Goal: Answer question/provide support: Share knowledge or assist other users

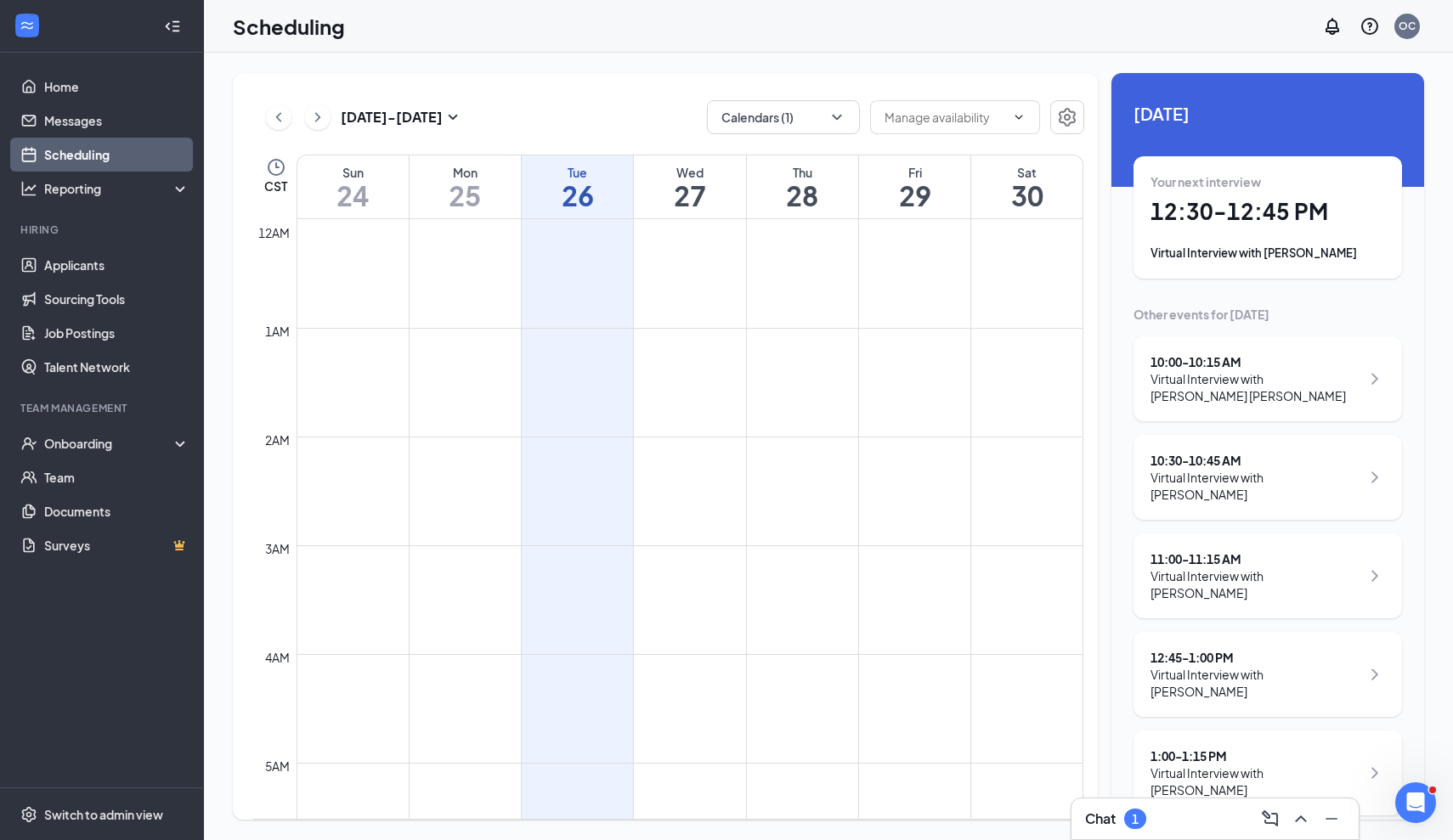
scroll to position [1012, 0]
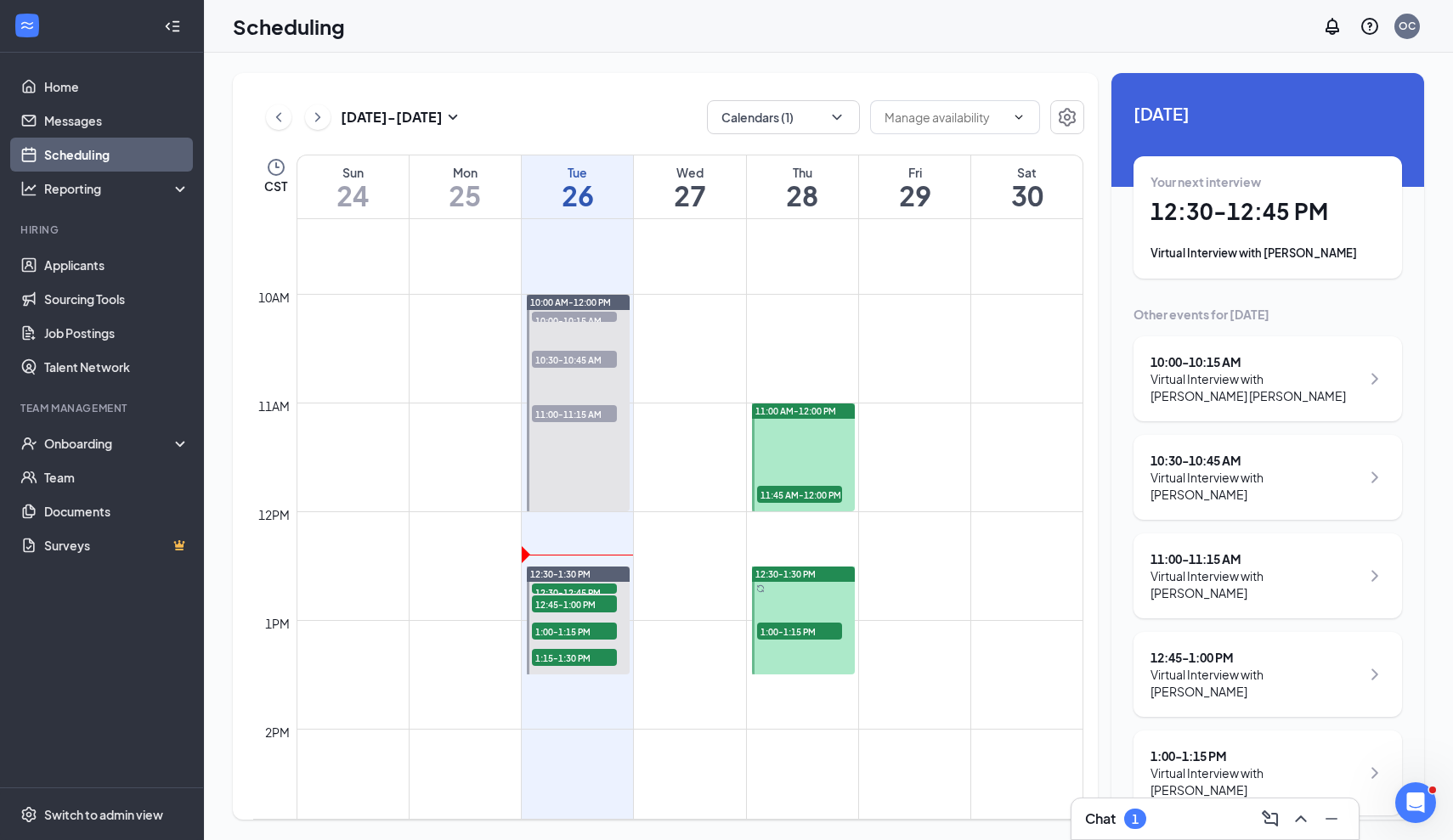
click at [1296, 240] on div "Your next interview 12:30 - 12:45 PM Virtual Interview with [PERSON_NAME]" at bounding box center [1267, 217] width 235 height 88
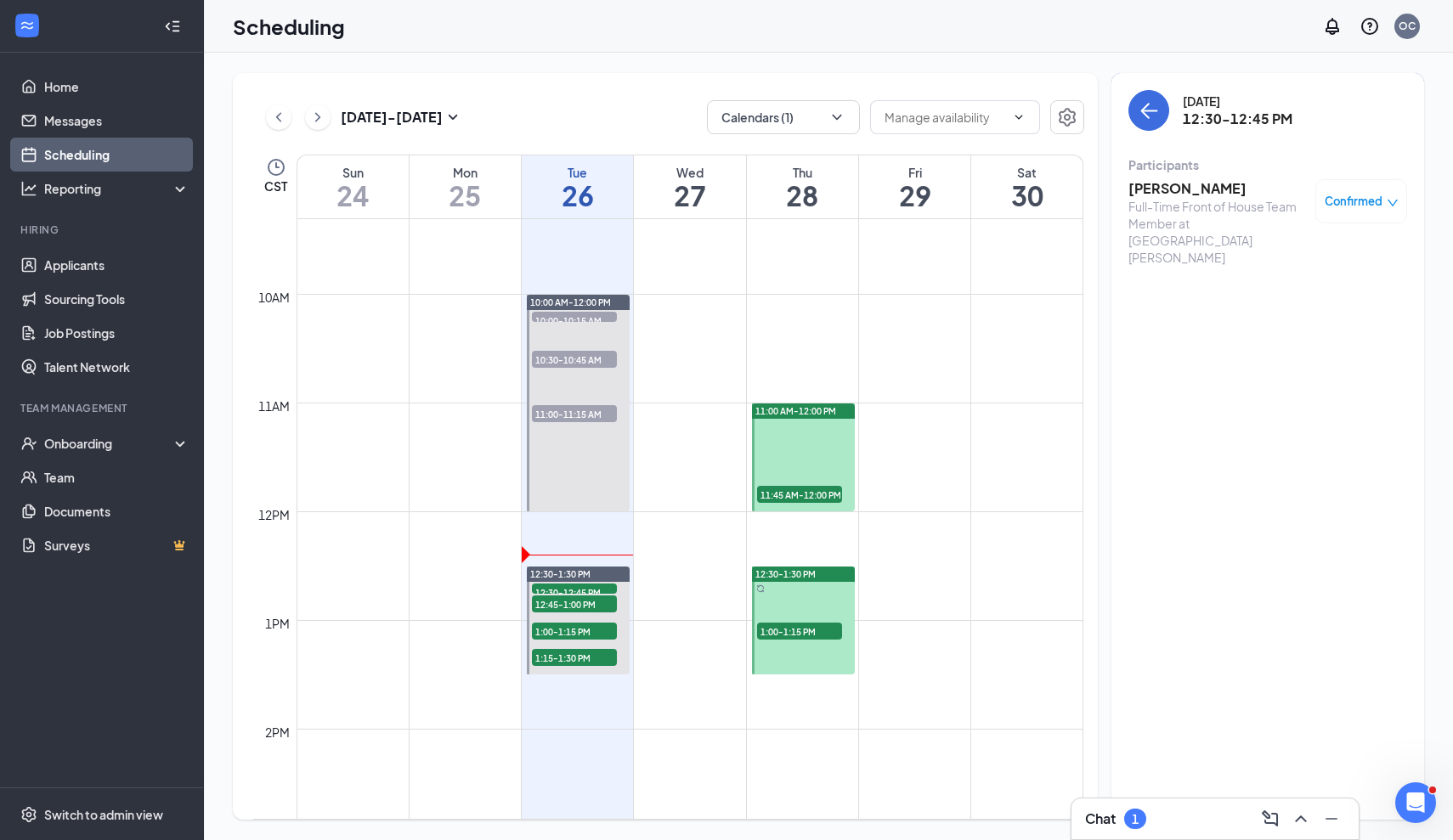
click at [1191, 191] on h3 "[PERSON_NAME]" at bounding box center [1217, 188] width 178 height 19
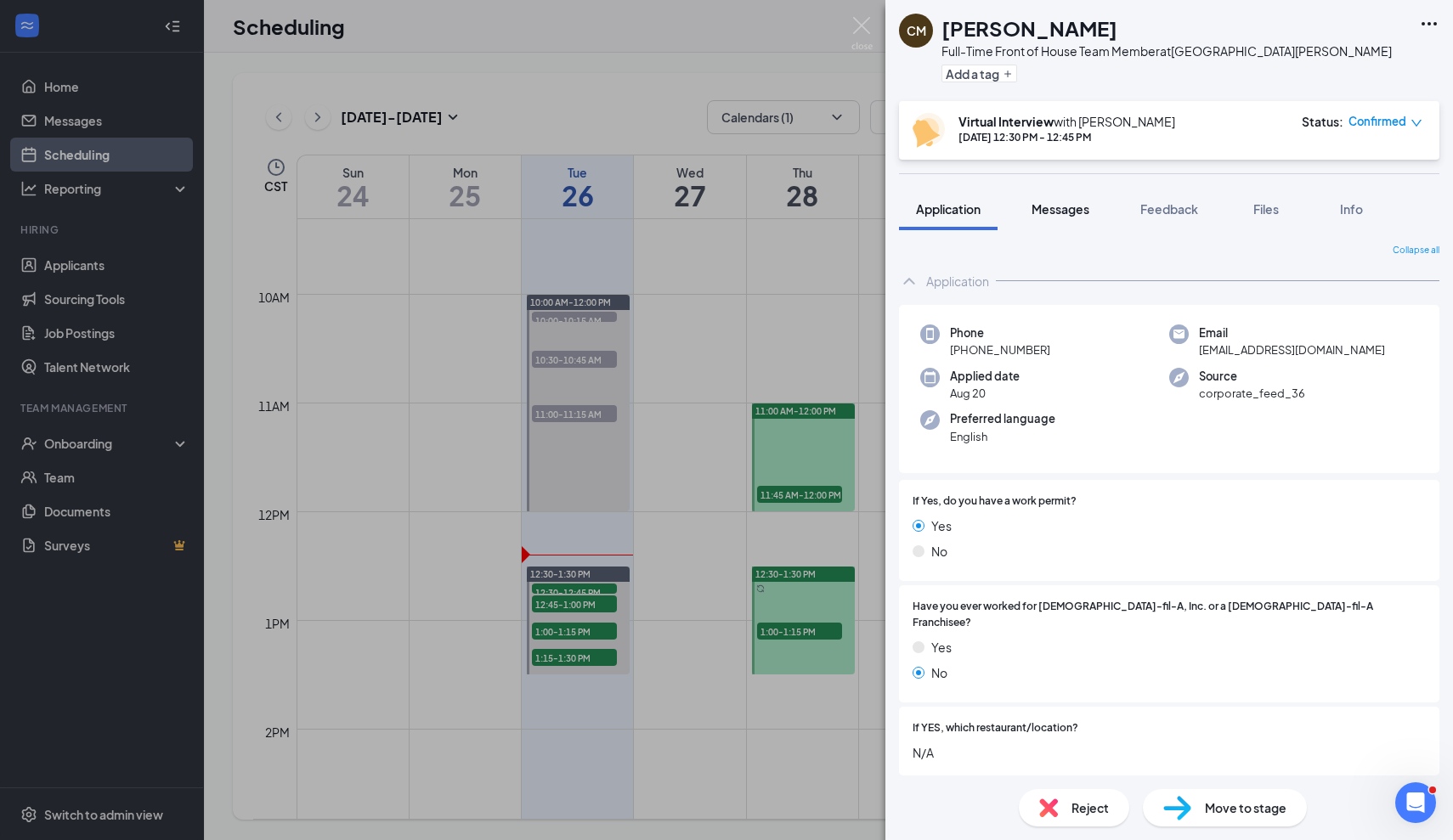
click at [1082, 203] on span "Messages" at bounding box center [1060, 208] width 57 height 15
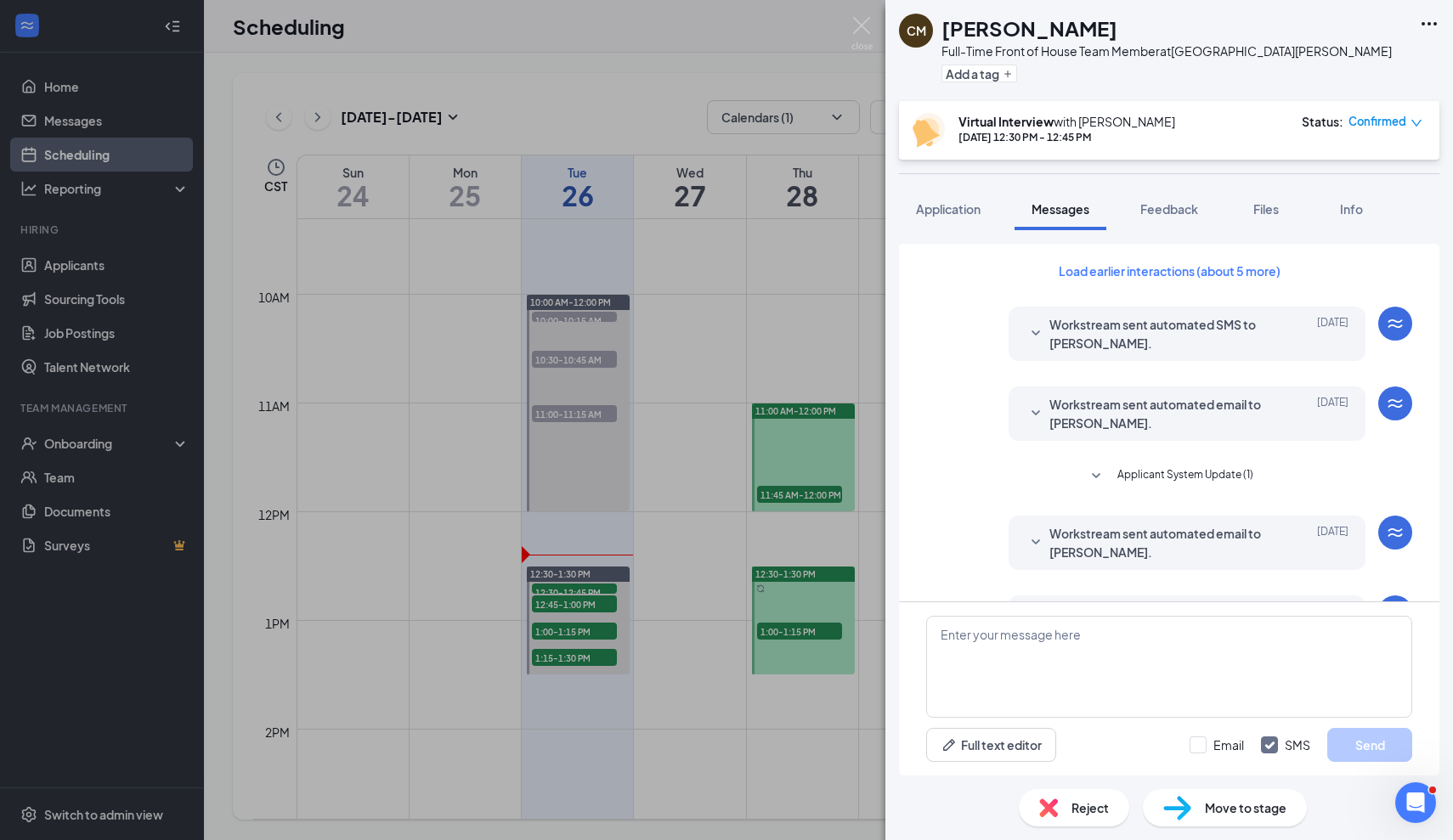
scroll to position [660, 0]
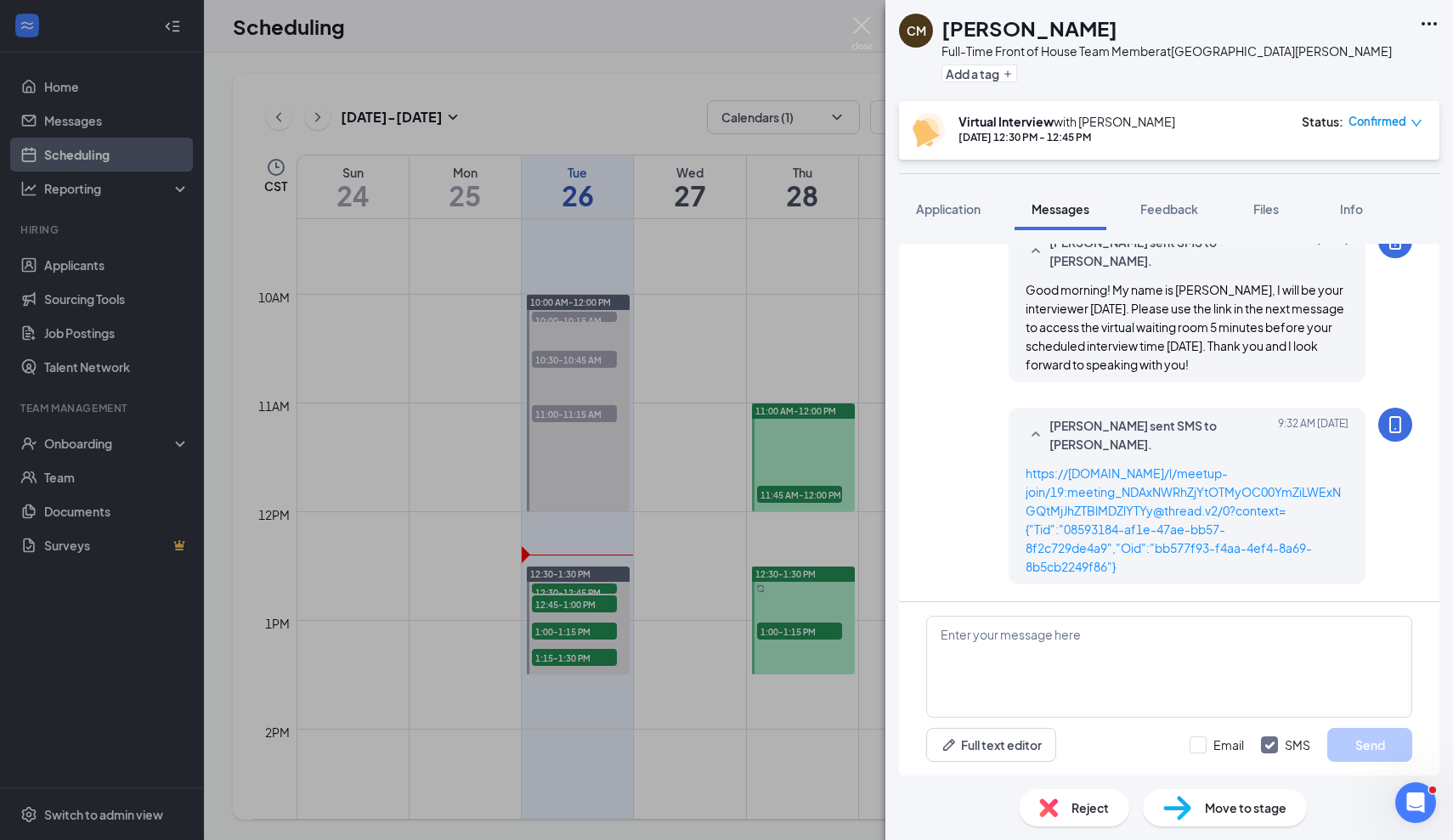
click at [784, 727] on div "CM [PERSON_NAME] Full-Time Front of House Team Member at [GEOGRAPHIC_DATA][PERS…" at bounding box center [726, 420] width 1453 height 840
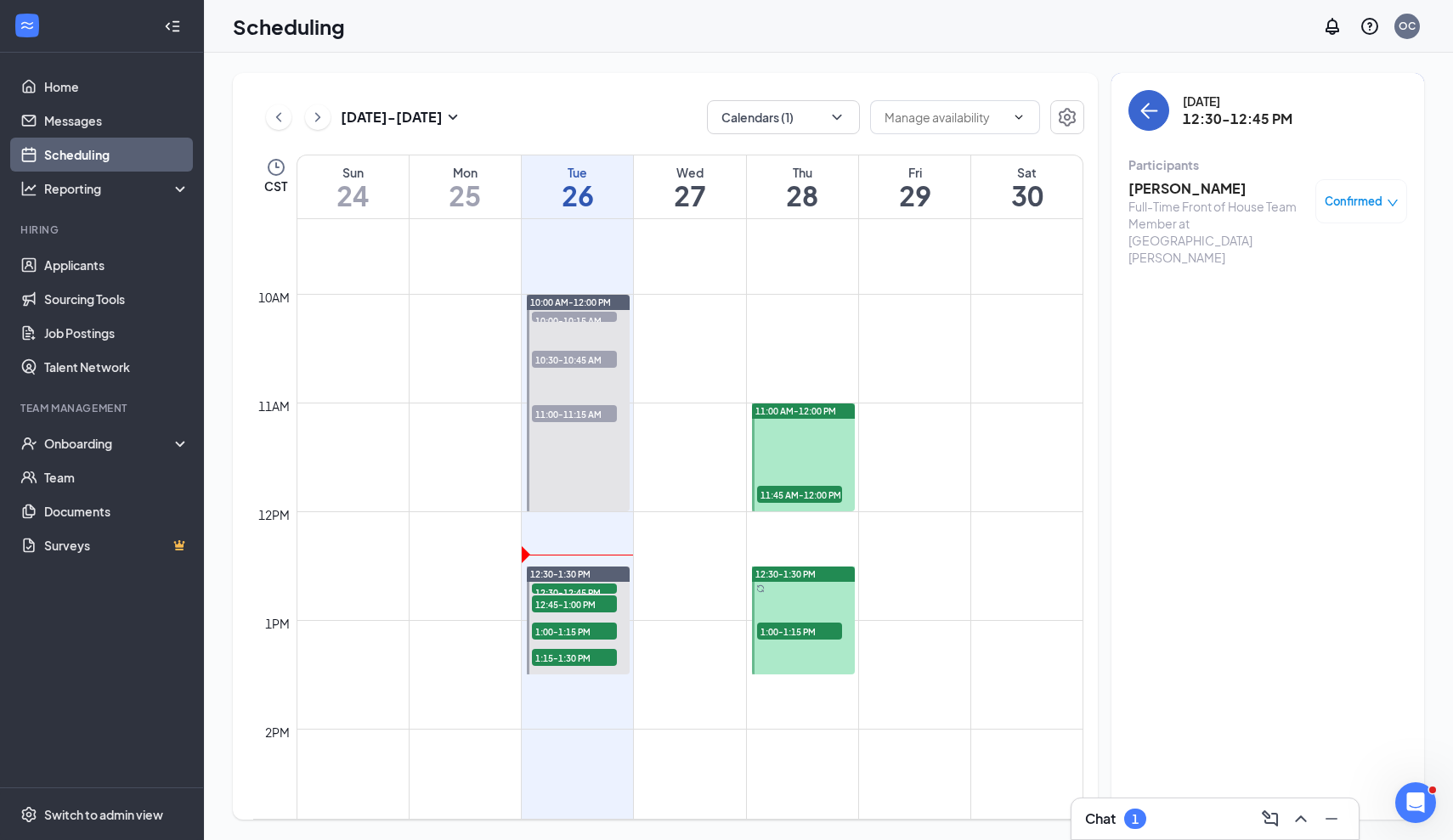
click at [1158, 105] on icon "ArrowLeft" at bounding box center [1148, 110] width 20 height 20
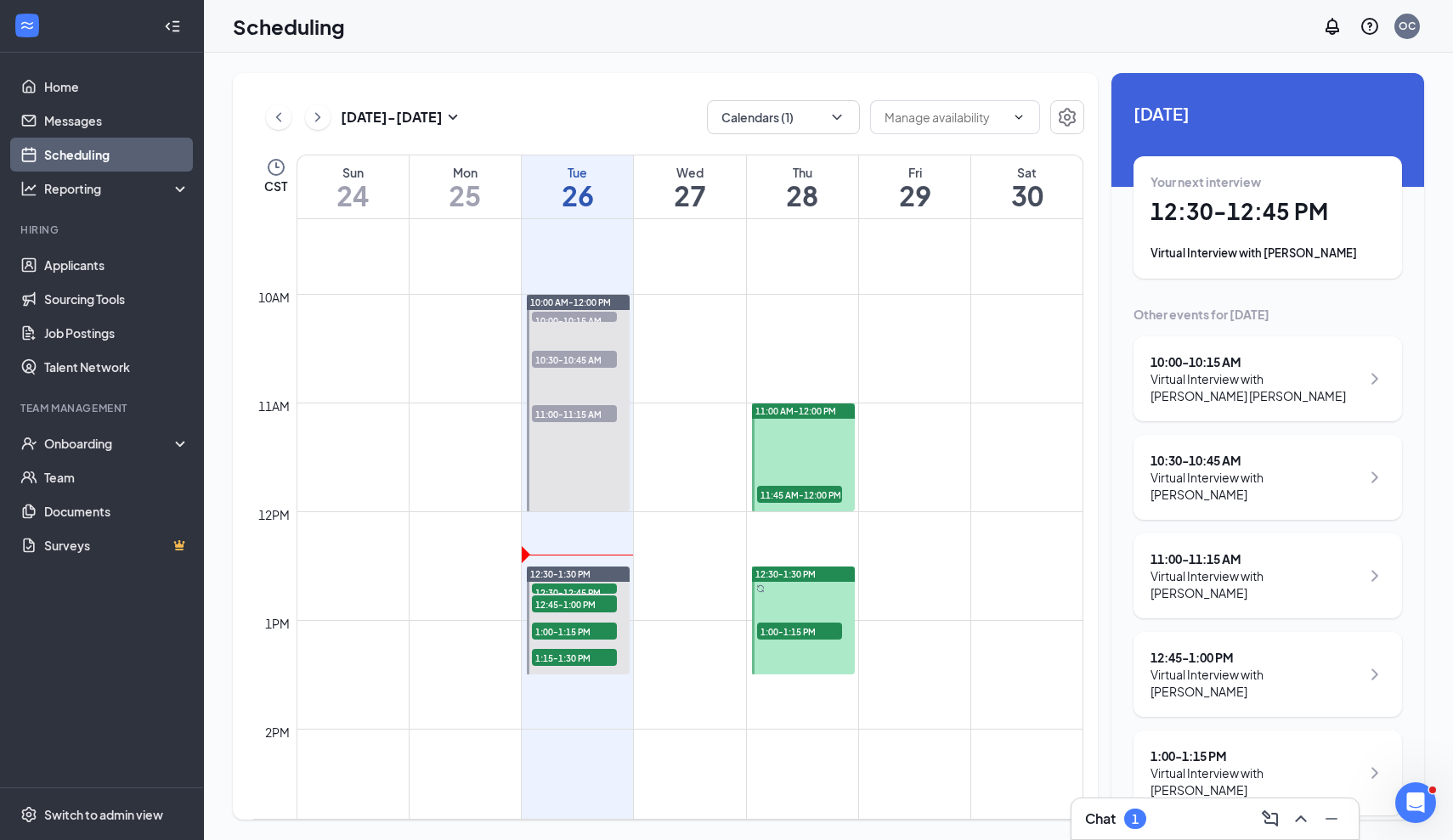
click at [1207, 666] on div "Virtual Interview with [PERSON_NAME]" at bounding box center [1255, 683] width 209 height 34
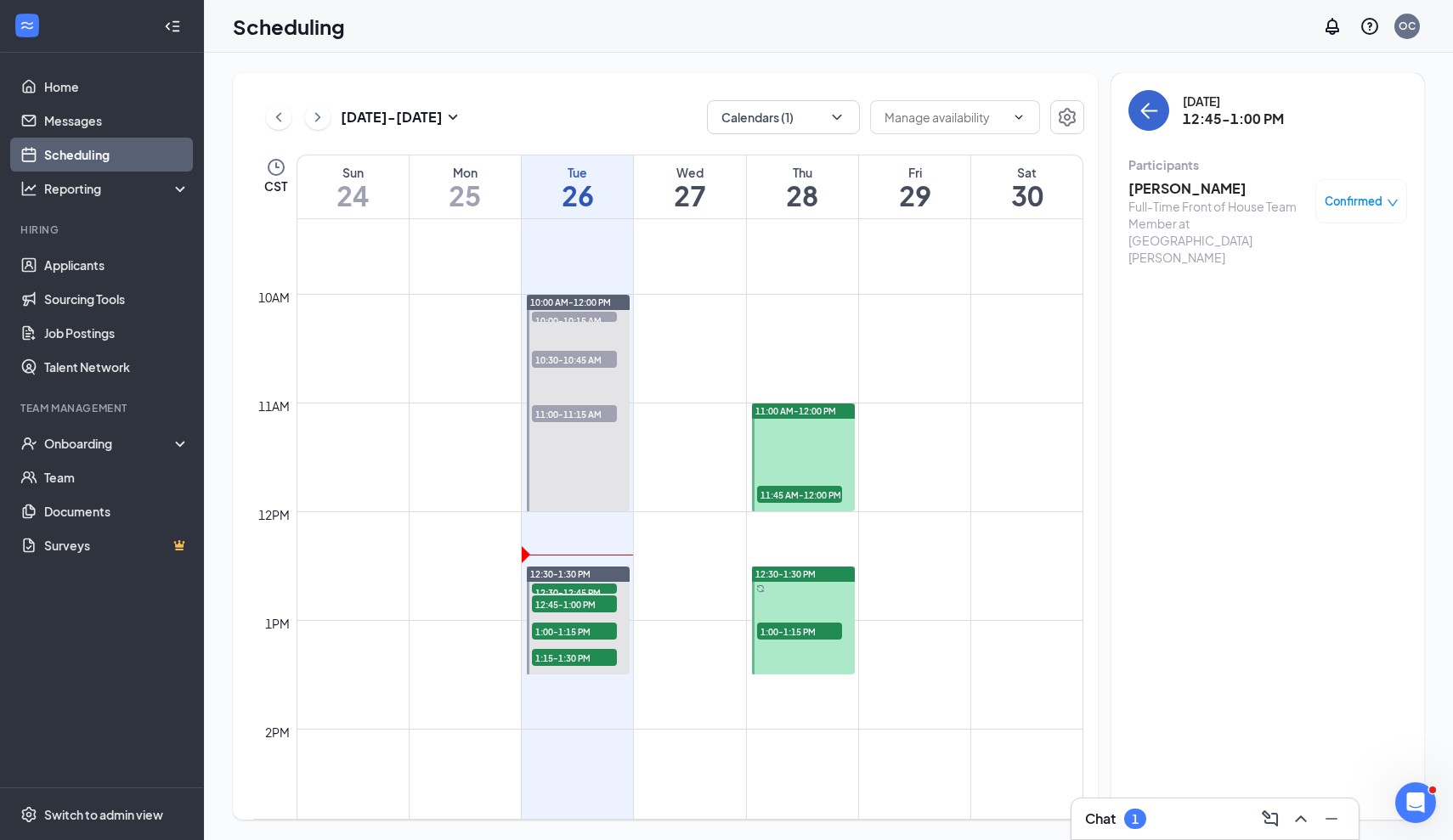
click at [1149, 130] on button "back-button" at bounding box center [1148, 110] width 41 height 41
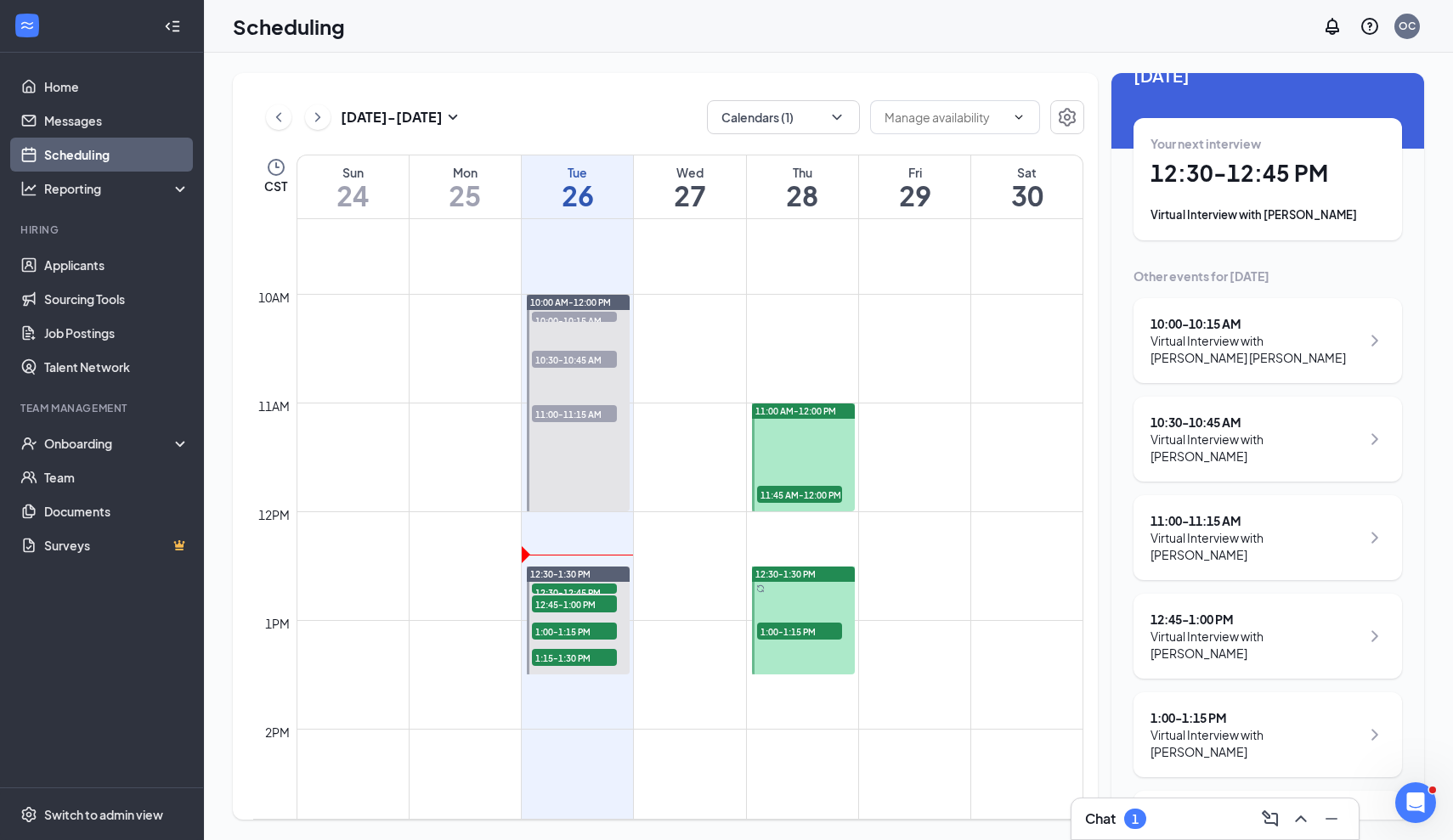
scroll to position [36, 0]
click at [1239, 711] on div "1:00 - 1:15 PM" at bounding box center [1255, 719] width 209 height 17
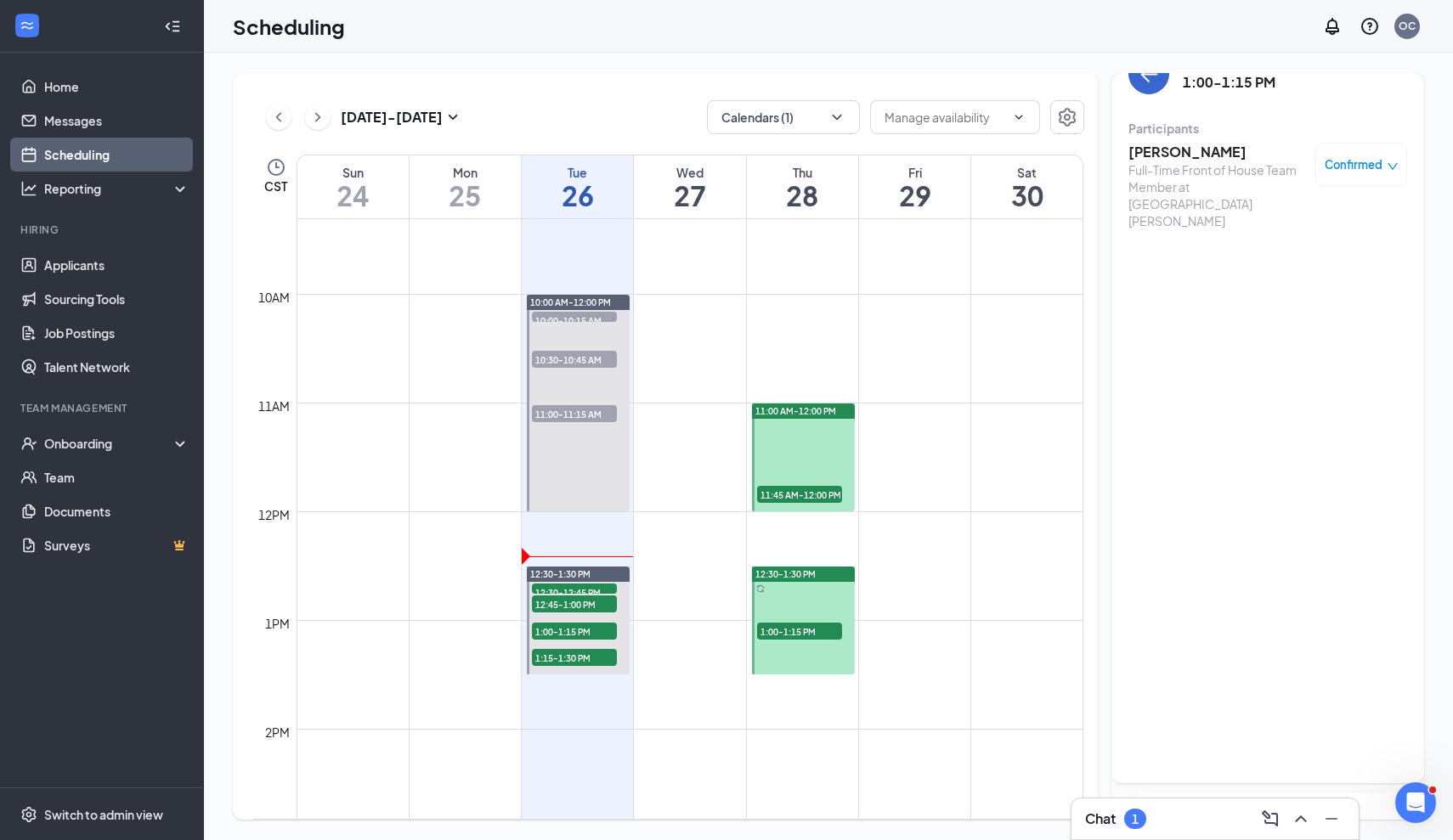
click at [1161, 75] on button "back-button" at bounding box center [1148, 74] width 41 height 41
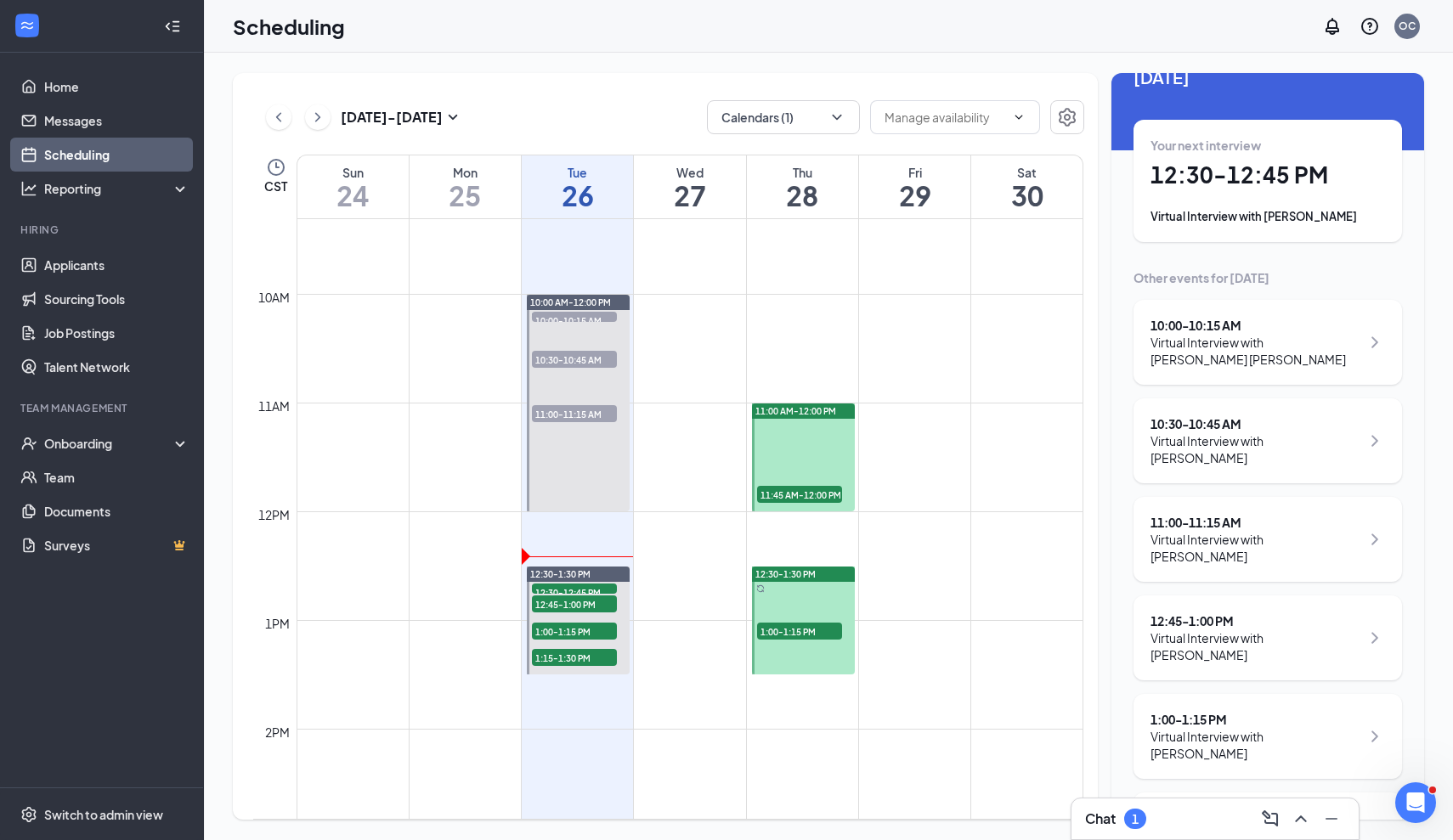
scroll to position [22, 0]
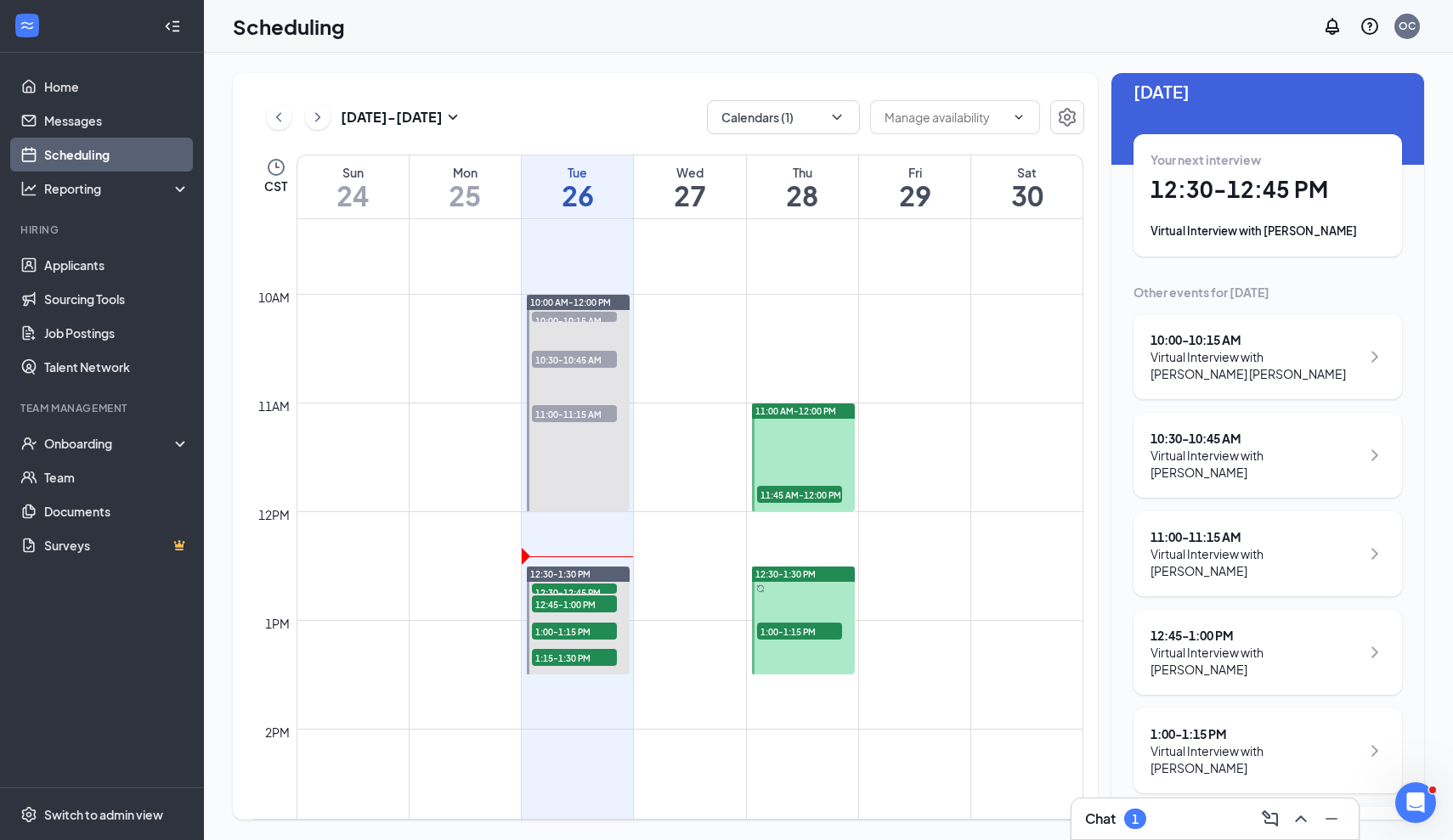
click at [1258, 806] on div "1:15 - 1:30 PM Virtual Interview with [PERSON_NAME]" at bounding box center [1267, 848] width 269 height 85
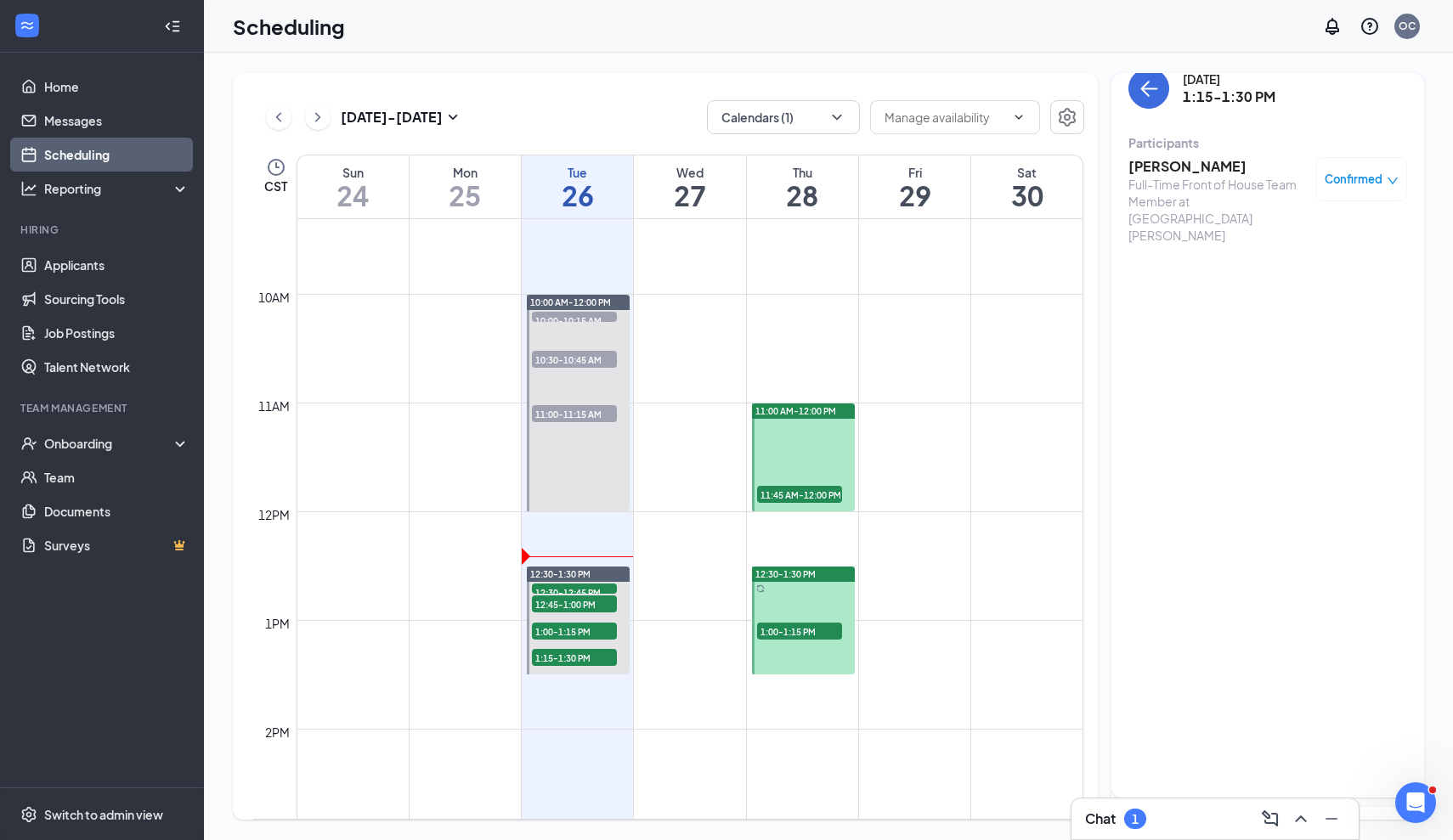
click at [1161, 798] on div "Chat 1" at bounding box center [1214, 818] width 287 height 41
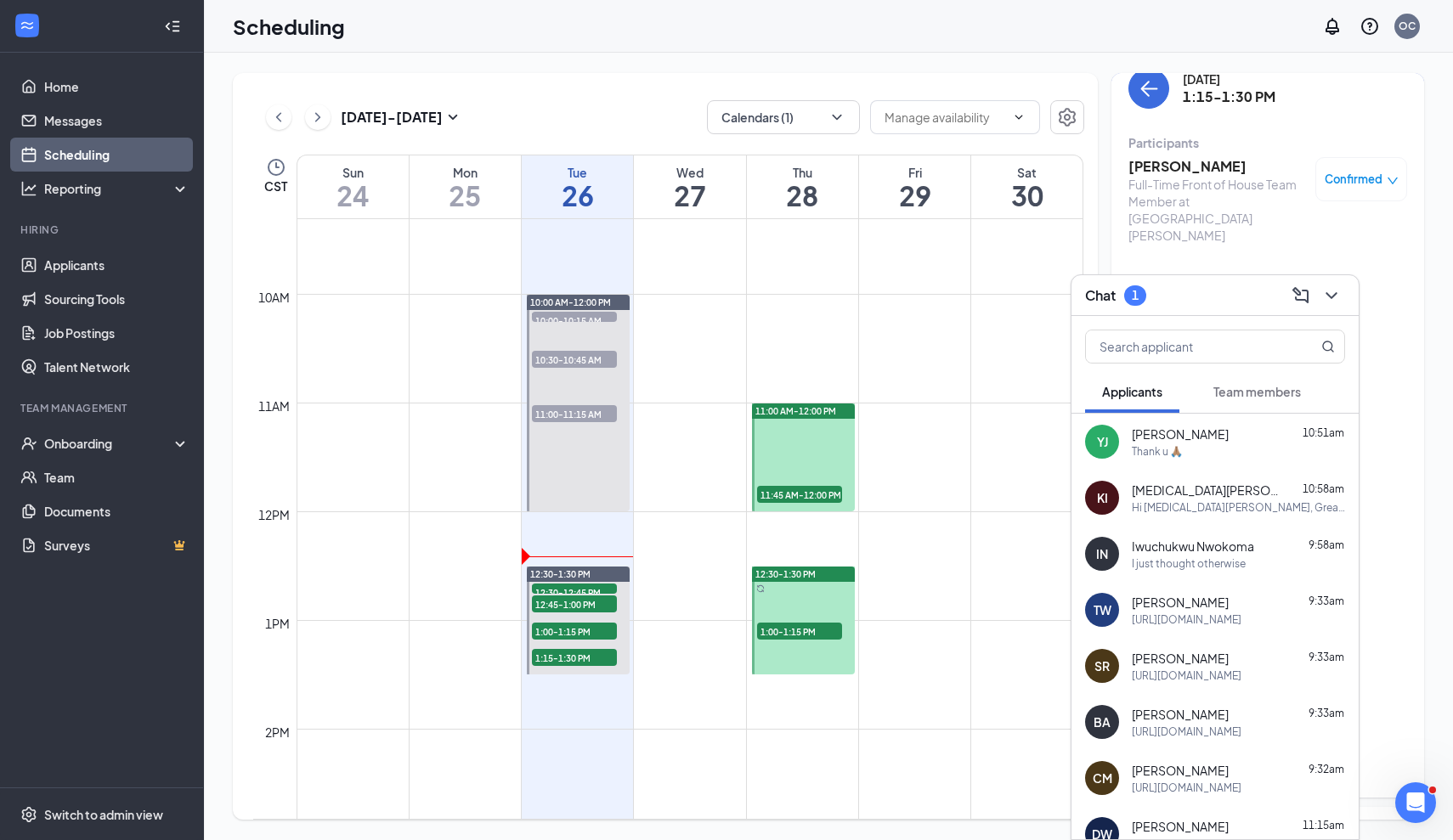
click at [1235, 395] on span "Team members" at bounding box center [1257, 391] width 87 height 15
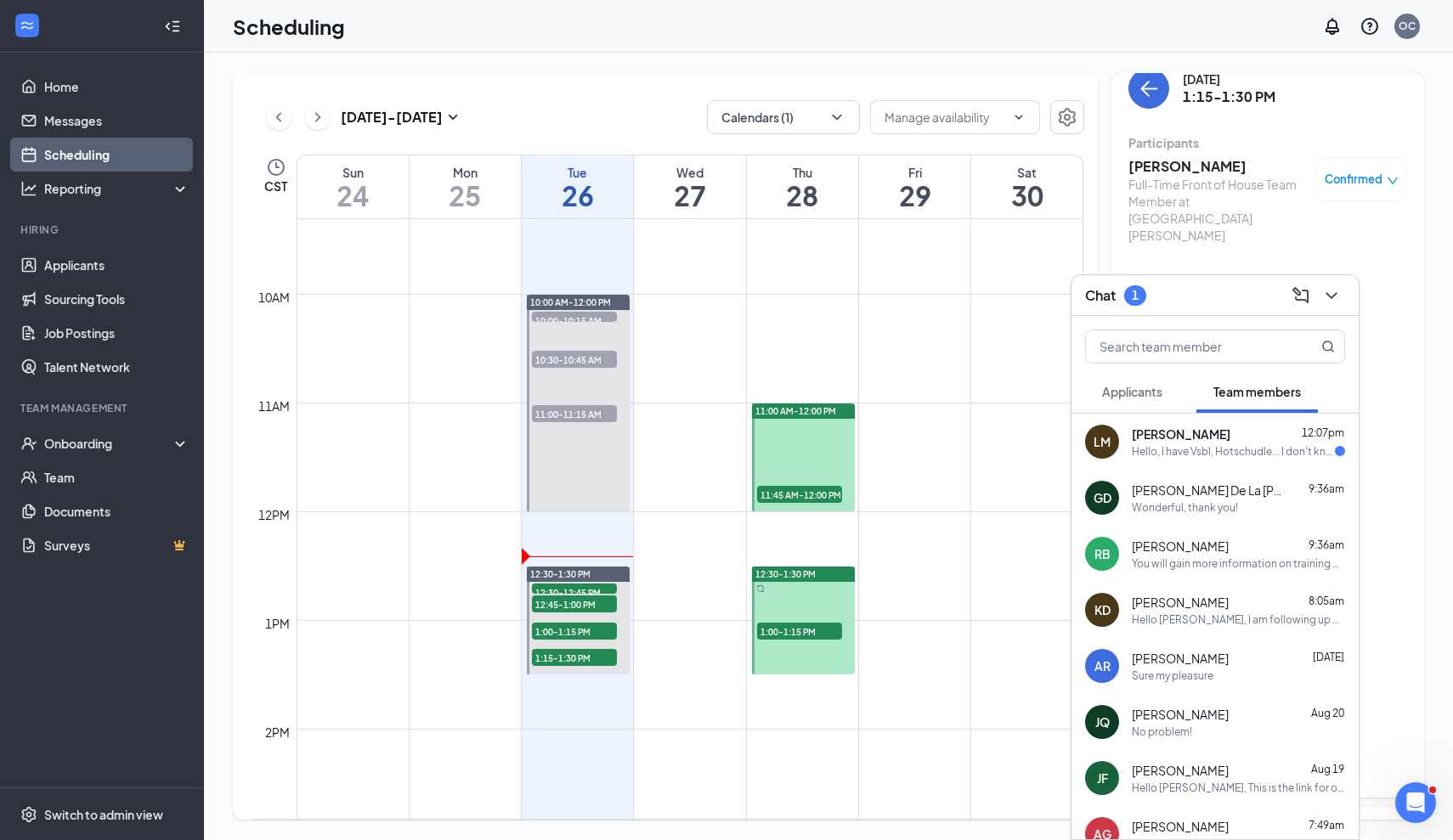
click at [1244, 426] on div "[PERSON_NAME] 12:07pm" at bounding box center [1238, 434] width 213 height 17
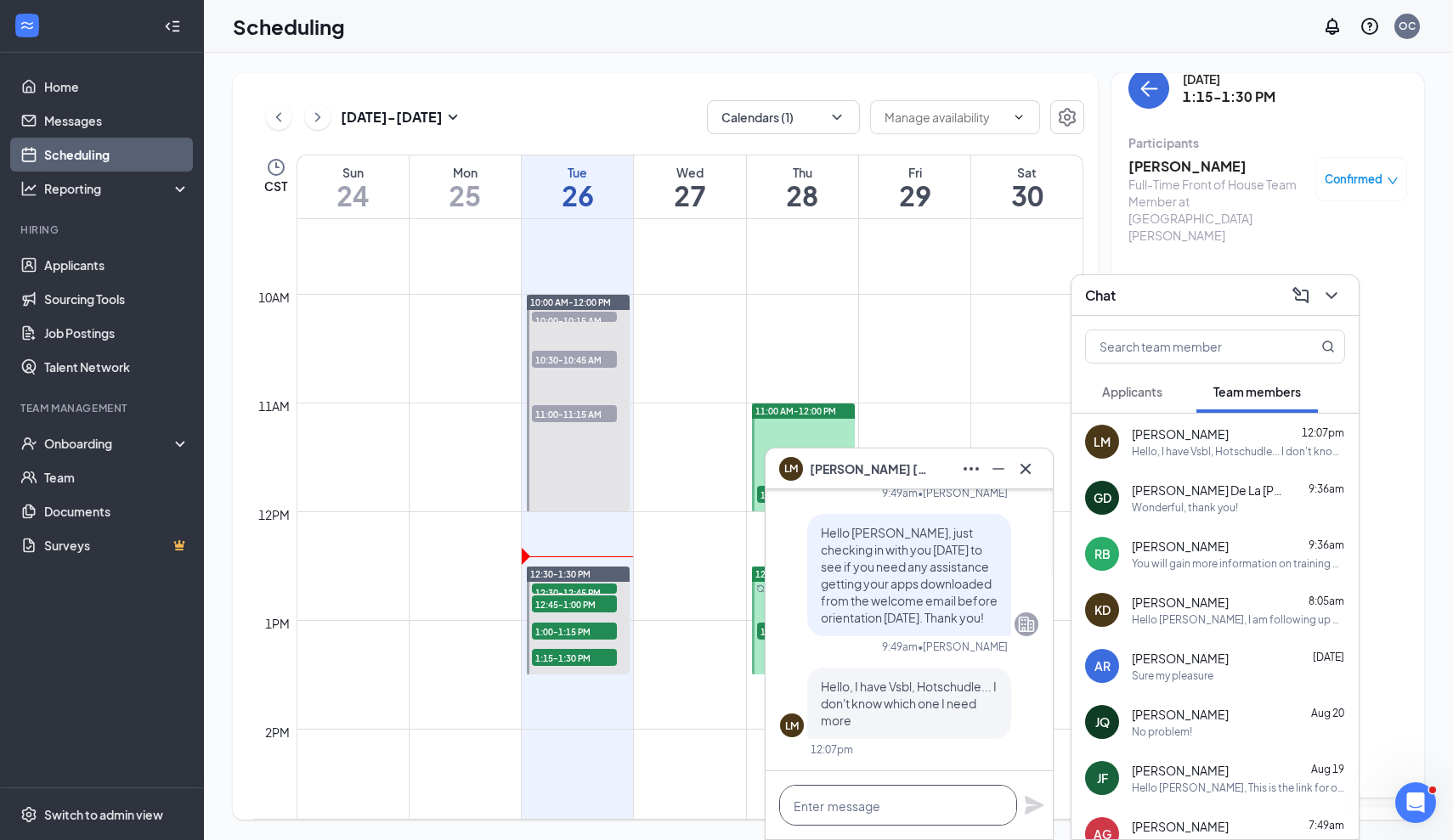
click at [916, 796] on textarea at bounding box center [898, 805] width 238 height 41
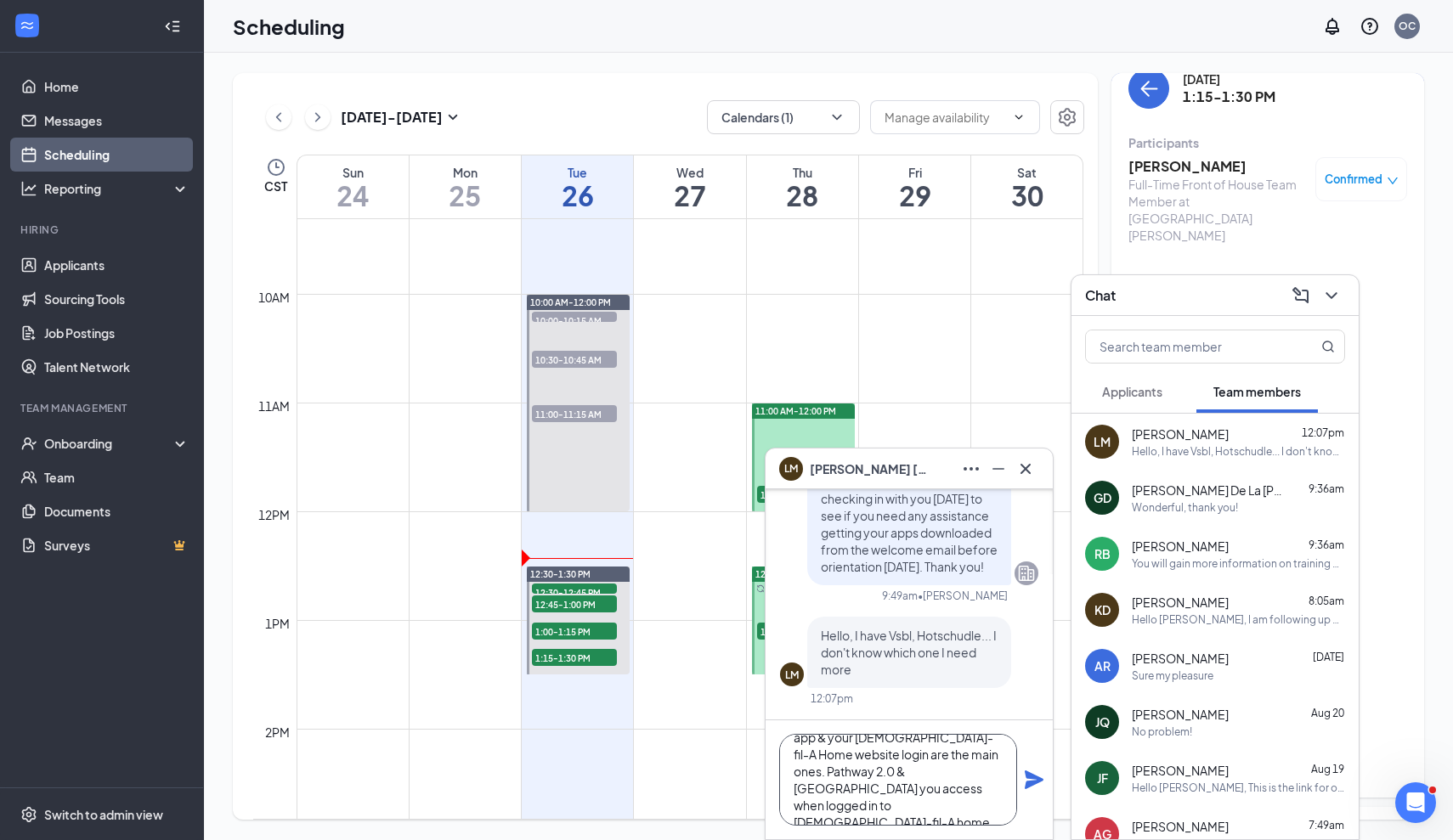
scroll to position [52, 0]
type textarea "VSBL, HotSchedules, Canvas Student app & your [DEMOGRAPHIC_DATA]-fil-A Home web…"
click at [1023, 780] on icon "Plane" at bounding box center [1033, 779] width 20 height 20
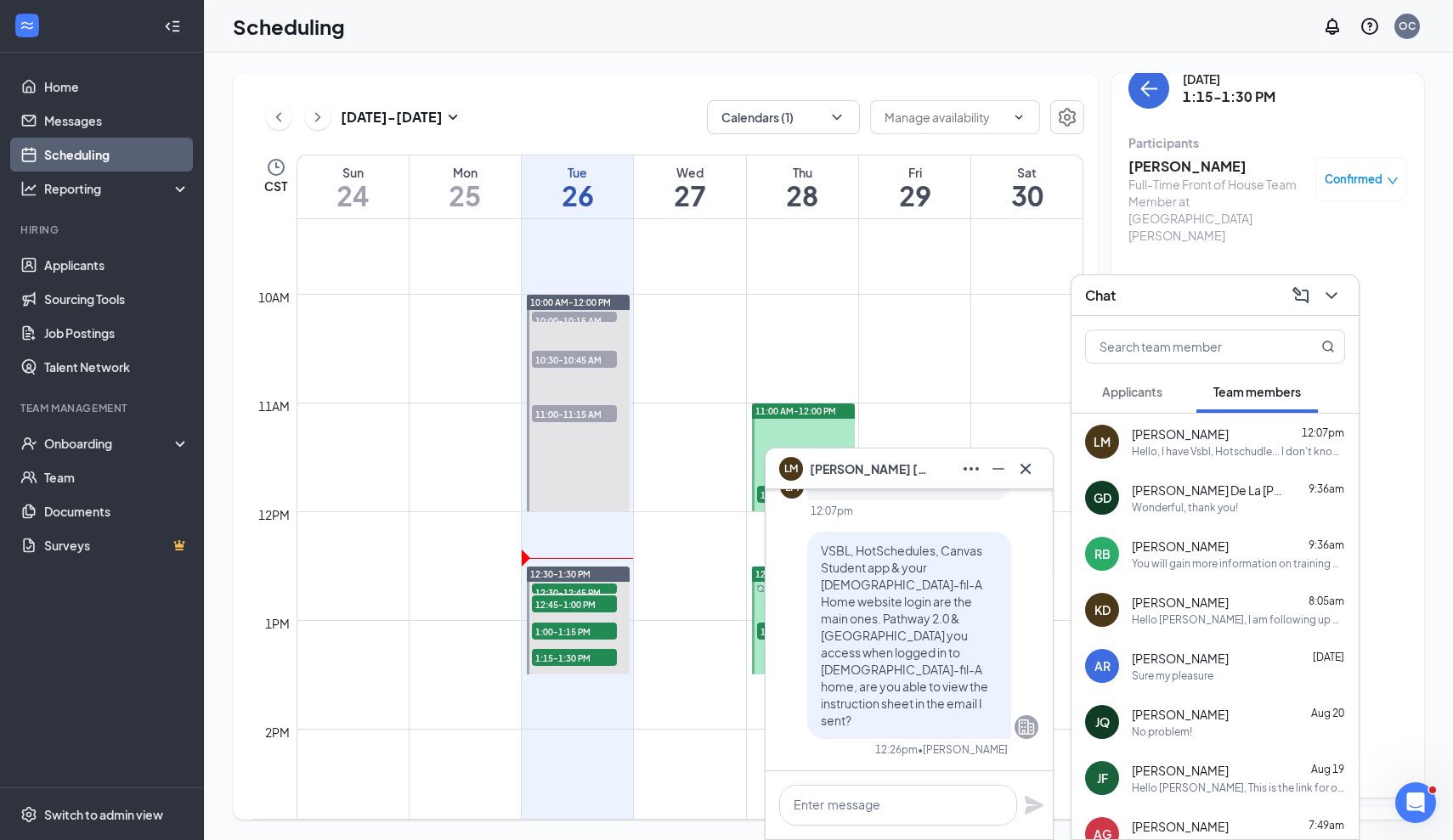
scroll to position [0, 0]
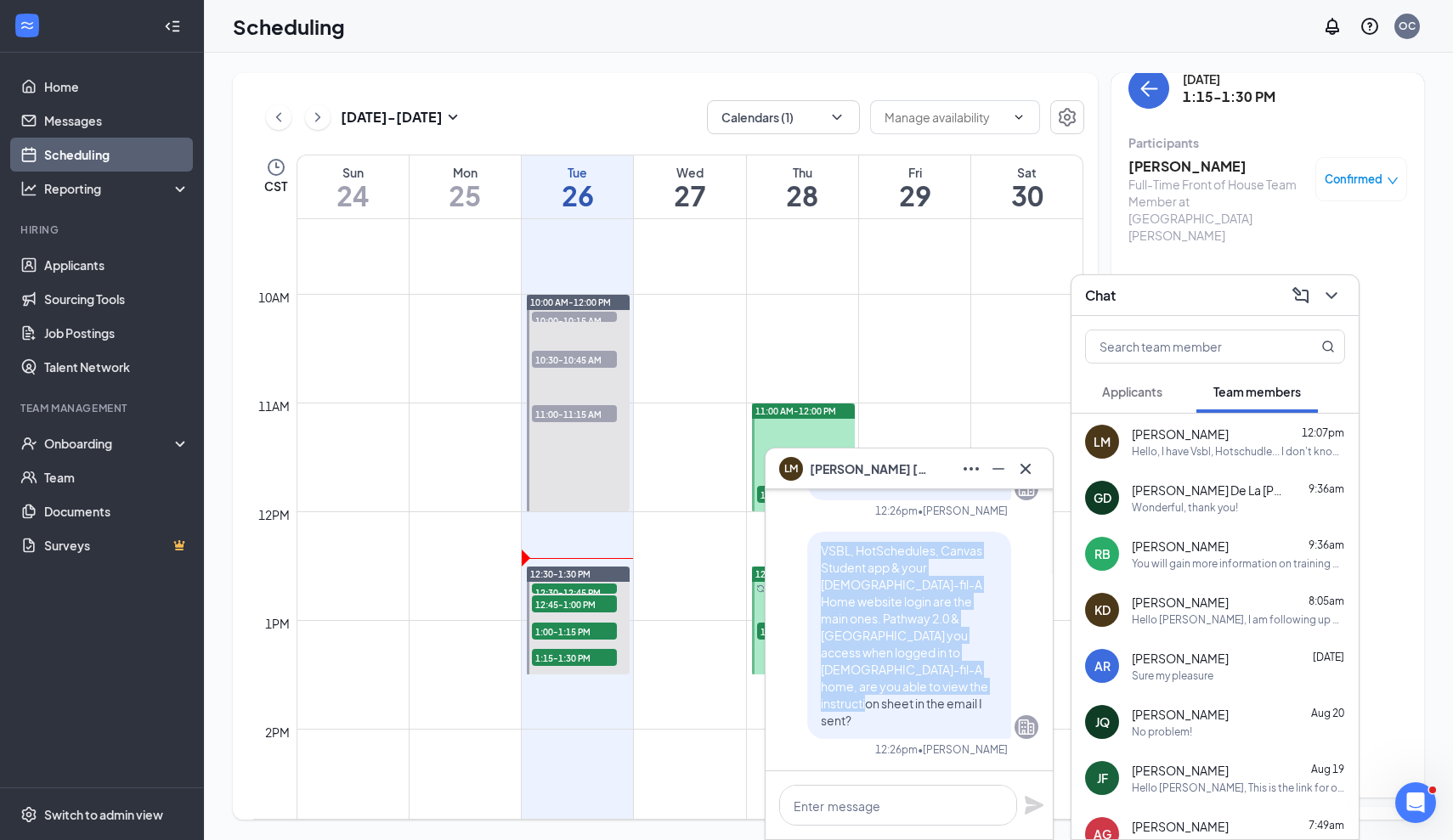
drag, startPoint x: 823, startPoint y: 587, endPoint x: 870, endPoint y: 727, distance: 147.7
click at [870, 729] on div "VSBL, HotSchedules, Canvas Student app & your [DEMOGRAPHIC_DATA]-fil-A Home web…" at bounding box center [909, 635] width 204 height 207
copy span "VSBL, HotSchedules, Canvas Student app & your [DEMOGRAPHIC_DATA]-fil-A Home web…"
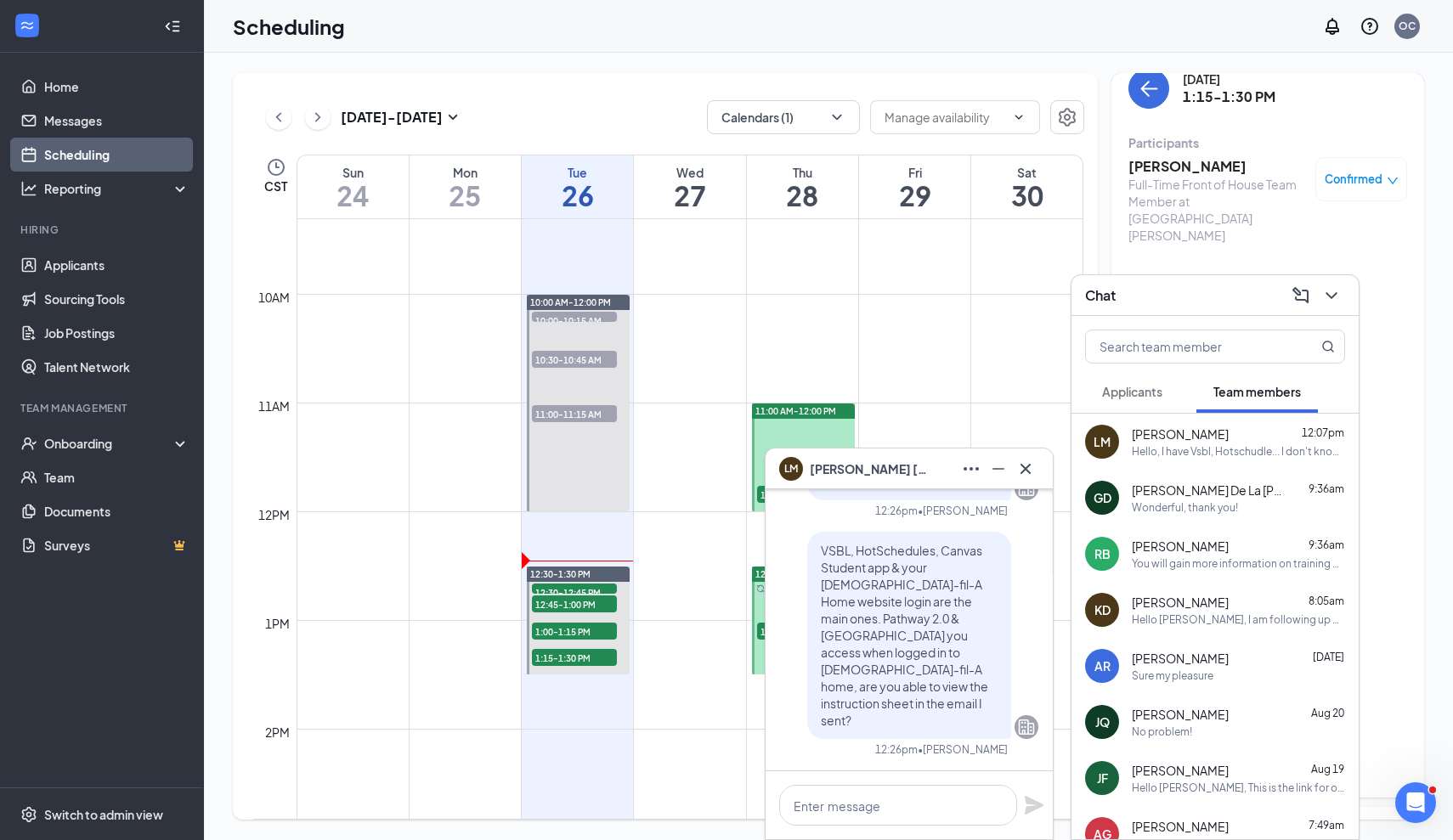
click at [874, 782] on div at bounding box center [909, 805] width 287 height 68
click at [876, 803] on textarea at bounding box center [898, 805] width 238 height 41
paste textarea "VSBL, HotSchedules, la app Canvas Student y el inicio de sesión en tu sitio web…"
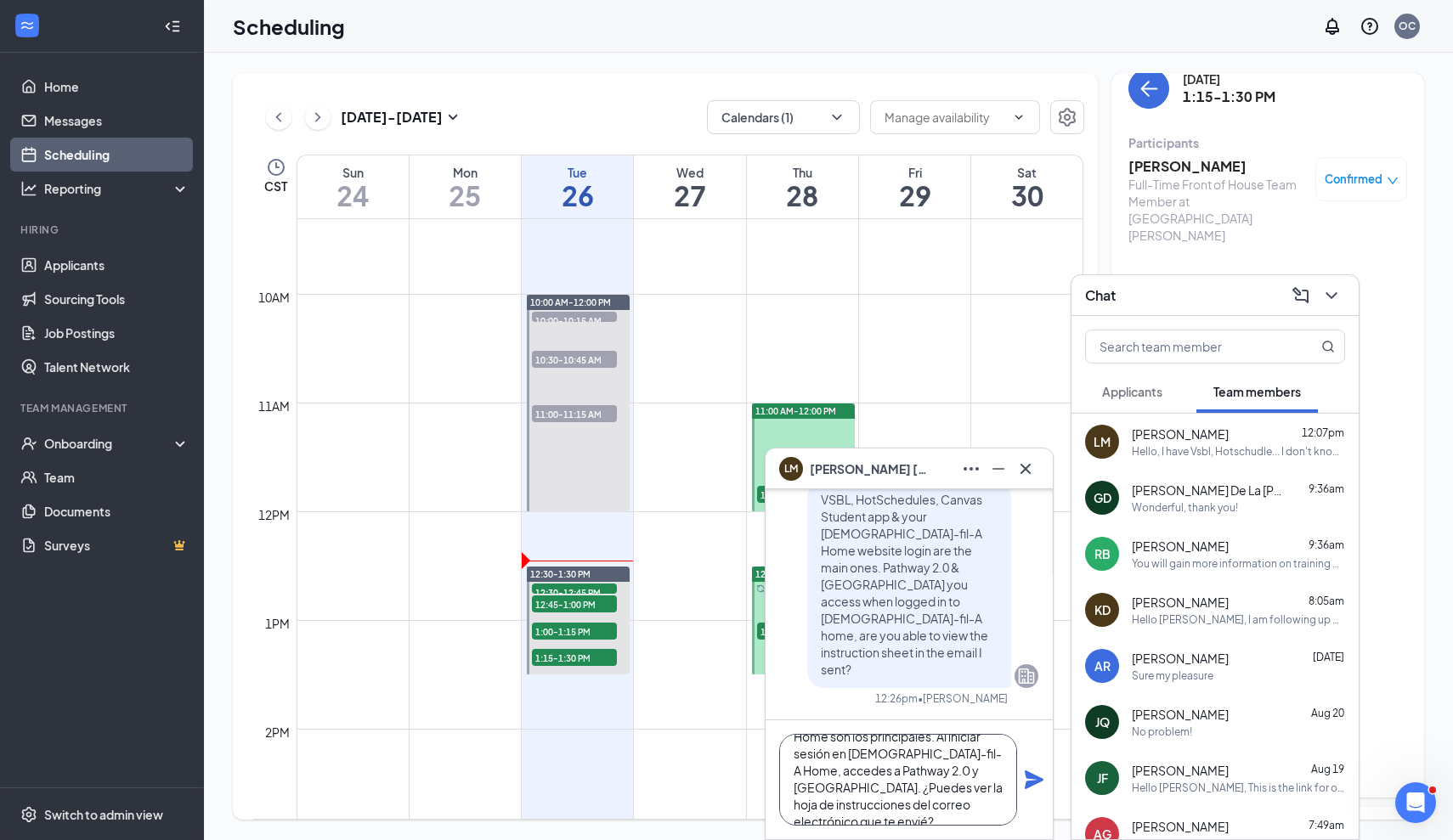
type textarea "VSBL, HotSchedules, la app Canvas Student y el inicio de sesión en tu sitio web…"
click at [1038, 777] on icon "Plane" at bounding box center [1033, 779] width 19 height 19
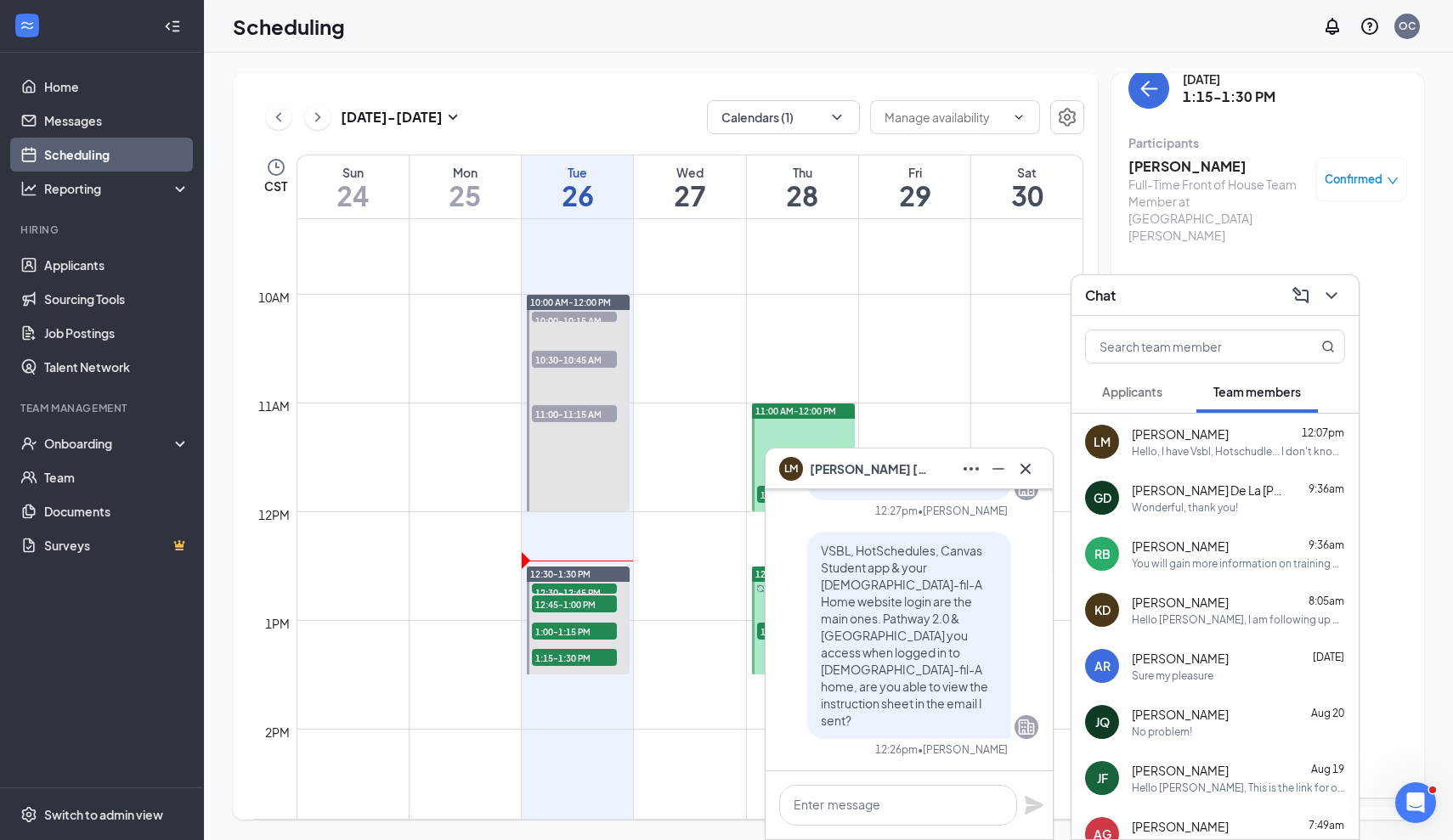
scroll to position [0, 0]
click at [1023, 460] on icon "Cross" at bounding box center [1025, 469] width 20 height 20
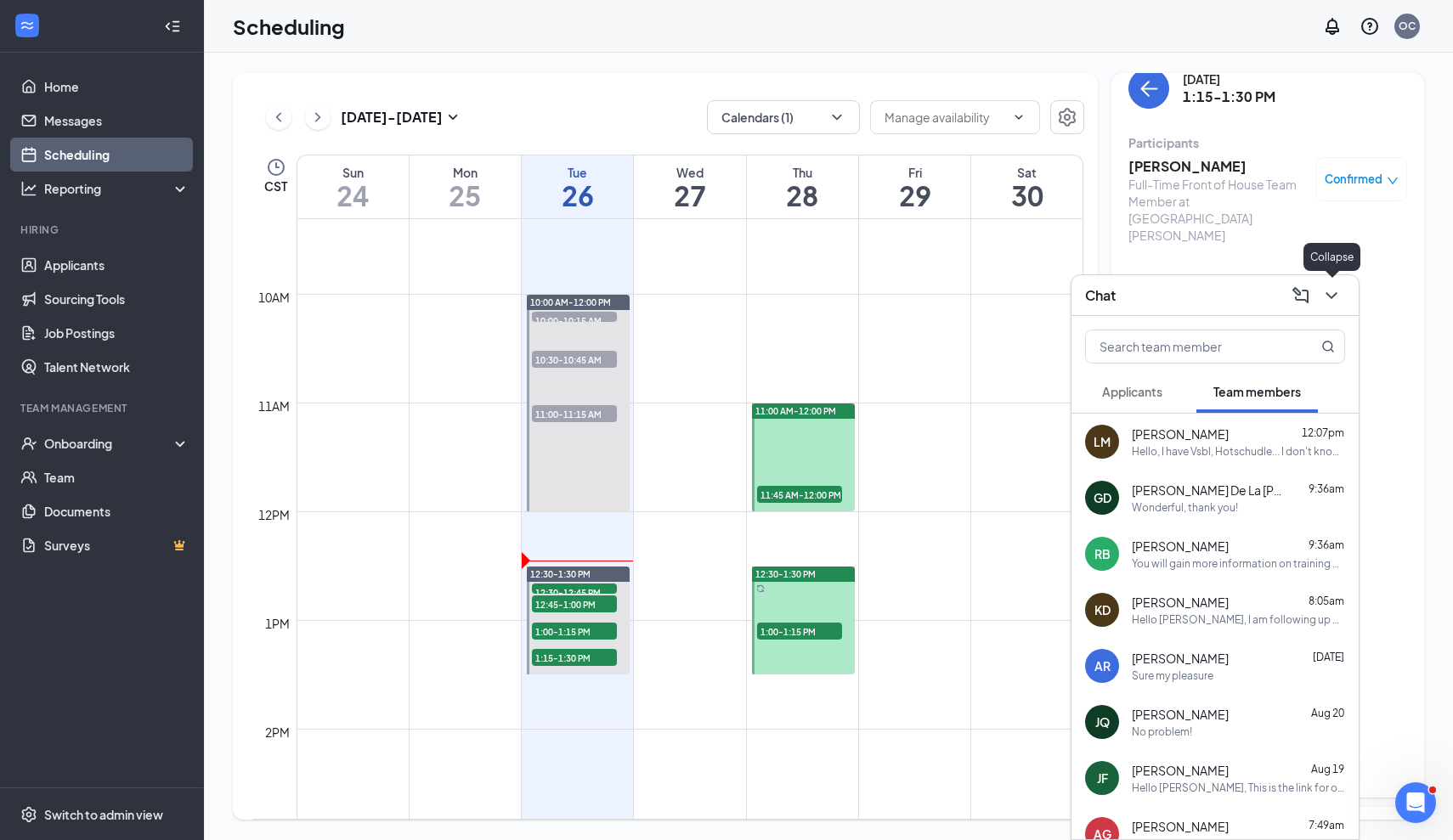
click at [1326, 289] on icon "ChevronDown" at bounding box center [1331, 296] width 20 height 20
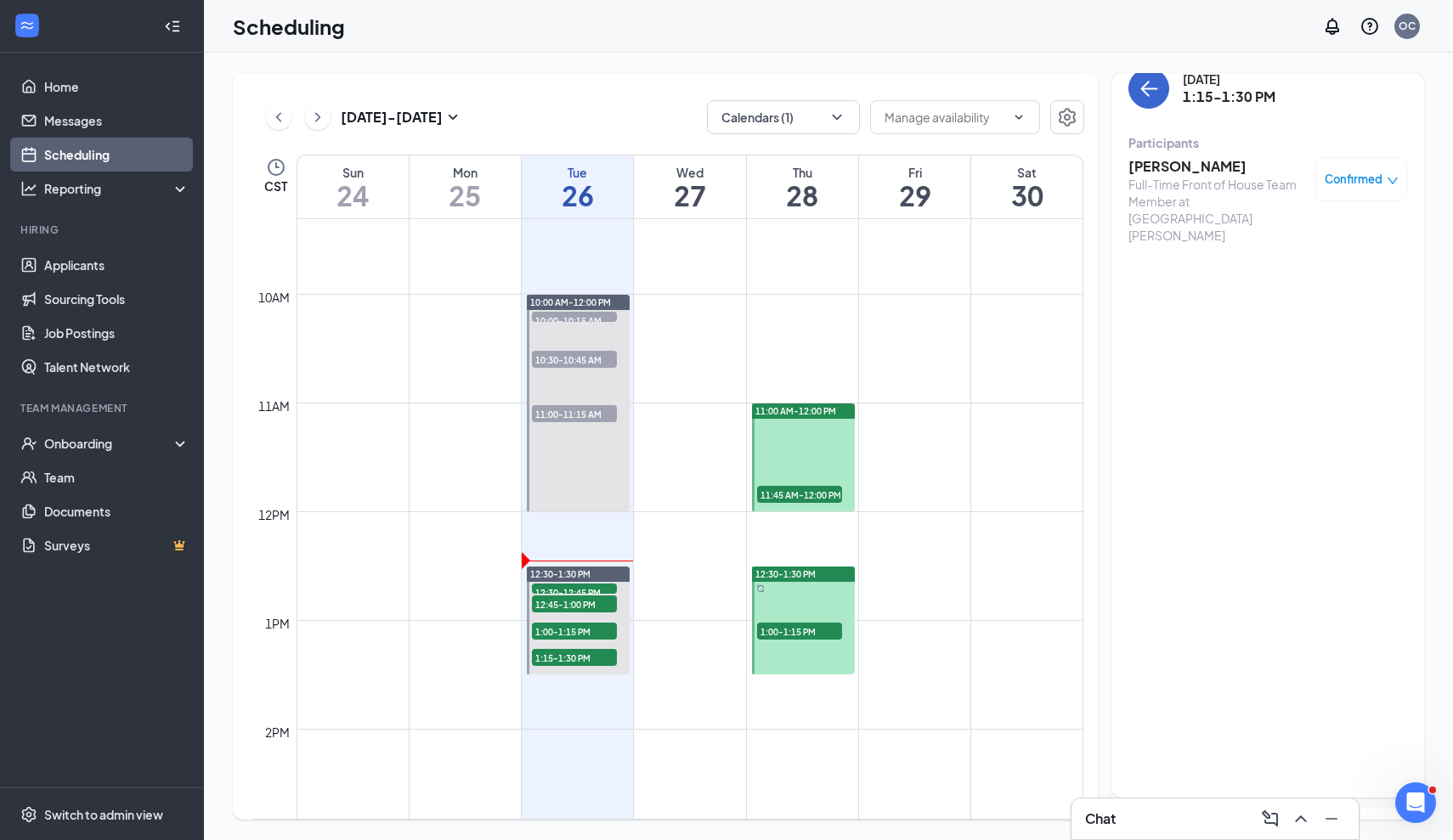
click at [1147, 85] on icon "ArrowLeft" at bounding box center [1148, 88] width 20 height 20
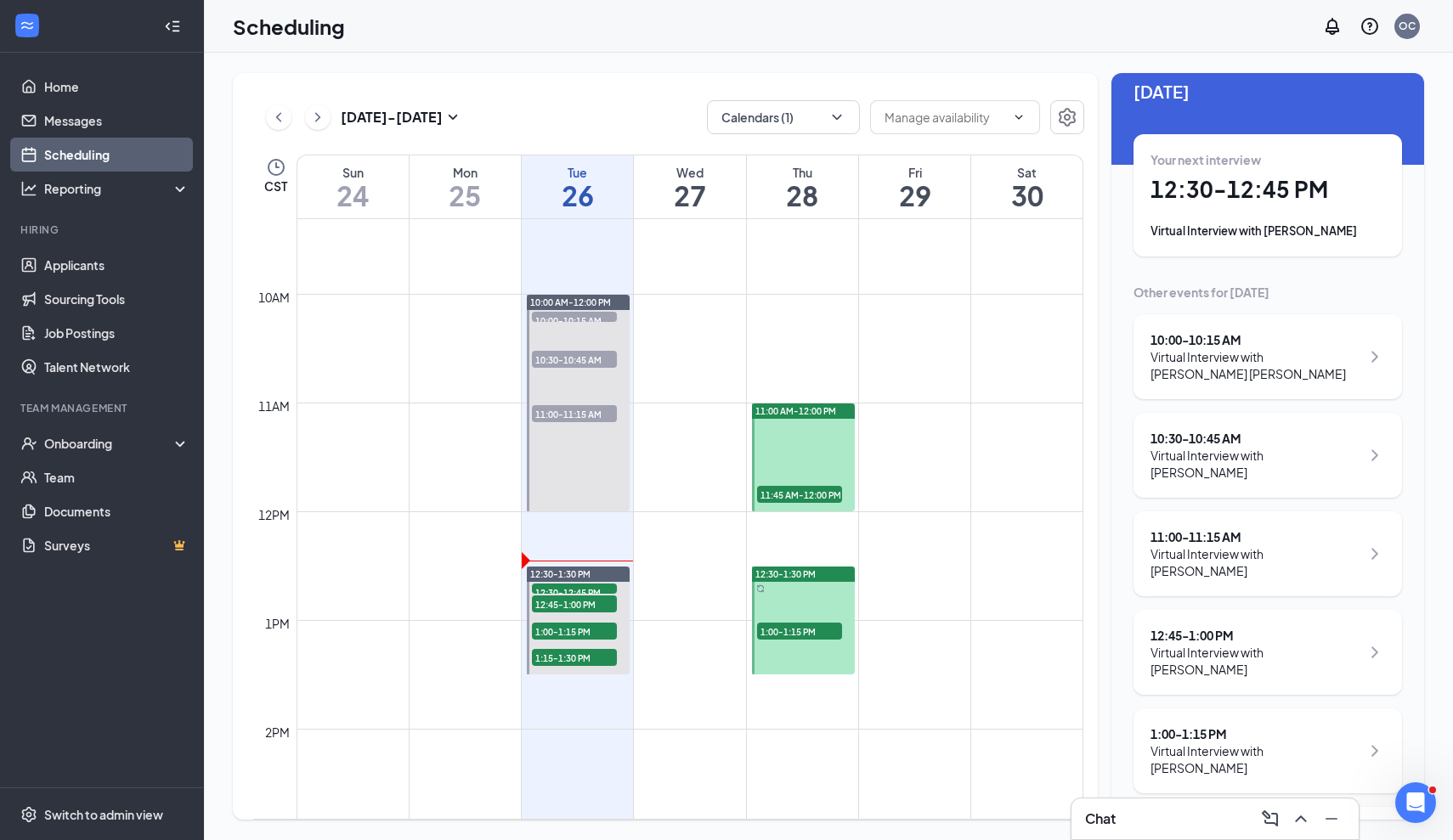
click at [1247, 159] on div "Your next interview" at bounding box center [1267, 159] width 235 height 17
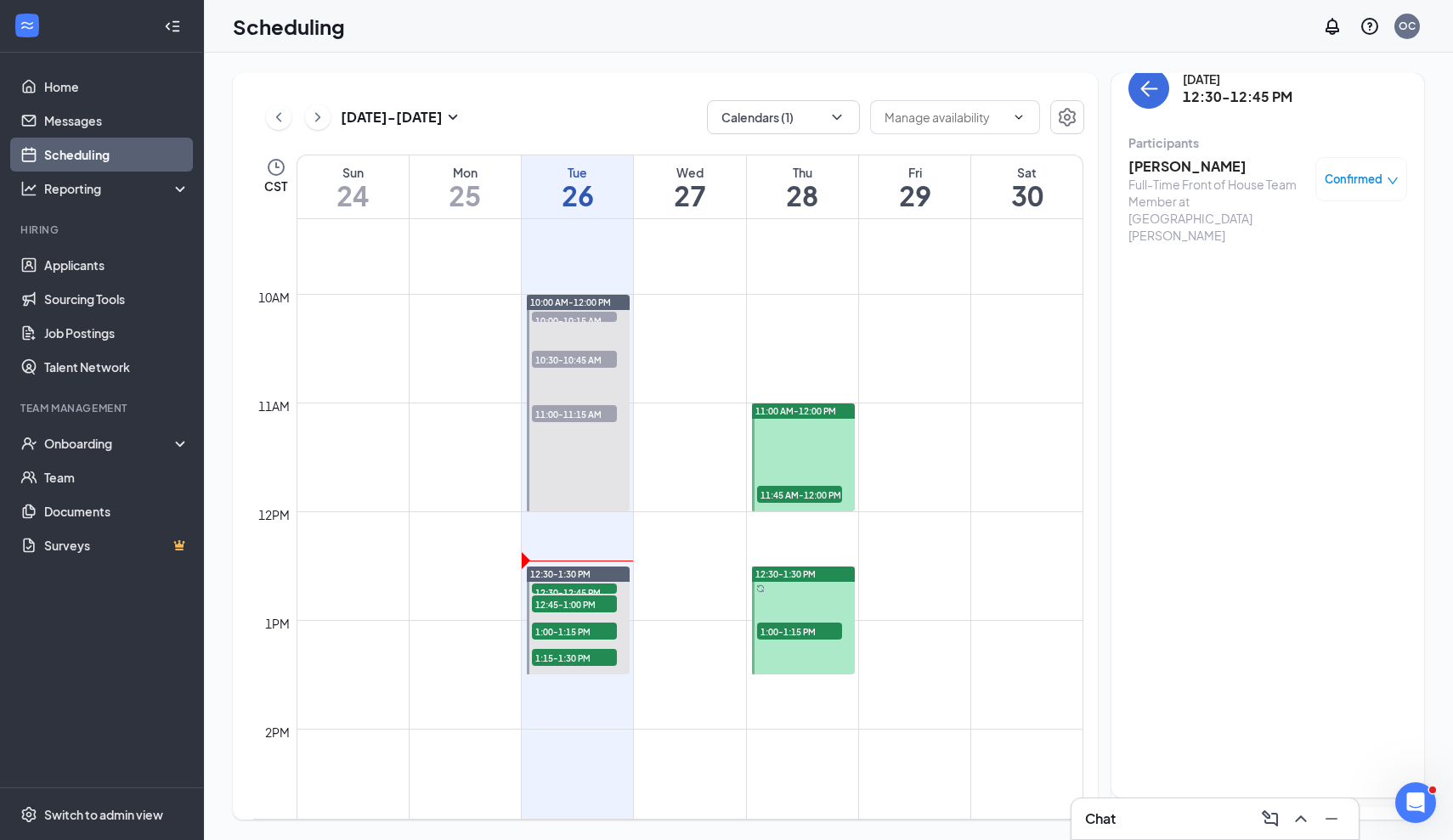
click at [1185, 168] on h3 "[PERSON_NAME]" at bounding box center [1217, 167] width 178 height 19
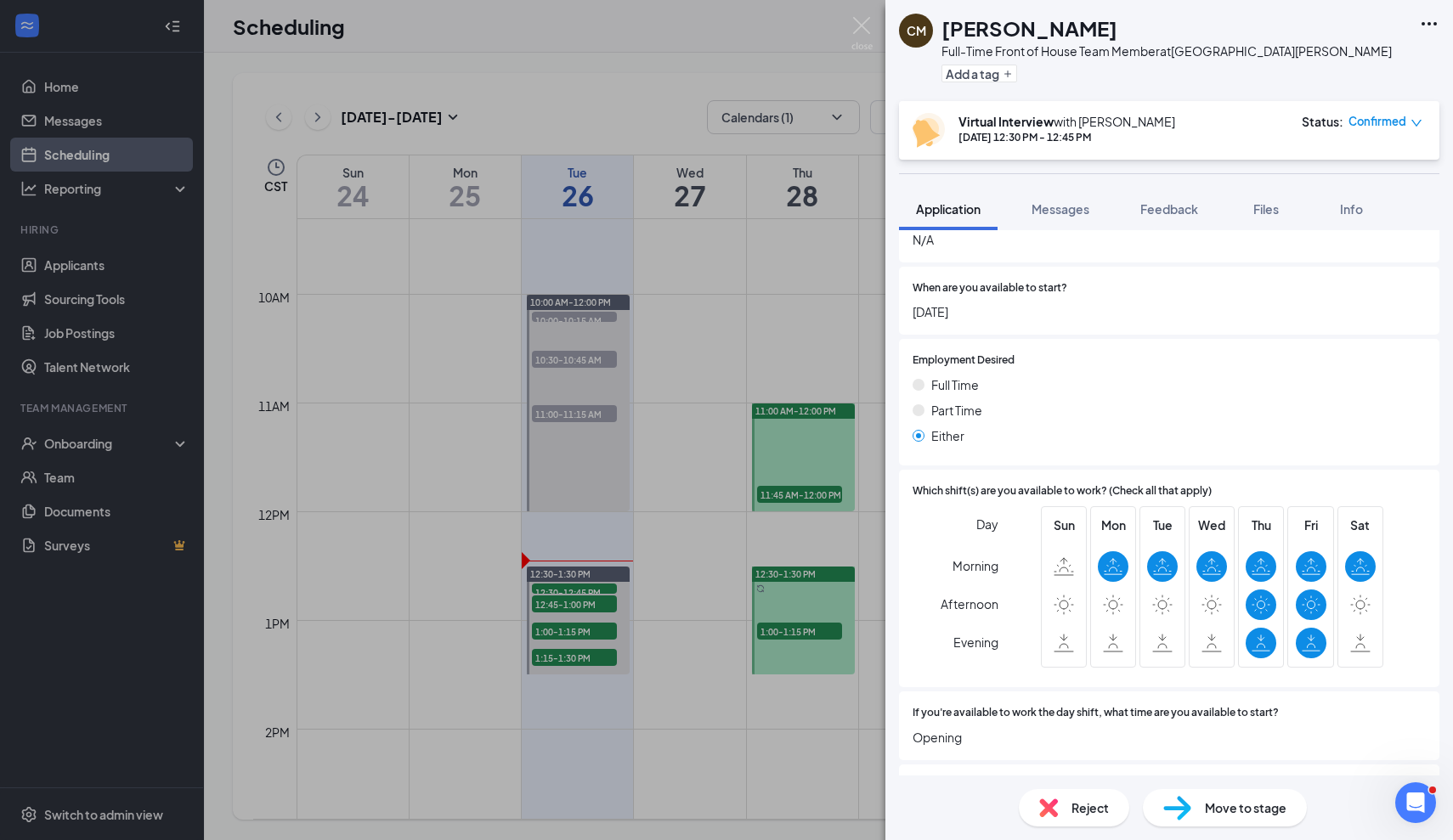
scroll to position [517, 0]
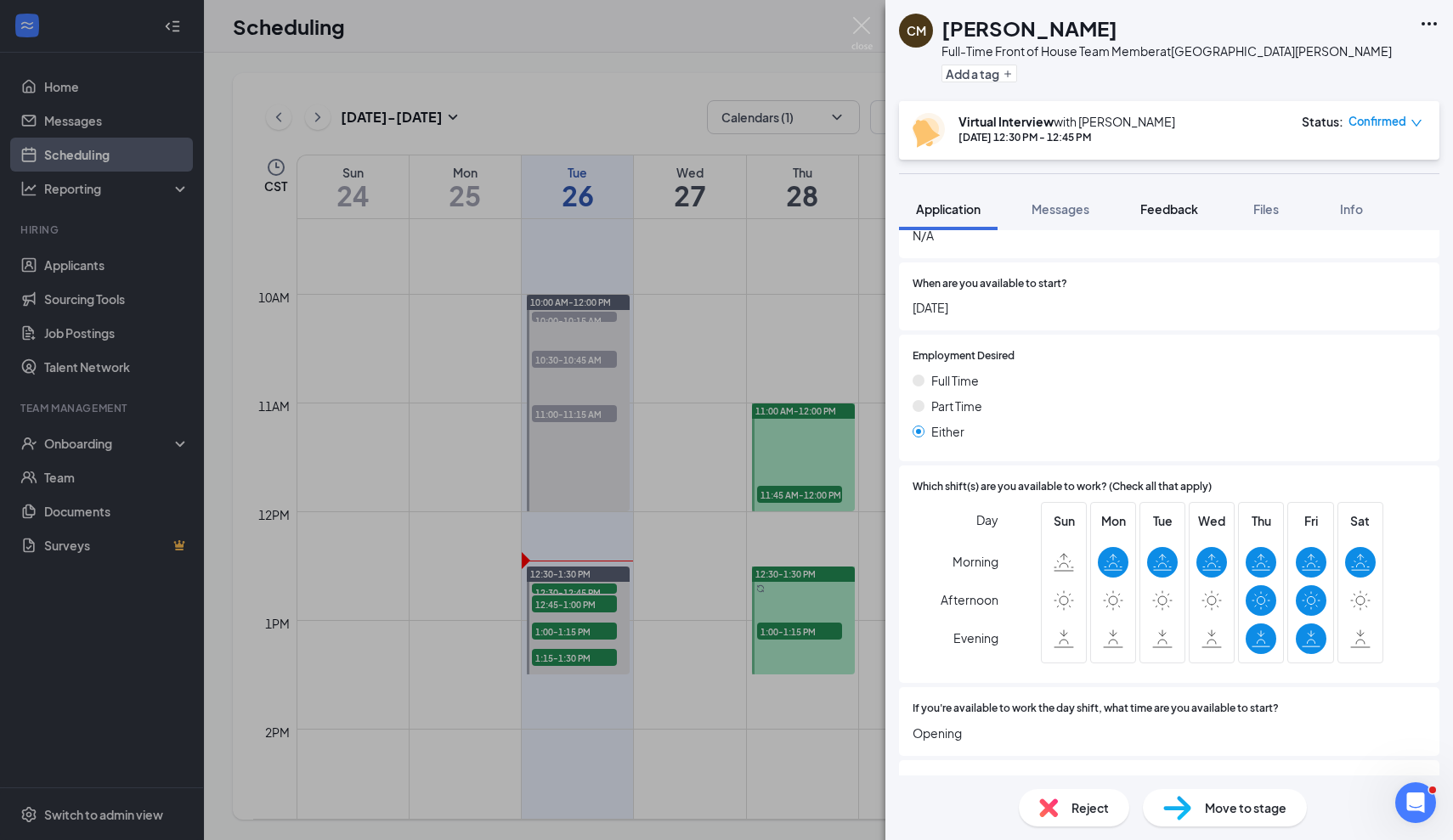
click at [1160, 196] on button "Feedback" at bounding box center [1169, 208] width 92 height 43
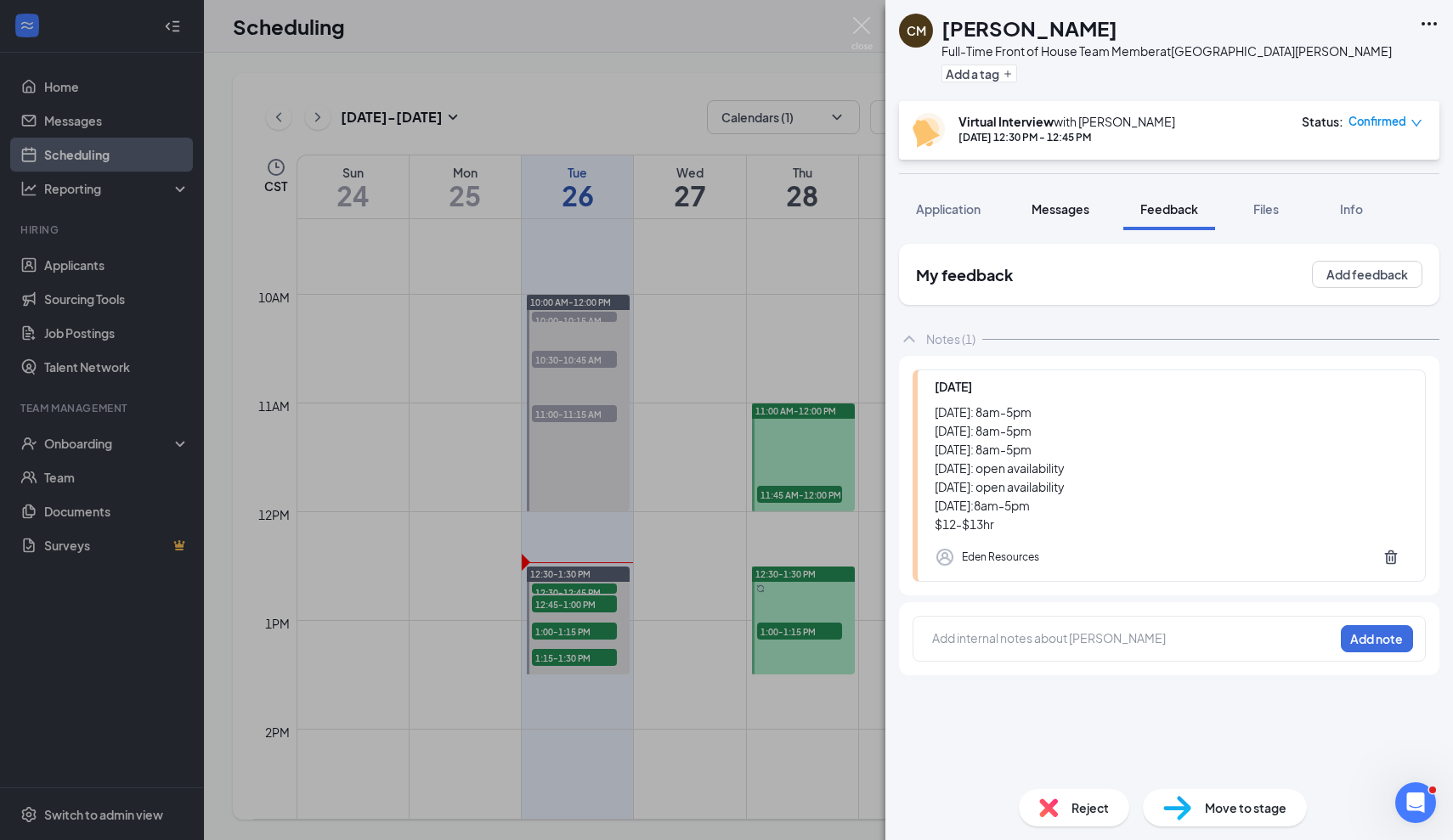
click at [1048, 199] on button "Messages" at bounding box center [1060, 208] width 92 height 43
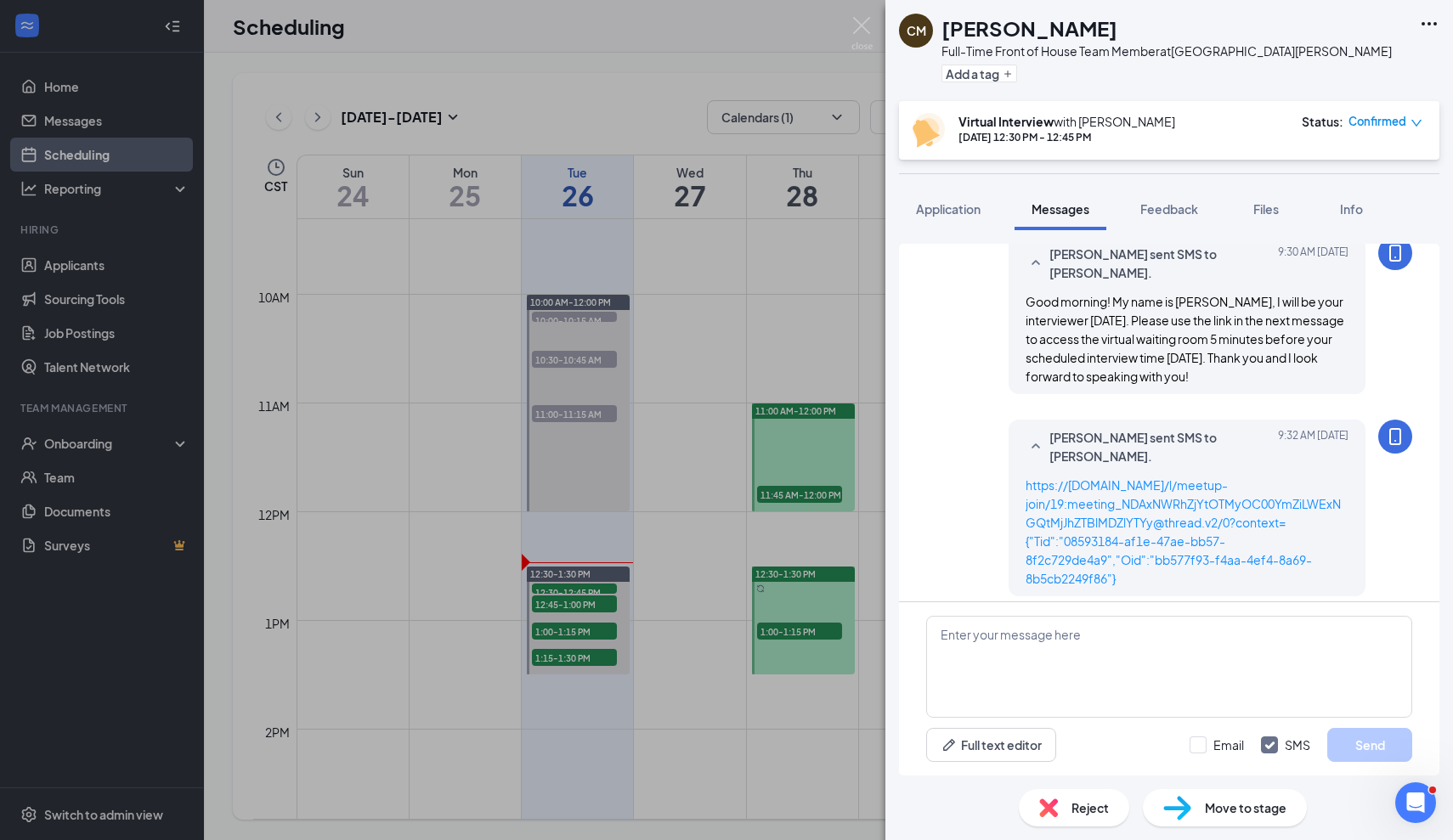
scroll to position [660, 0]
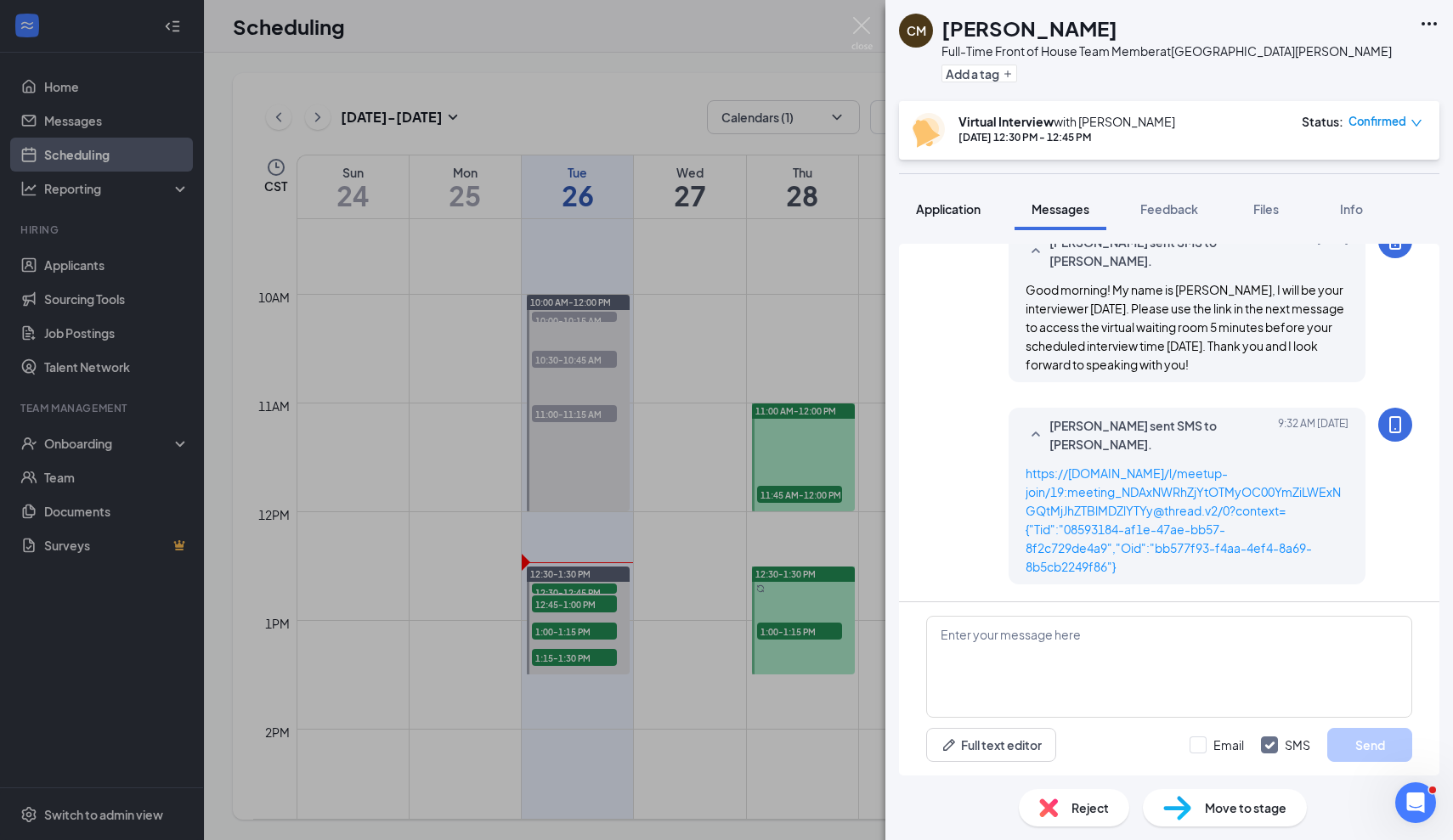
click at [944, 212] on span "Application" at bounding box center [948, 208] width 65 height 15
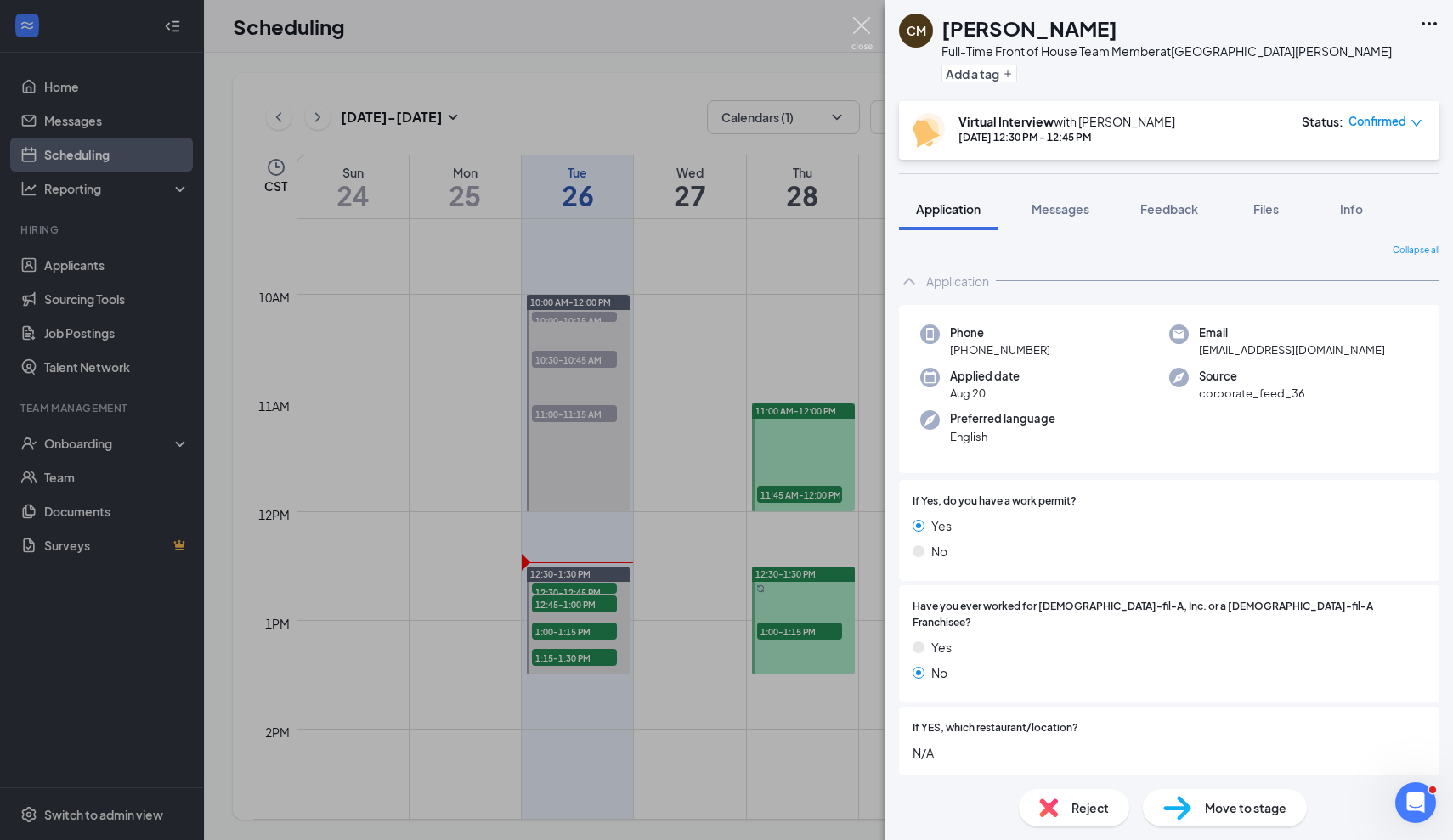
click at [860, 32] on img at bounding box center [861, 34] width 21 height 33
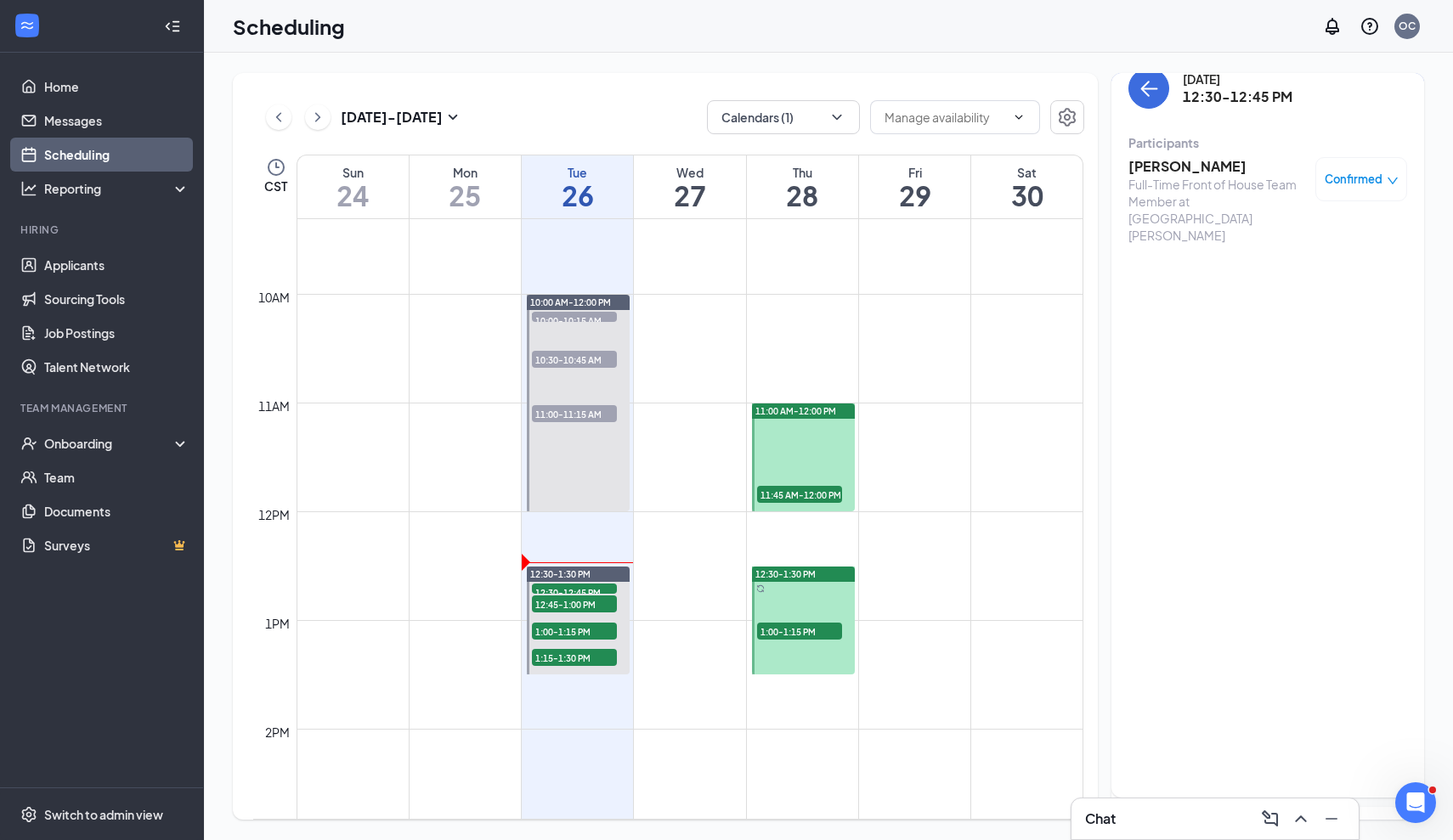
click at [1106, 804] on div "Chat" at bounding box center [1214, 818] width 287 height 41
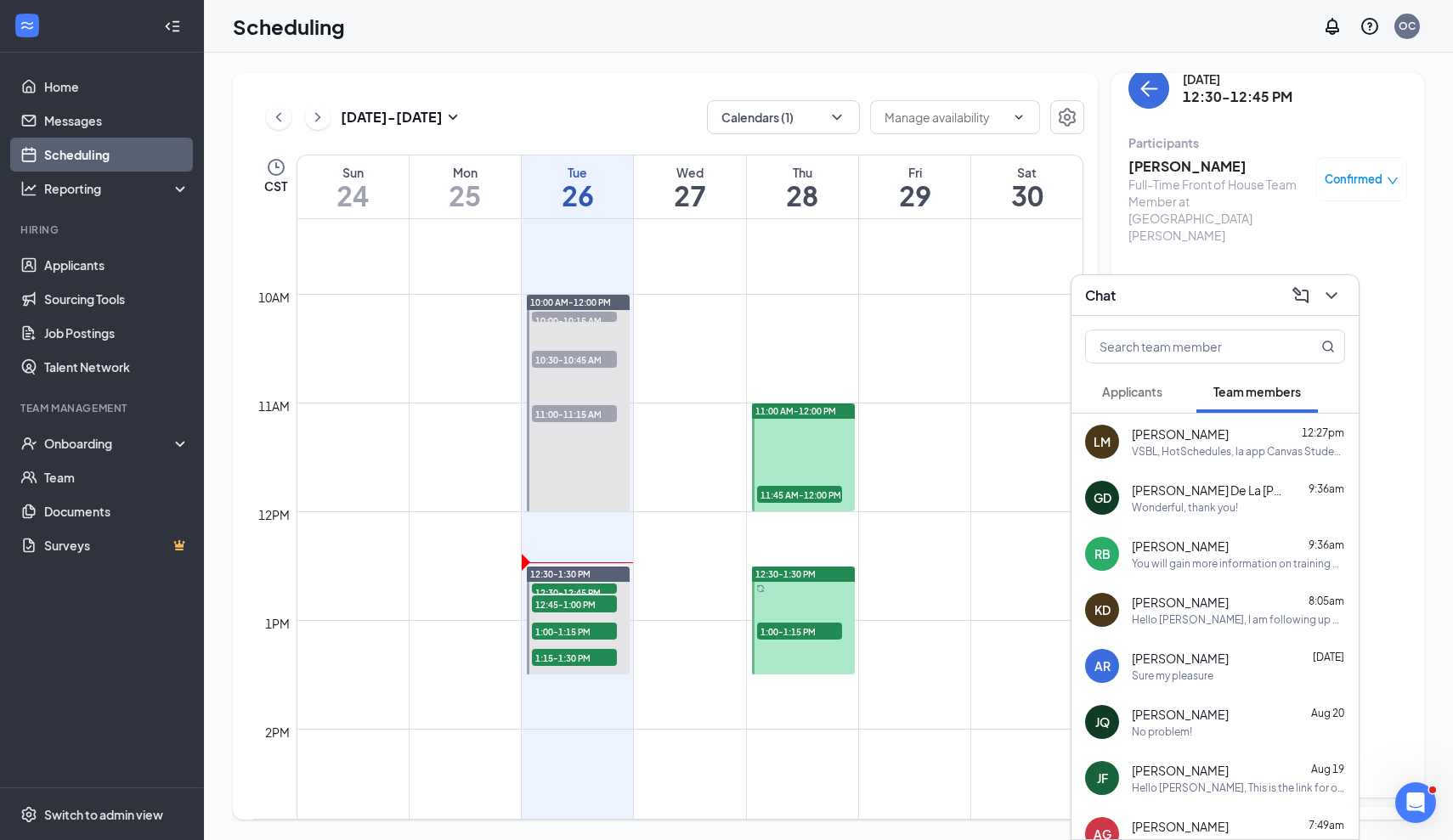
click at [1217, 446] on div "VSBL, HotSchedules, la app Canvas Student y el inicio de sesión en tu sitio web…" at bounding box center [1238, 451] width 213 height 15
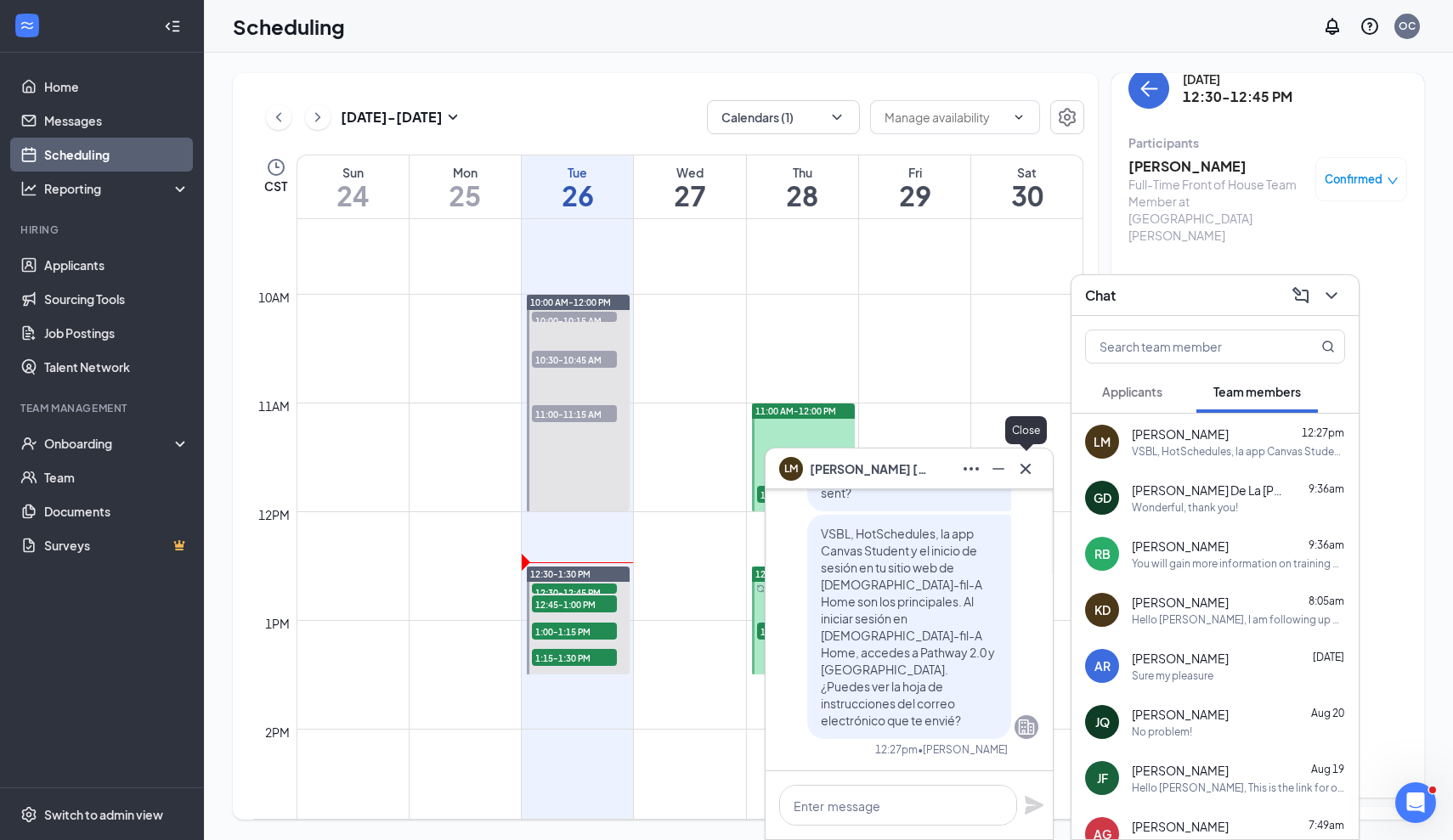
click at [1024, 472] on icon "Cross" at bounding box center [1025, 469] width 20 height 20
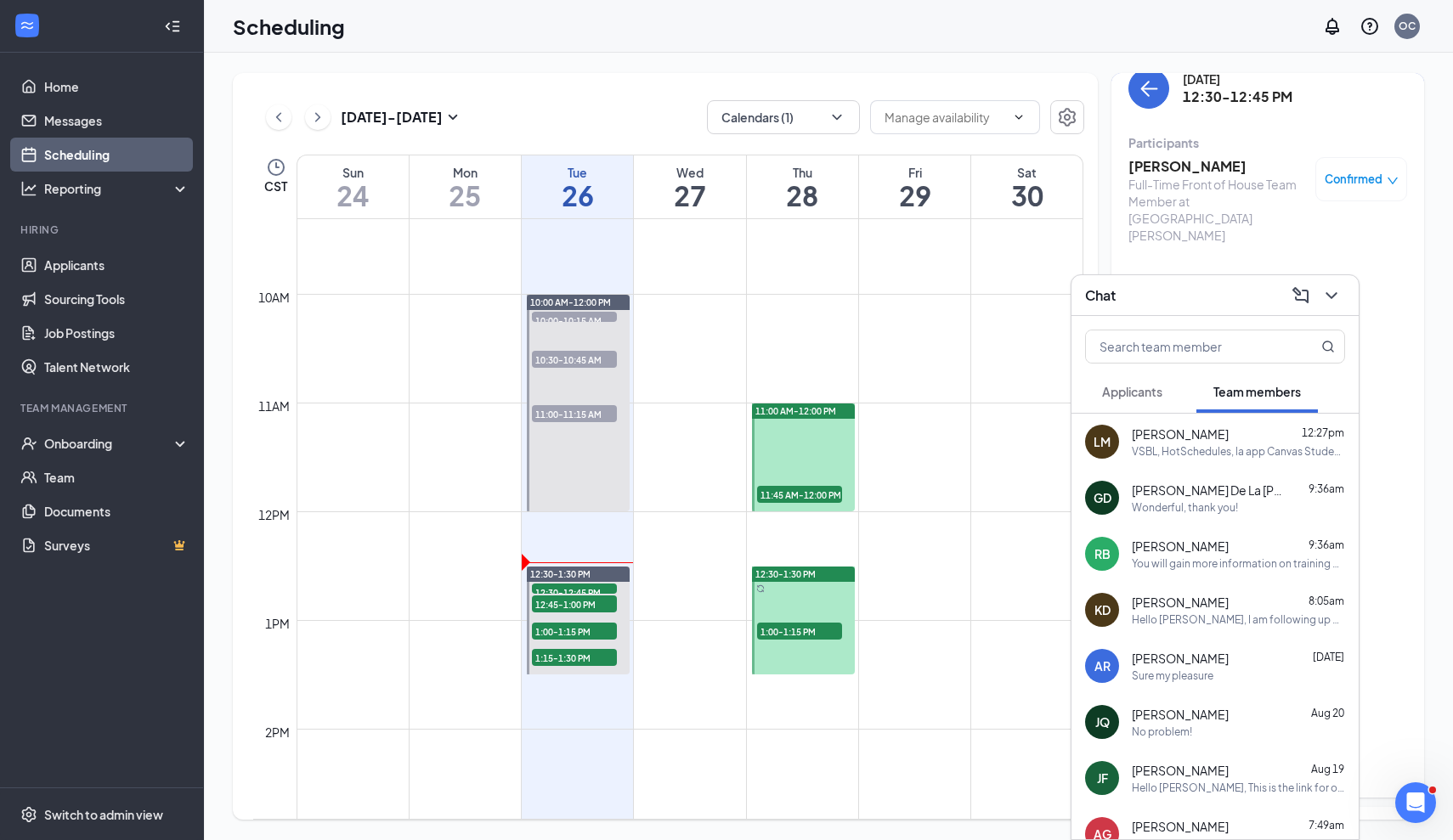
click at [1159, 391] on span "Applicants" at bounding box center [1132, 391] width 60 height 15
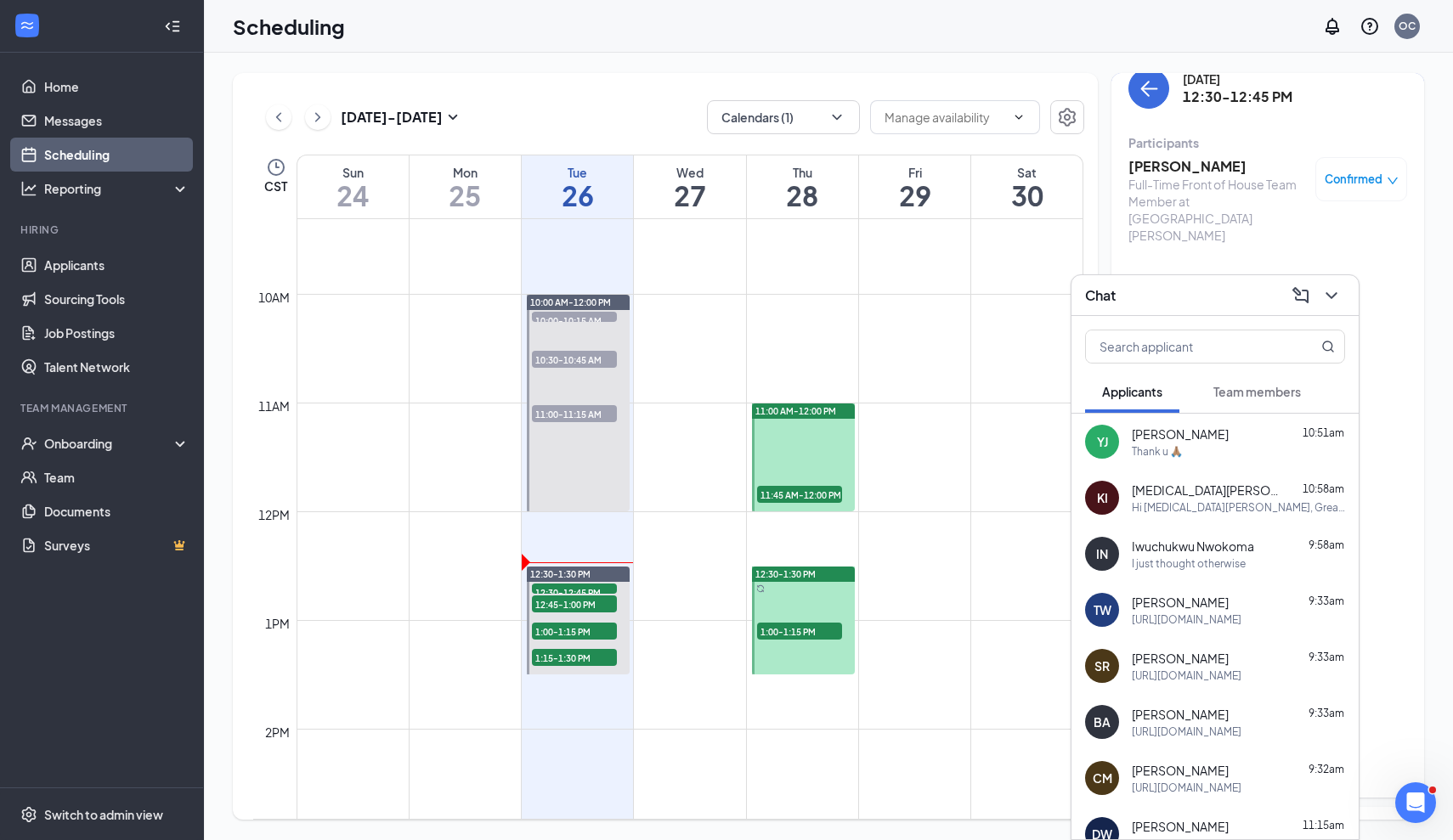
click at [1228, 393] on span "Team members" at bounding box center [1257, 391] width 87 height 15
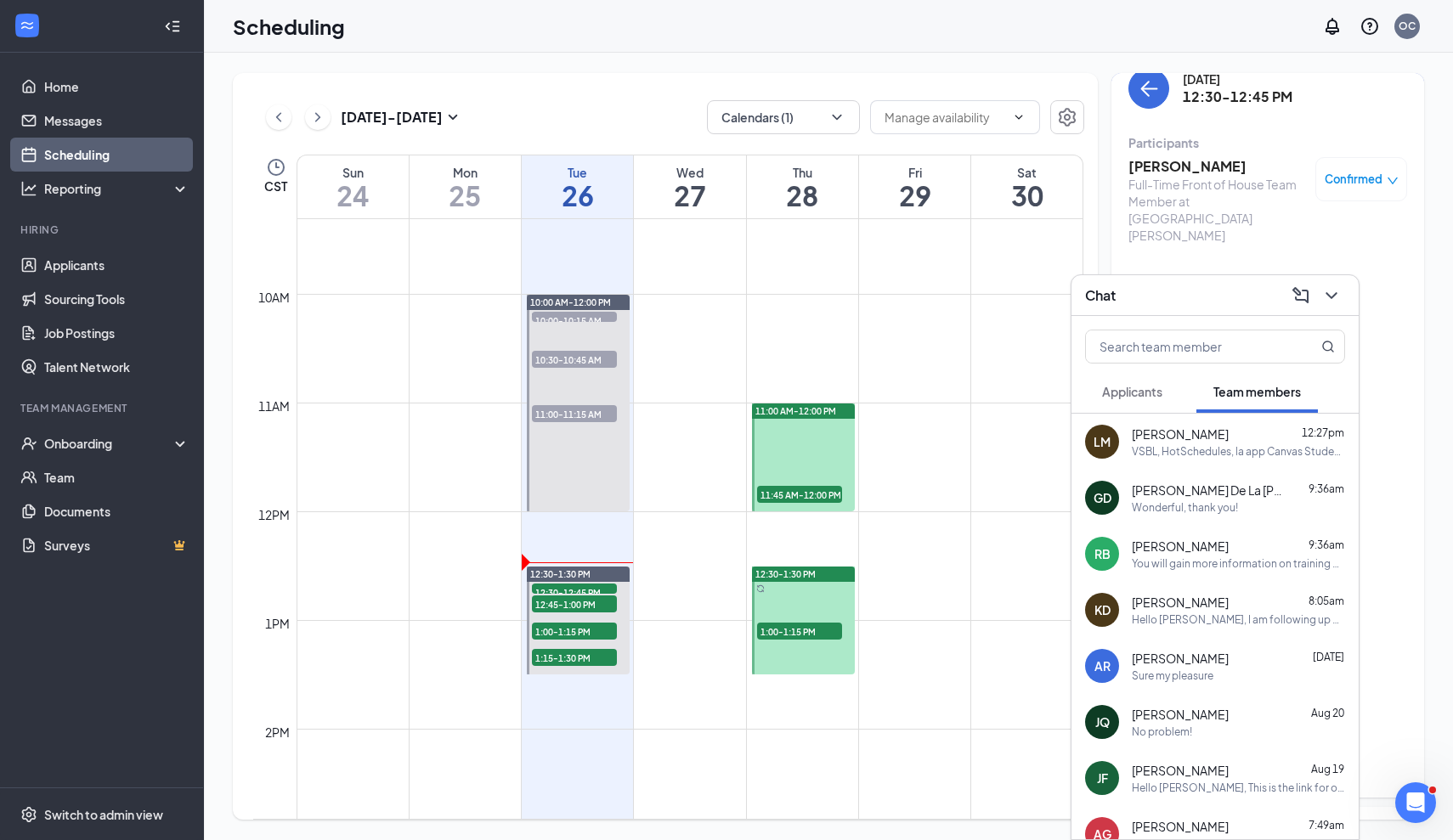
click at [1336, 301] on icon "ChevronDown" at bounding box center [1331, 296] width 20 height 20
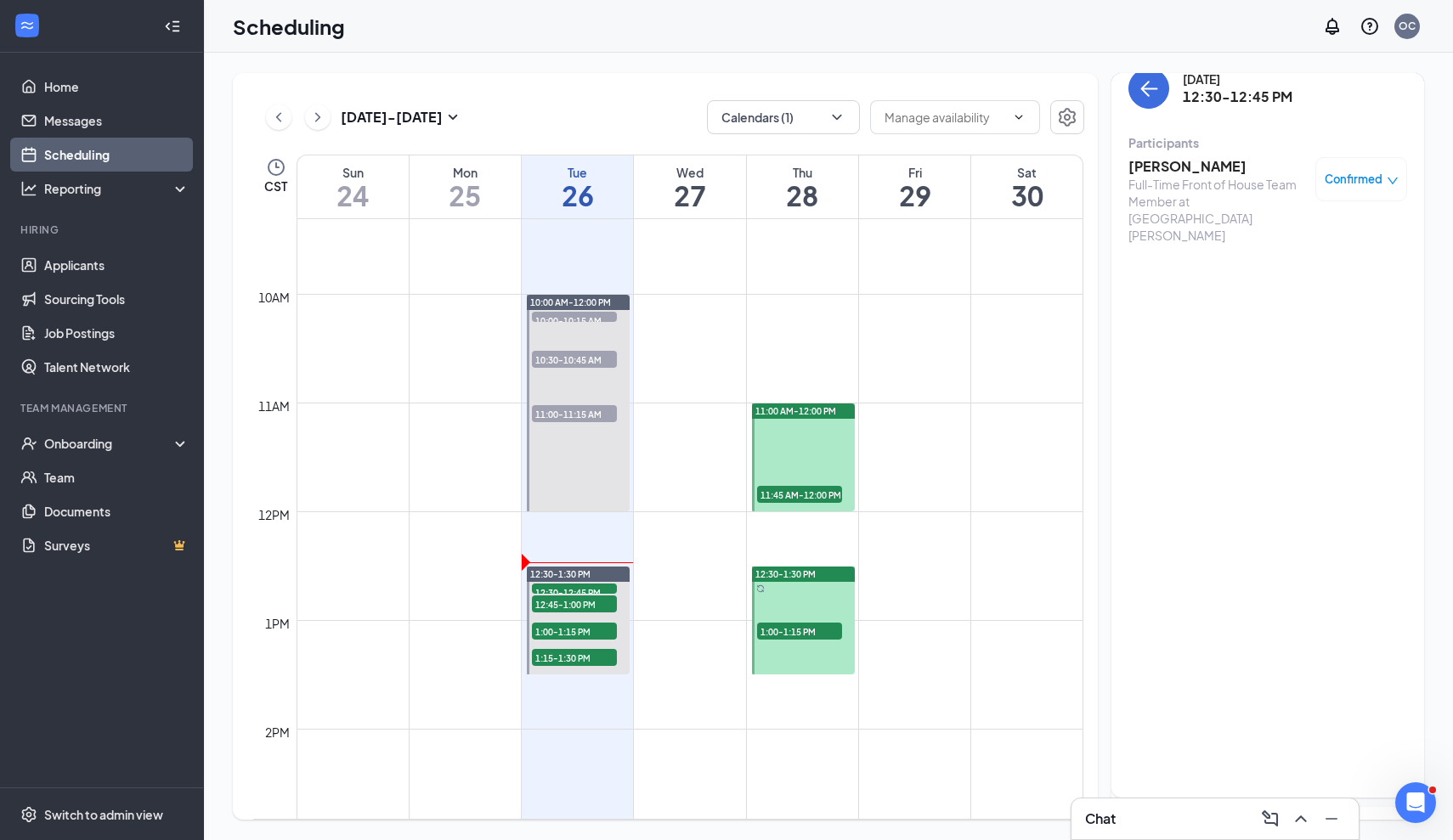
click at [1204, 169] on h3 "[PERSON_NAME]" at bounding box center [1217, 167] width 178 height 19
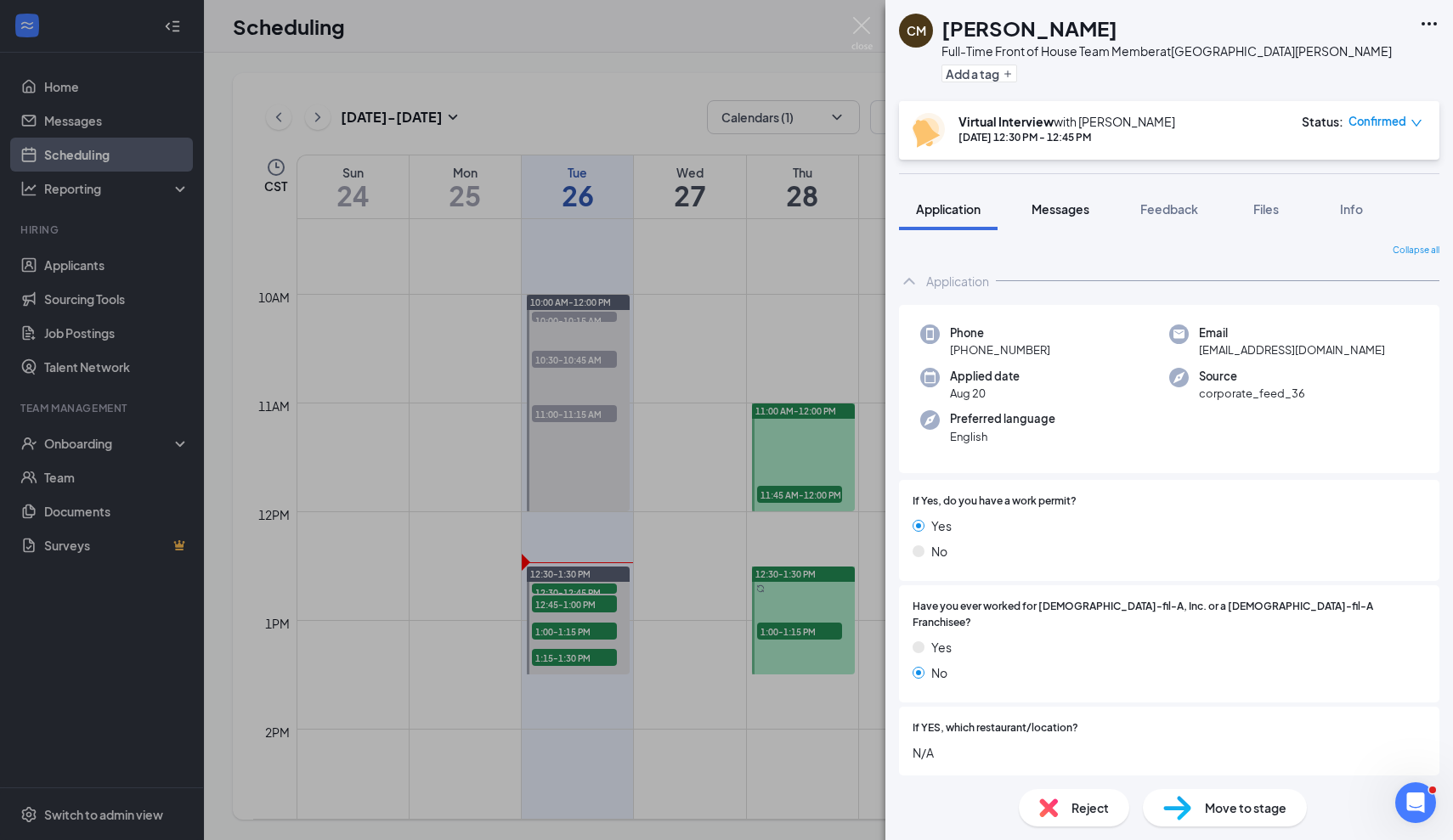
click at [1053, 201] on span "Messages" at bounding box center [1060, 208] width 57 height 15
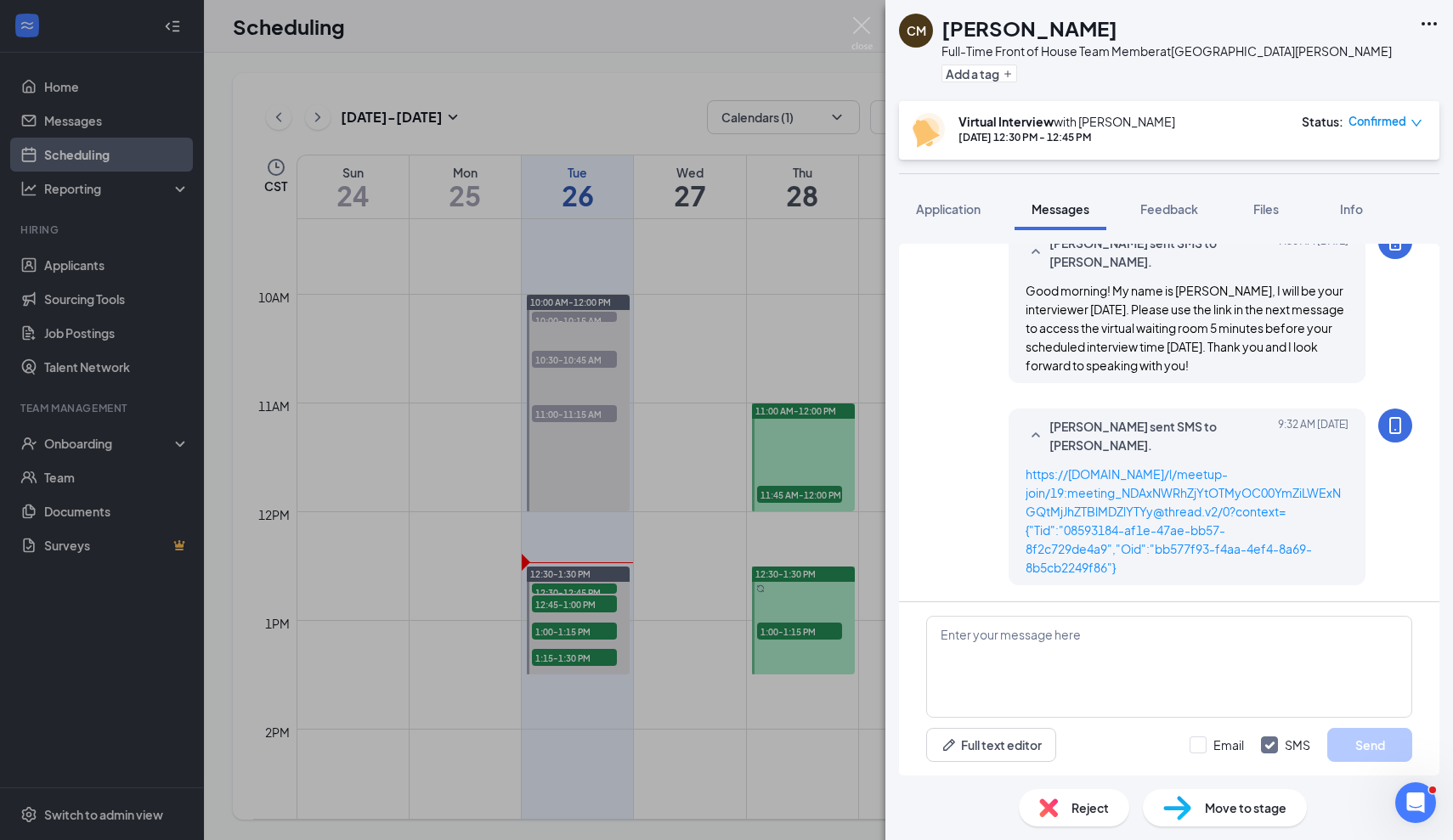
scroll to position [660, 0]
click at [864, 26] on img at bounding box center [861, 34] width 21 height 33
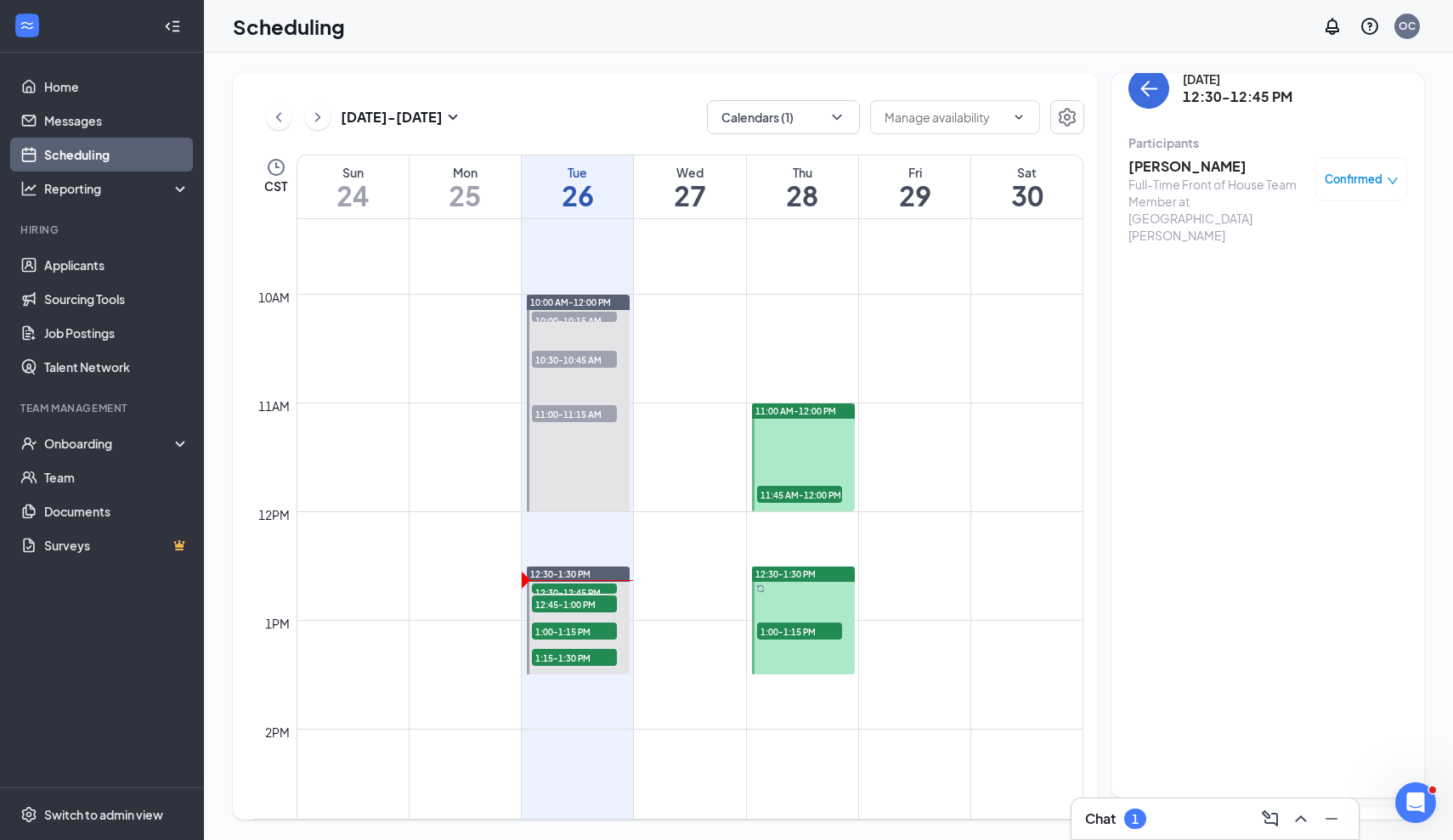
click at [1155, 96] on icon "ArrowLeft" at bounding box center [1148, 88] width 20 height 20
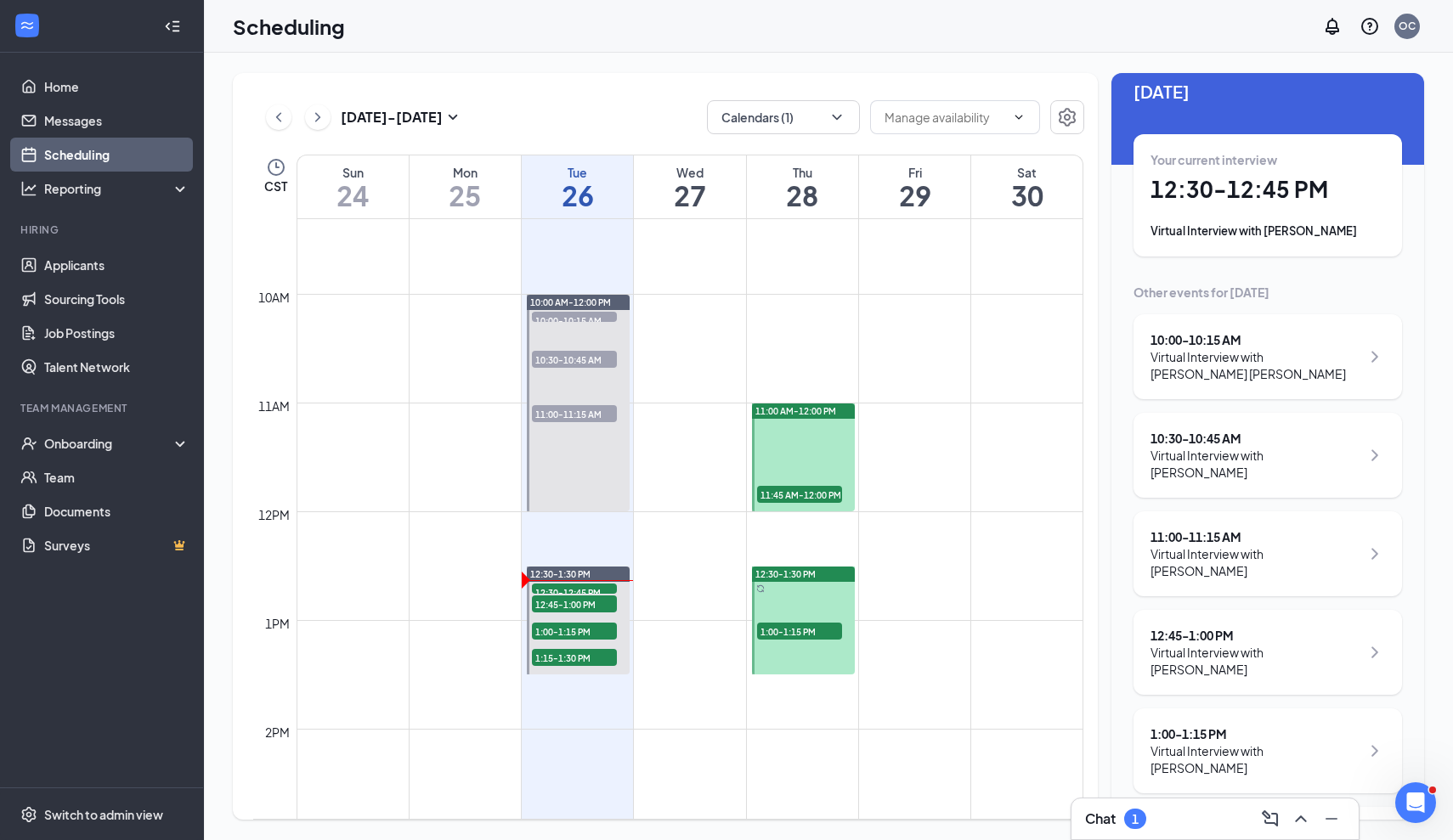
click at [1104, 820] on h3 "Chat" at bounding box center [1101, 818] width 31 height 19
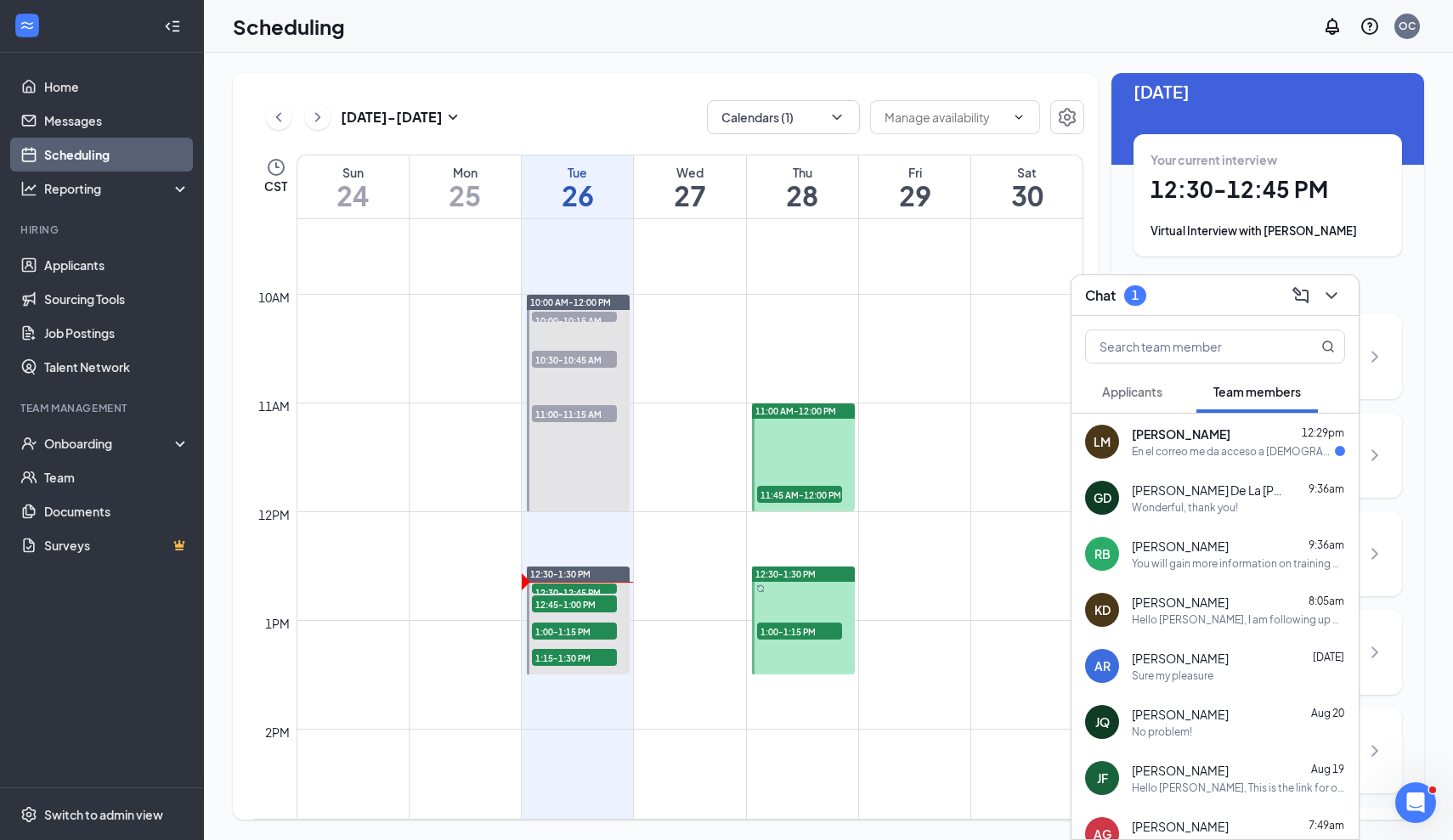
click at [1195, 458] on div "[PERSON_NAME] 12:29pm En el correo me da acceso a [DEMOGRAPHIC_DATA] fill A hom…" at bounding box center [1214, 441] width 287 height 56
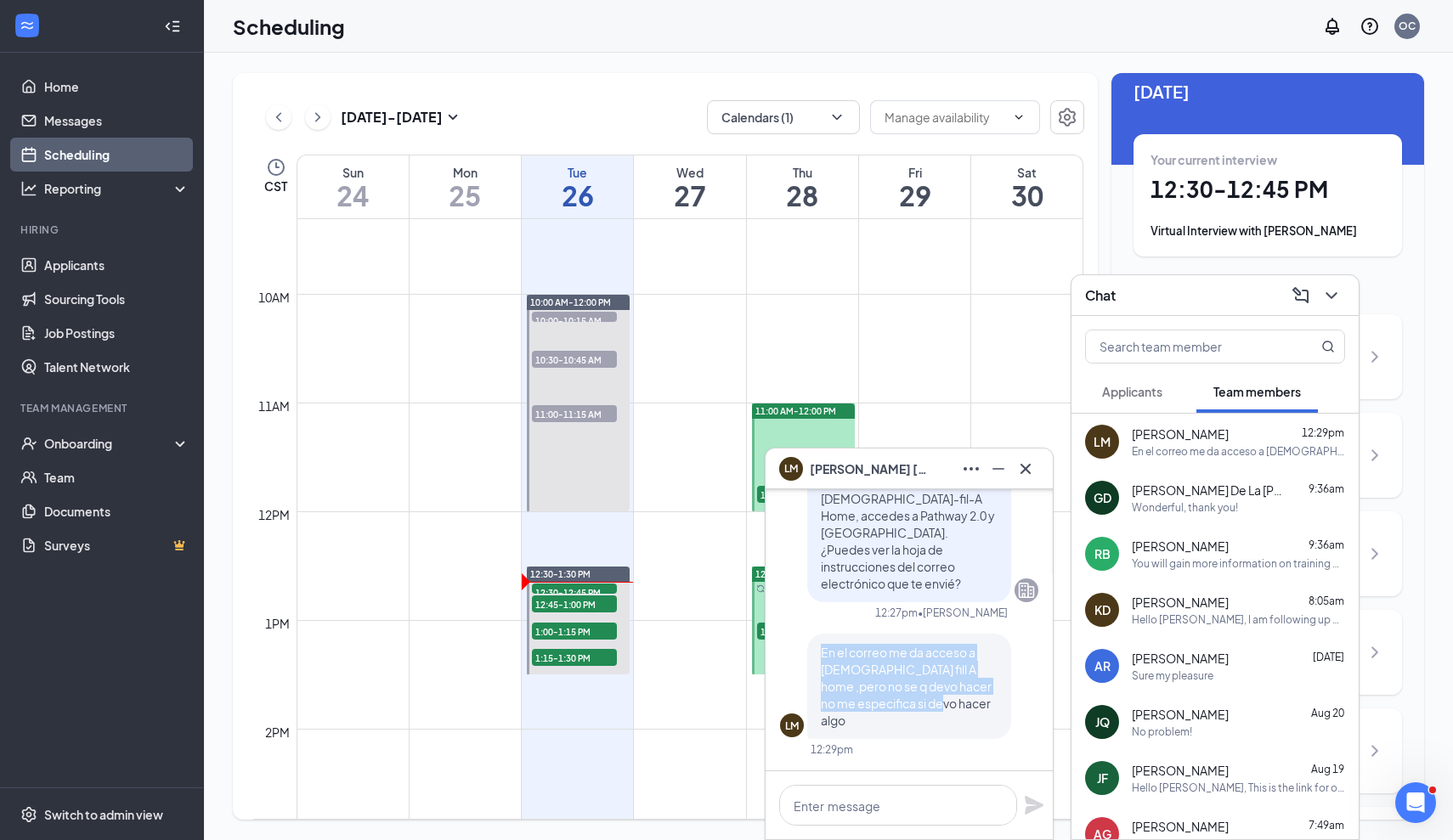
drag, startPoint x: 910, startPoint y: 722, endPoint x: 815, endPoint y: 667, distance: 109.8
click at [815, 667] on div "En el correo me da acceso a [DEMOGRAPHIC_DATA] fill A home ,pero no se q devo h…" at bounding box center [909, 686] width 204 height 106
copy span "En el correo me da acceso a [DEMOGRAPHIC_DATA] fill A home ,pero no se q devo h…"
paste textarea "Una vez que inicie sesión en ChickfilA Home, debería poder usar la barra de bús…"
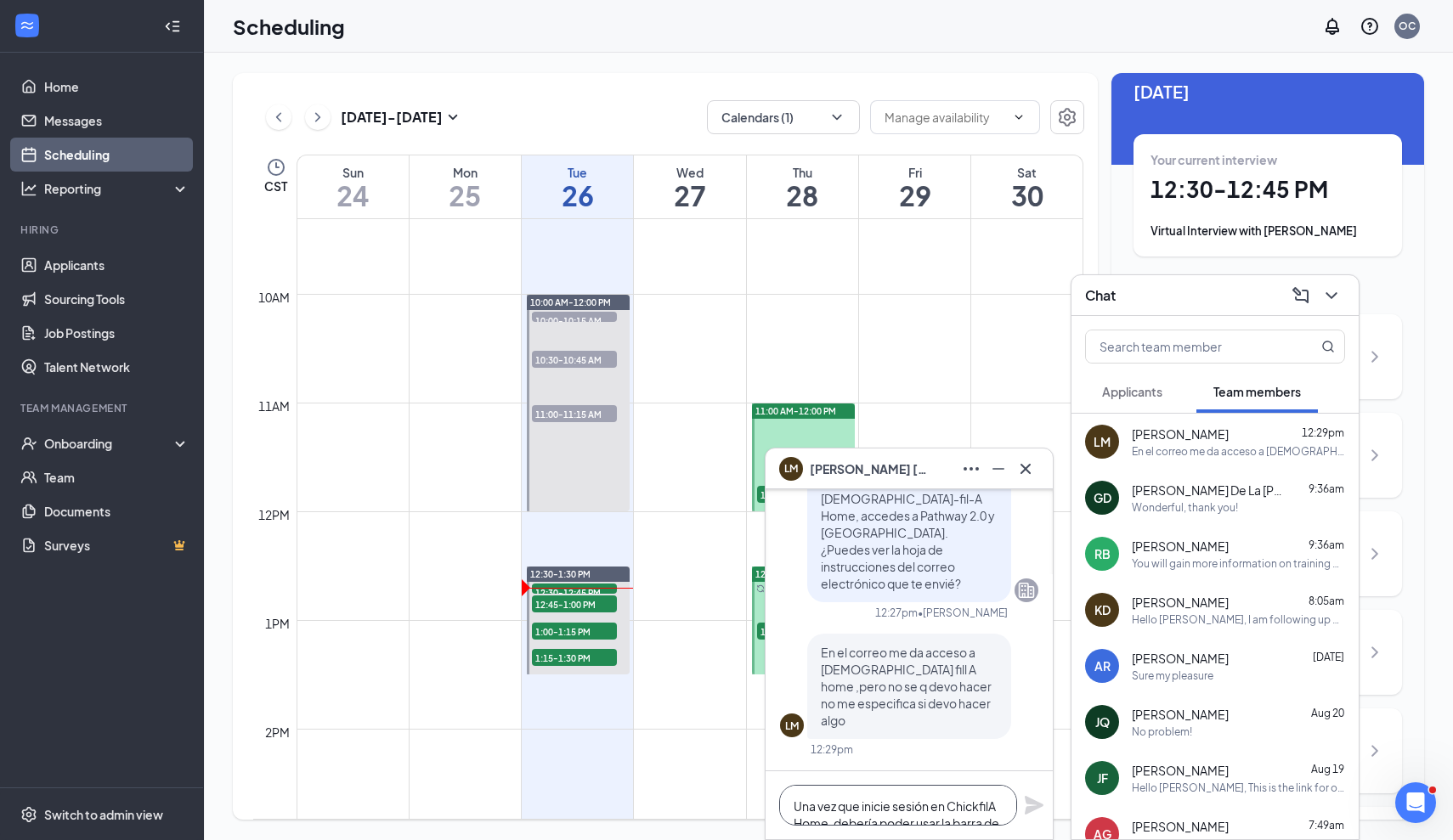
scroll to position [18, 0]
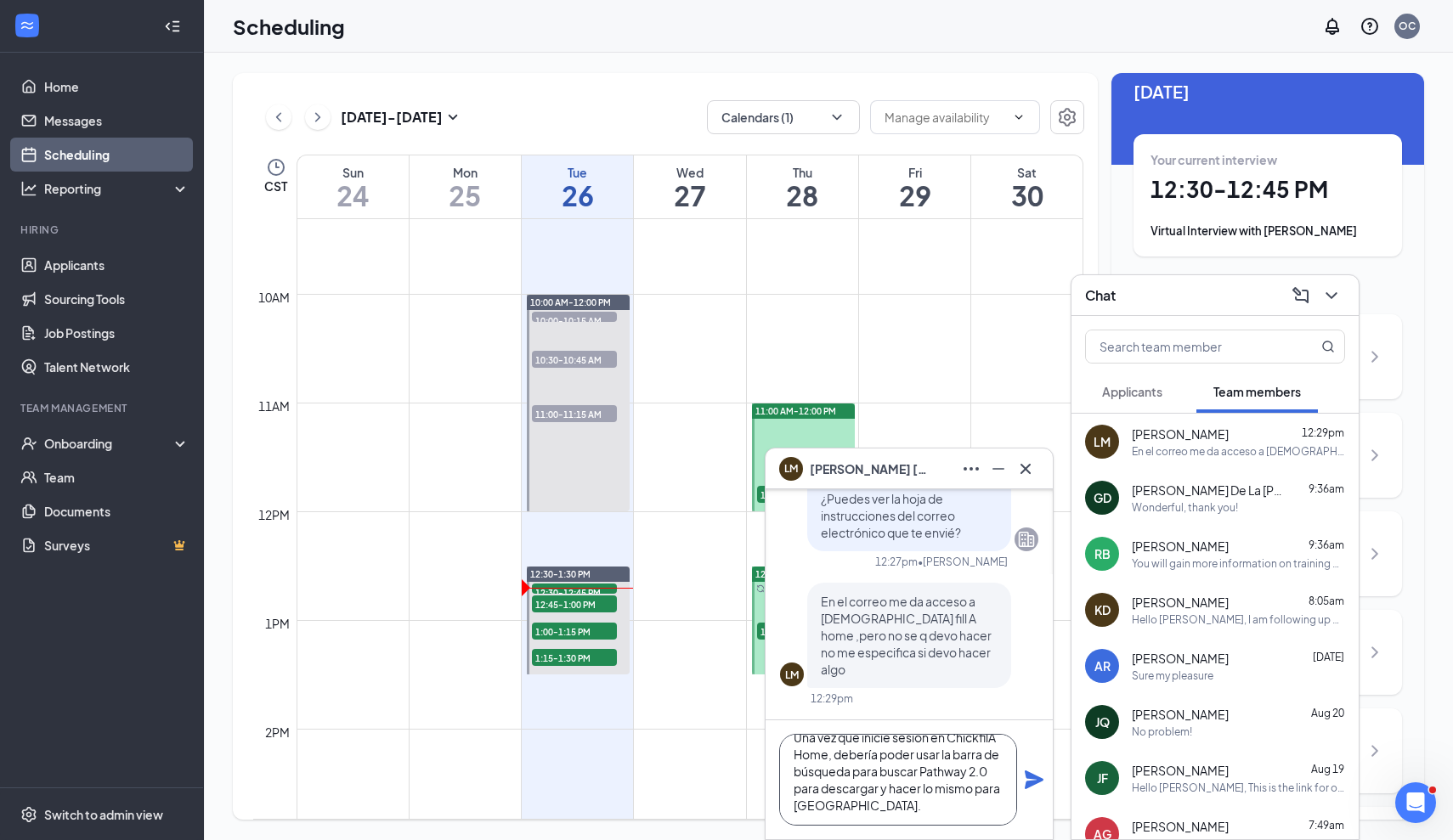
type textarea "Una vez que inicie sesión en ChickfilA Home, debería poder usar la barra de bús…"
click at [1036, 777] on icon "Plane" at bounding box center [1033, 779] width 19 height 19
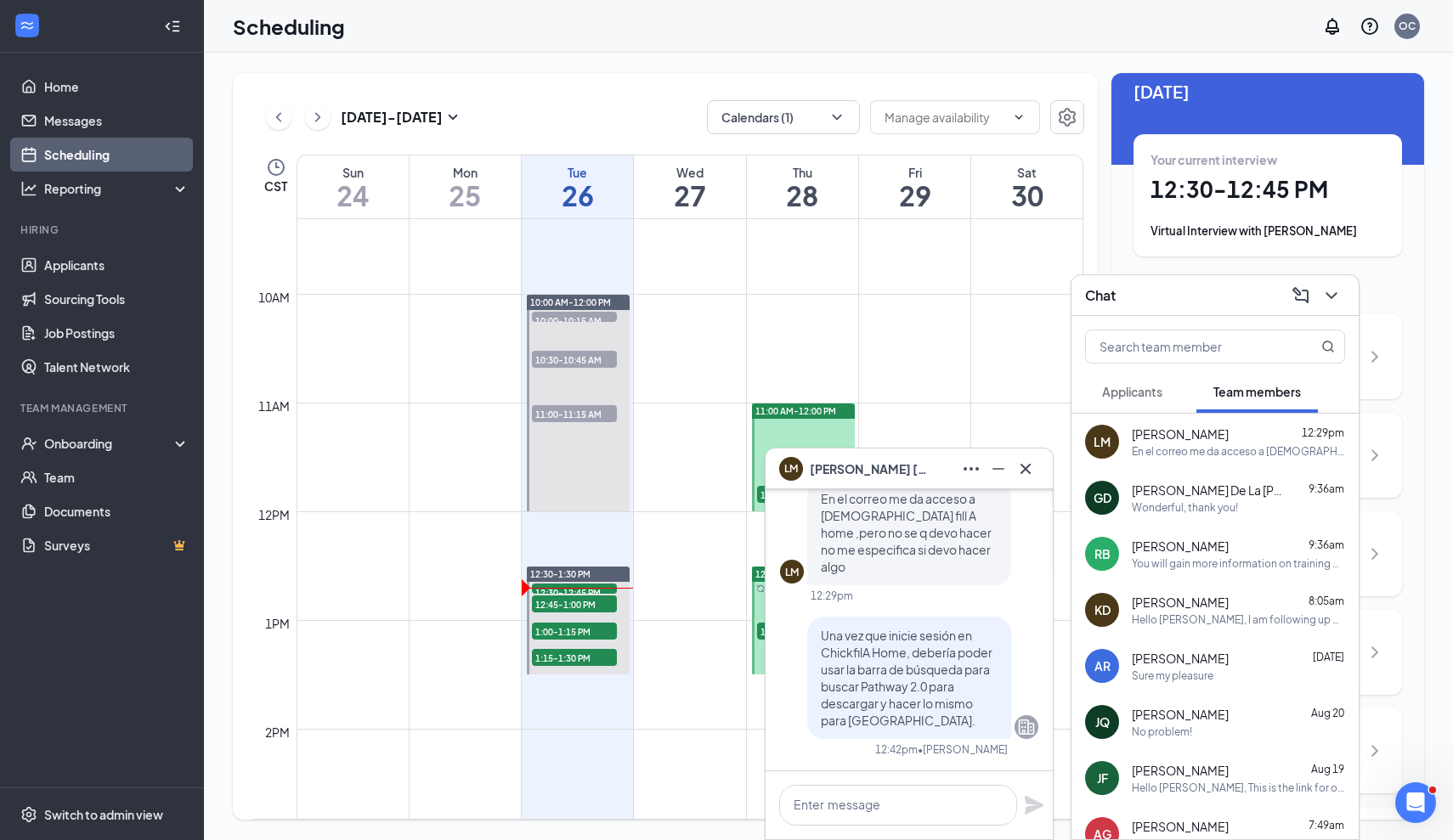
scroll to position [0, 0]
click at [923, 814] on textarea at bounding box center [898, 805] width 238 height 41
paste textarea "¡Ahh mis disculpas, parte de las instrucciones no se adjuntaron en mi correo el…"
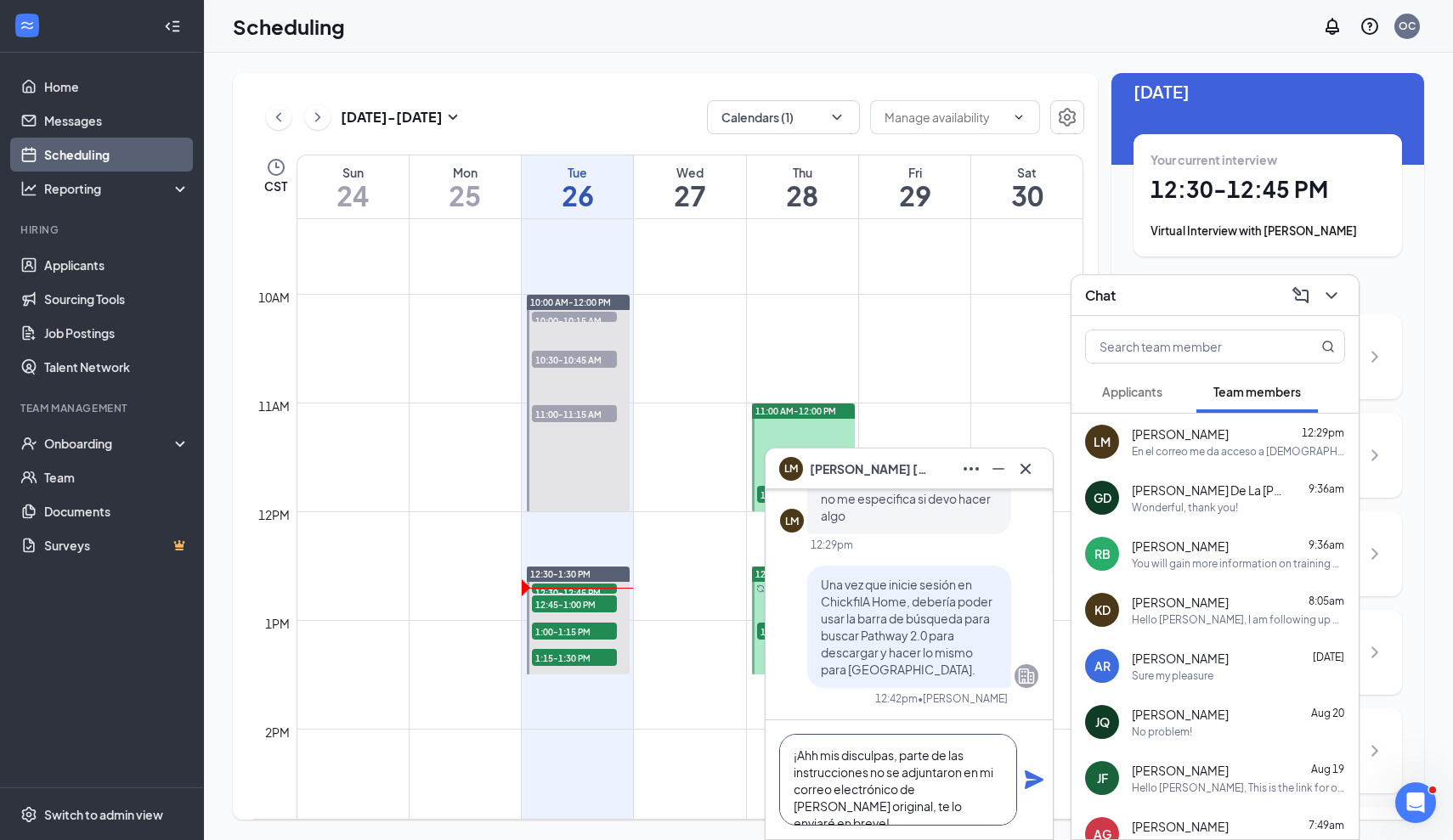
scroll to position [1, 0]
type textarea "¡Ahh mis disculpas, parte de las instrucciones no se adjuntaron en mi correo el…"
click at [1036, 780] on icon "Plane" at bounding box center [1033, 779] width 20 height 20
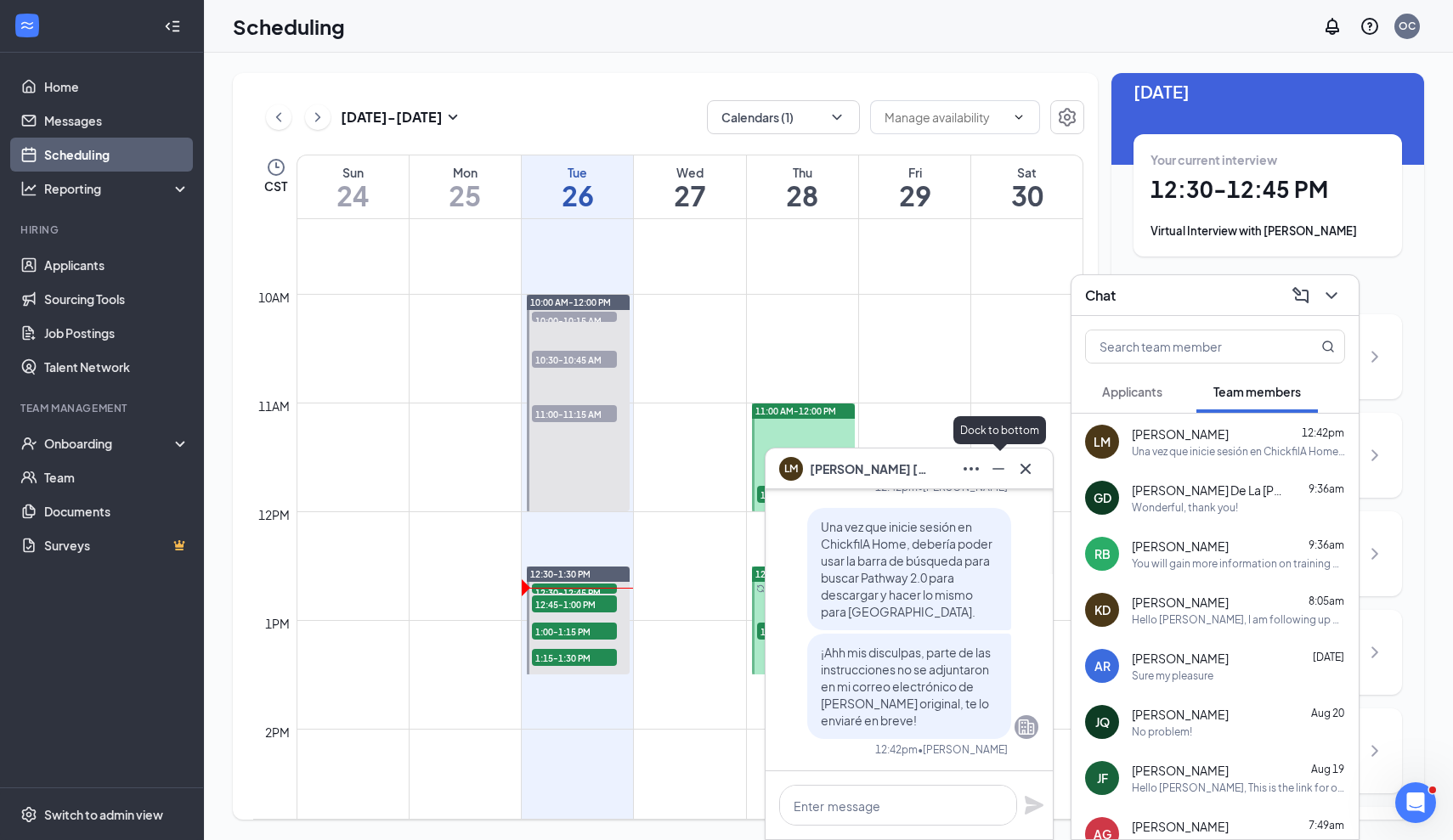
drag, startPoint x: 997, startPoint y: 473, endPoint x: 984, endPoint y: 481, distance: 15.3
click at [996, 473] on icon "Minimize" at bounding box center [998, 469] width 20 height 20
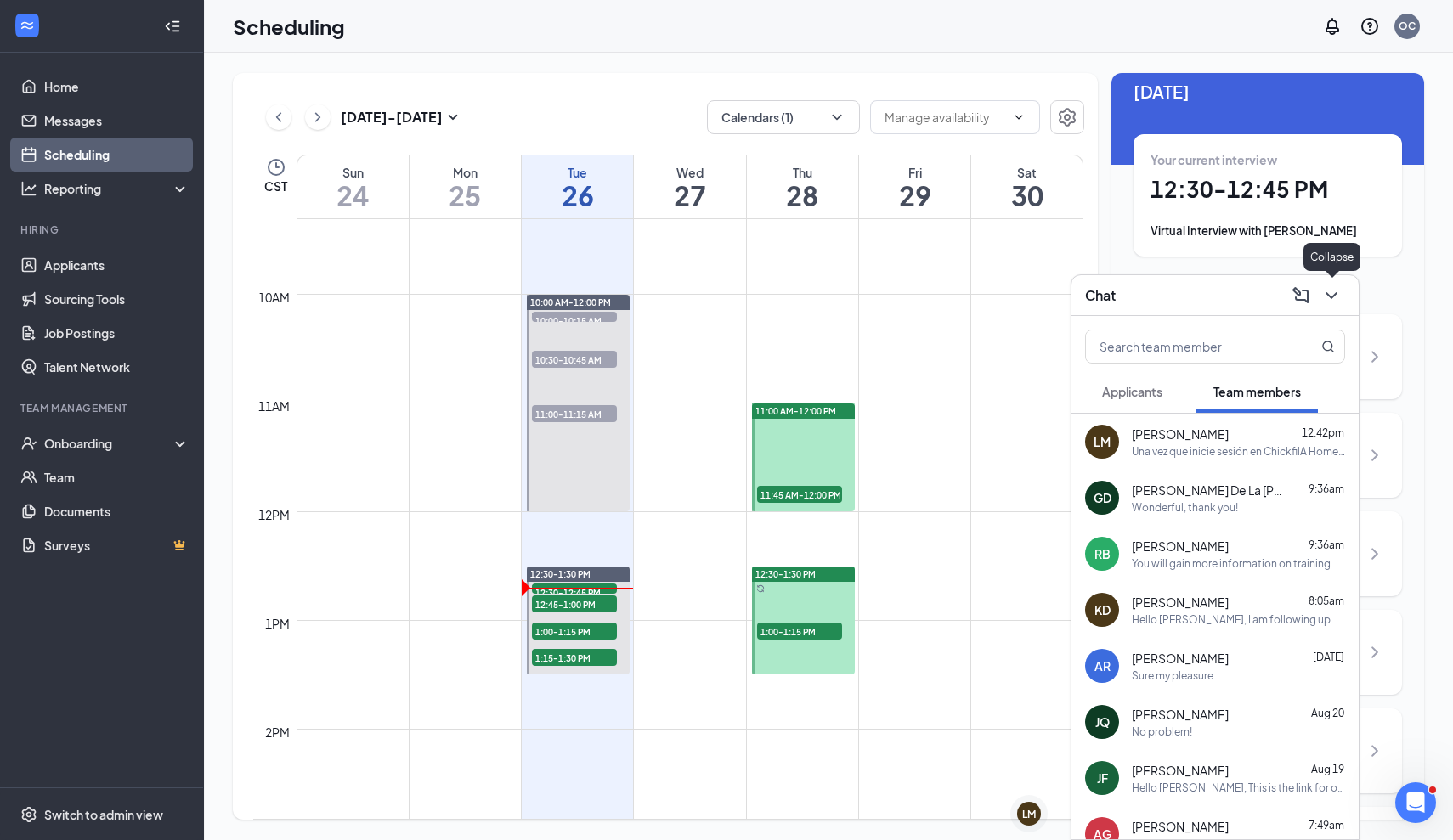
click at [1334, 283] on button at bounding box center [1331, 296] width 27 height 27
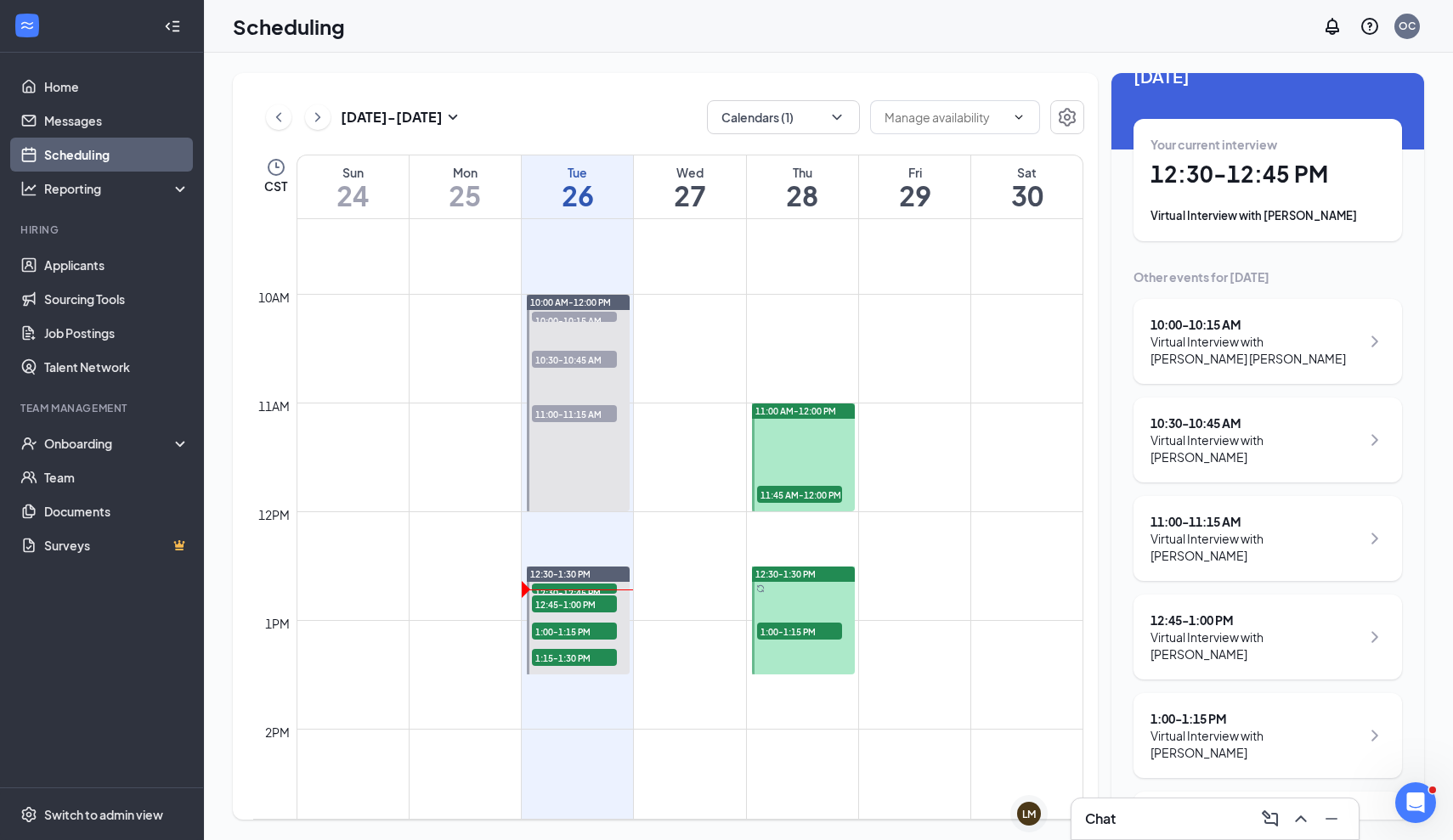
scroll to position [36, 0]
click at [1285, 595] on div "12:45 - 1:00 PM Virtual Interview with [PERSON_NAME]" at bounding box center [1267, 637] width 269 height 85
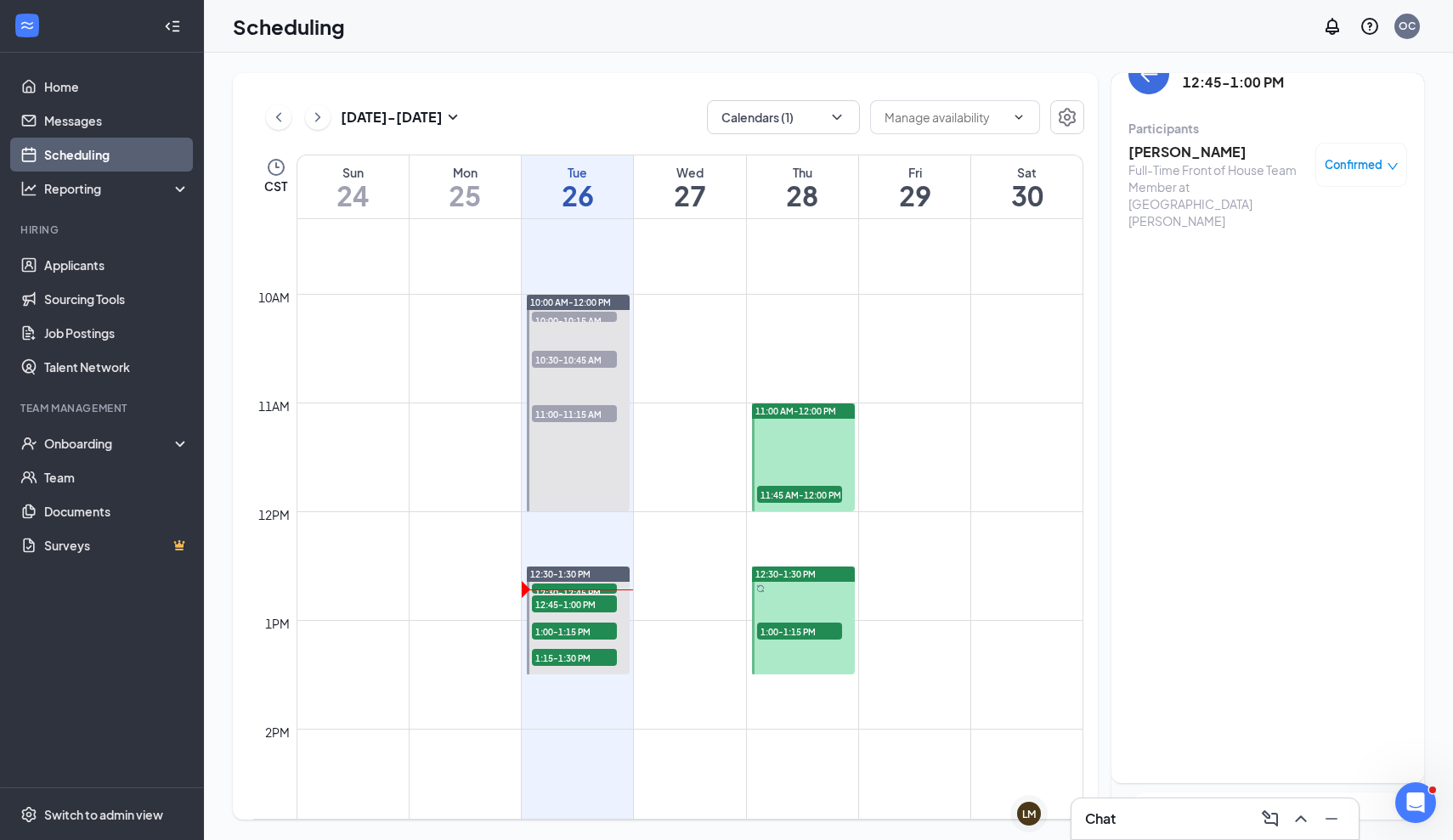
click at [1162, 157] on h3 "[PERSON_NAME]" at bounding box center [1217, 152] width 178 height 19
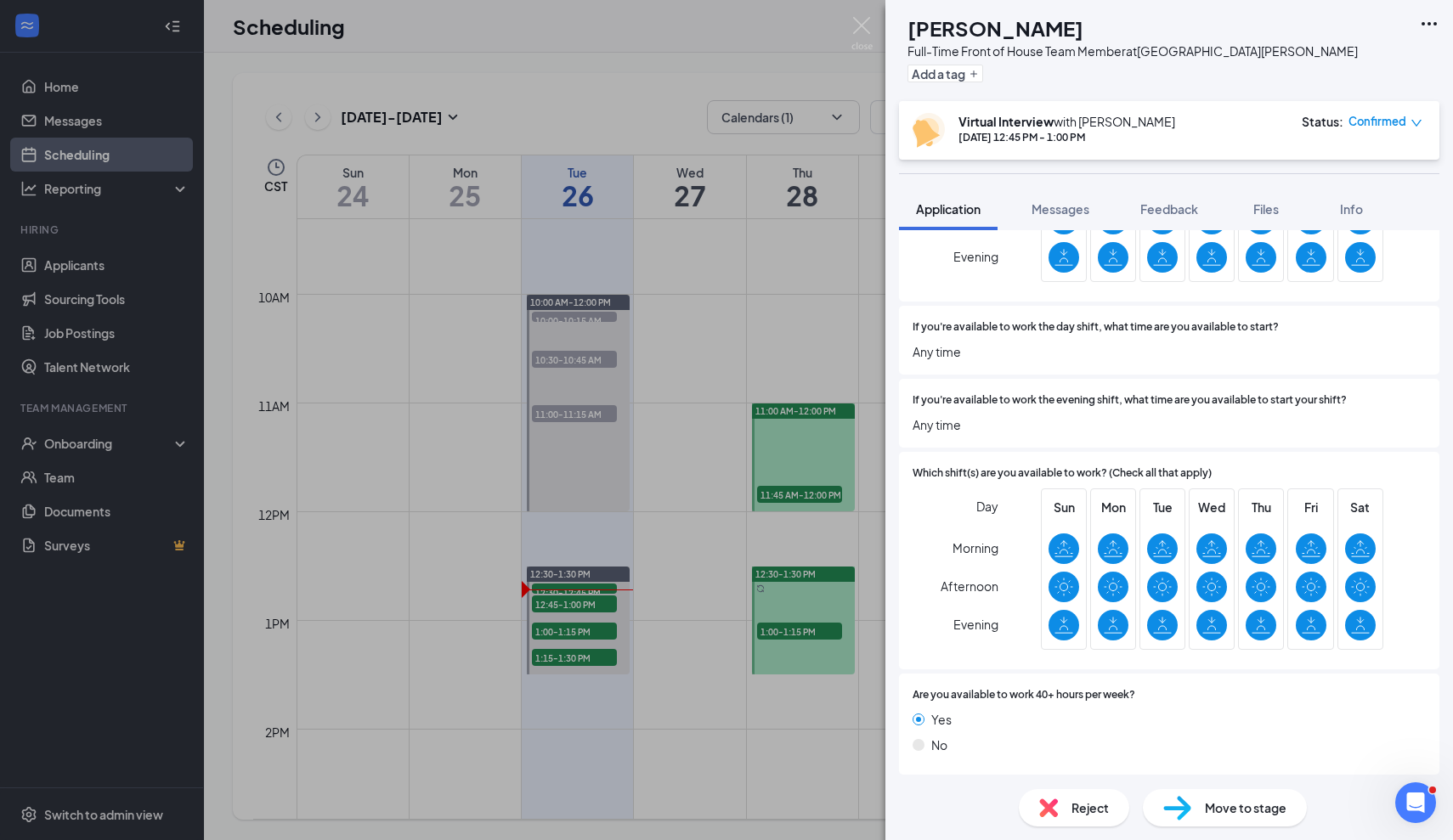
scroll to position [964, 0]
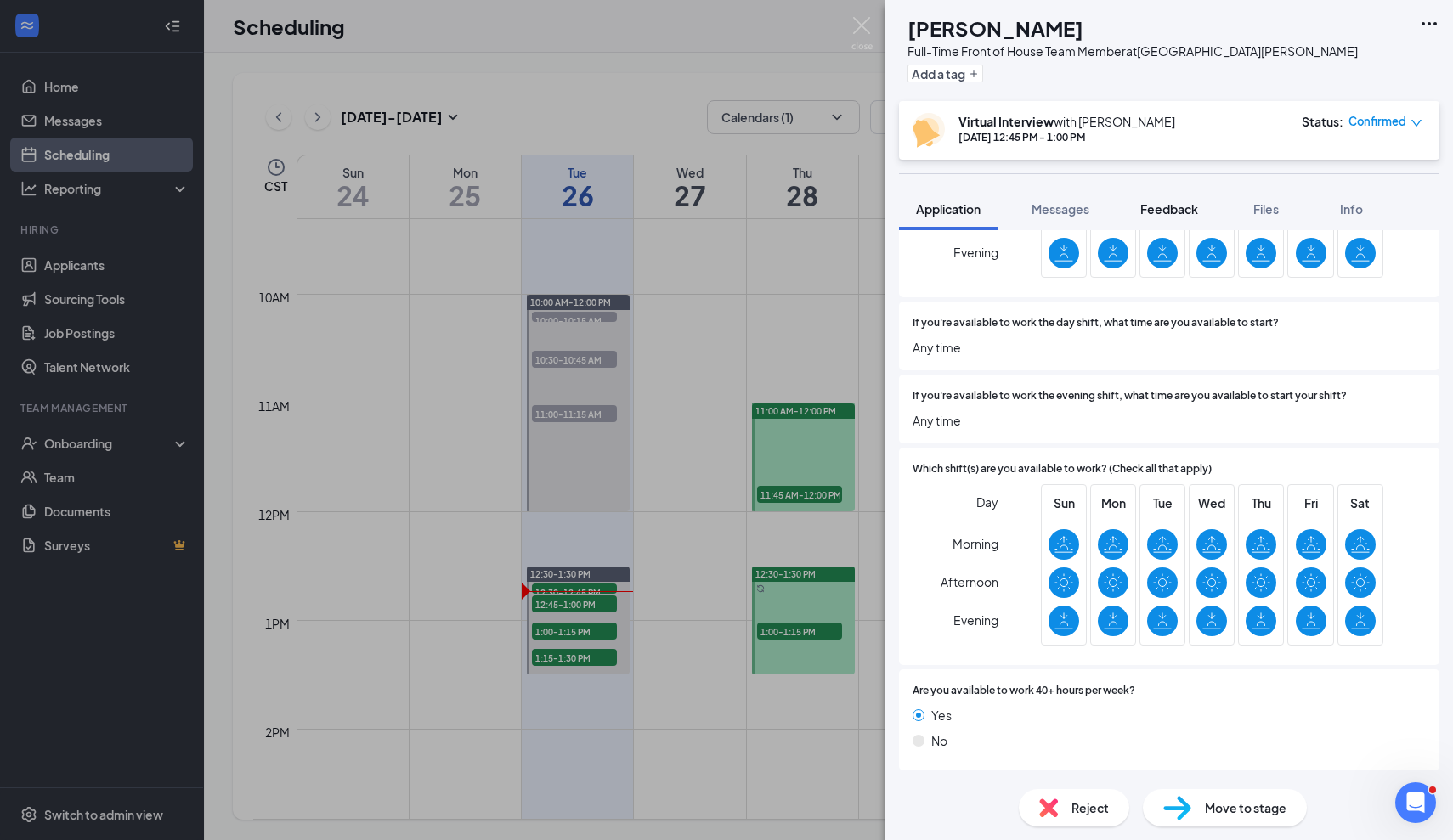
click at [1188, 207] on span "Feedback" at bounding box center [1168, 208] width 57 height 15
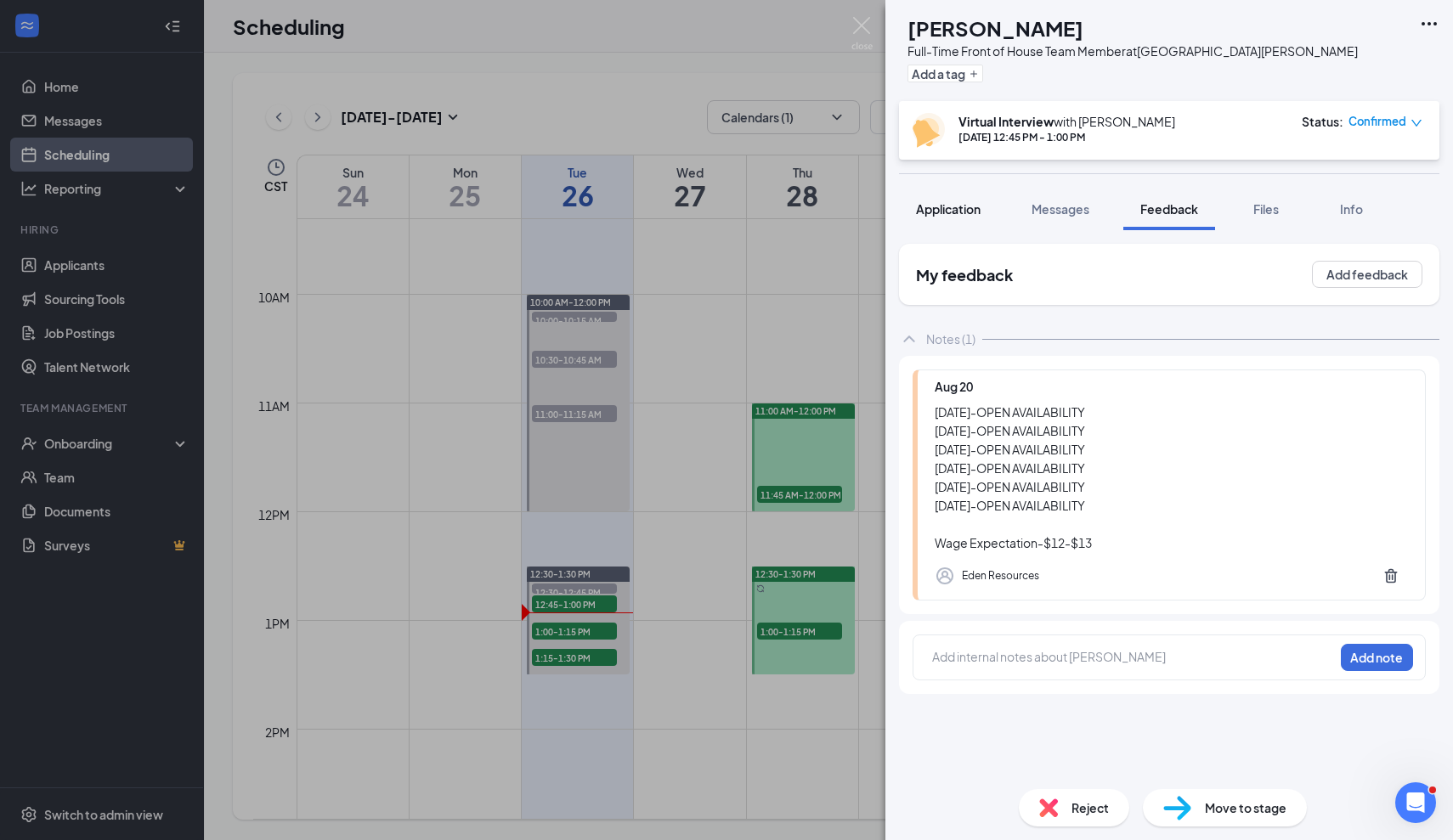
click at [972, 214] on span "Application" at bounding box center [948, 208] width 65 height 15
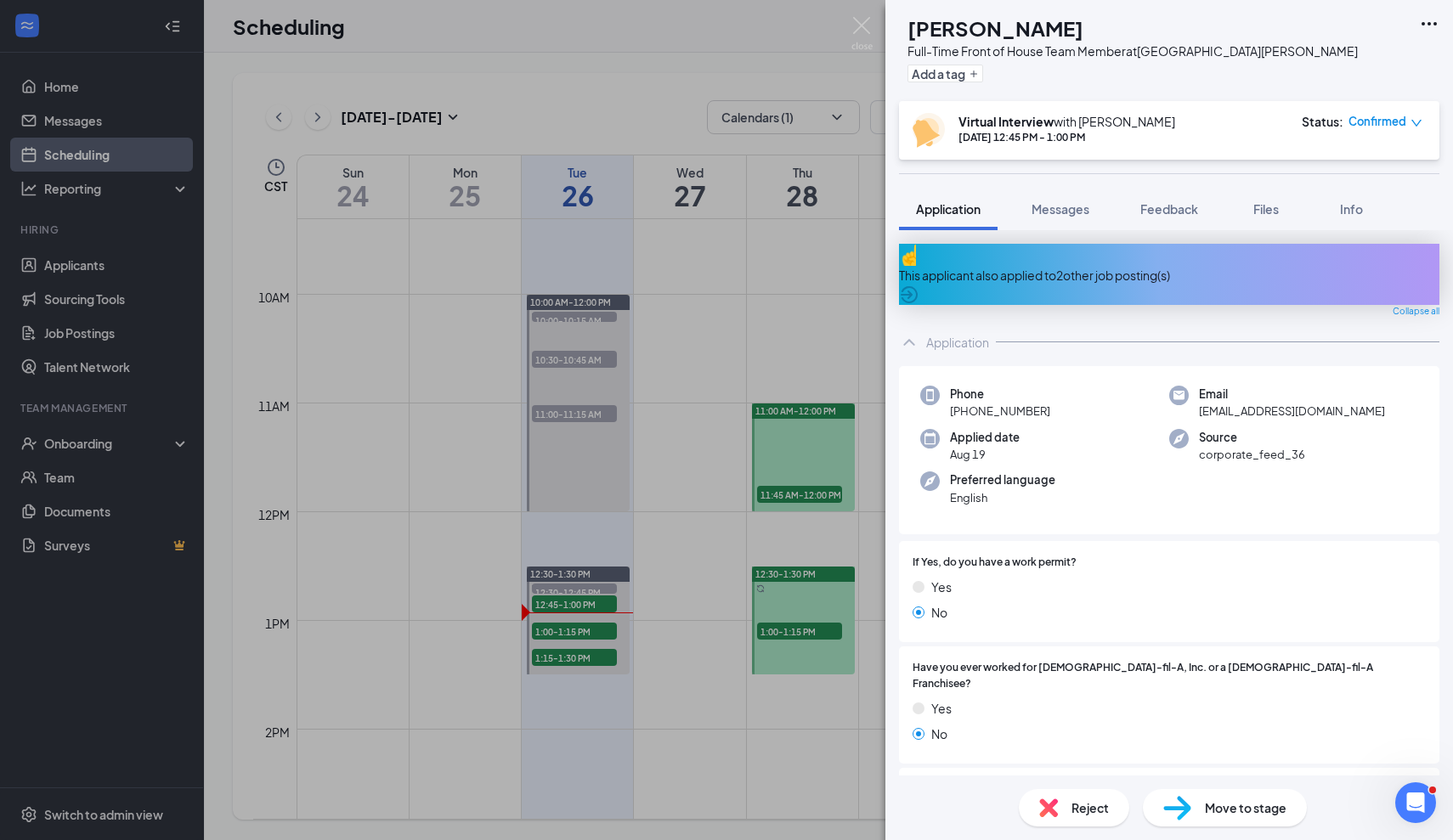
click at [1145, 254] on div "This applicant also applied to 2 other job posting(s)" at bounding box center [1168, 274] width 540 height 61
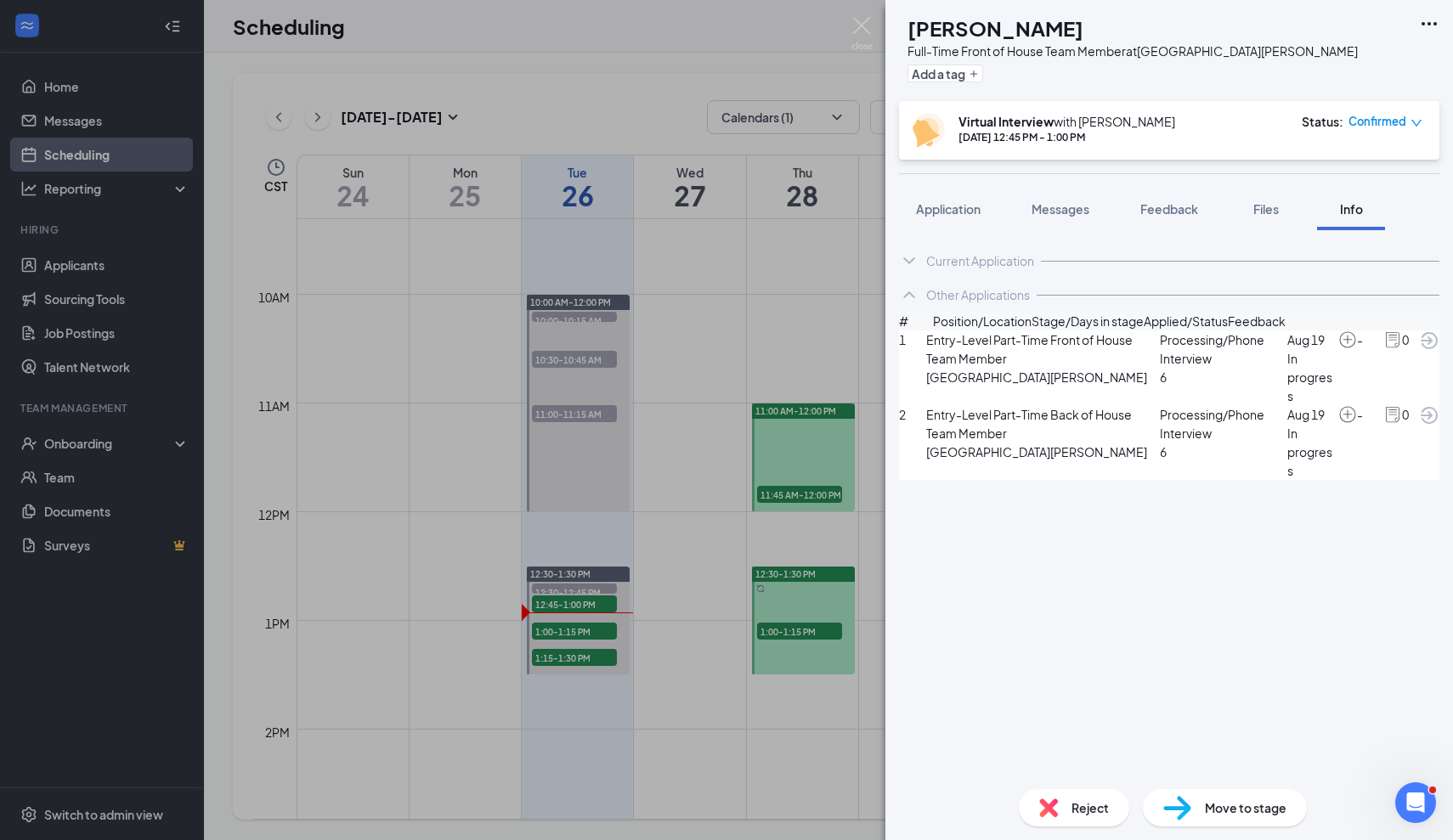
click at [1005, 266] on div "Current Application" at bounding box center [980, 260] width 108 height 17
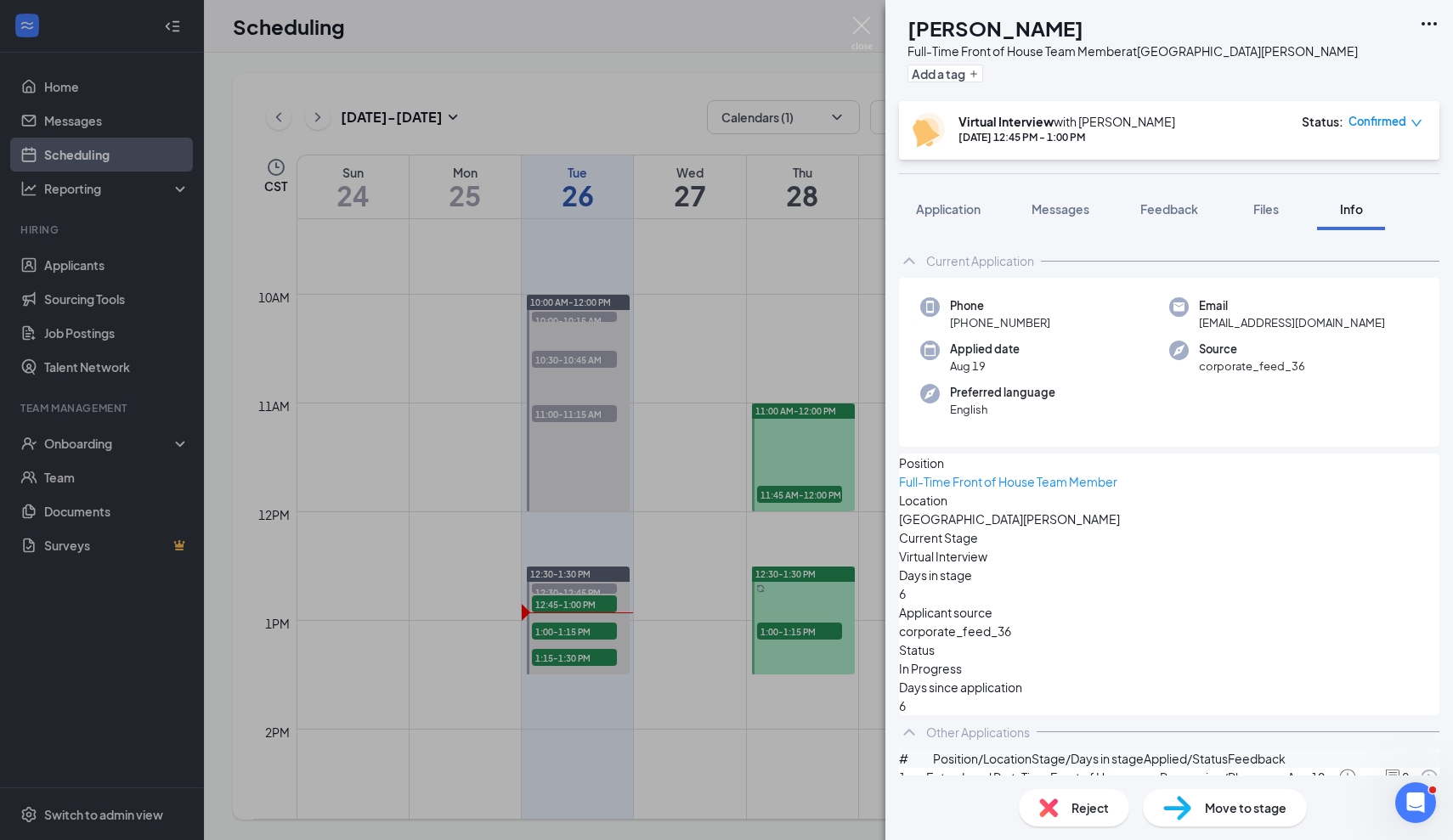
click at [1200, 809] on div "Move to stage" at bounding box center [1224, 807] width 164 height 37
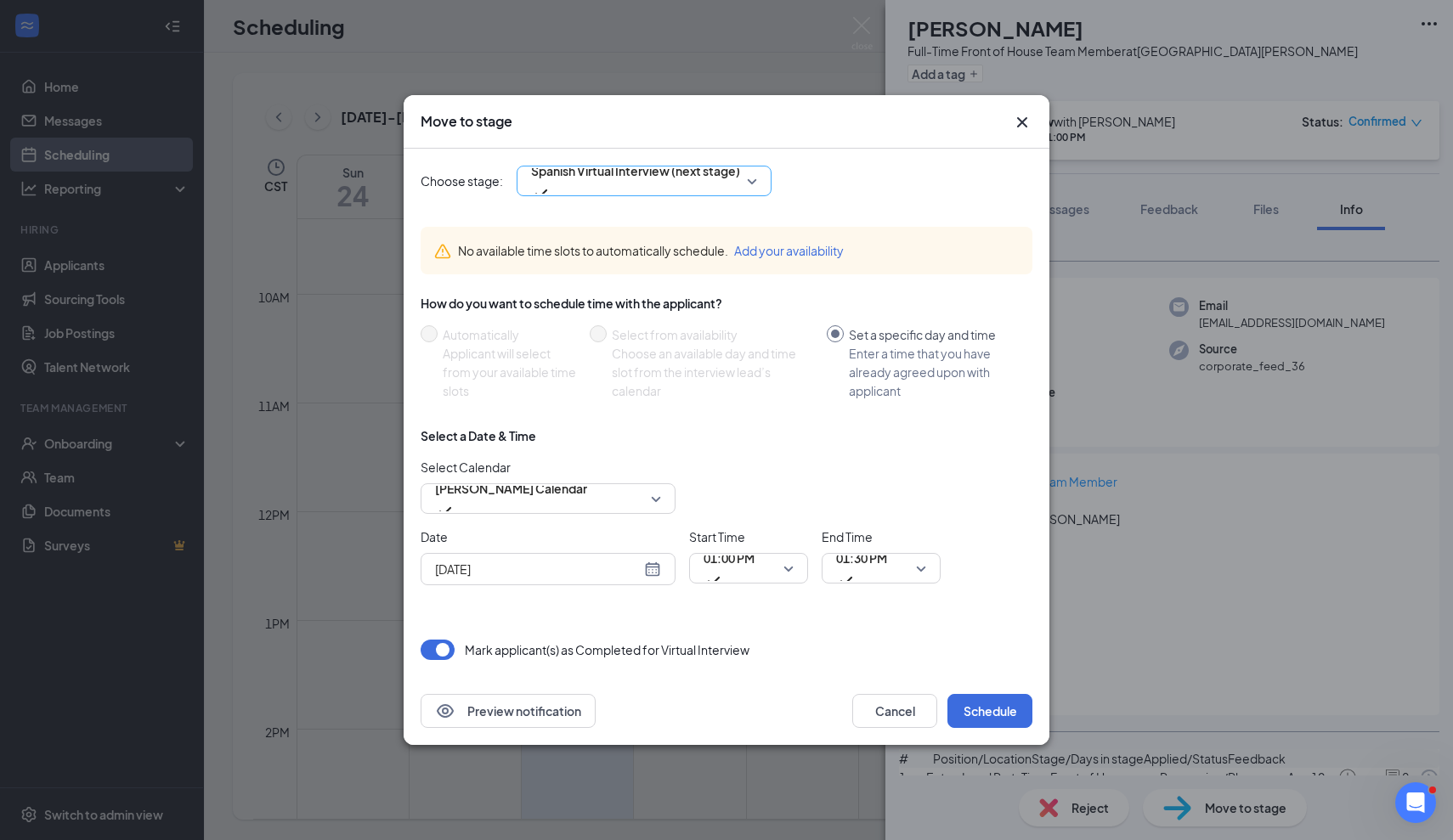
click at [705, 184] on span "Spanish Virtual Interview (next stage)" at bounding box center [635, 171] width 209 height 25
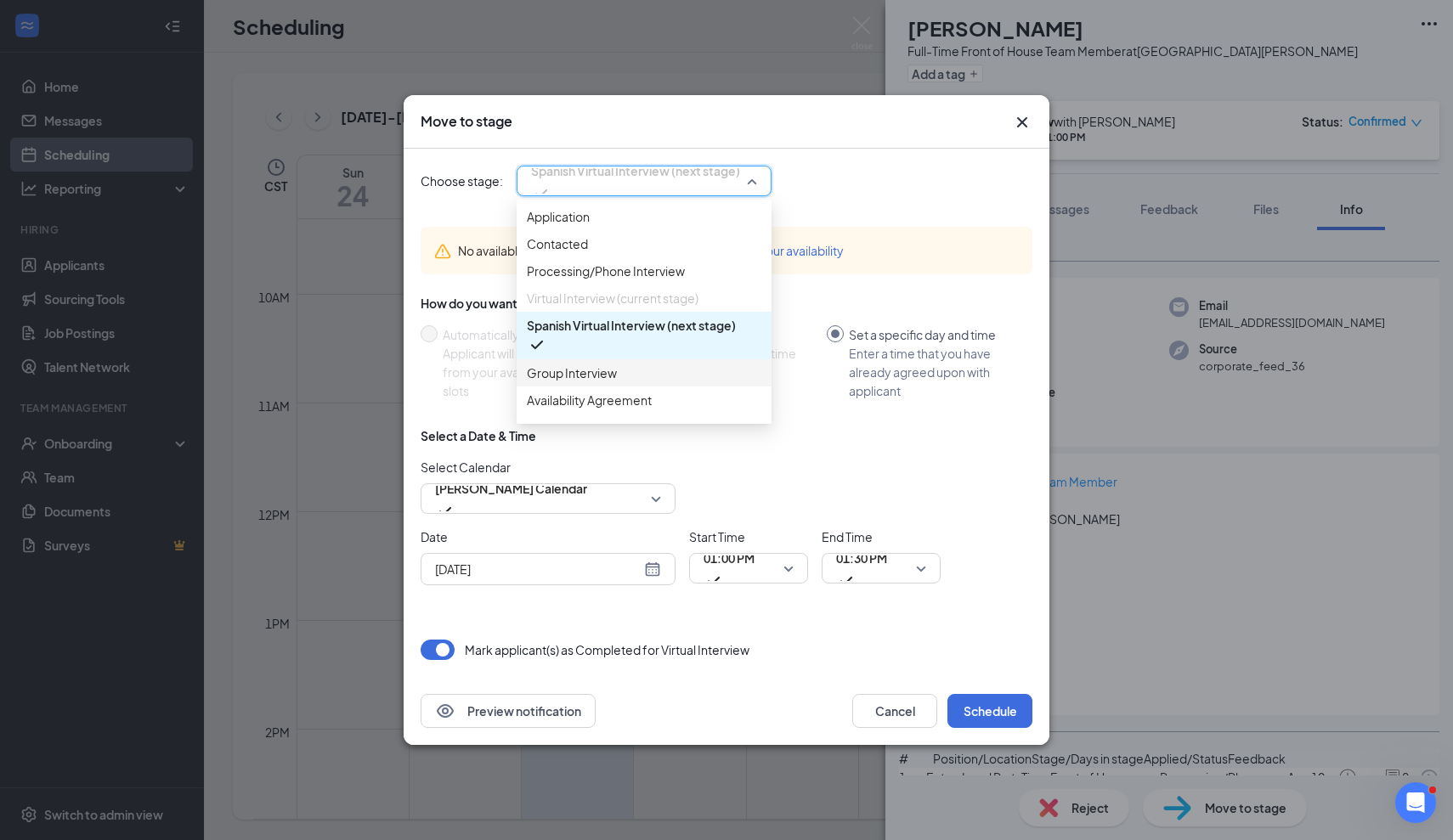
click at [673, 382] on span "Group Interview" at bounding box center [645, 372] width 235 height 19
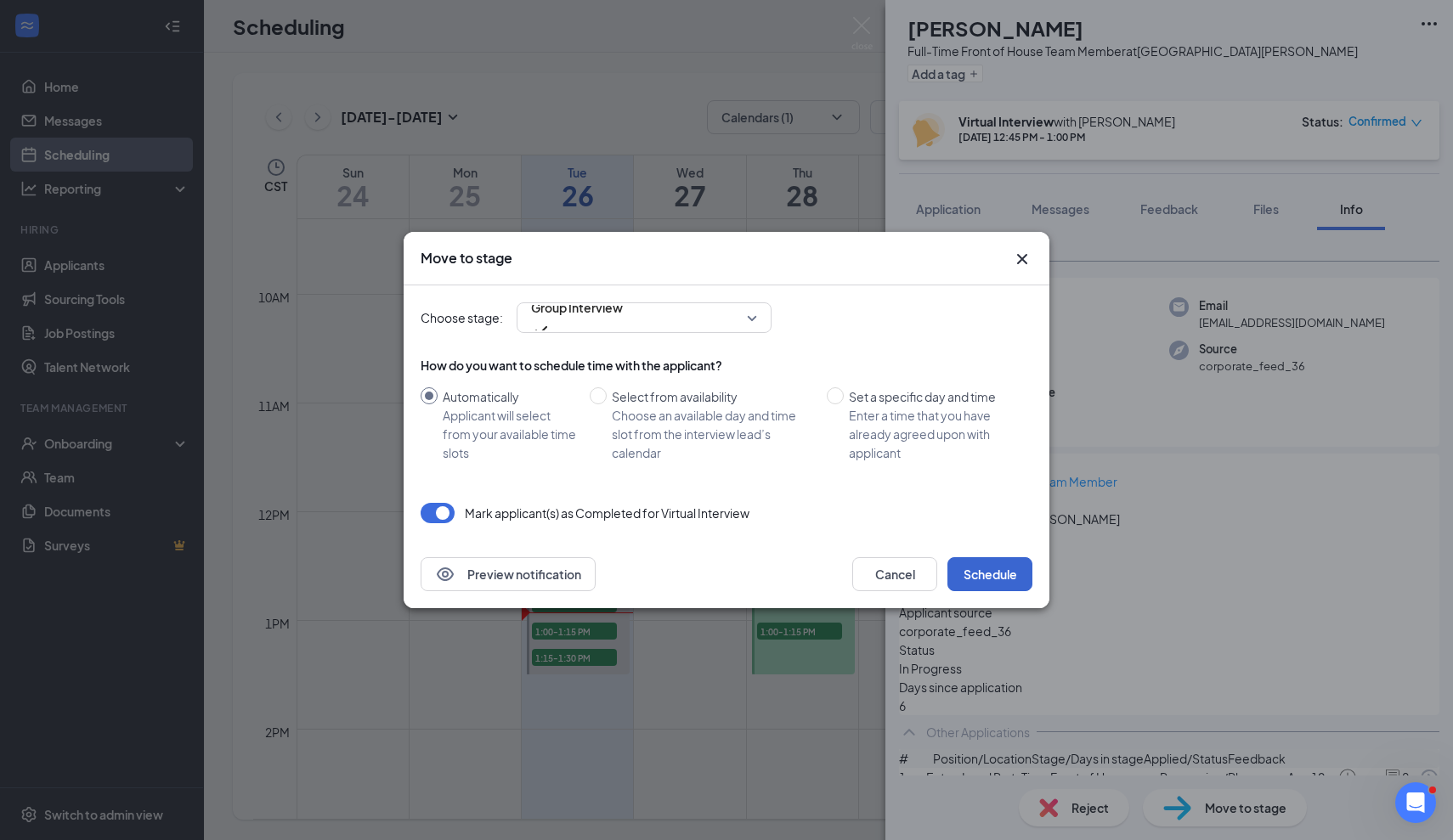
click at [994, 561] on button "Schedule" at bounding box center [989, 573] width 85 height 34
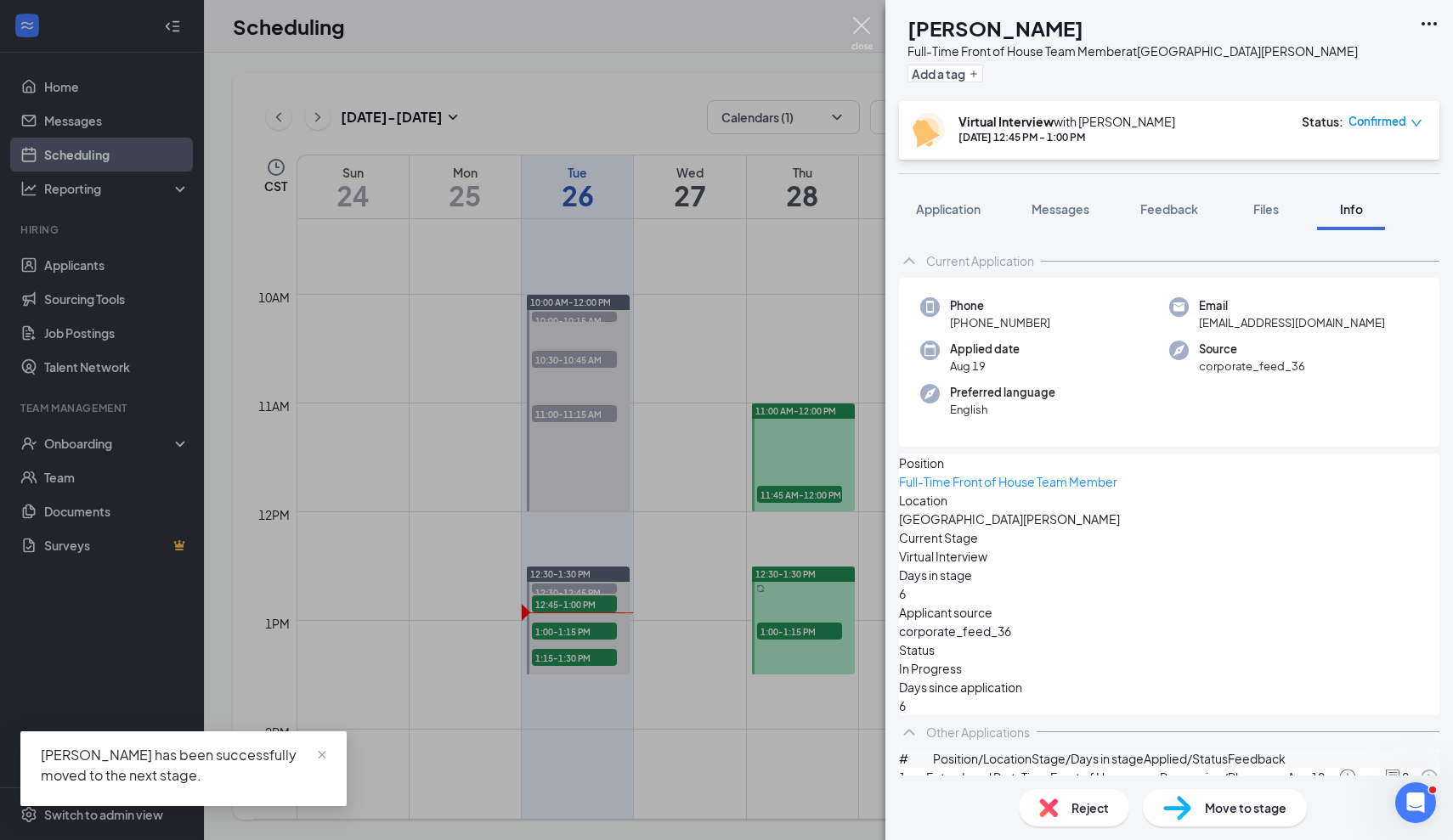
click at [860, 30] on img at bounding box center [861, 34] width 21 height 33
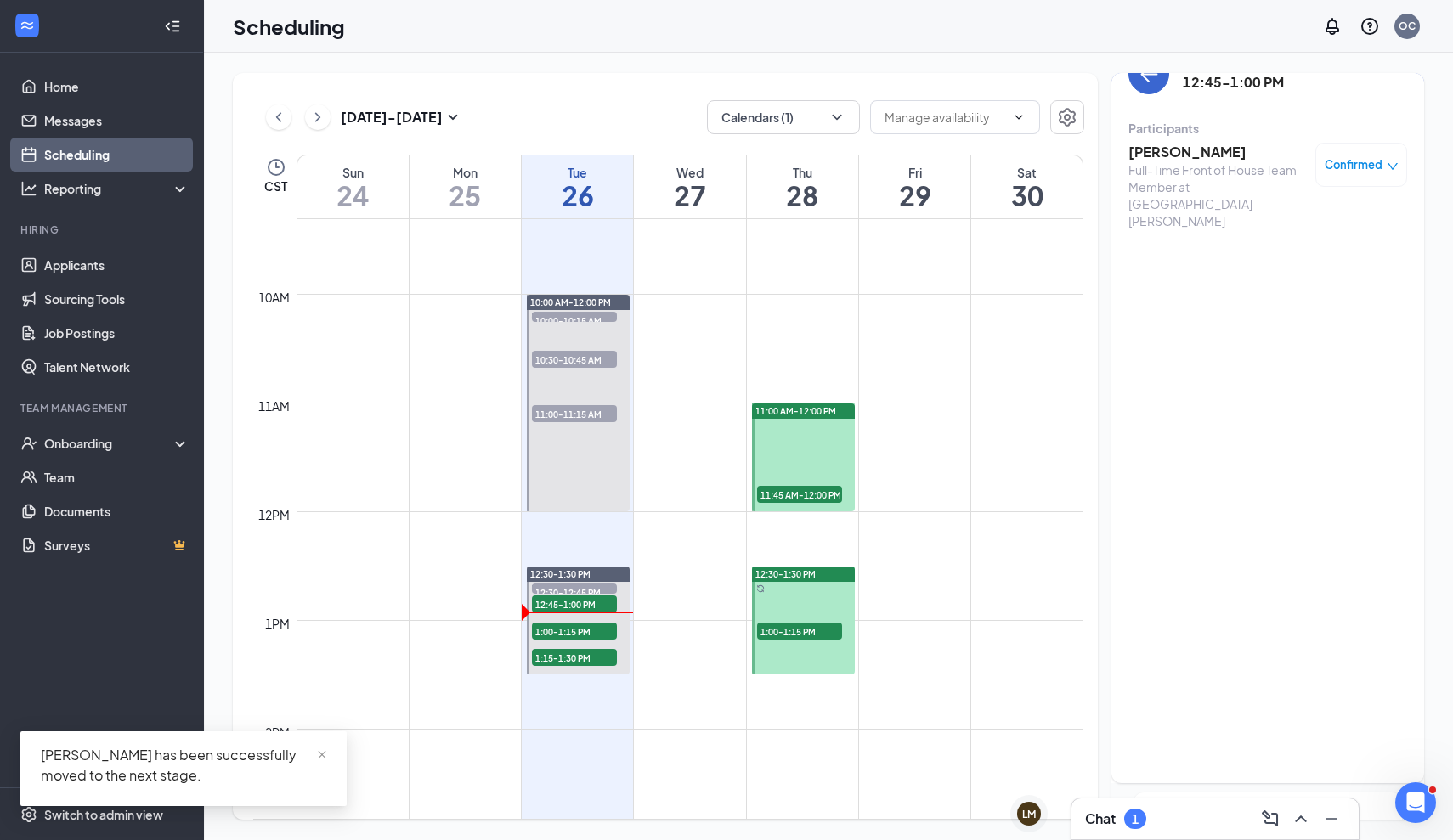
click at [1150, 90] on button "back-button" at bounding box center [1148, 74] width 41 height 41
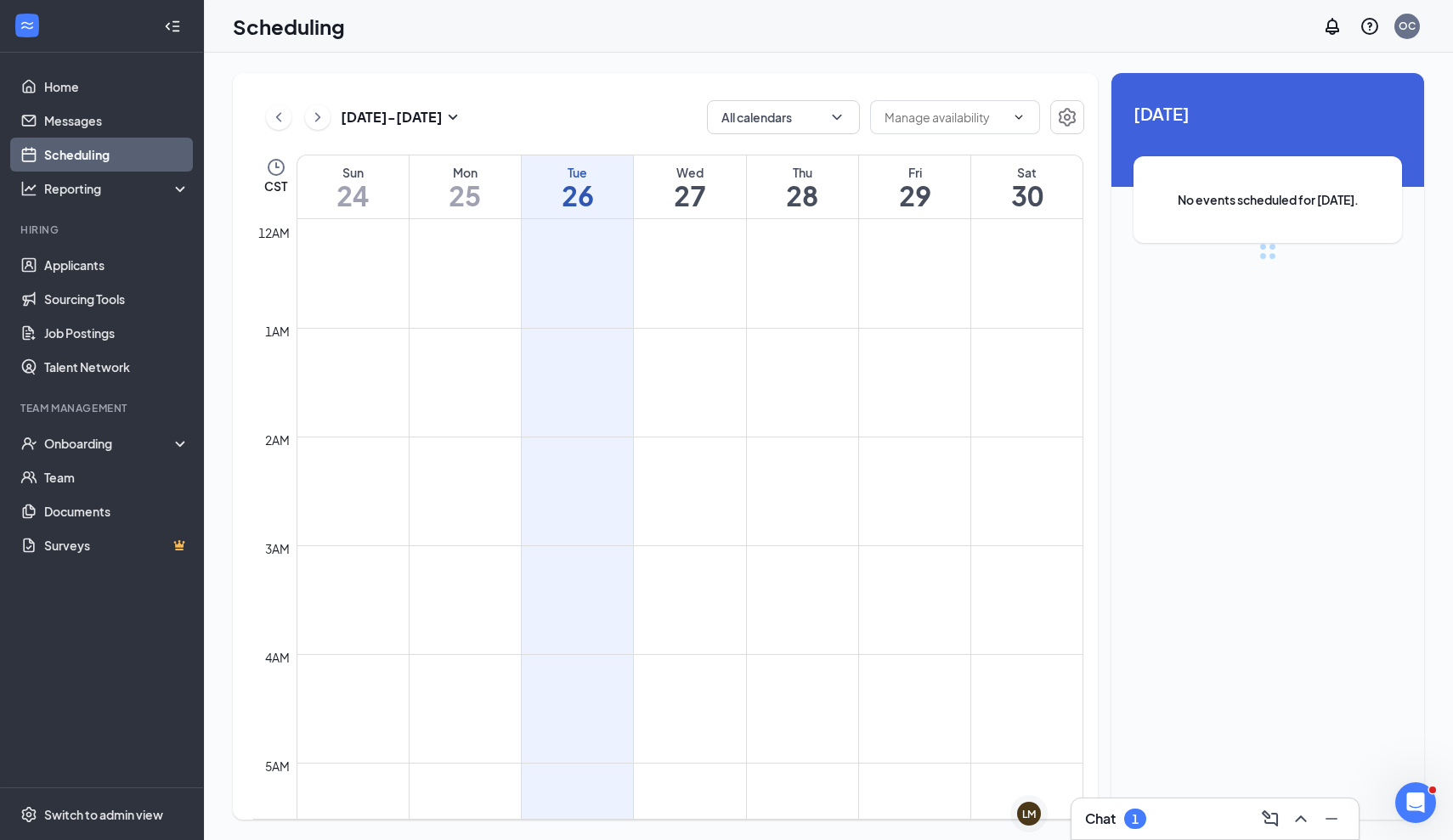
click at [1148, 824] on div "Chat 1" at bounding box center [1215, 819] width 260 height 27
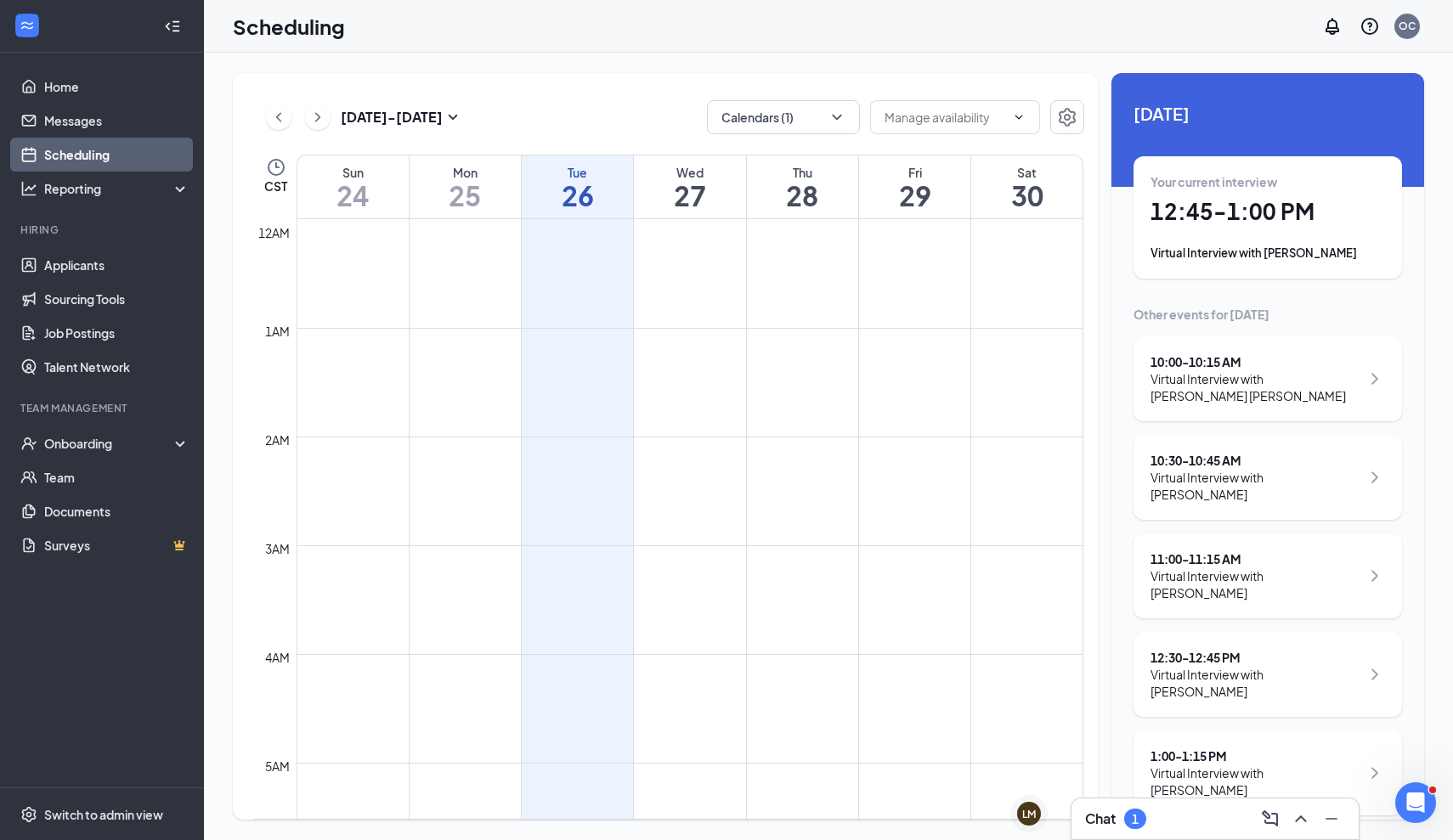
scroll to position [835, 0]
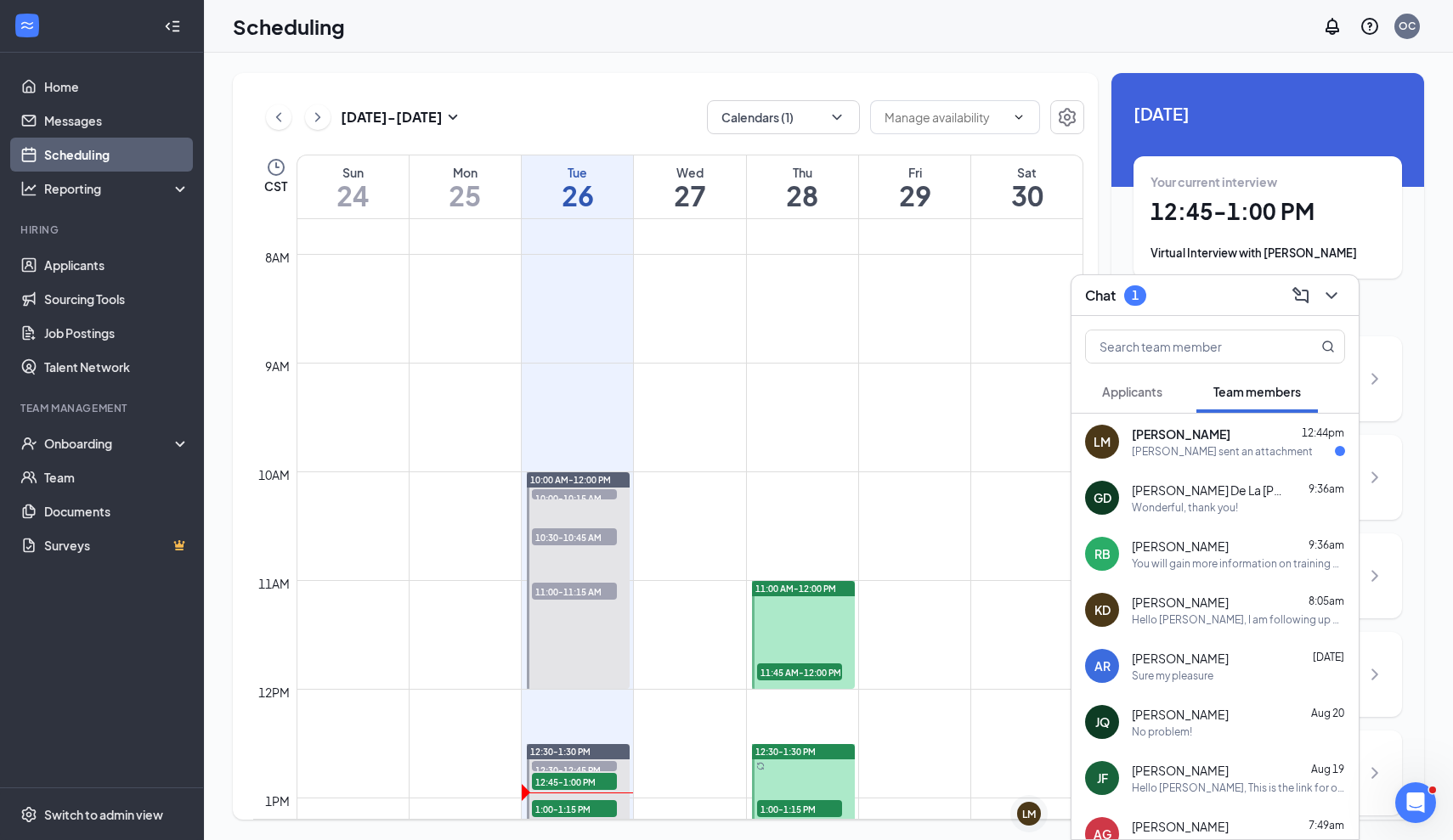
click at [1168, 445] on div "Laura sent an attachment" at bounding box center [1222, 451] width 181 height 15
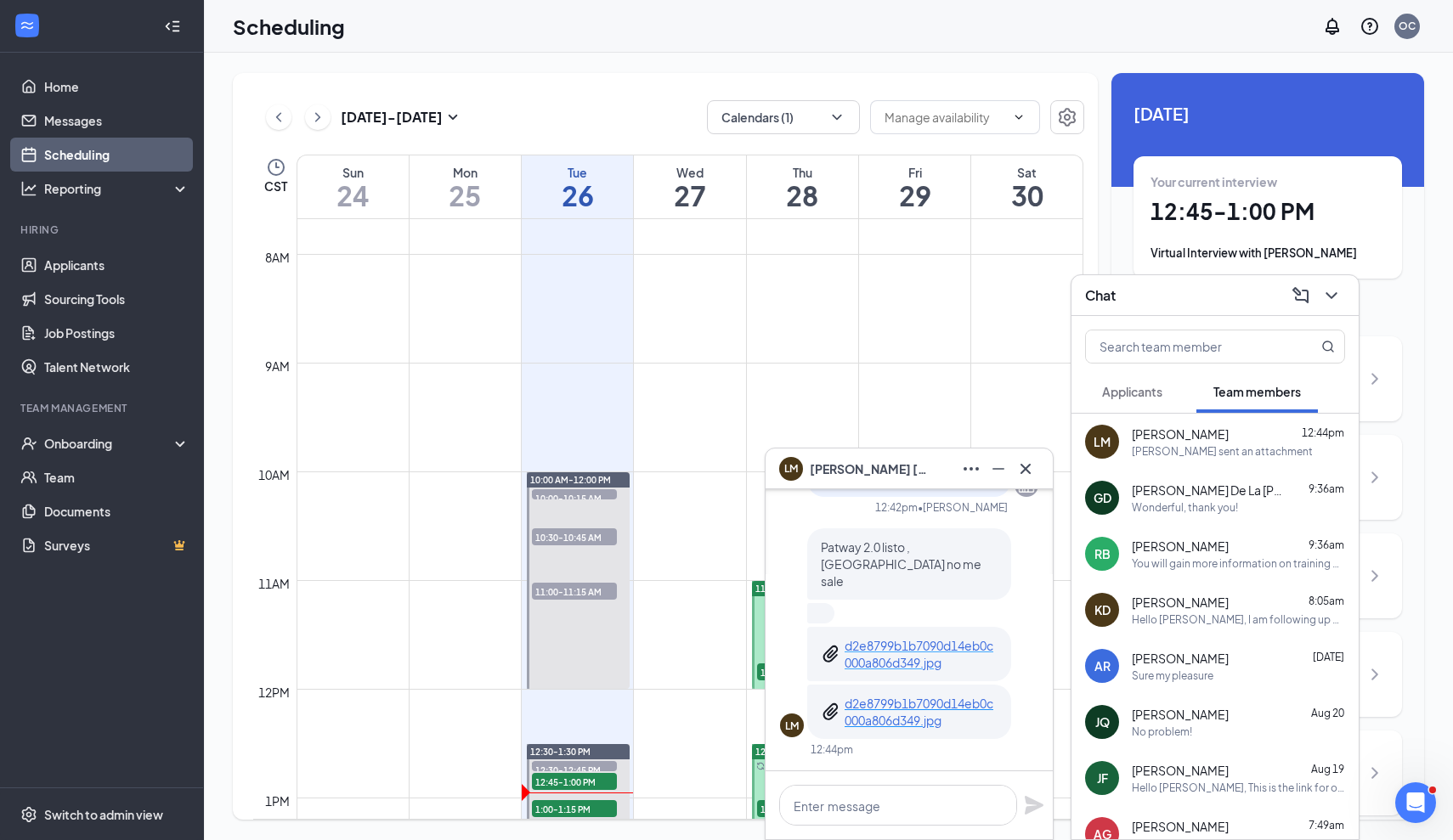
click at [931, 652] on p "d2e8799b1b7090d14eb0c000a806d349.jpg" at bounding box center [921, 653] width 153 height 34
click at [946, 704] on p "d2e8799b1b7090d14eb0c000a806d349.jpg" at bounding box center [921, 711] width 153 height 34
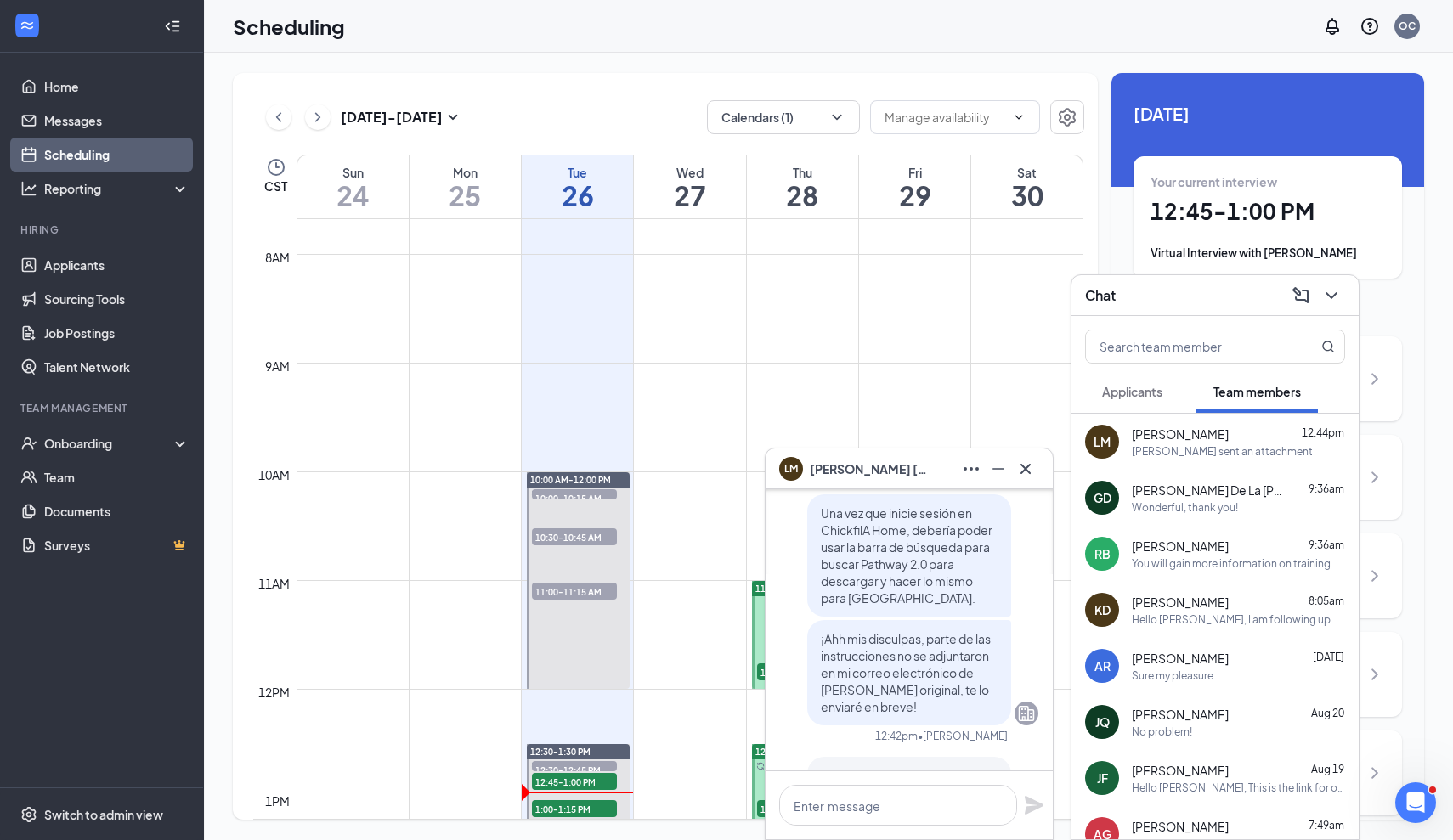
scroll to position [-228, 0]
click at [1326, 300] on icon "ChevronDown" at bounding box center [1331, 296] width 20 height 20
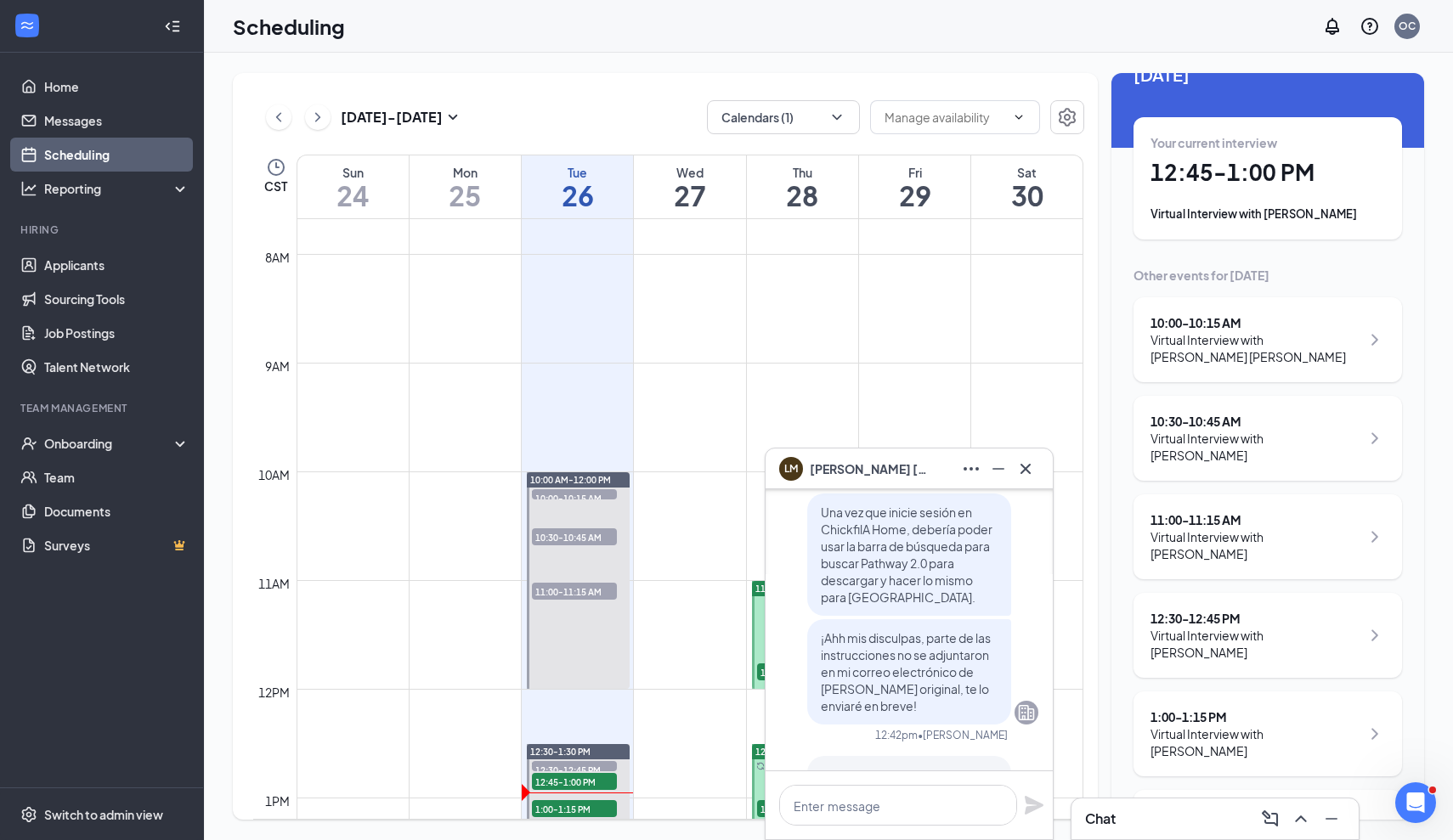
scroll to position [36, 0]
click at [1278, 728] on div "Virtual Interview with [PERSON_NAME]" at bounding box center [1255, 744] width 209 height 34
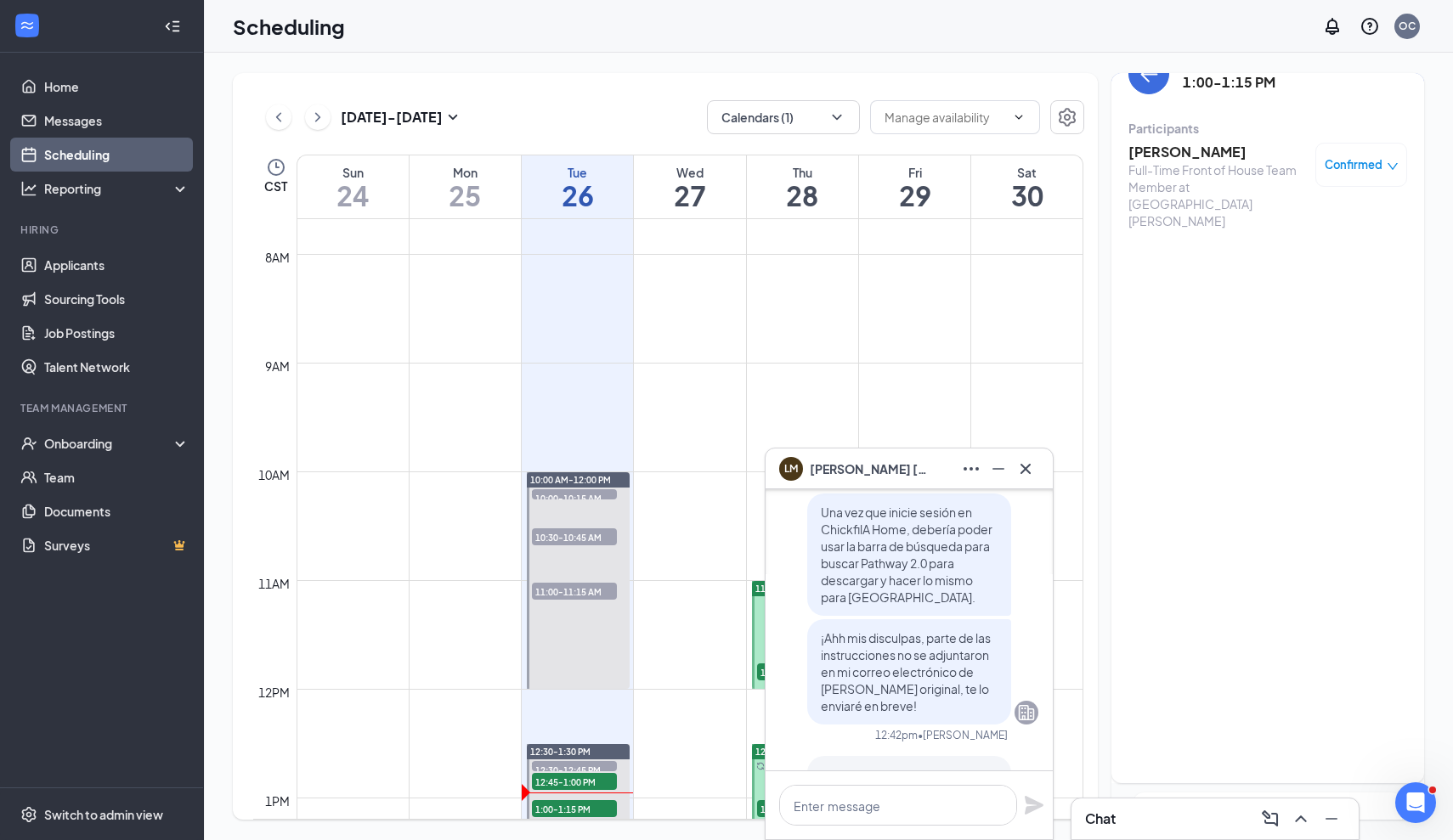
click at [1191, 147] on h3 "[PERSON_NAME]" at bounding box center [1217, 152] width 178 height 19
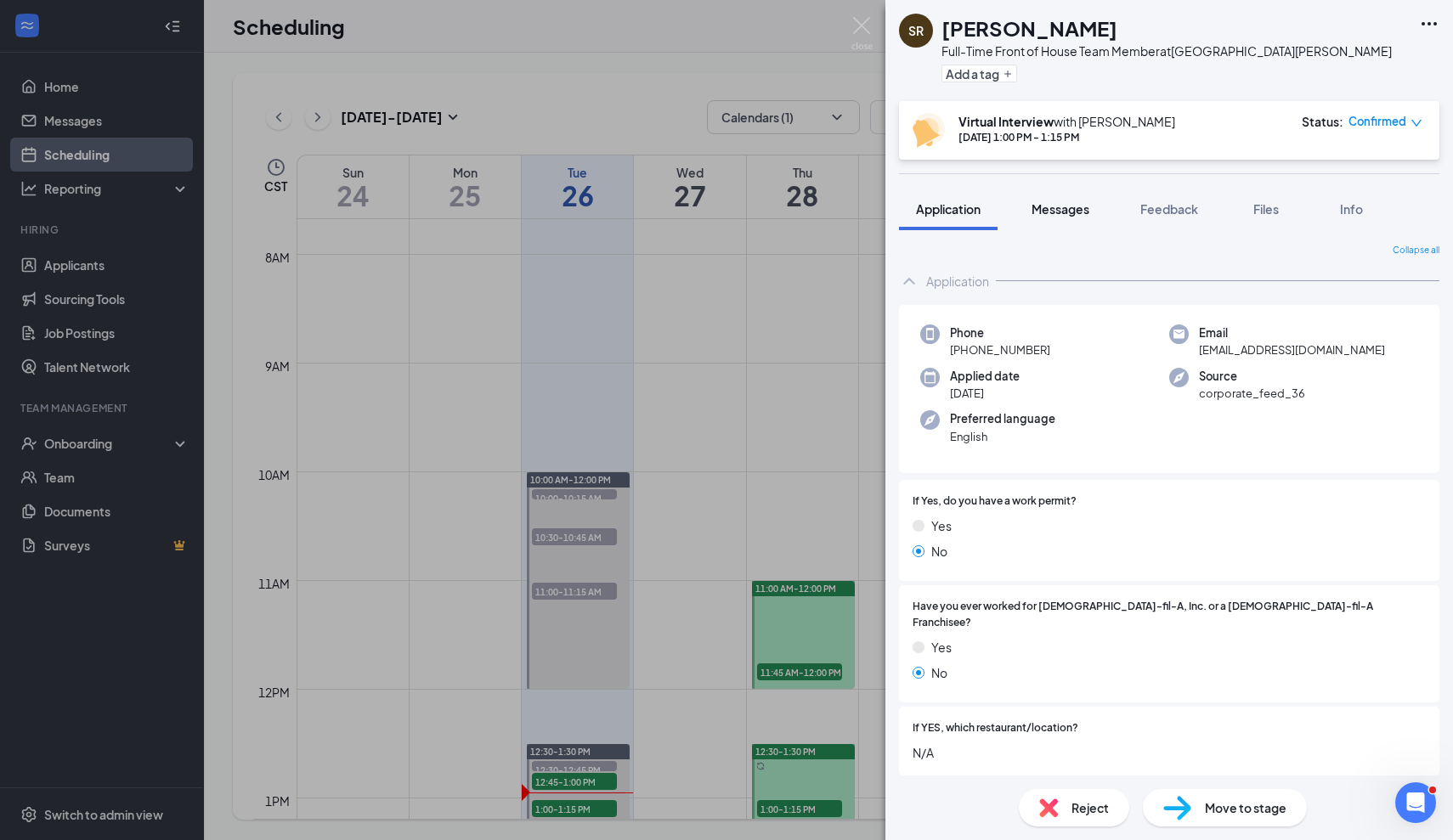
click at [1083, 207] on span "Messages" at bounding box center [1060, 208] width 57 height 15
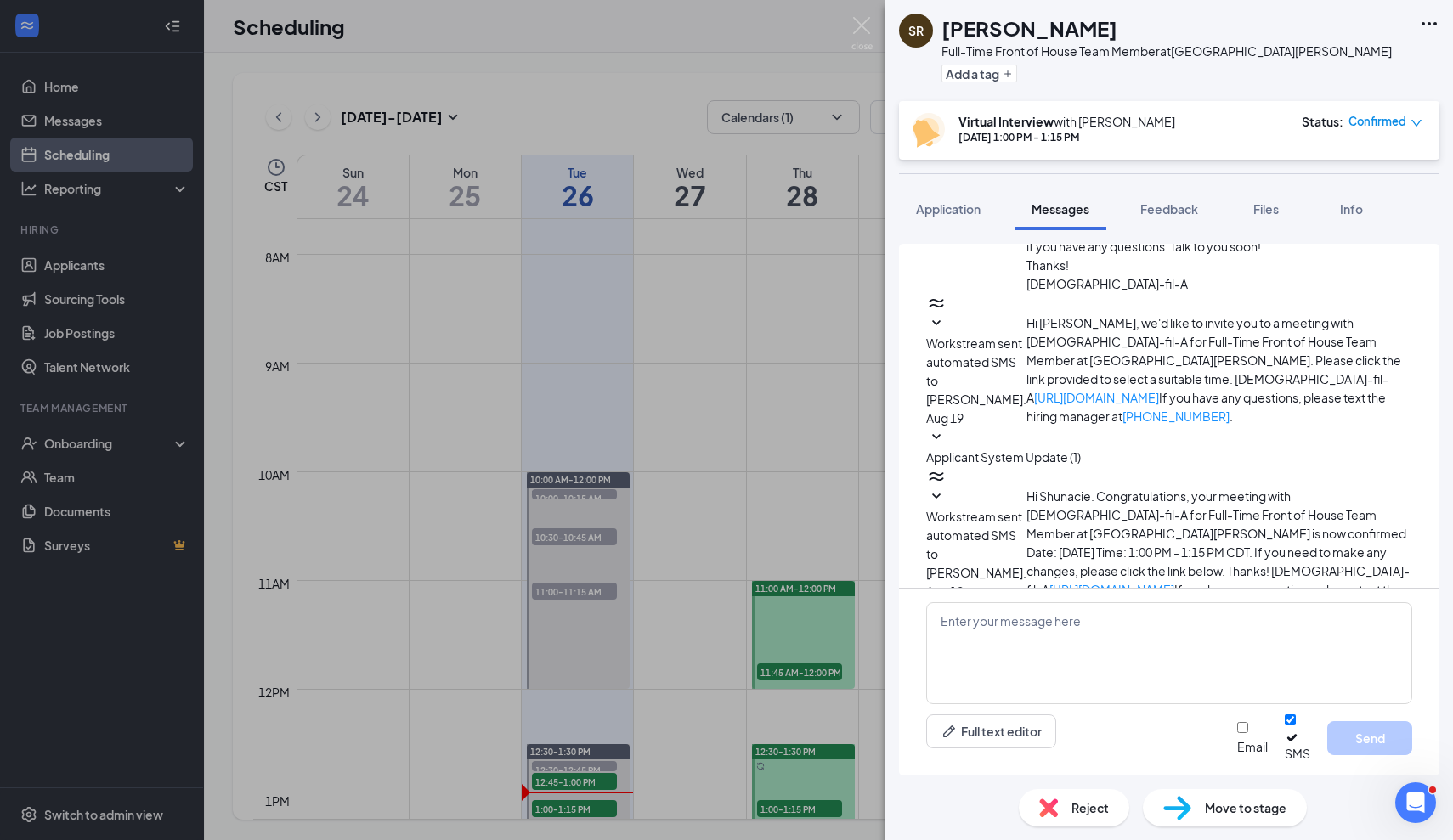
scroll to position [660, 0]
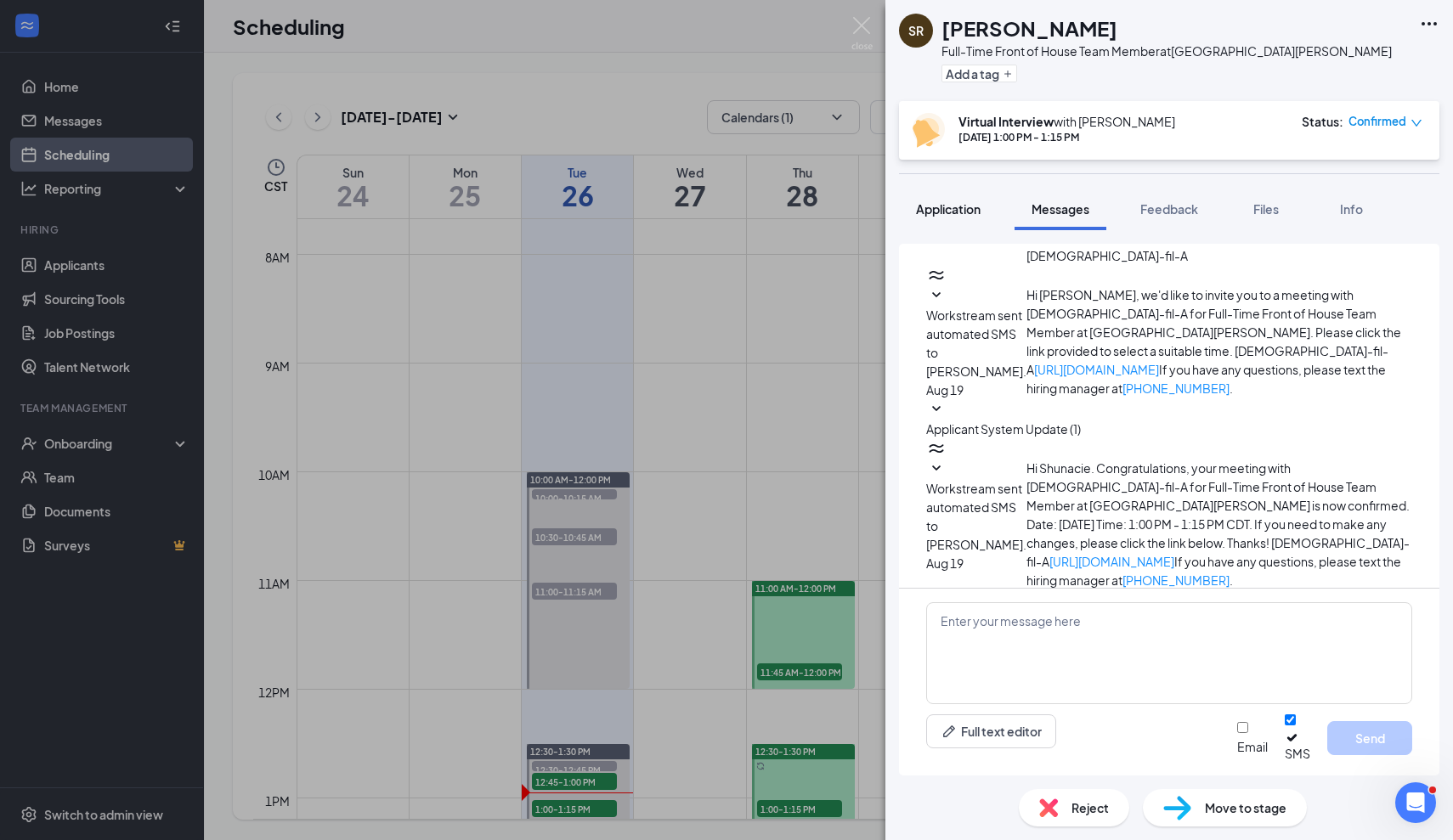
click at [961, 198] on button "Application" at bounding box center [948, 208] width 98 height 43
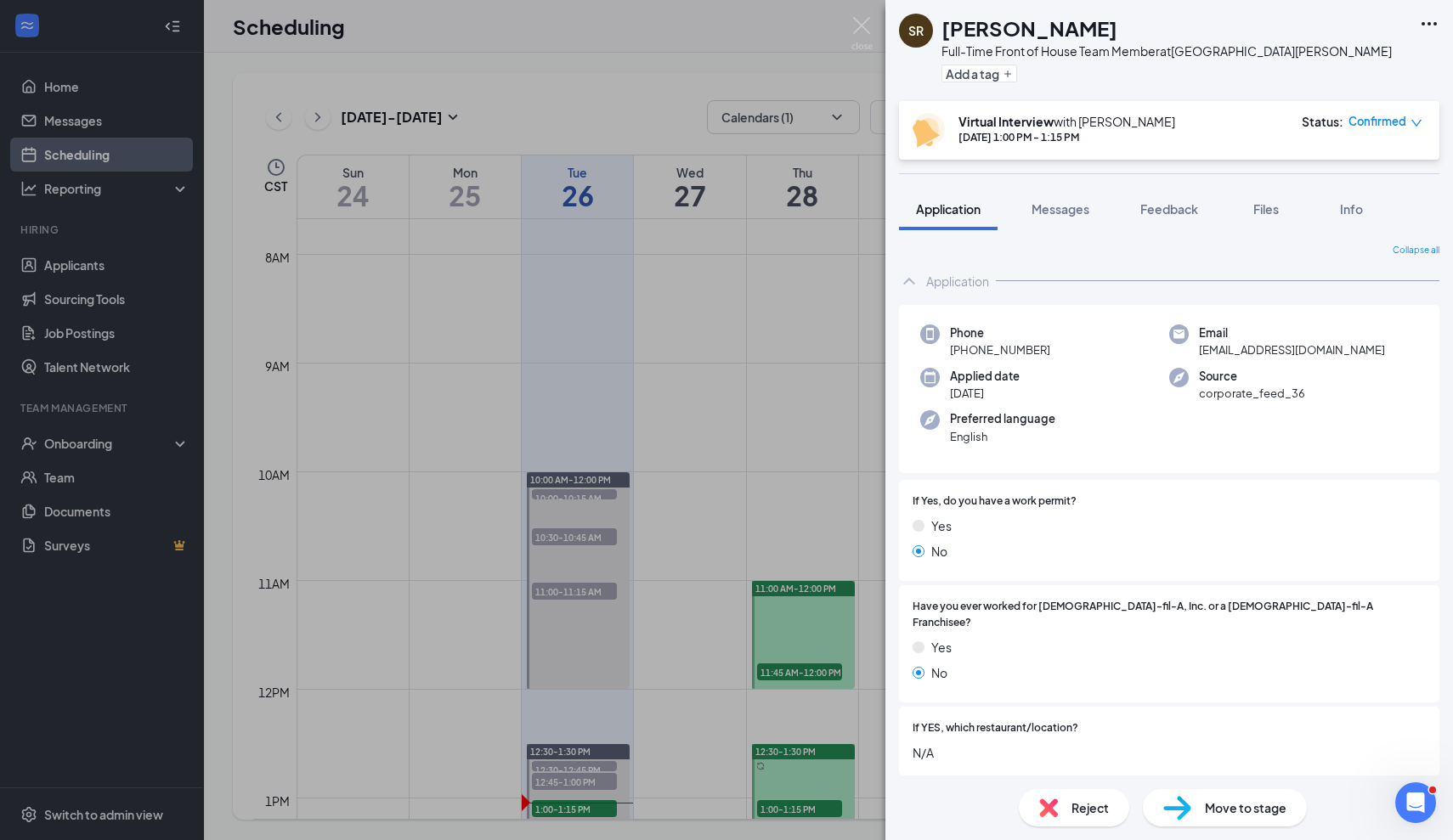
click at [857, 694] on div "SR Shunacie Rollins Full-Time Front of House Team Member at North Collins Stree…" at bounding box center [726, 420] width 1453 height 840
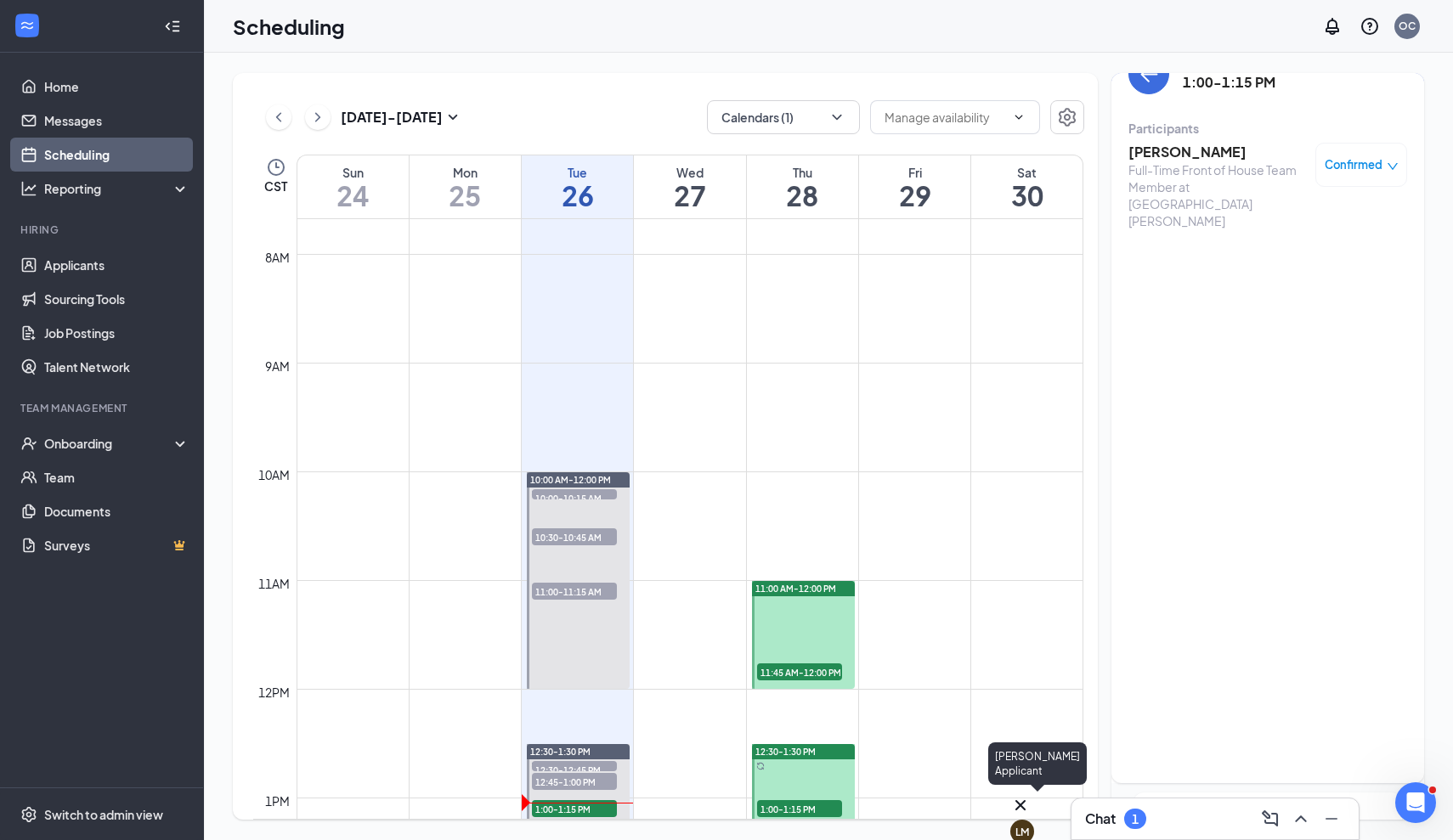
click at [1029, 825] on div "LM" at bounding box center [1021, 832] width 14 height 15
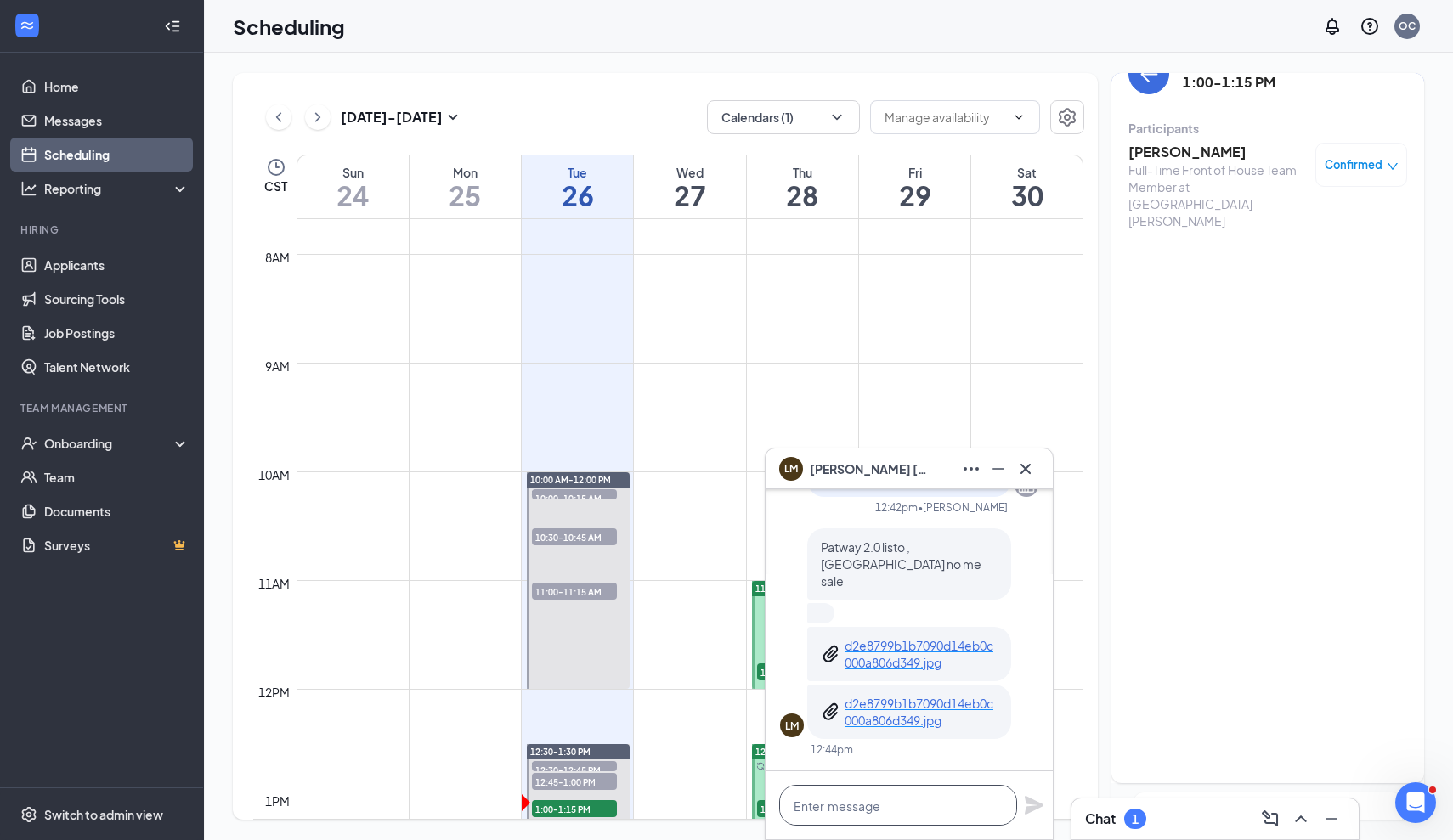
click at [863, 800] on textarea at bounding box center [898, 805] width 238 height 41
paste textarea "Te envié el resto de las instrucciones de la aplicación a tu correo electrónico…"
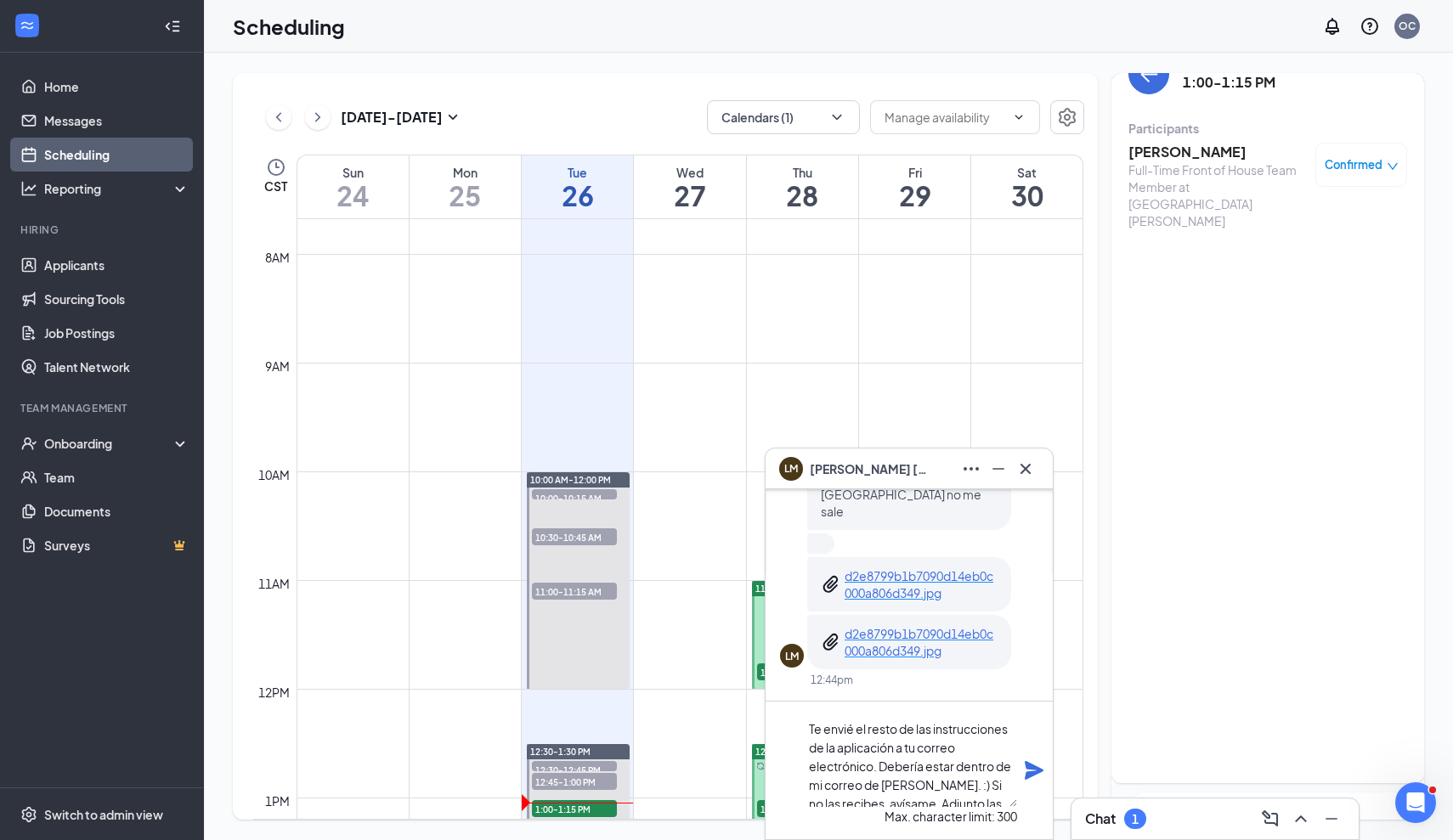
scroll to position [86, 0]
drag, startPoint x: 965, startPoint y: 790, endPoint x: 853, endPoint y: 789, distance: 112.0
click at [854, 789] on textarea "Te envié el resto de las instrucciones de la aplicación a tu correo electrónico…" at bounding box center [910, 761] width 212 height 92
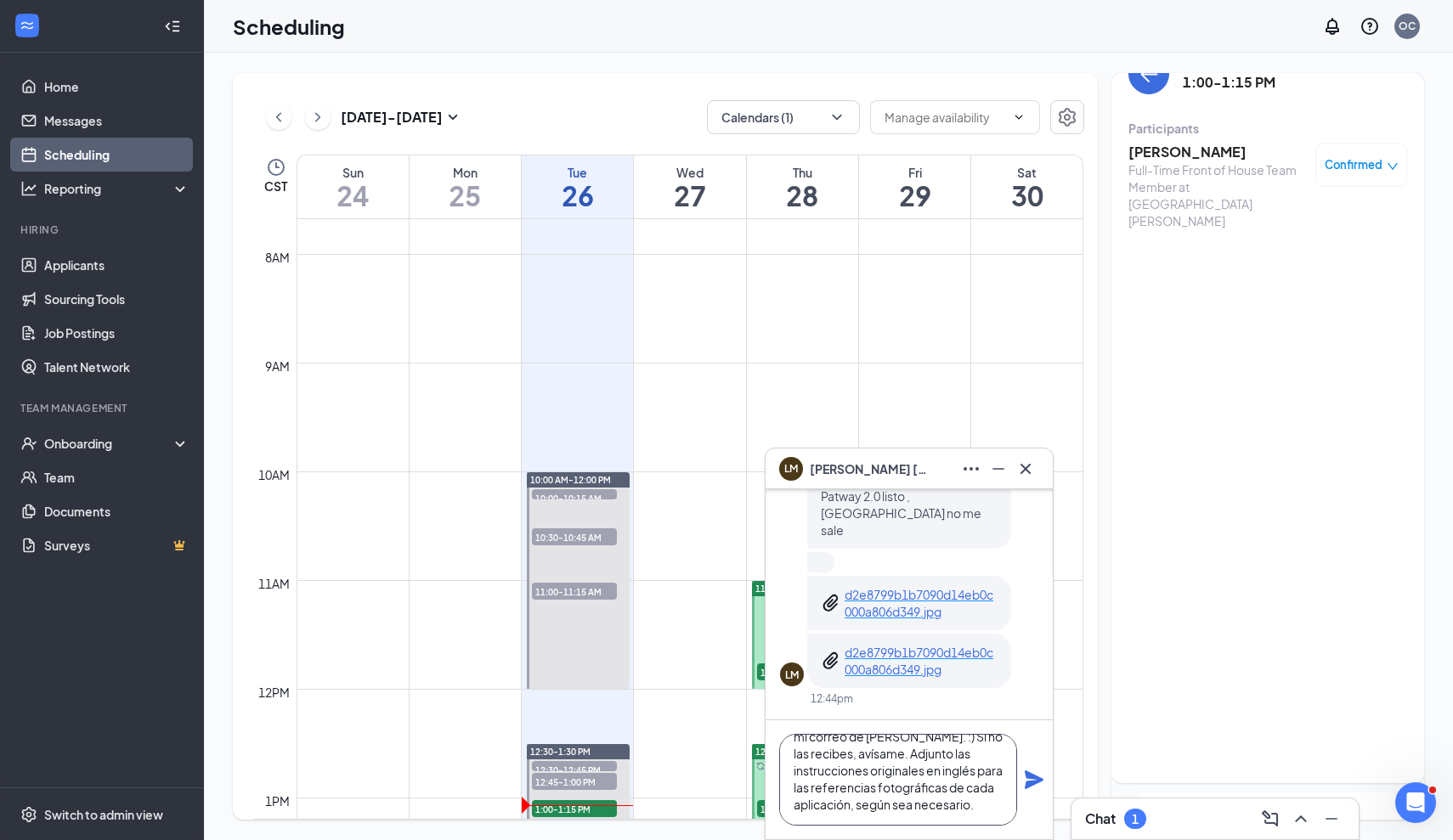
type textarea "Te envié el resto de las instrucciones de la aplicación a tu correo electrónico…"
click at [1031, 780] on icon "Plane" at bounding box center [1033, 779] width 20 height 20
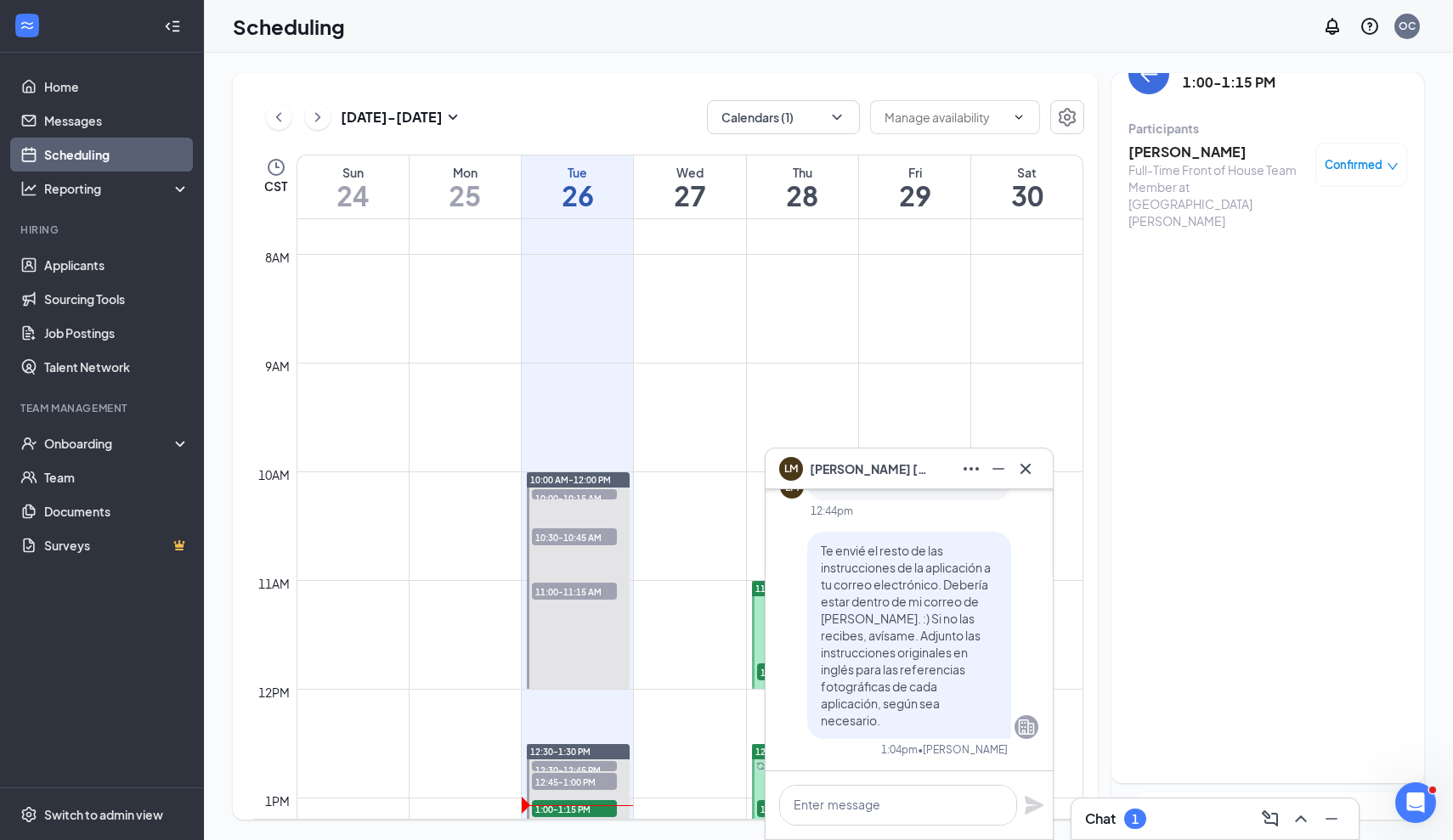
scroll to position [0, 0]
click at [919, 807] on textarea at bounding box center [898, 805] width 238 height 41
paste textarea "¡Avísame si no te funciona!"
type textarea "¡Avísame si no te funciona!"
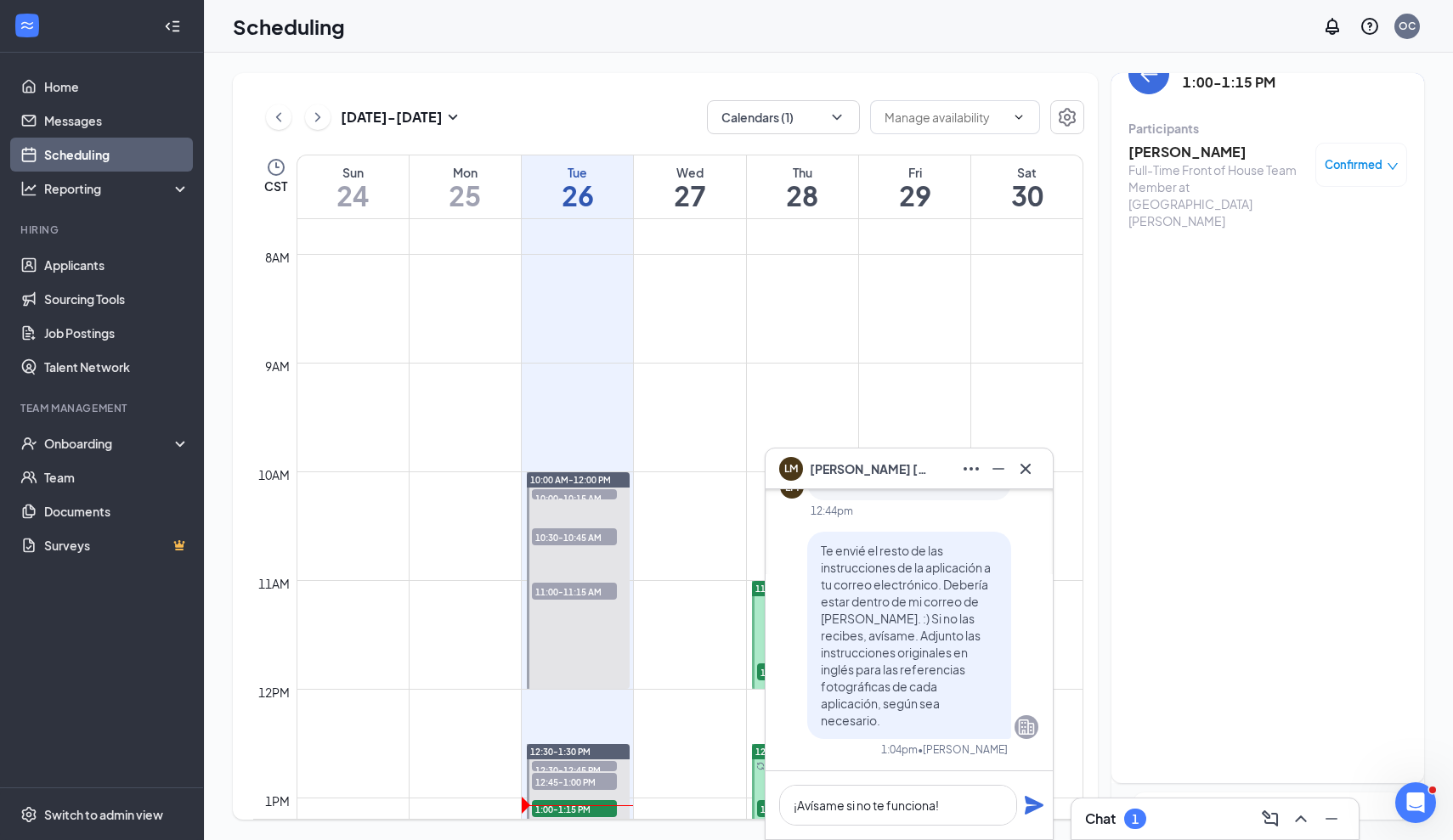
click at [1032, 802] on icon "Plane" at bounding box center [1033, 805] width 19 height 19
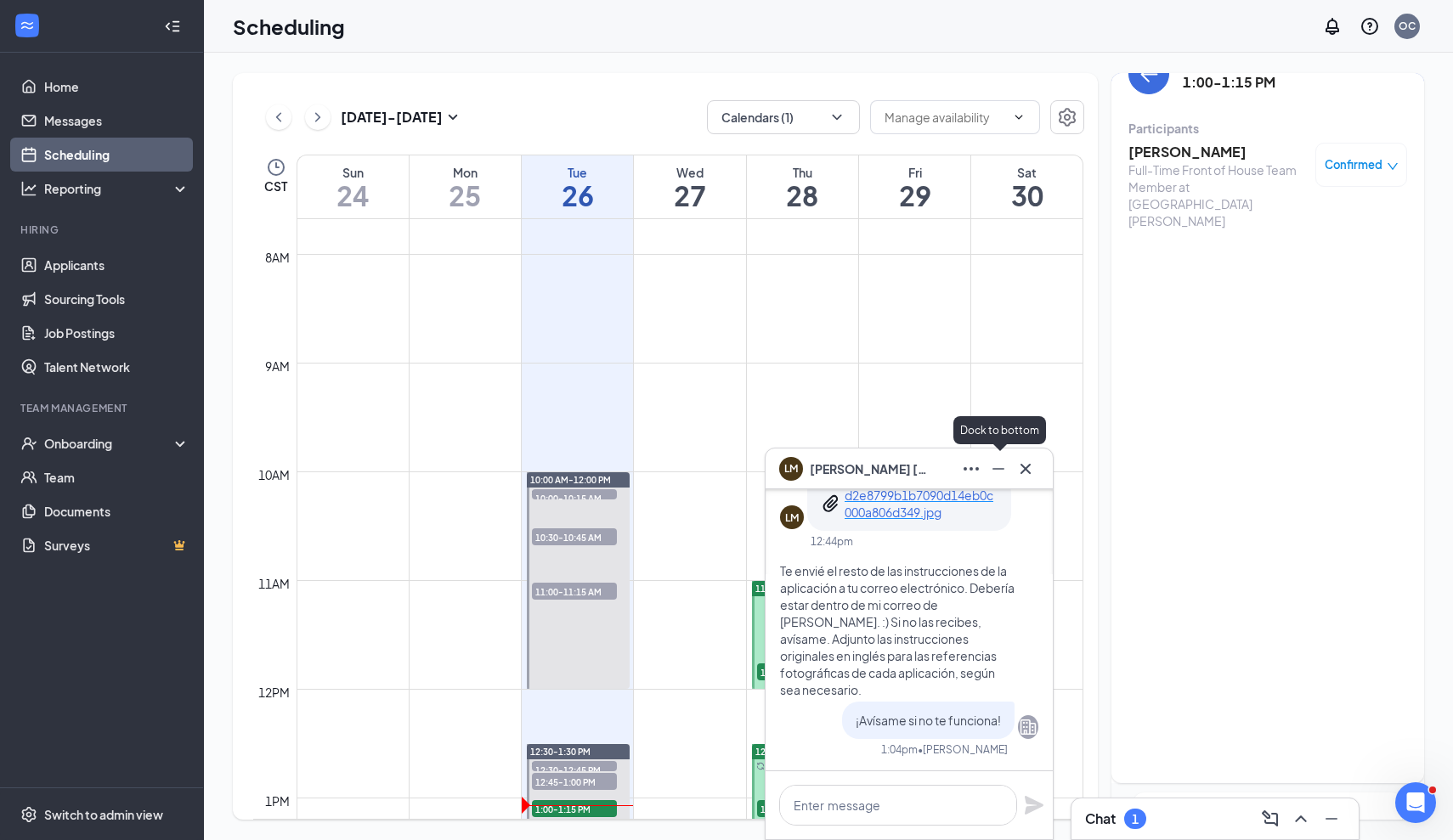
click at [1009, 471] on button at bounding box center [999, 469] width 27 height 27
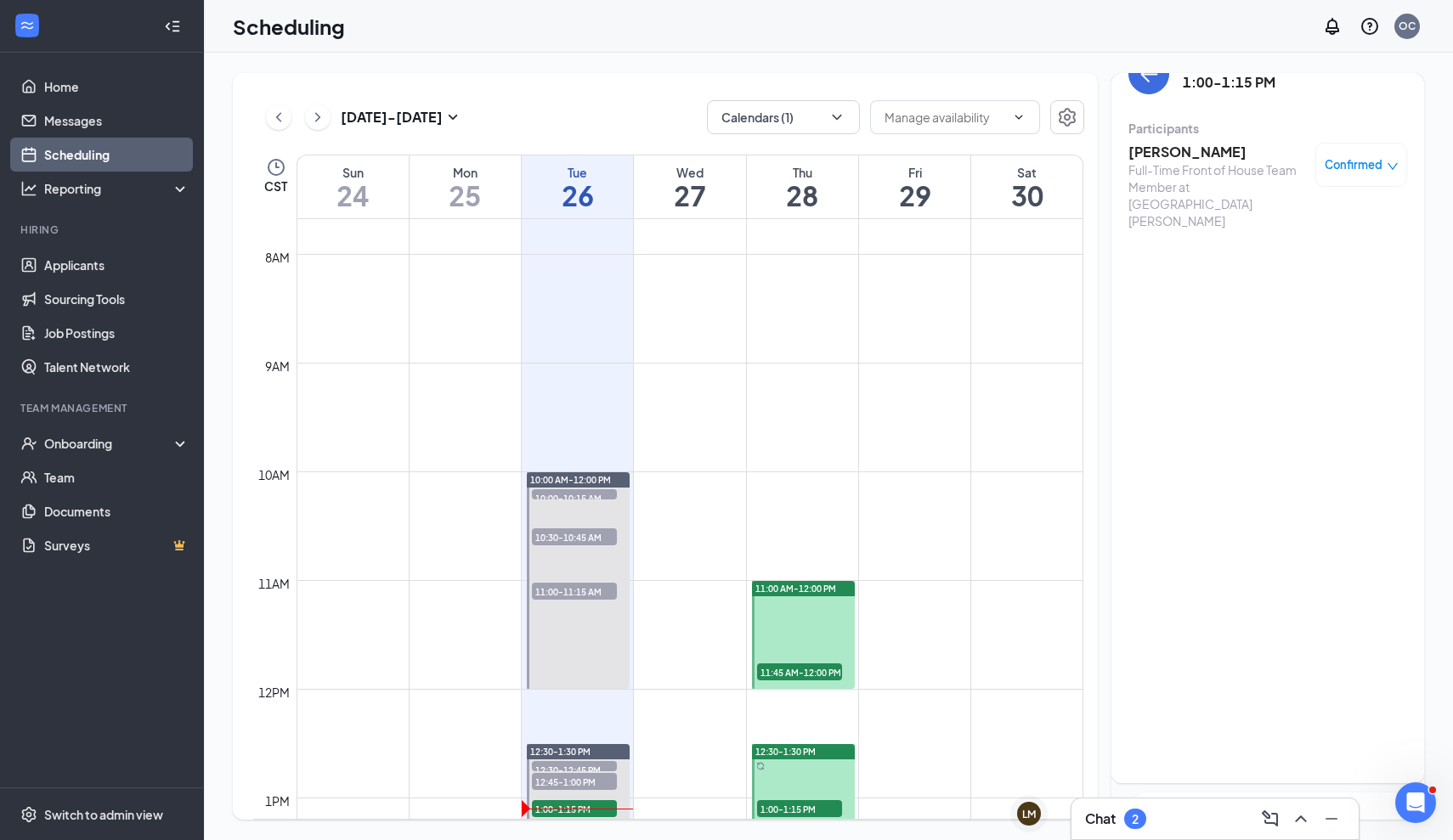
click at [1149, 162] on div "Full-Time Front of House Team Member at [GEOGRAPHIC_DATA][PERSON_NAME]" at bounding box center [1217, 195] width 178 height 68
click at [1151, 157] on h3 "[PERSON_NAME]" at bounding box center [1217, 152] width 178 height 19
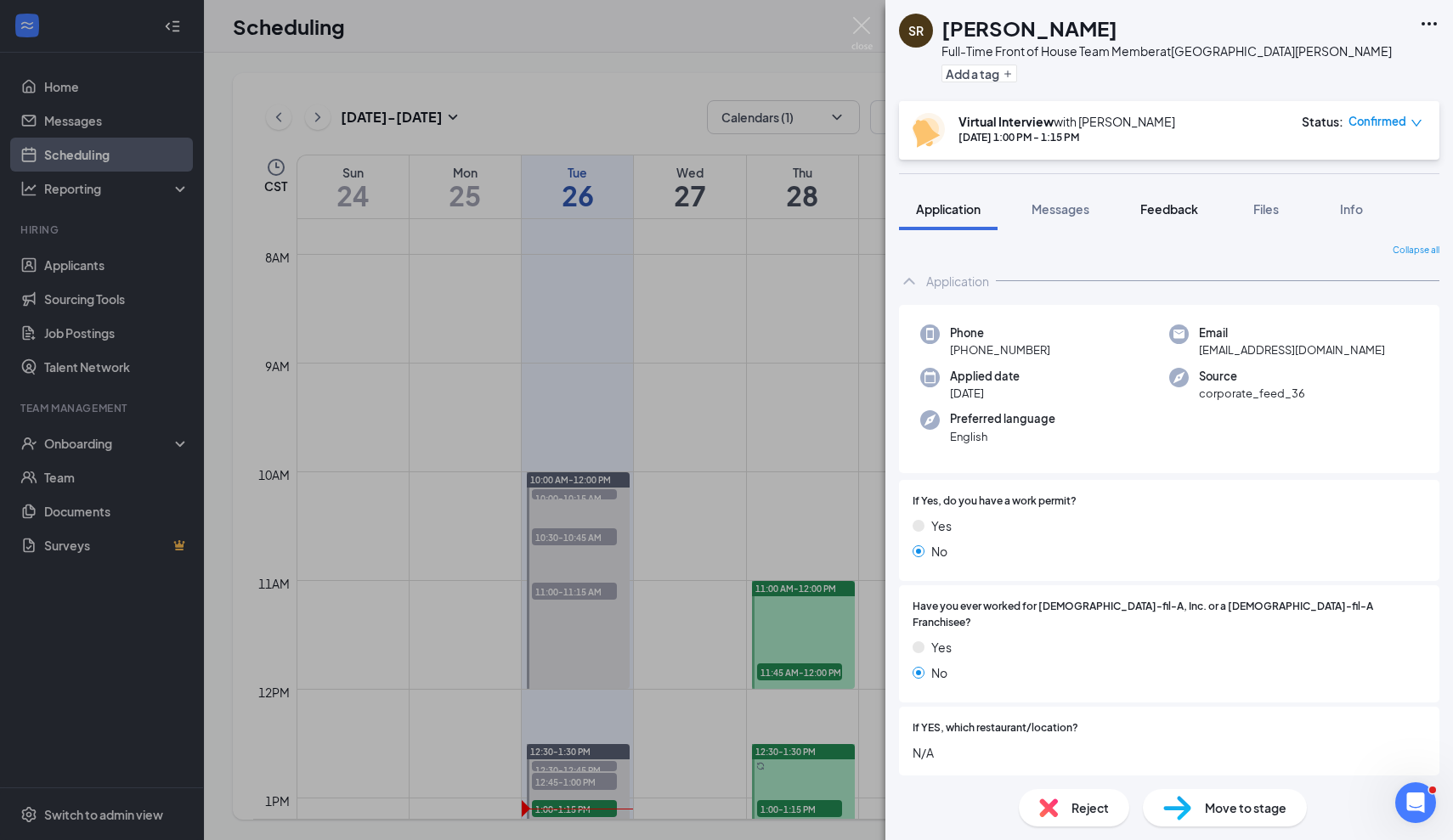
click at [1177, 212] on span "Feedback" at bounding box center [1168, 208] width 57 height 15
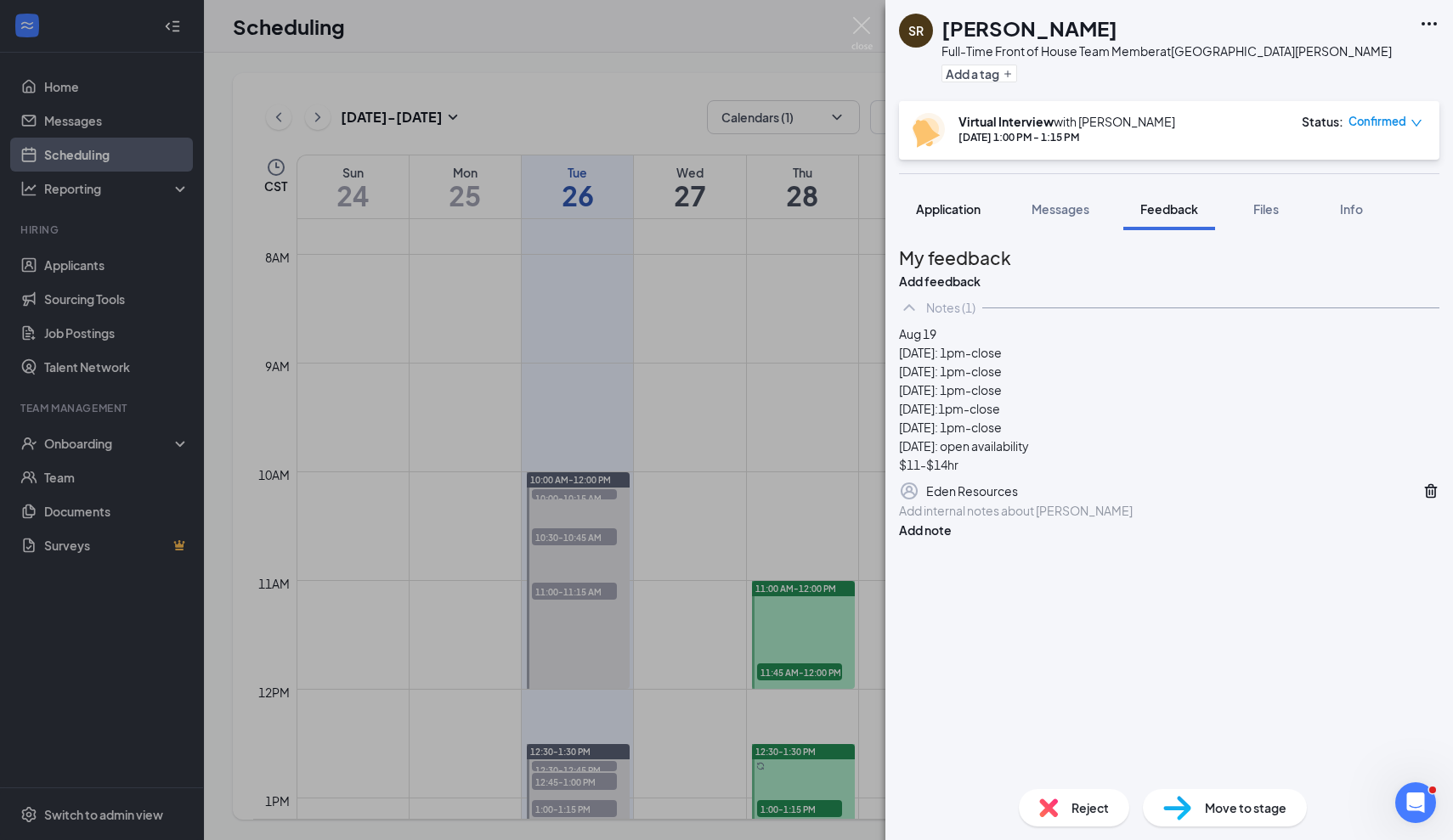
click at [945, 217] on div "Application" at bounding box center [948, 208] width 65 height 17
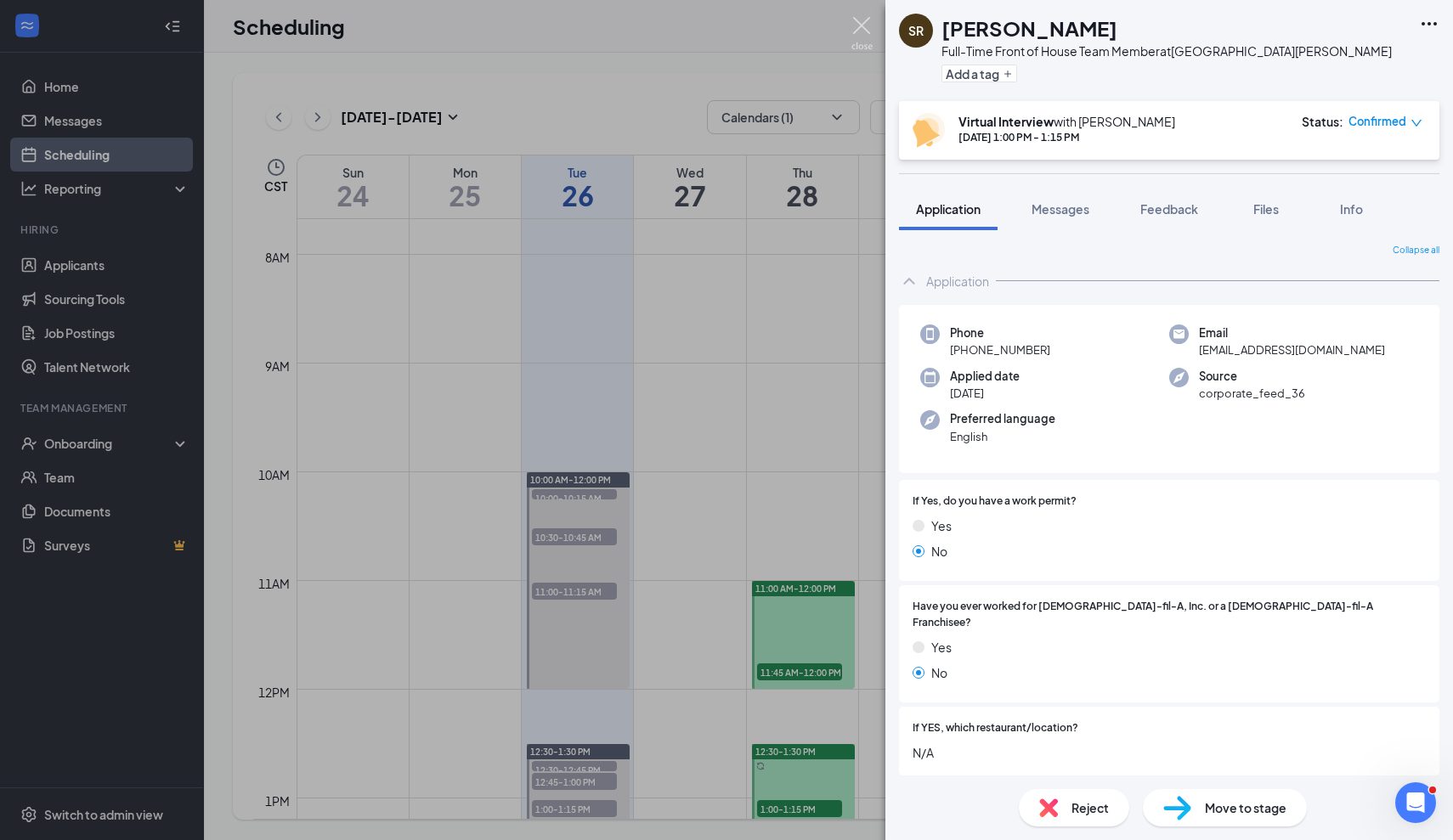
click at [857, 23] on img at bounding box center [861, 34] width 21 height 33
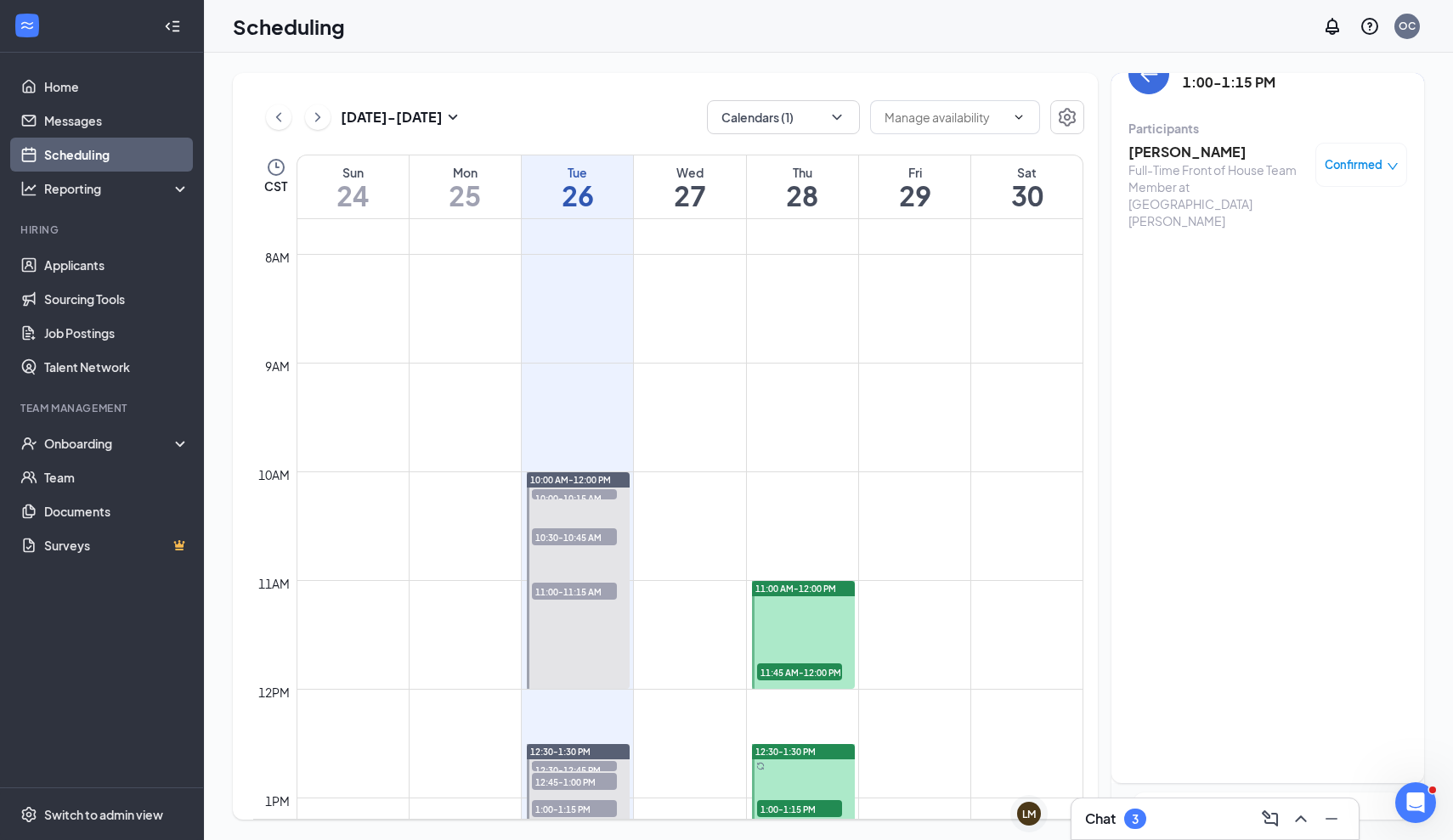
click at [1139, 94] on div "Tuesday, Aug 26 1:00-1:15 PM" at bounding box center [1267, 74] width 279 height 41
click at [1123, 822] on div "Chat 3" at bounding box center [1115, 818] width 61 height 20
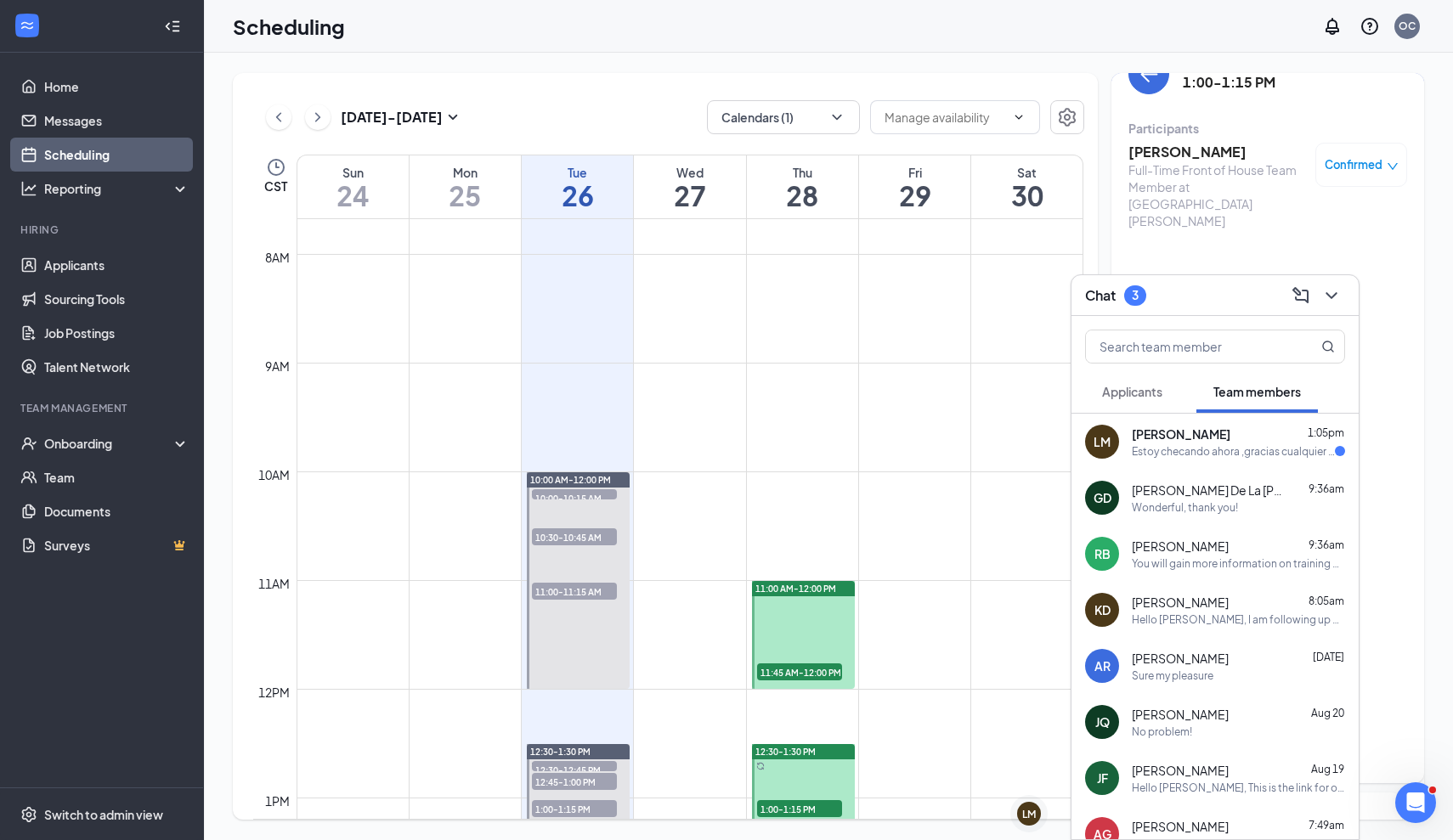
click at [1134, 393] on span "Applicants" at bounding box center [1132, 391] width 60 height 15
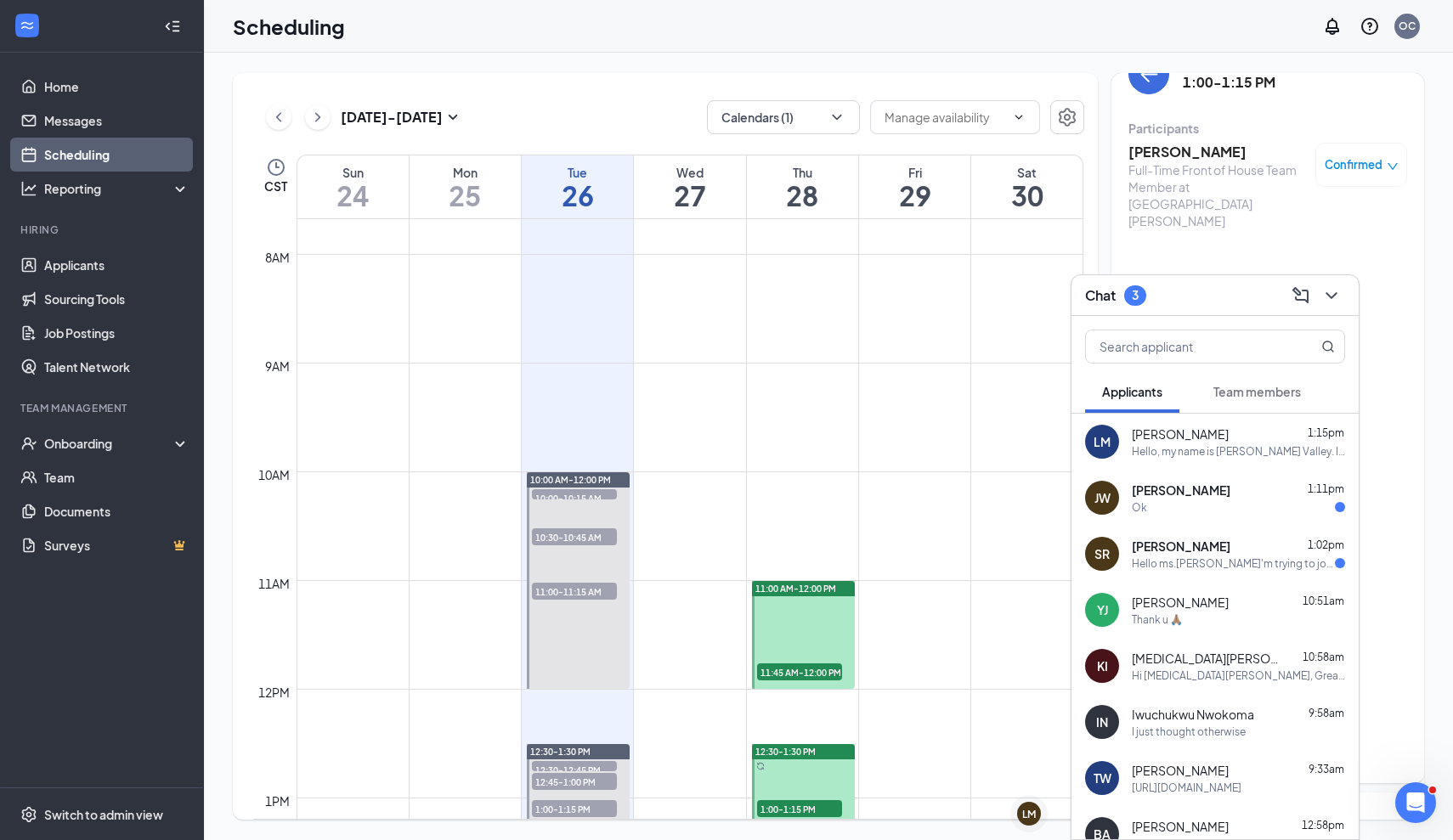
click at [1242, 558] on div "Hello ms.olivia I'm trying to join its not working" at bounding box center [1233, 563] width 203 height 15
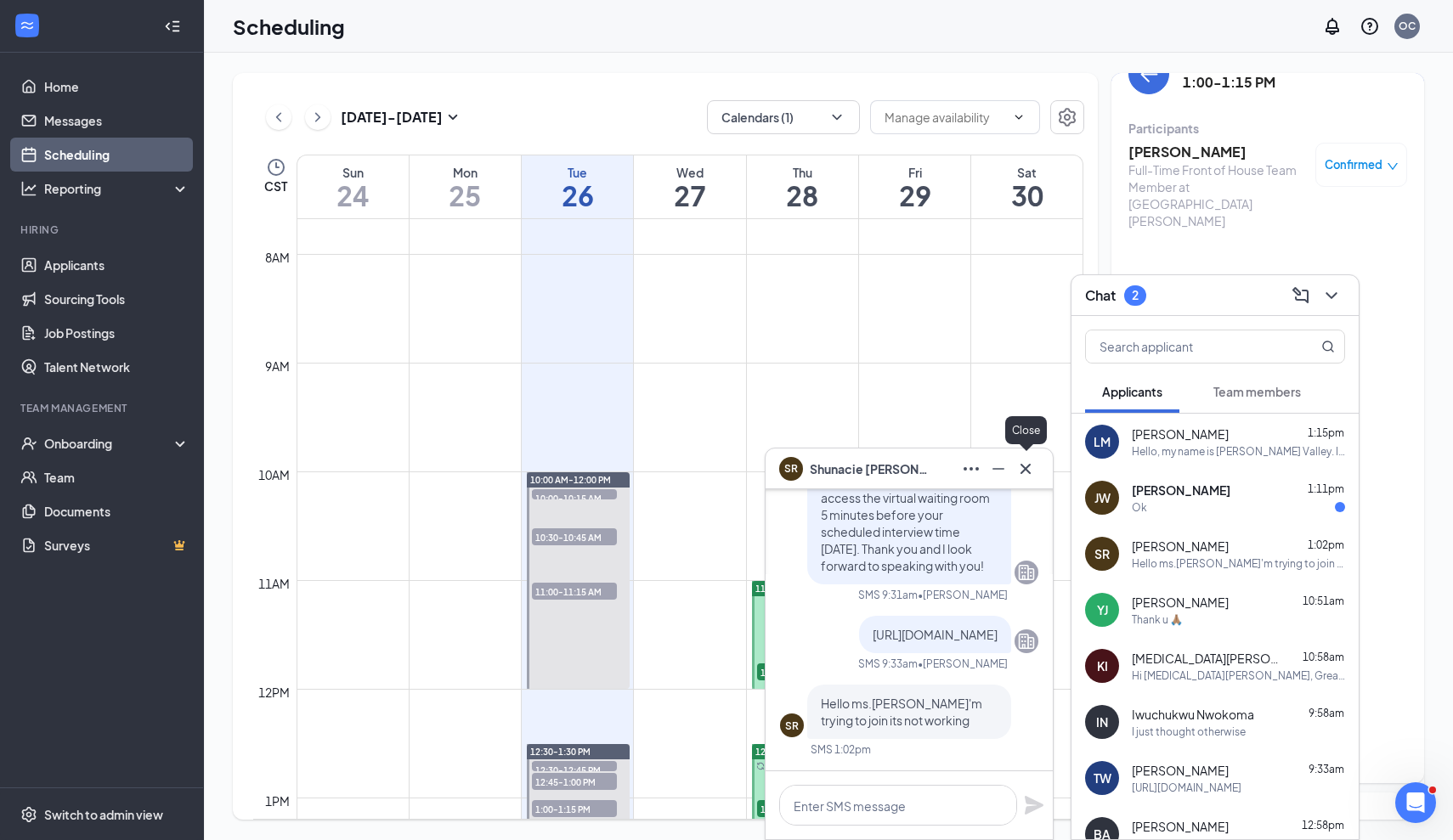
click at [1032, 477] on icon "Cross" at bounding box center [1025, 469] width 20 height 20
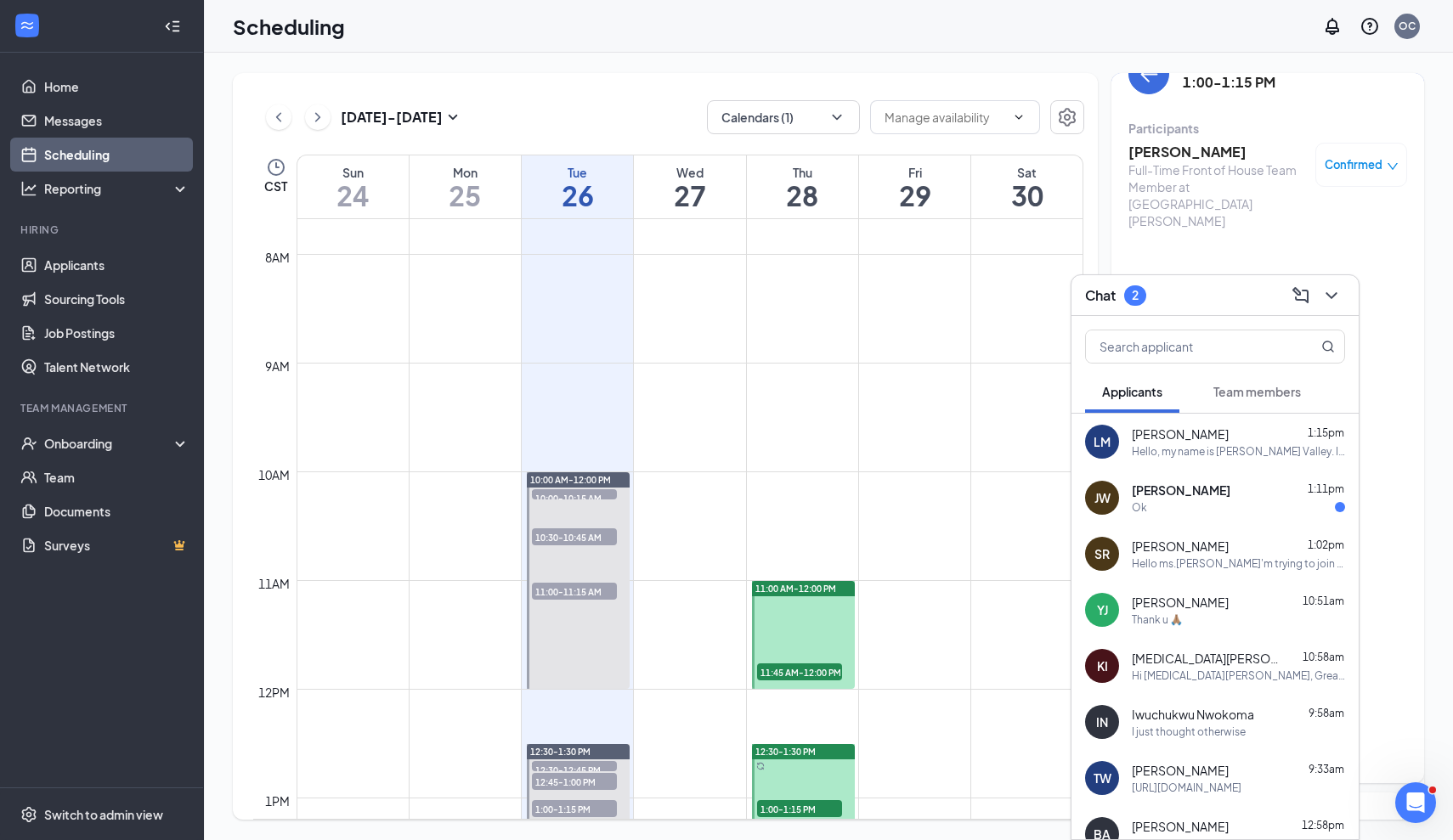
click at [1260, 492] on div "Jimmy Watts 1:11pm" at bounding box center [1238, 490] width 213 height 17
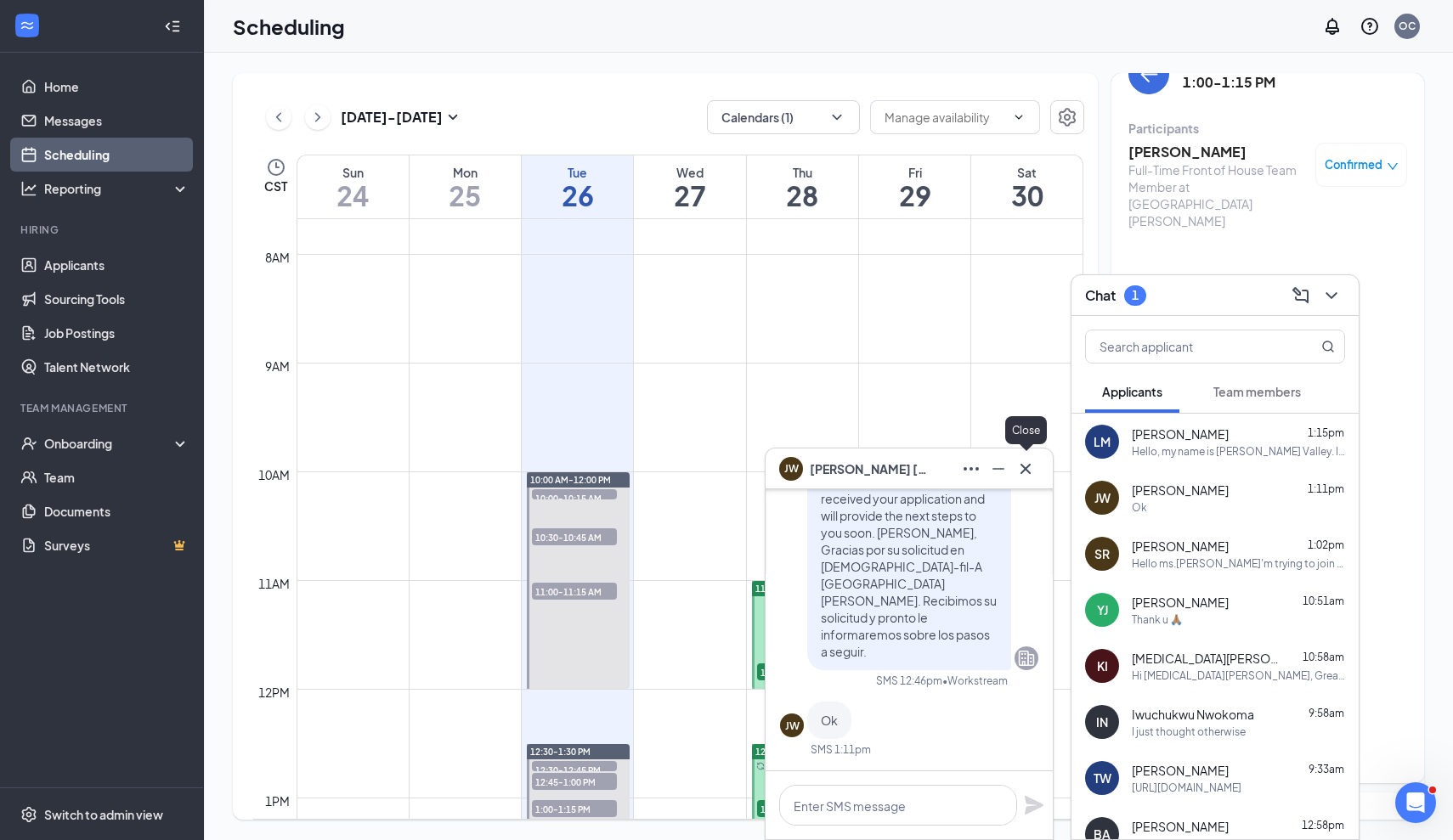
click at [1028, 466] on icon "Cross" at bounding box center [1025, 468] width 10 height 10
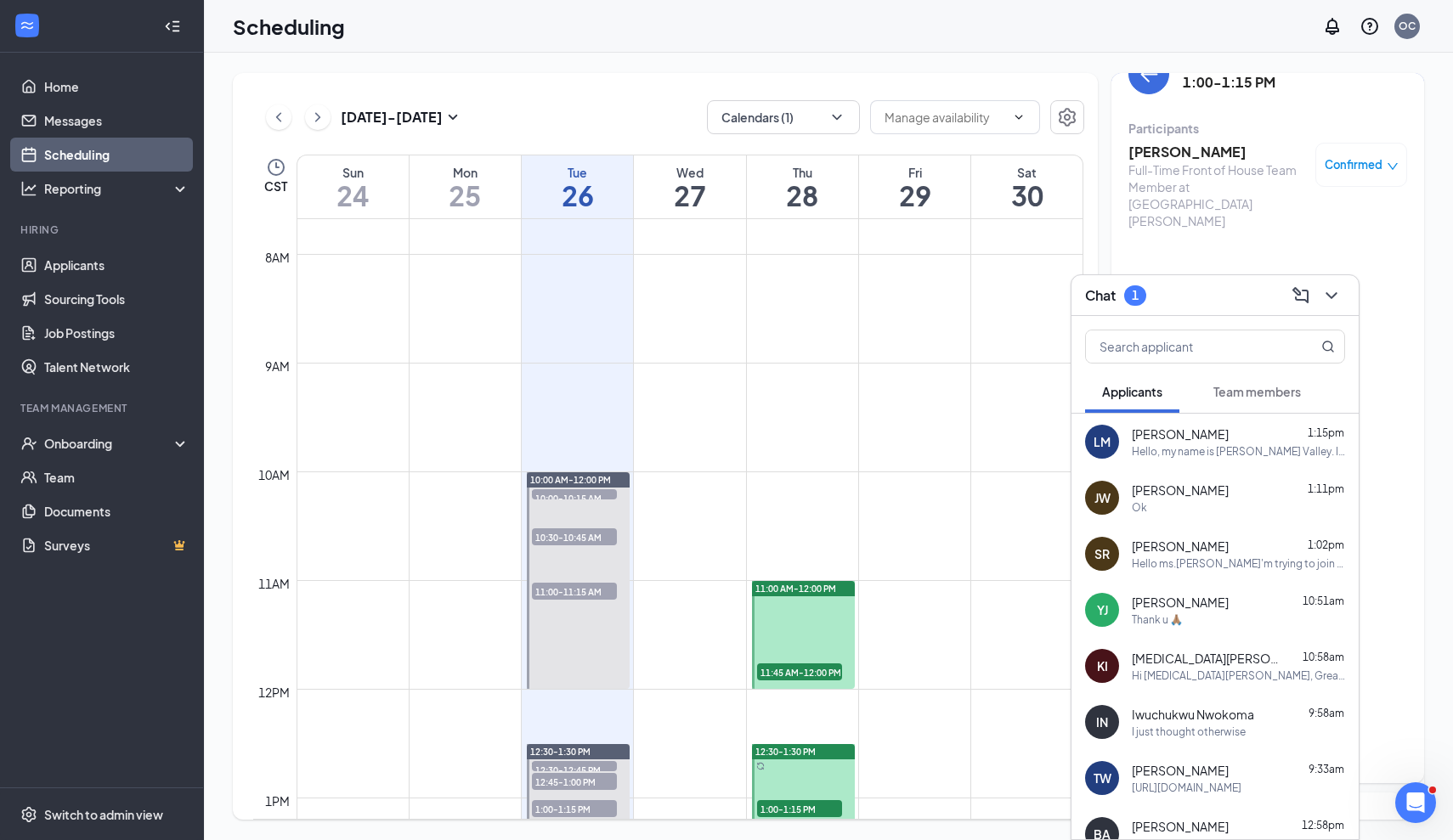
click at [1225, 397] on span "Team members" at bounding box center [1257, 391] width 87 height 15
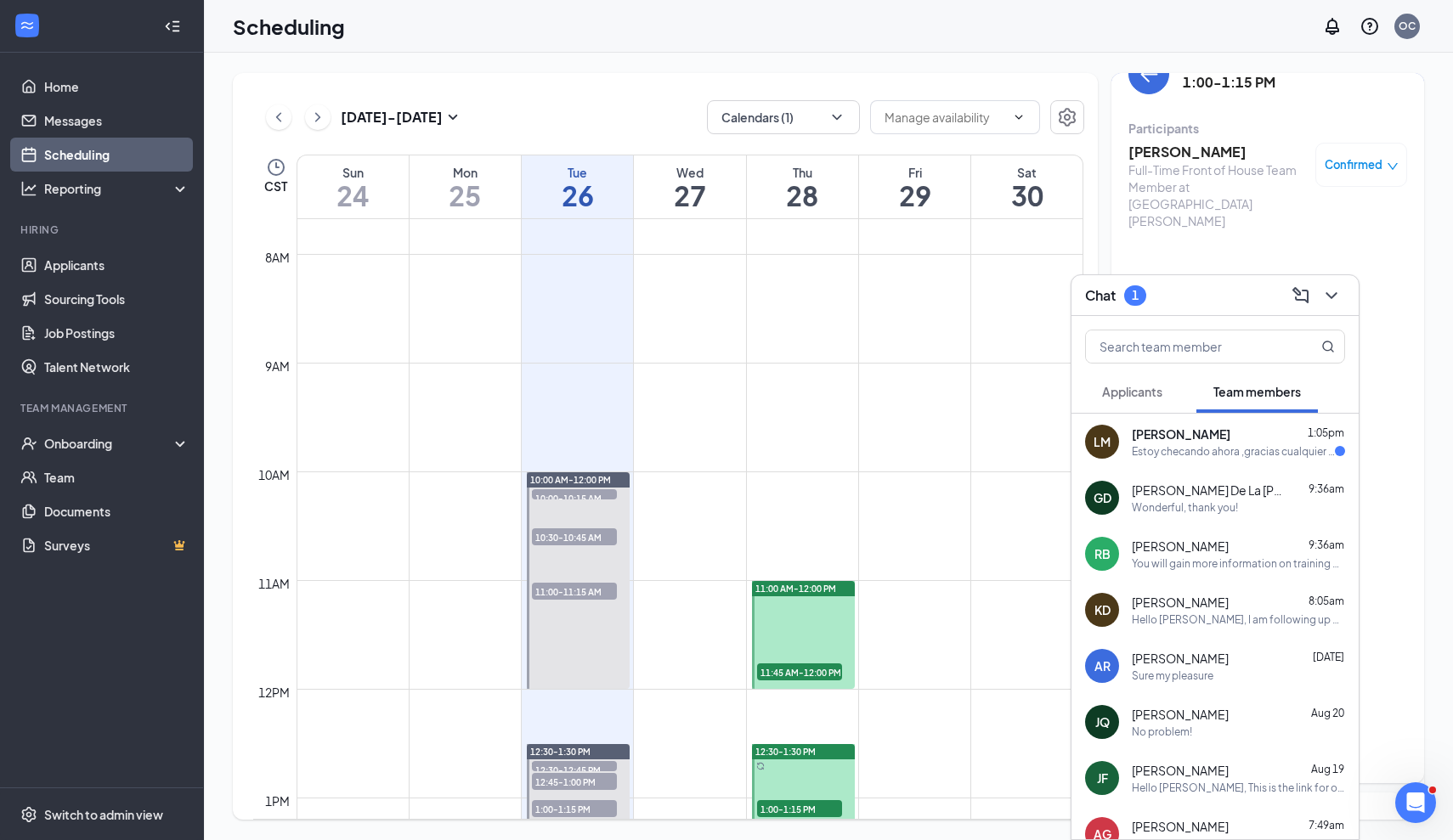
click at [1210, 439] on span "[PERSON_NAME]" at bounding box center [1181, 434] width 98 height 17
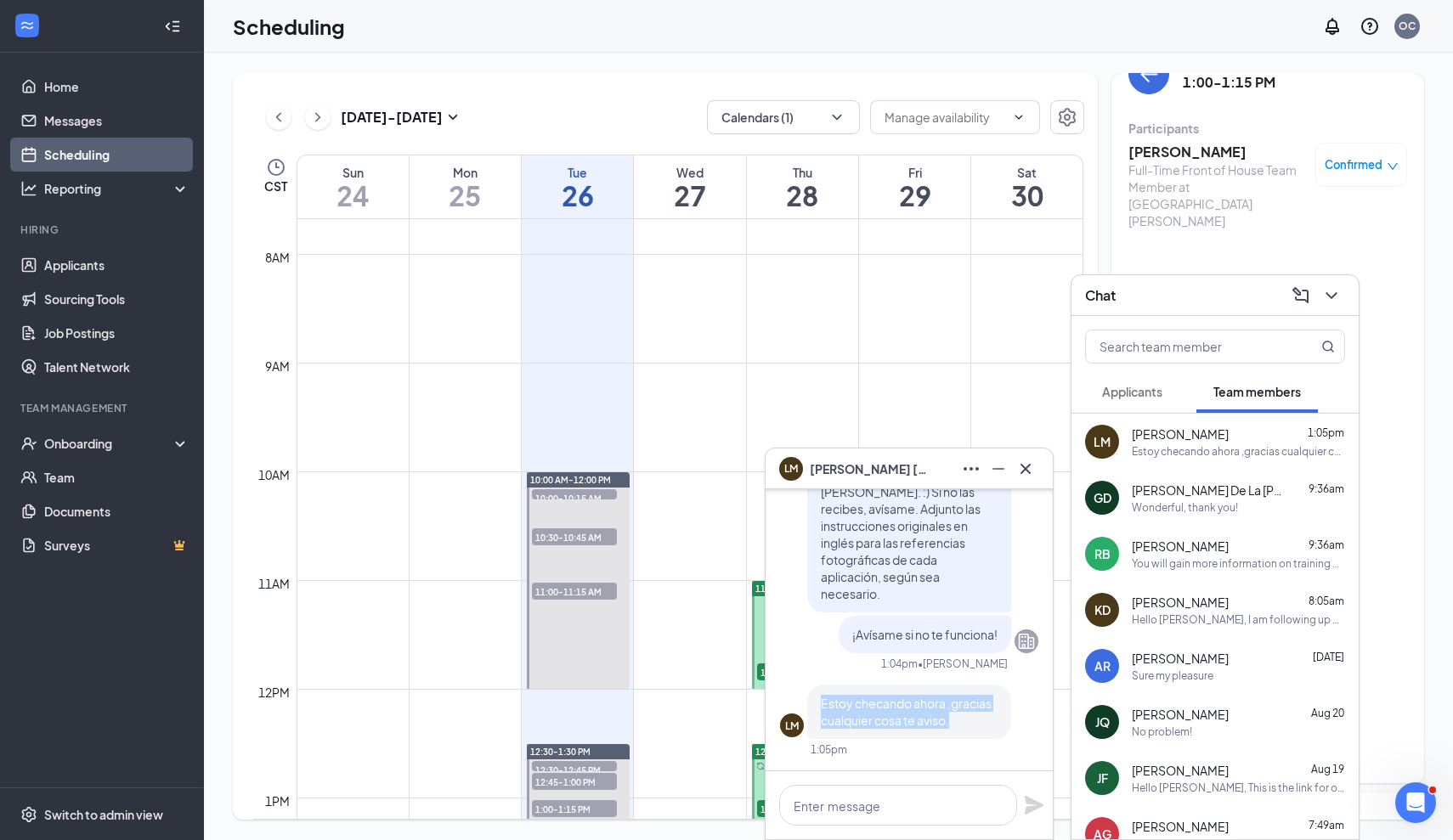
drag, startPoint x: 951, startPoint y: 723, endPoint x: 800, endPoint y: 692, distance: 154.1
click at [800, 692] on div "LM Estoy checando ahora ,gracias cualquier cosa te aviso." at bounding box center [909, 712] width 259 height 55
copy span "Estoy checando ahora ,gracias cualquier cosa te aviso."
click at [875, 813] on textarea at bounding box center [898, 805] width 238 height 41
paste textarea "Genial, ¡muchas gracias!"
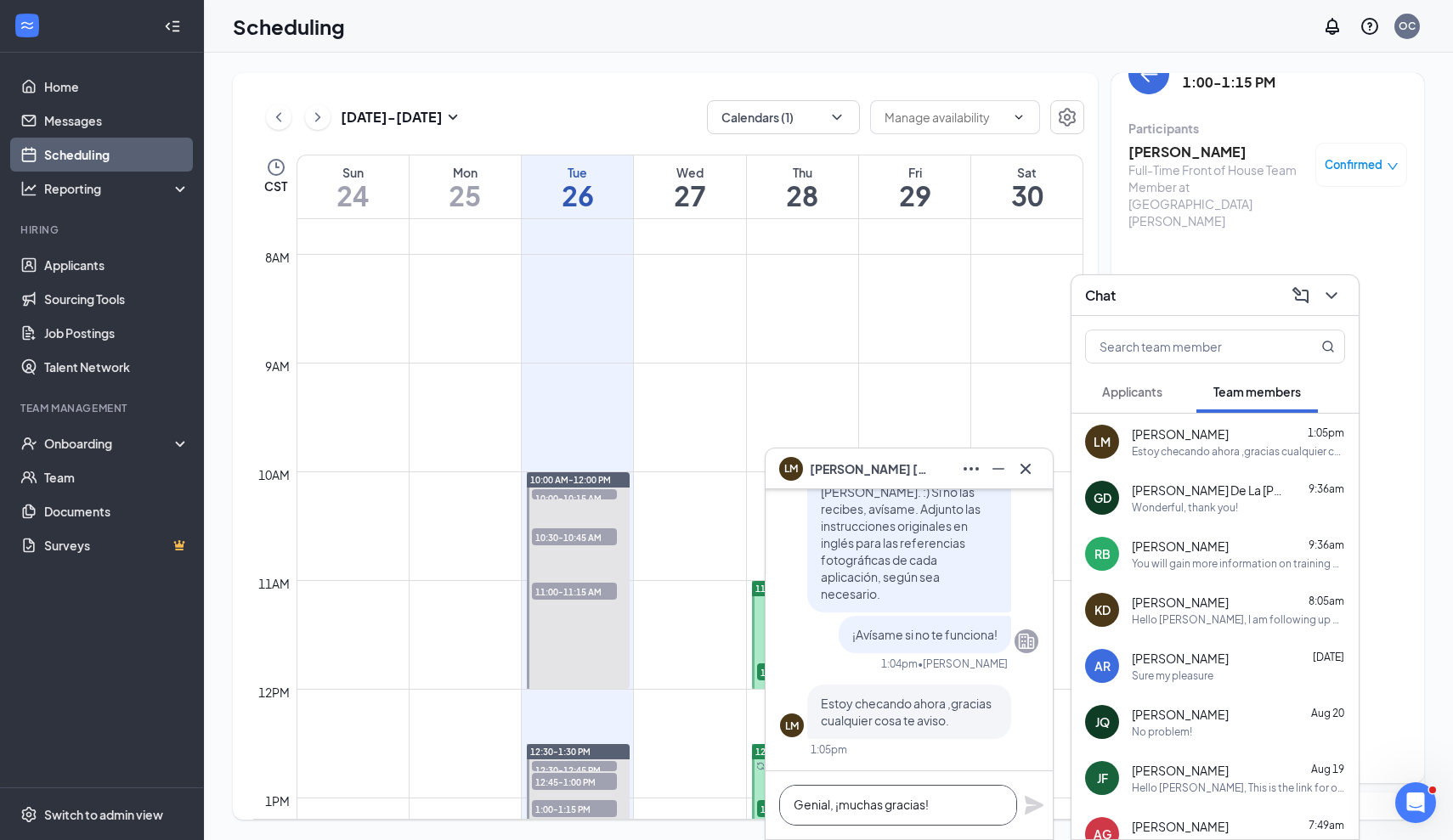
scroll to position [1, 0]
type textarea "Genial, ¡muchas gracias!"
click at [1034, 803] on icon "Plane" at bounding box center [1033, 805] width 19 height 19
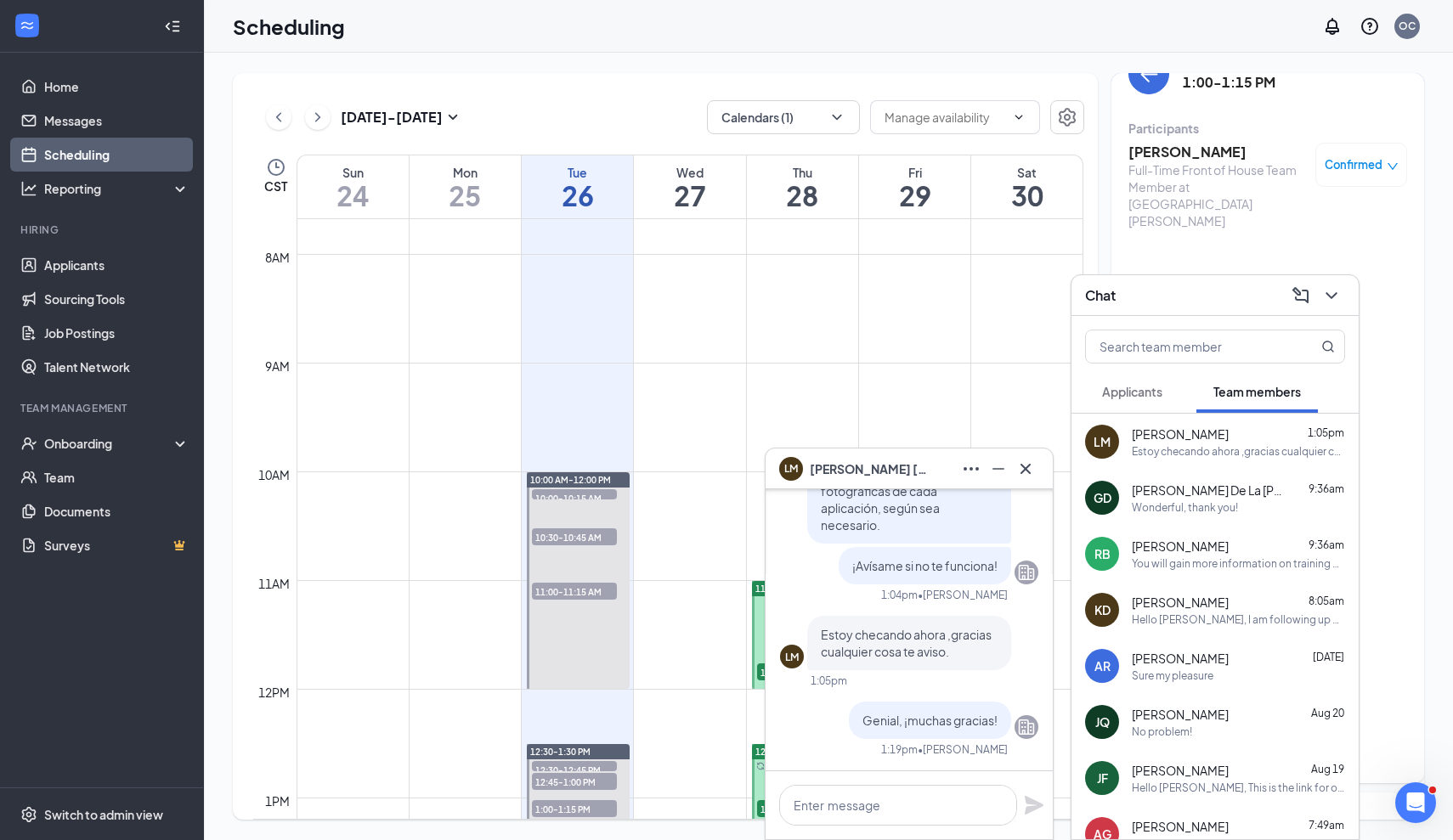
click at [1034, 467] on icon "Cross" at bounding box center [1025, 469] width 20 height 20
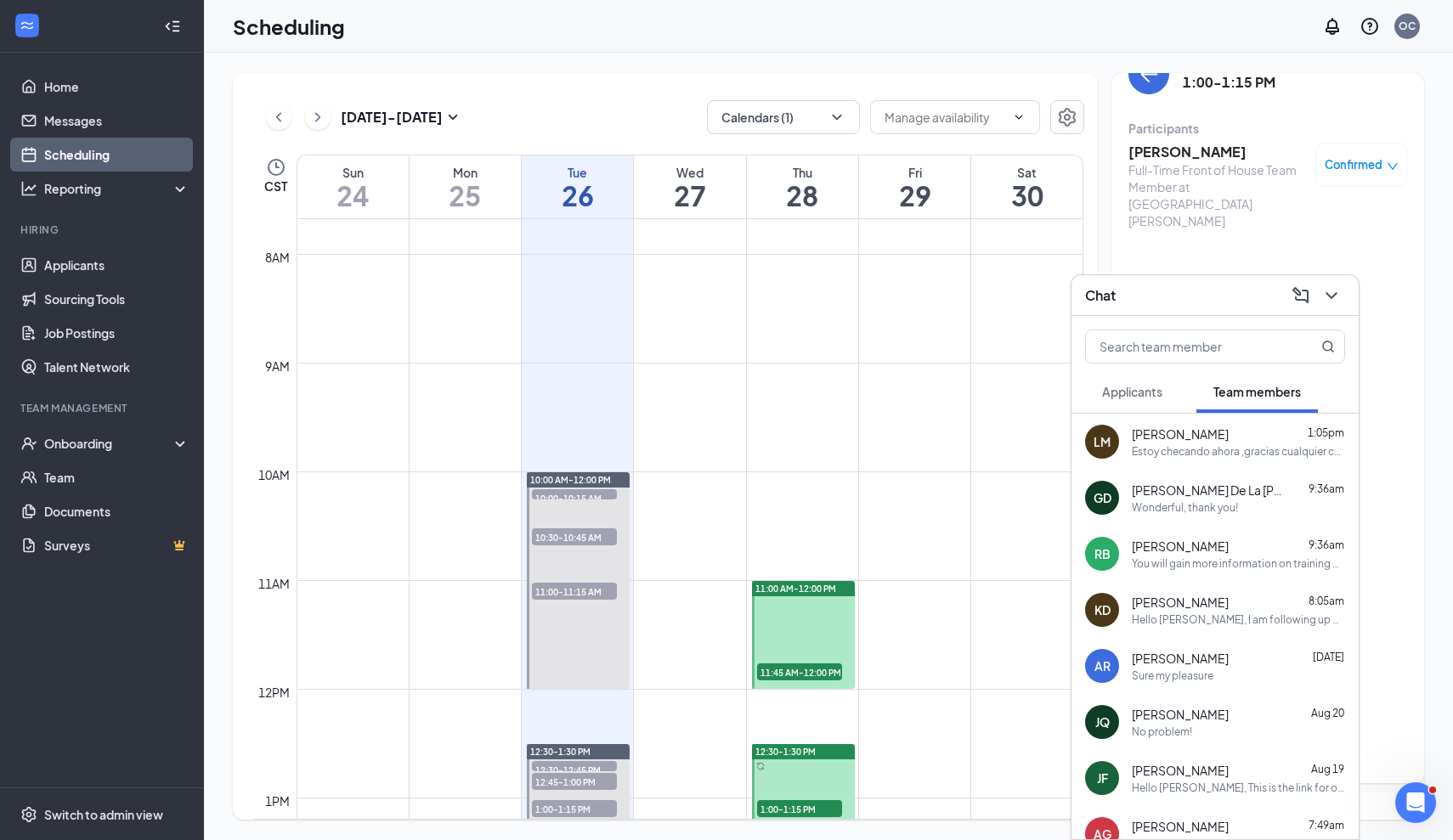
click at [1154, 388] on span "Applicants" at bounding box center [1132, 391] width 60 height 15
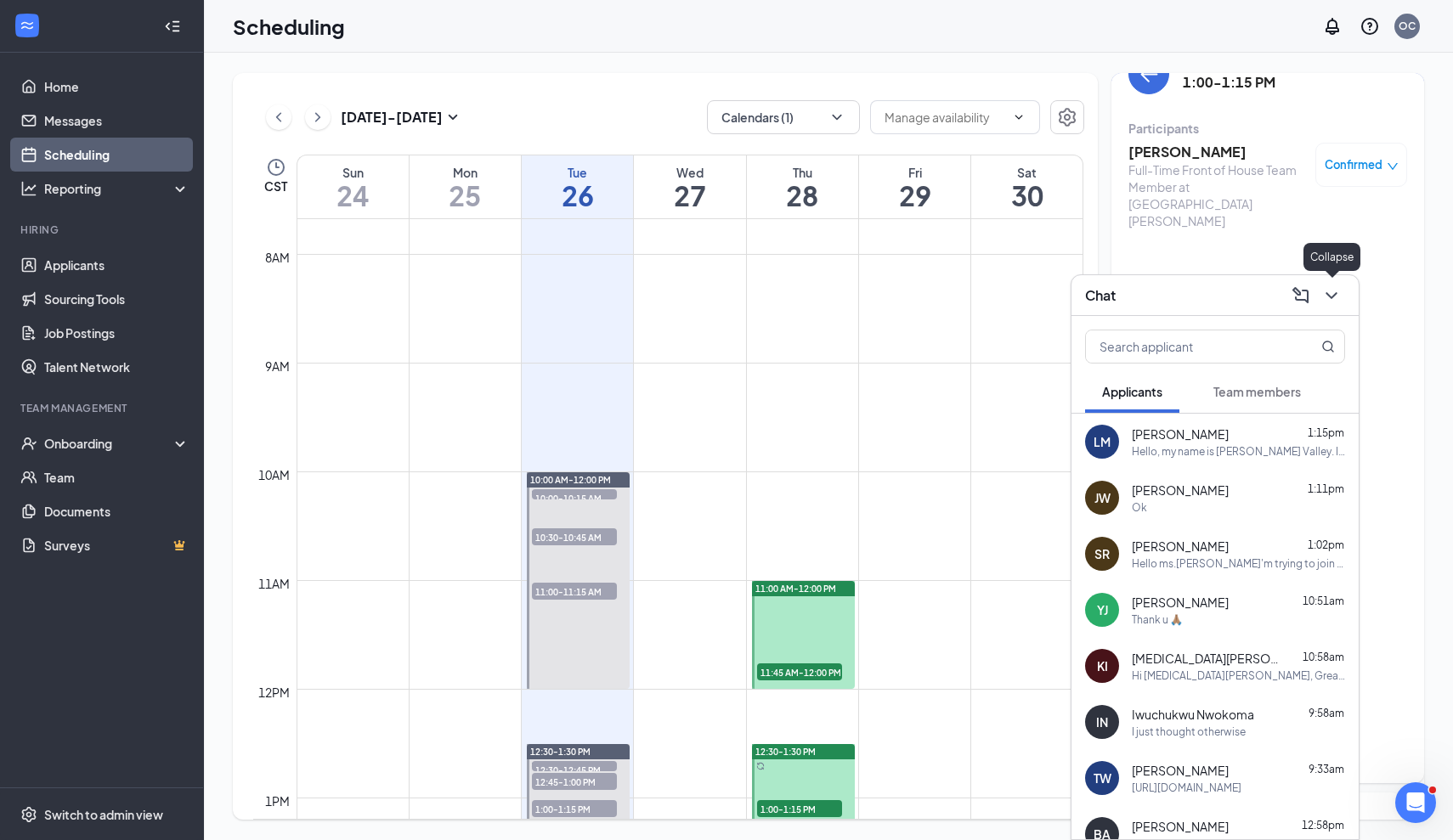
click at [1326, 303] on icon "ChevronDown" at bounding box center [1331, 296] width 20 height 20
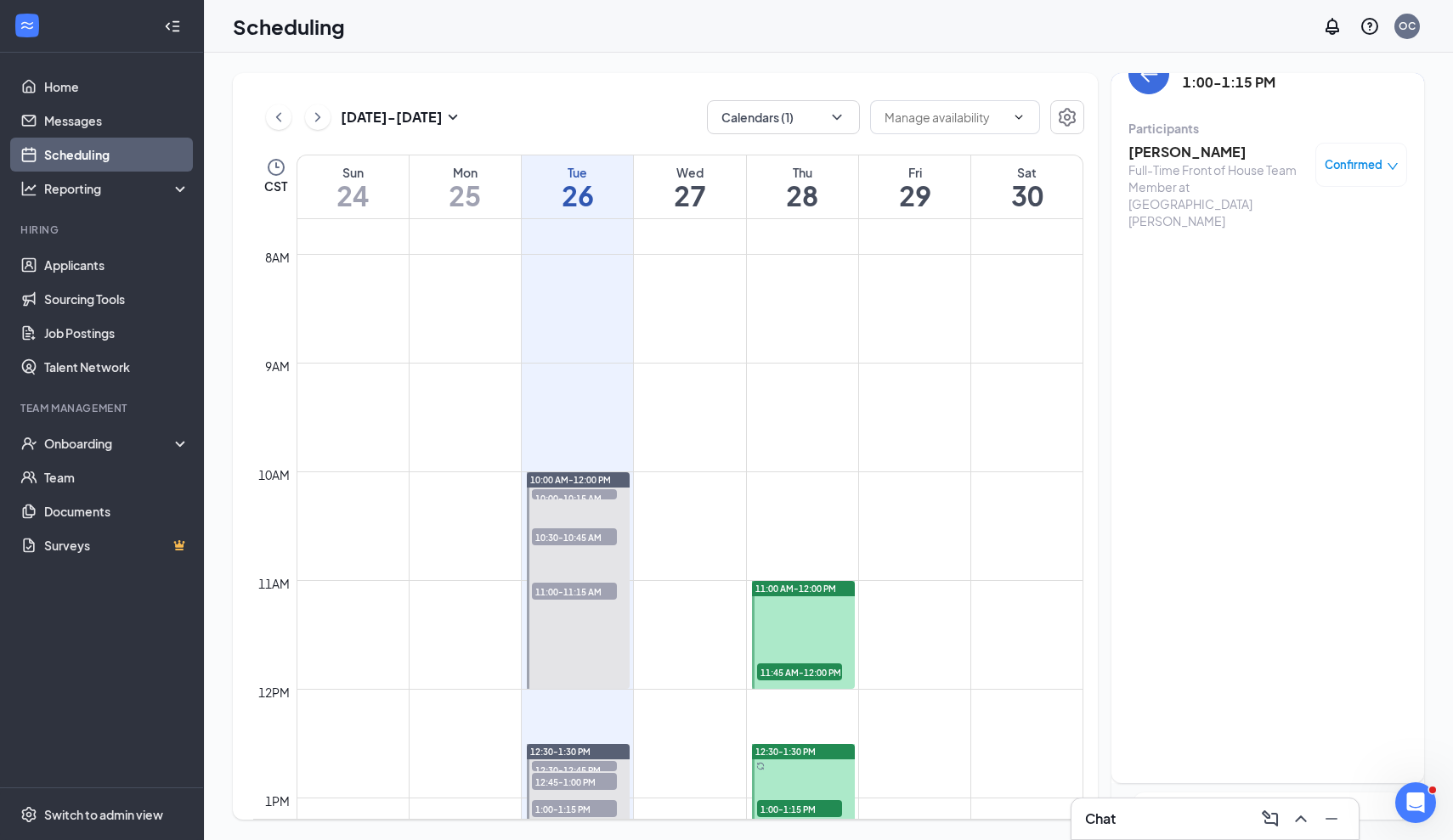
click at [1161, 147] on h3 "[PERSON_NAME]" at bounding box center [1217, 152] width 178 height 19
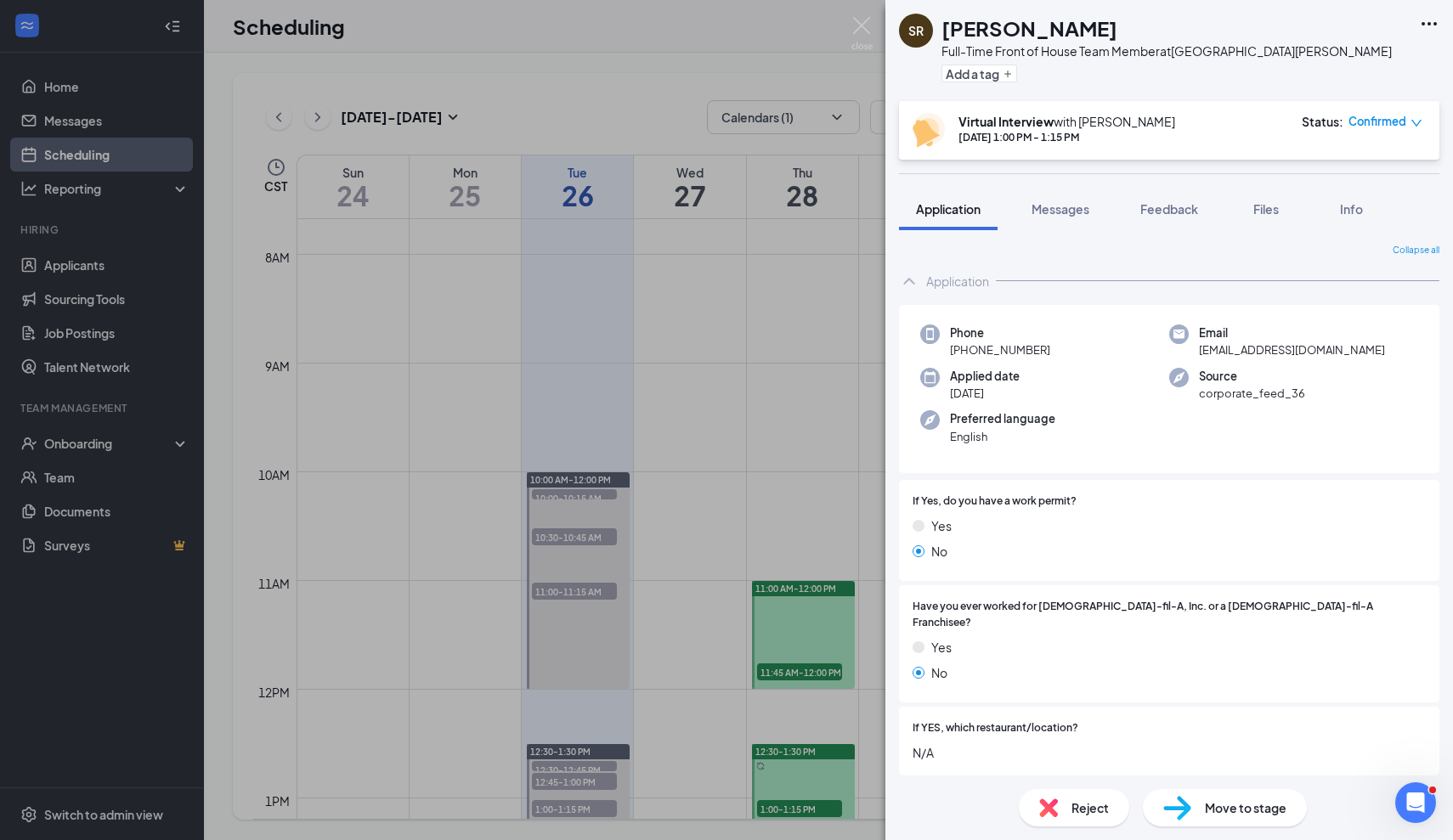
click at [1214, 803] on span "Move to stage" at bounding box center [1245, 807] width 82 height 19
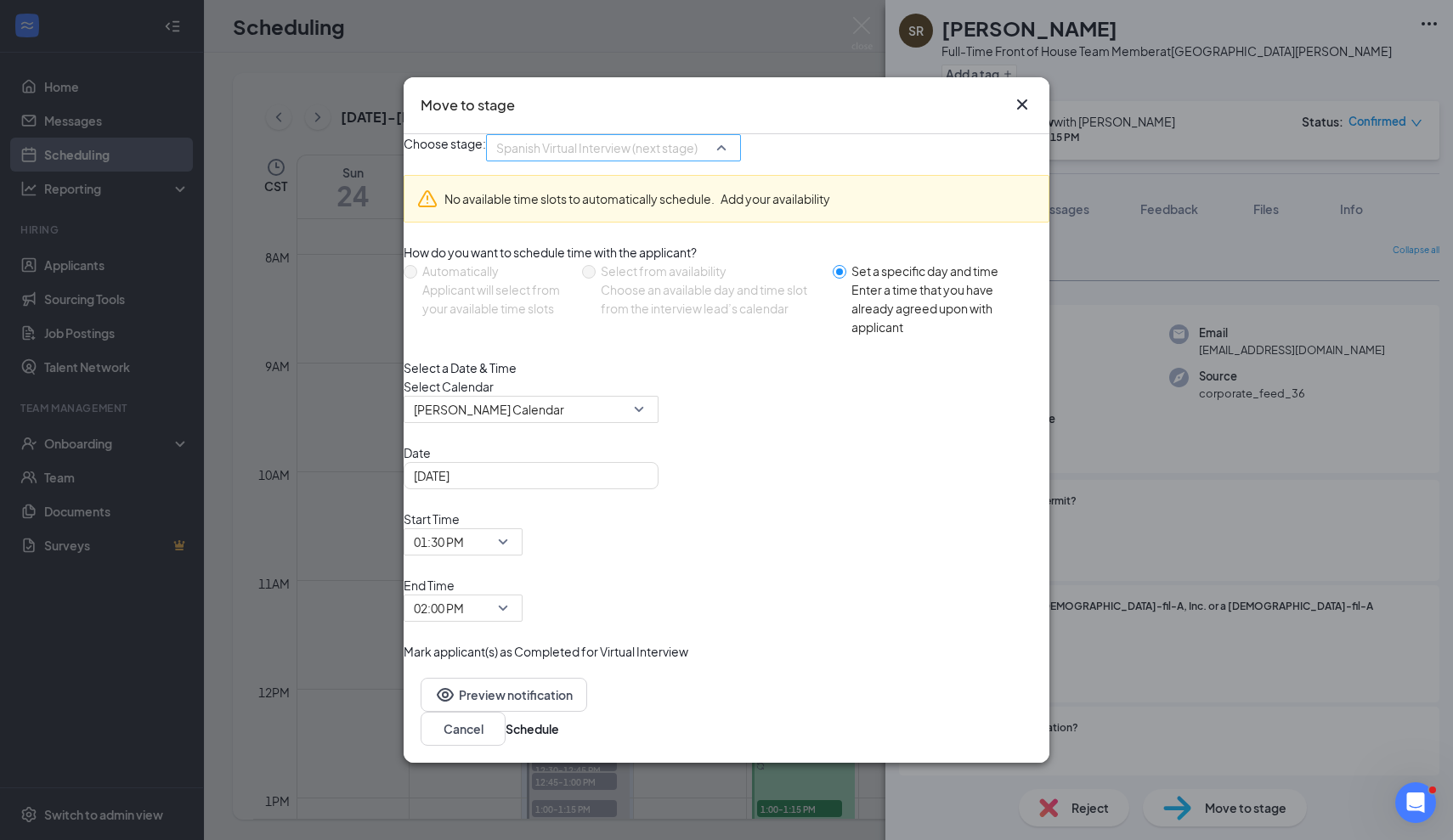
click at [691, 160] on span "Spanish Virtual Interview (next stage)" at bounding box center [596, 147] width 201 height 25
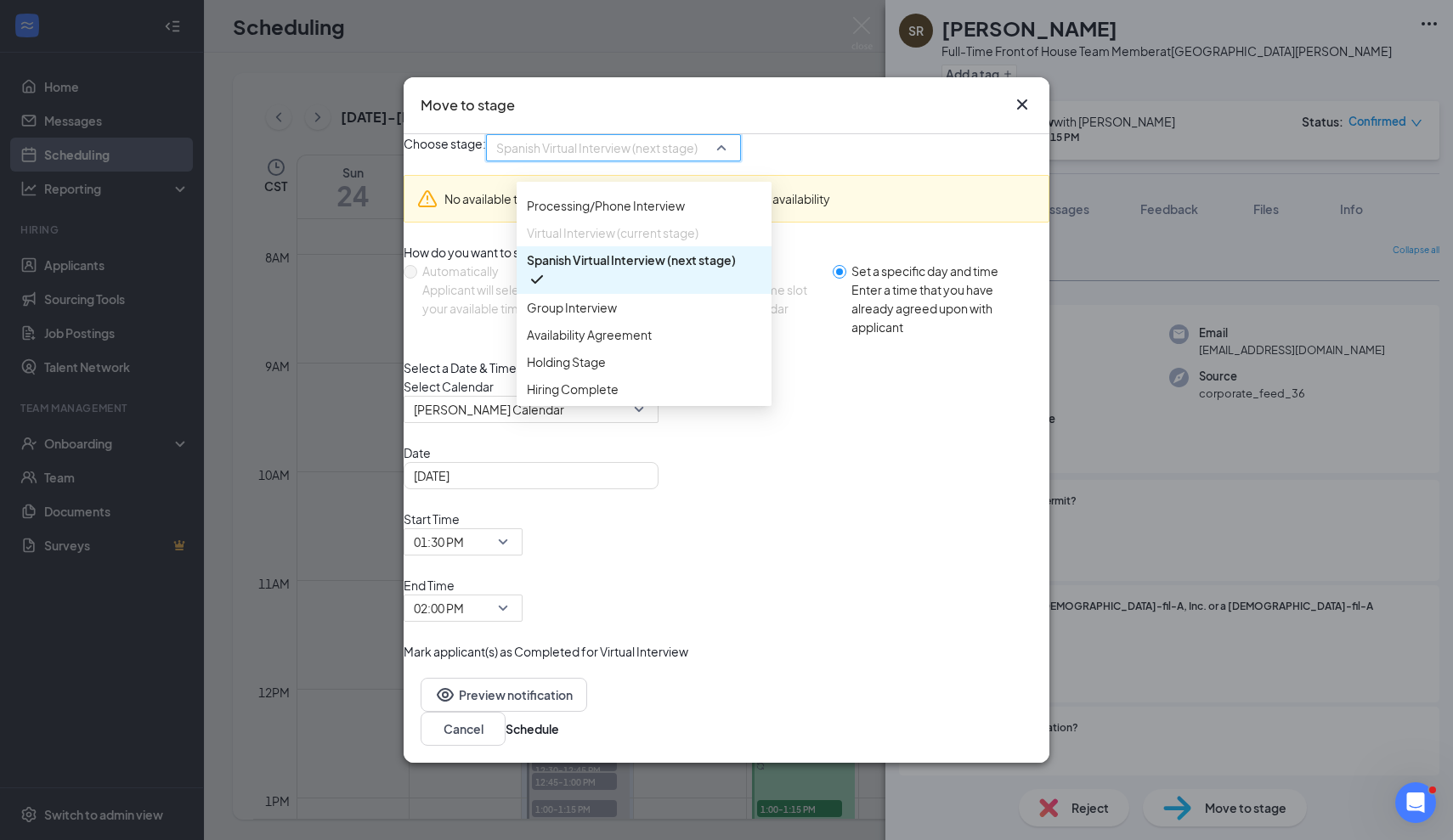
scroll to position [106, 0]
click at [631, 310] on span "Group Interview" at bounding box center [645, 308] width 235 height 19
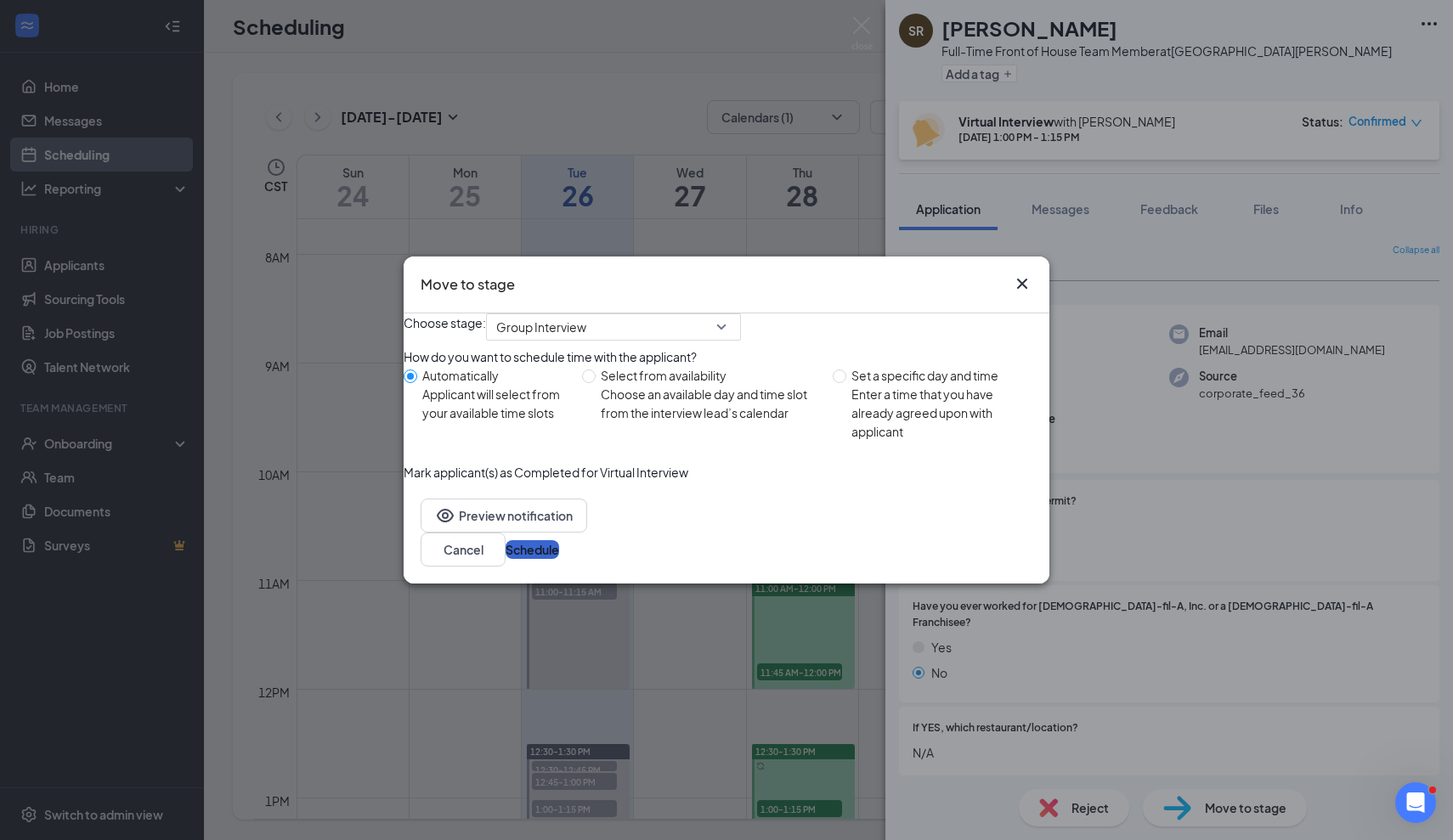
click at [559, 559] on button "Schedule" at bounding box center [532, 549] width 54 height 19
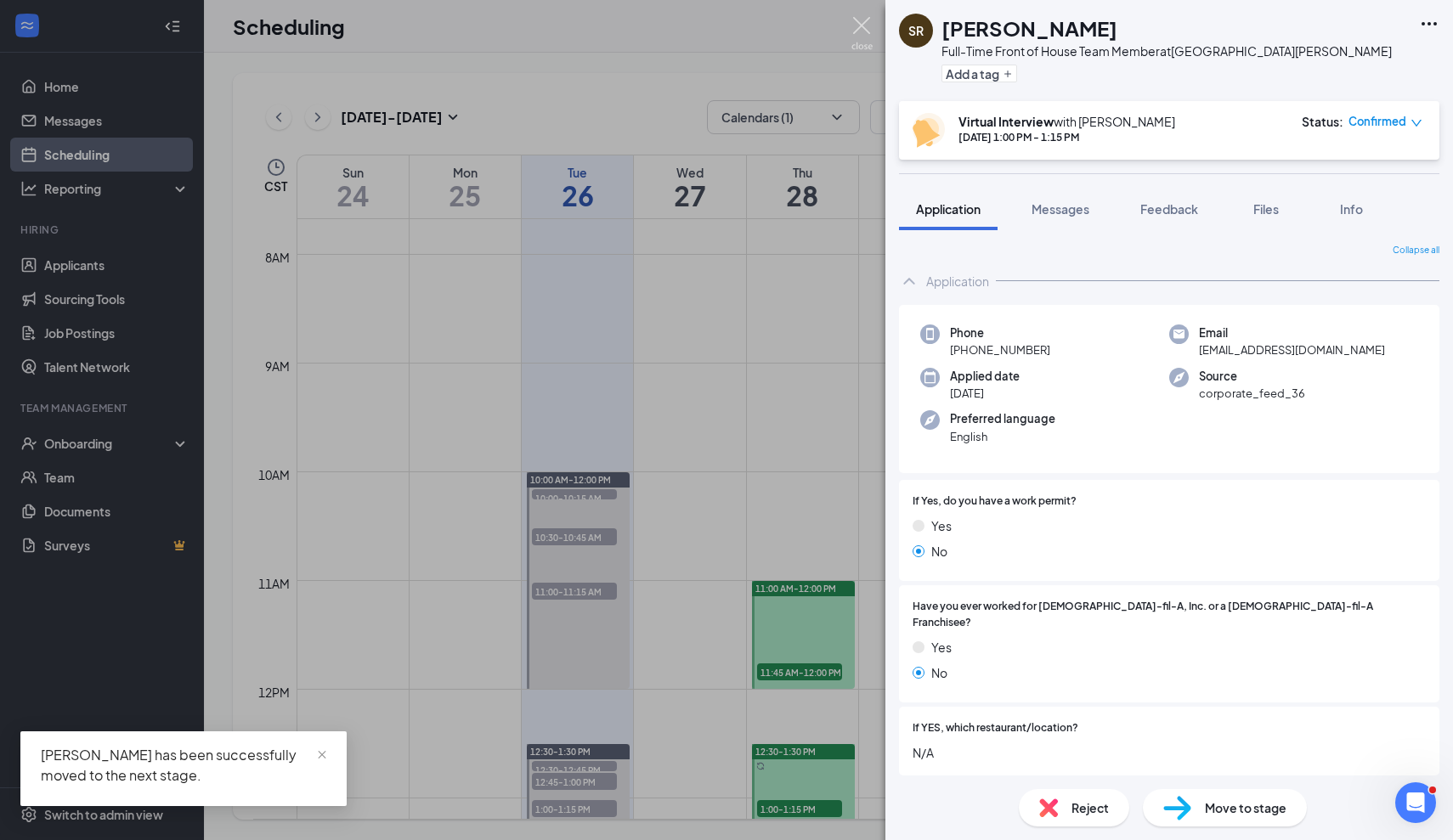
click at [857, 30] on img at bounding box center [861, 34] width 21 height 33
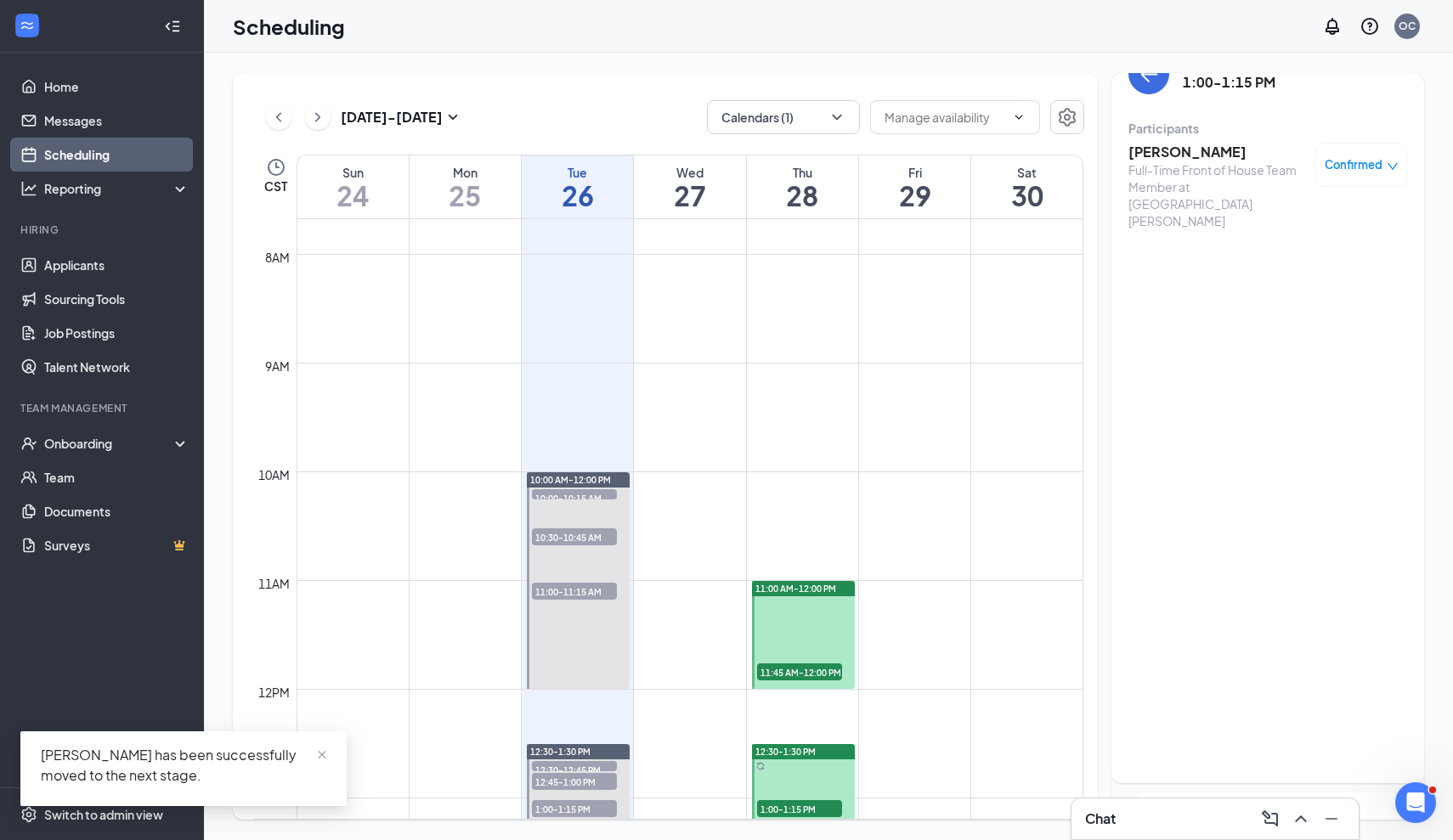
click at [1162, 91] on div "Tuesday, Aug 26 1:00-1:15 PM" at bounding box center [1267, 74] width 279 height 41
click at [1156, 87] on button "back-button" at bounding box center [1148, 74] width 41 height 41
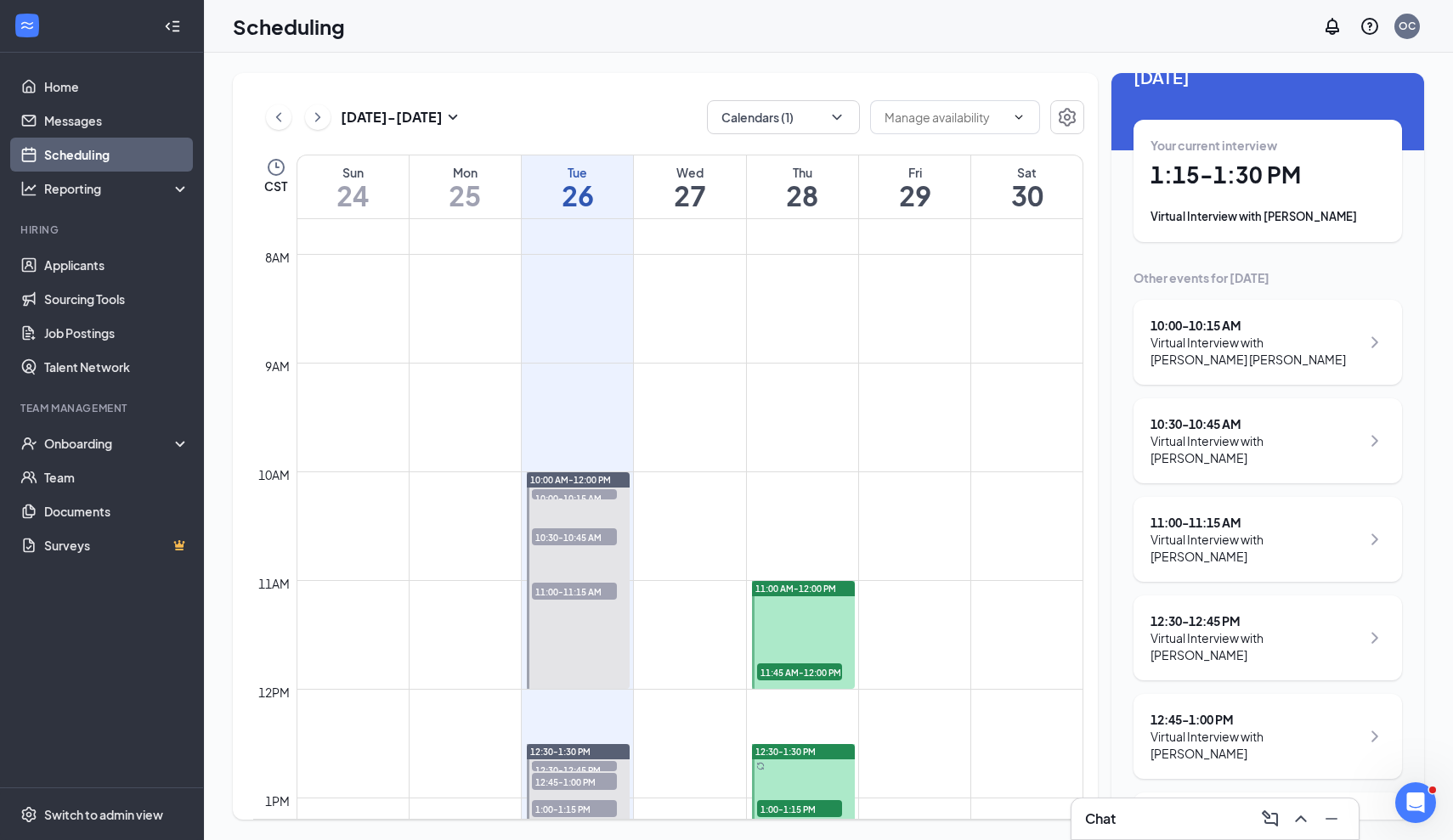
click at [1165, 144] on div "Your current interview" at bounding box center [1267, 145] width 235 height 17
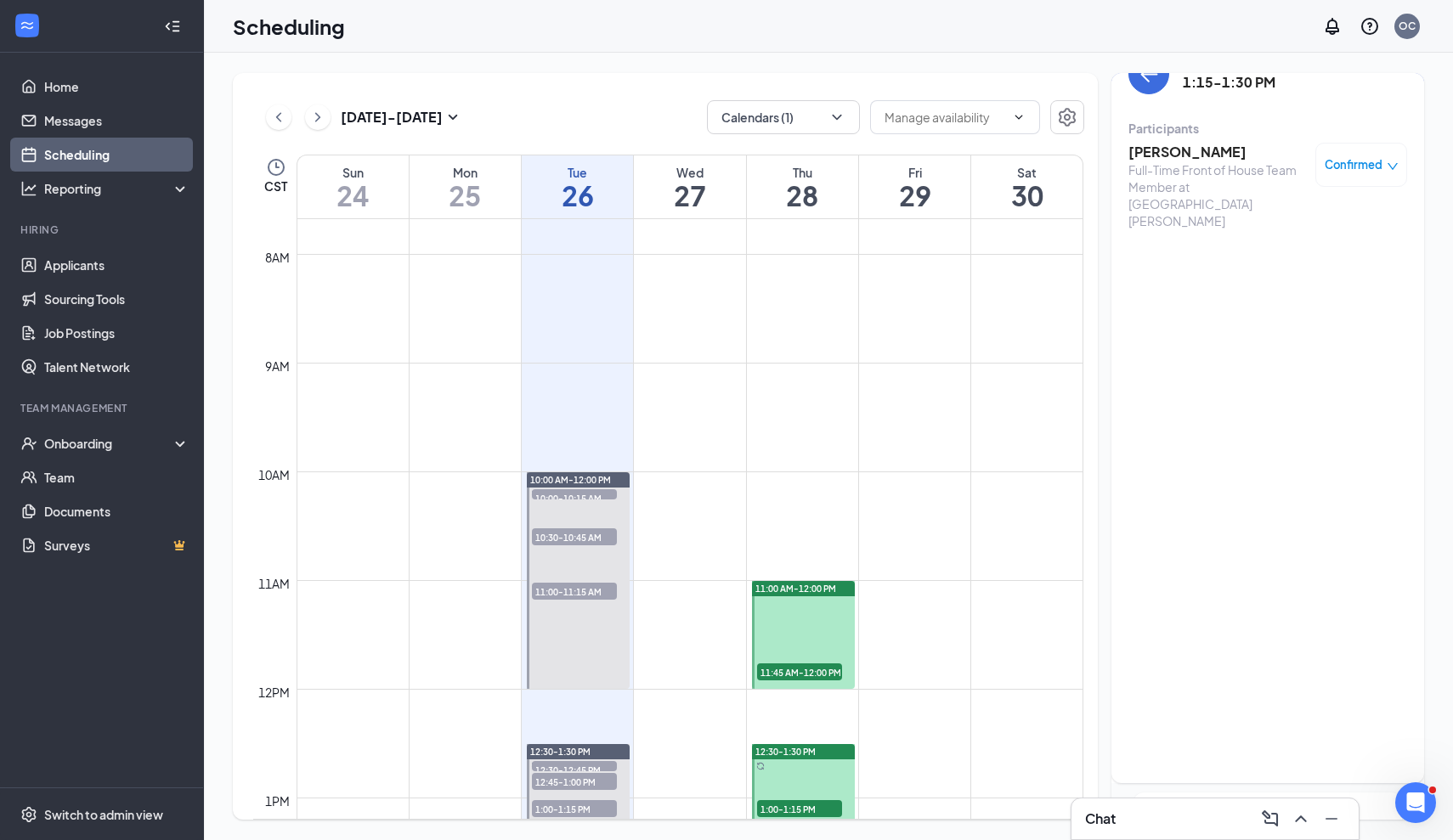
click at [1156, 149] on h3 "[PERSON_NAME]" at bounding box center [1217, 152] width 178 height 19
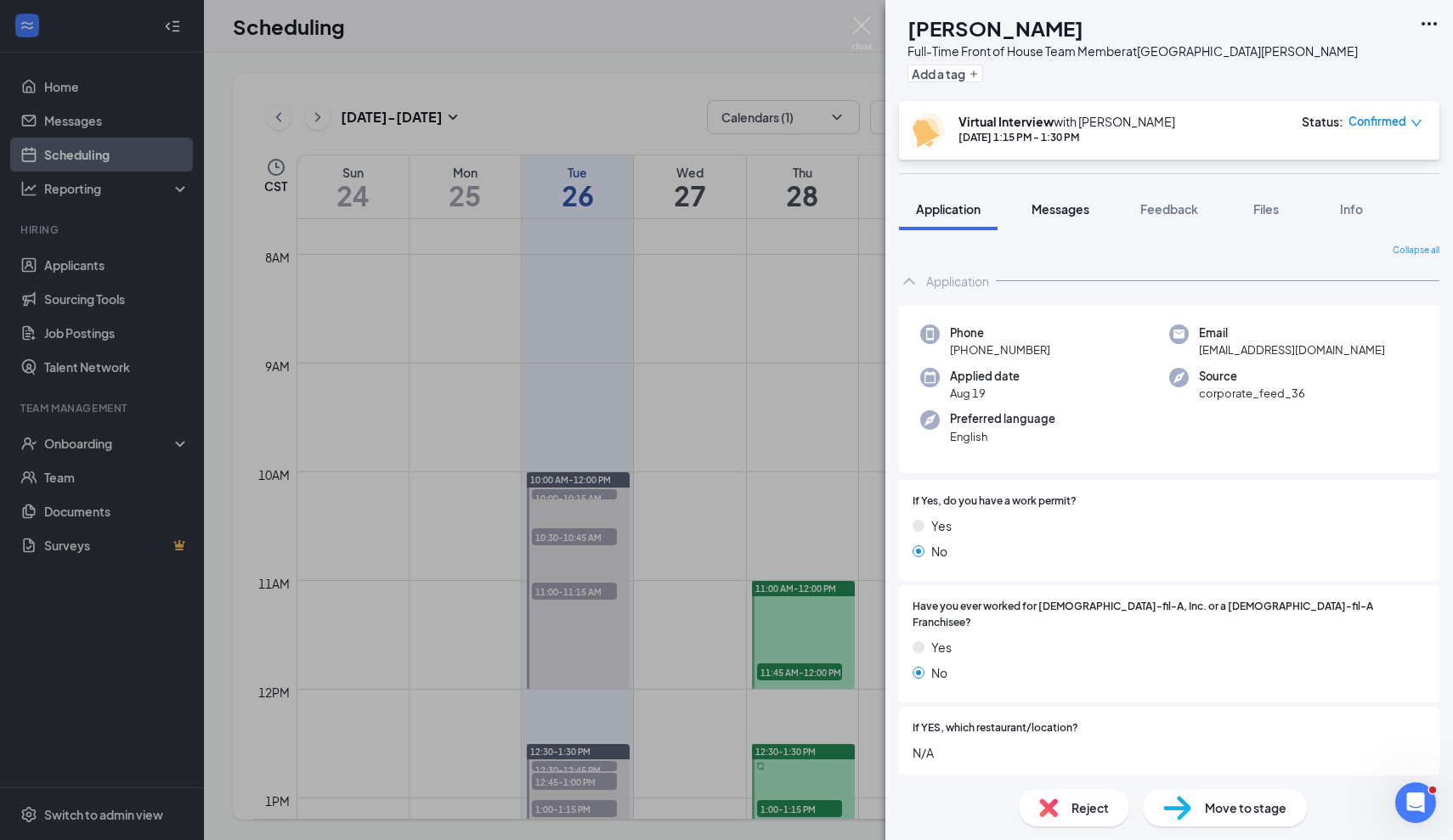
click at [1073, 209] on span "Messages" at bounding box center [1060, 208] width 57 height 15
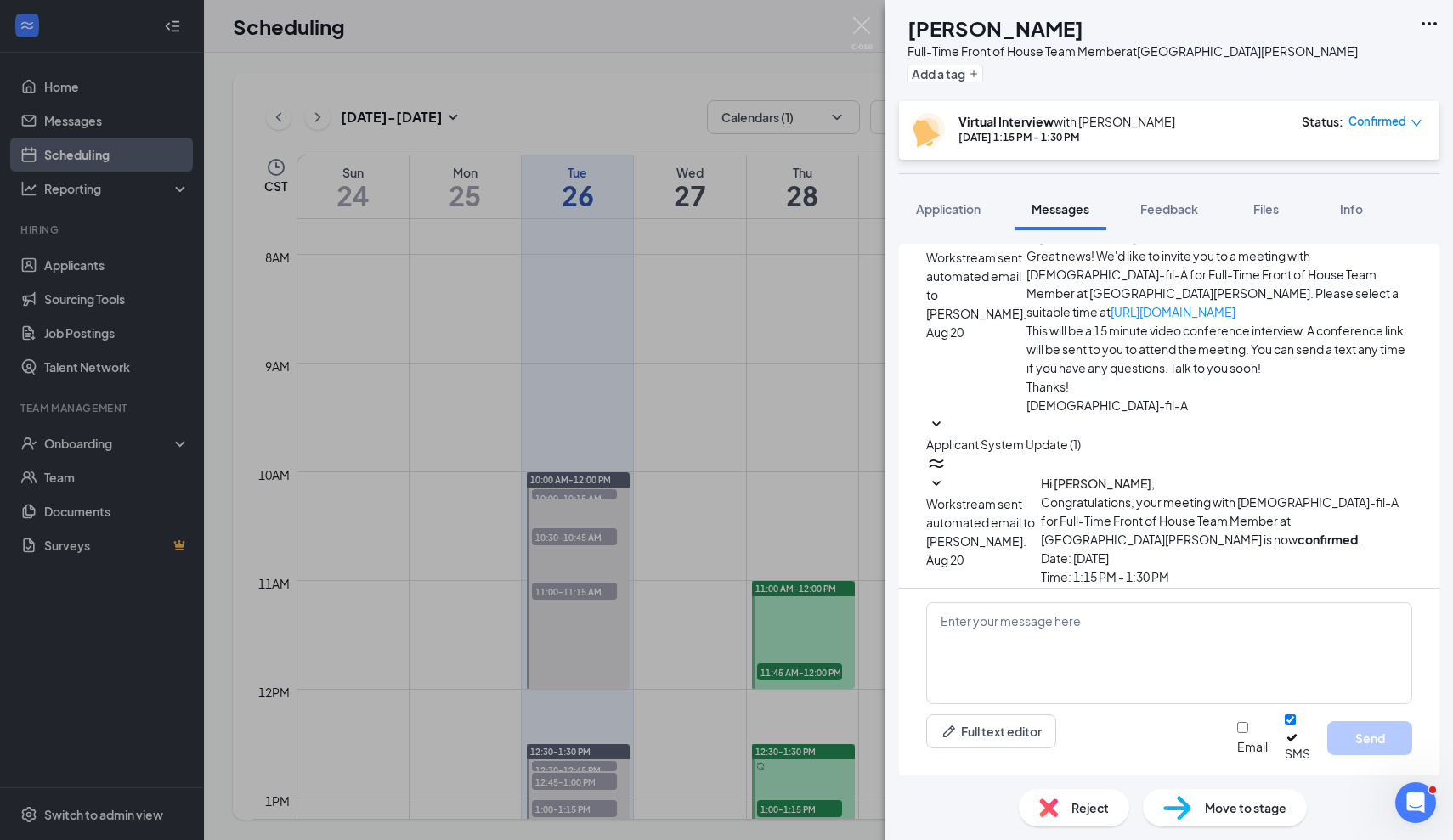
scroll to position [672, 0]
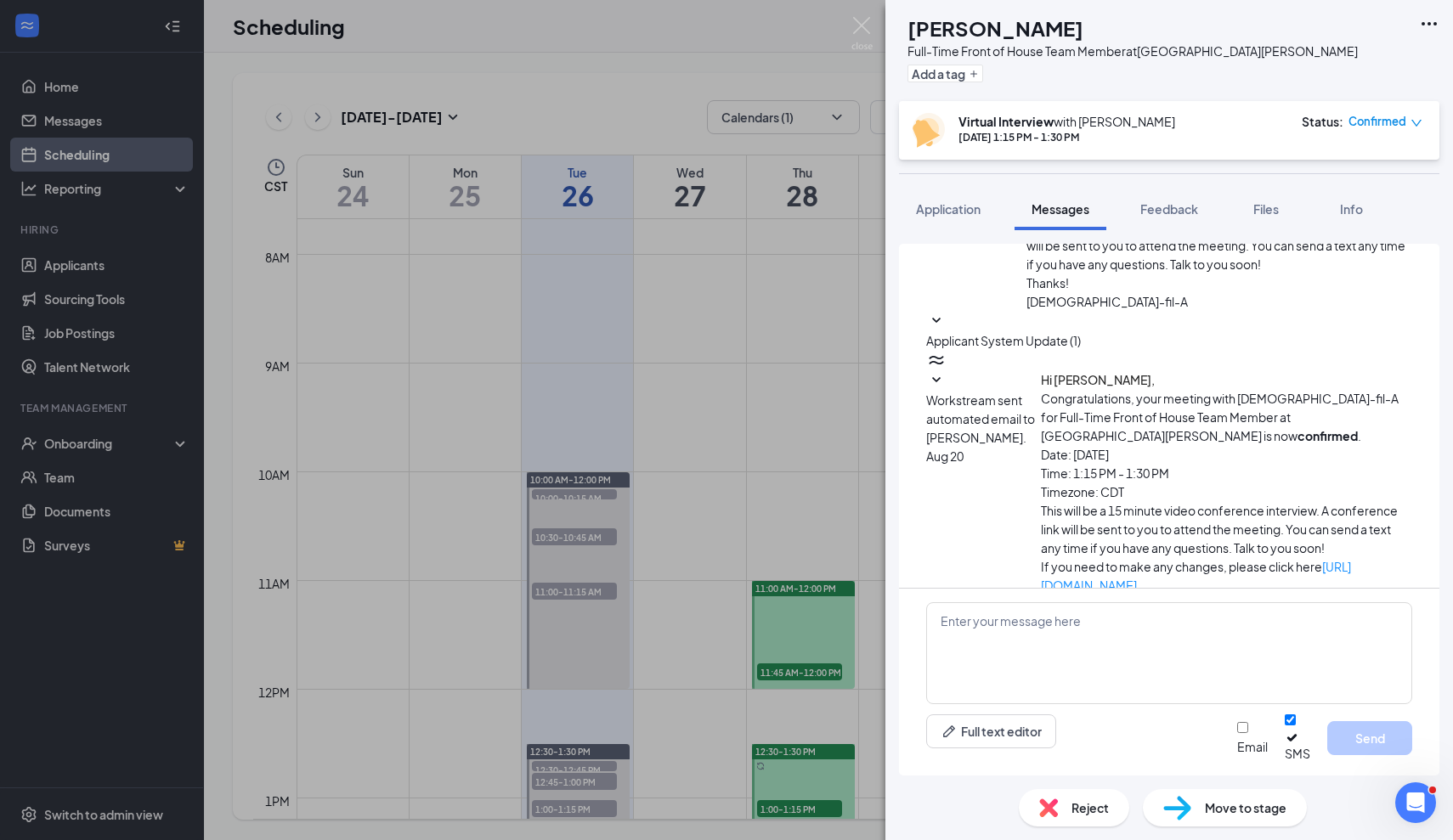
click at [828, 345] on div "TW Taletha Watson Full-Time Front of House Team Member at North Collins Street …" at bounding box center [726, 420] width 1453 height 840
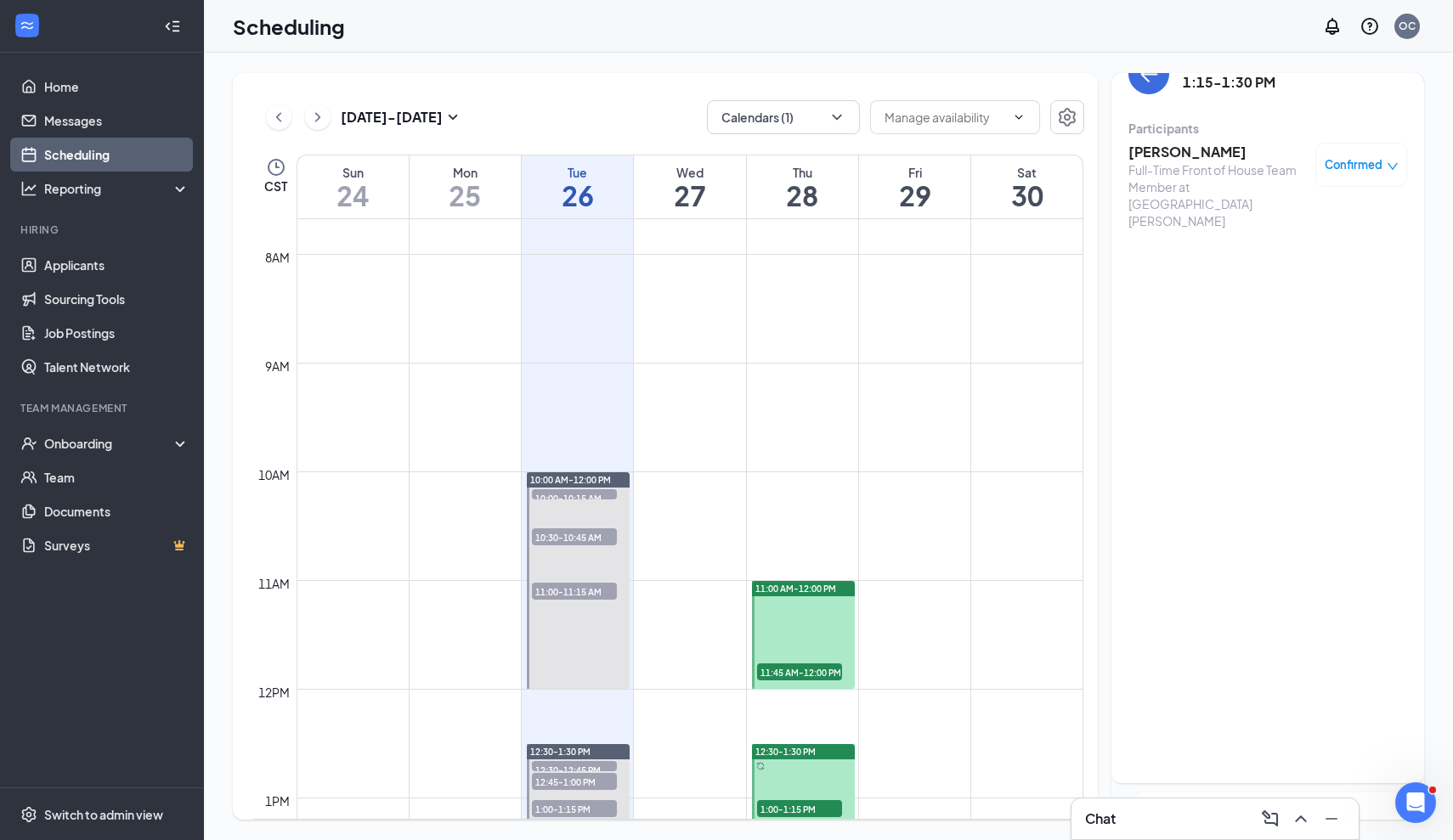
click at [1160, 92] on div "Tuesday, Aug 26 1:15-1:30 PM" at bounding box center [1267, 74] width 279 height 41
click at [1155, 86] on button "back-button" at bounding box center [1148, 74] width 41 height 41
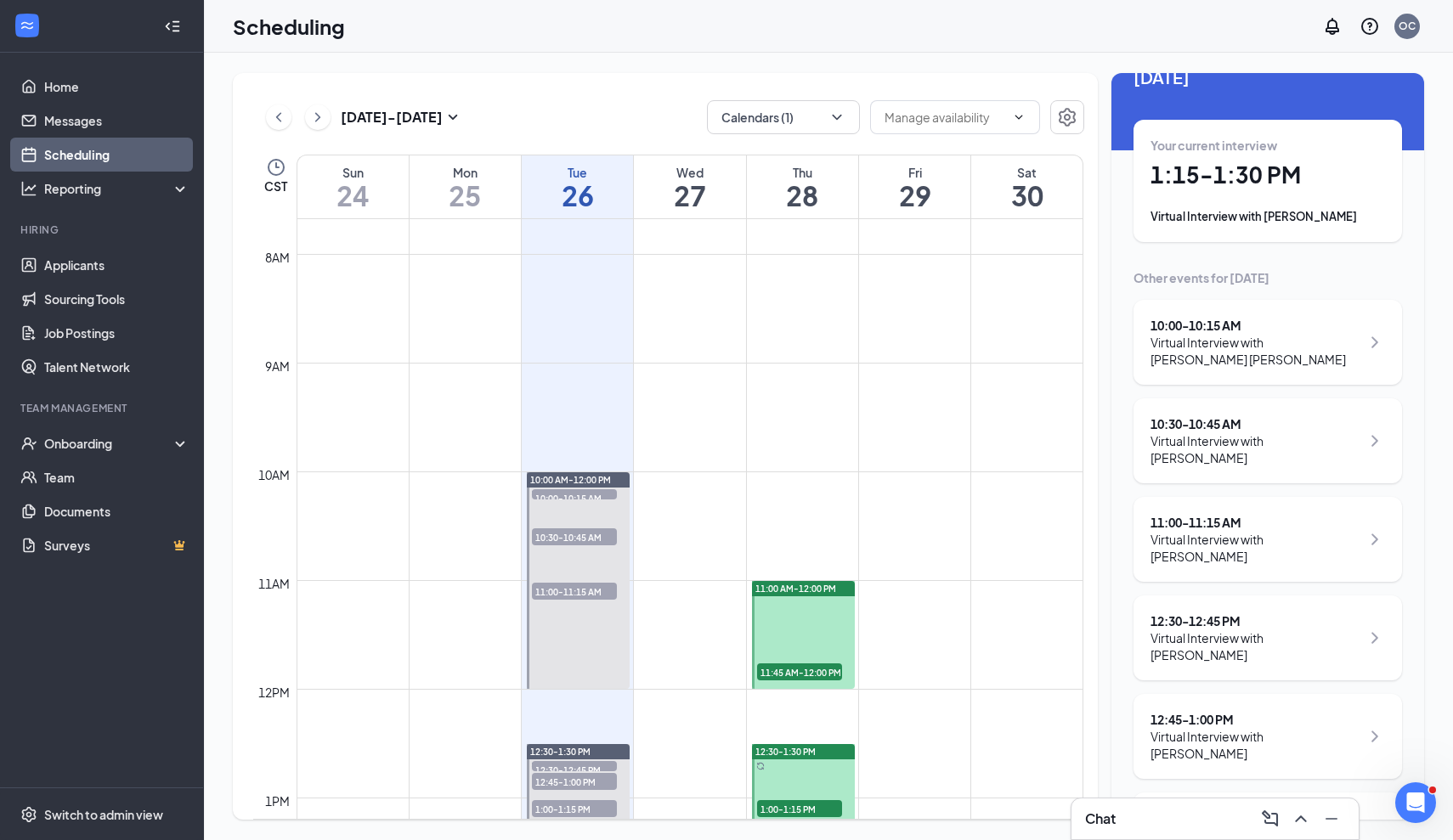
click at [1265, 728] on div "Virtual Interview with [PERSON_NAME]" at bounding box center [1255, 744] width 209 height 34
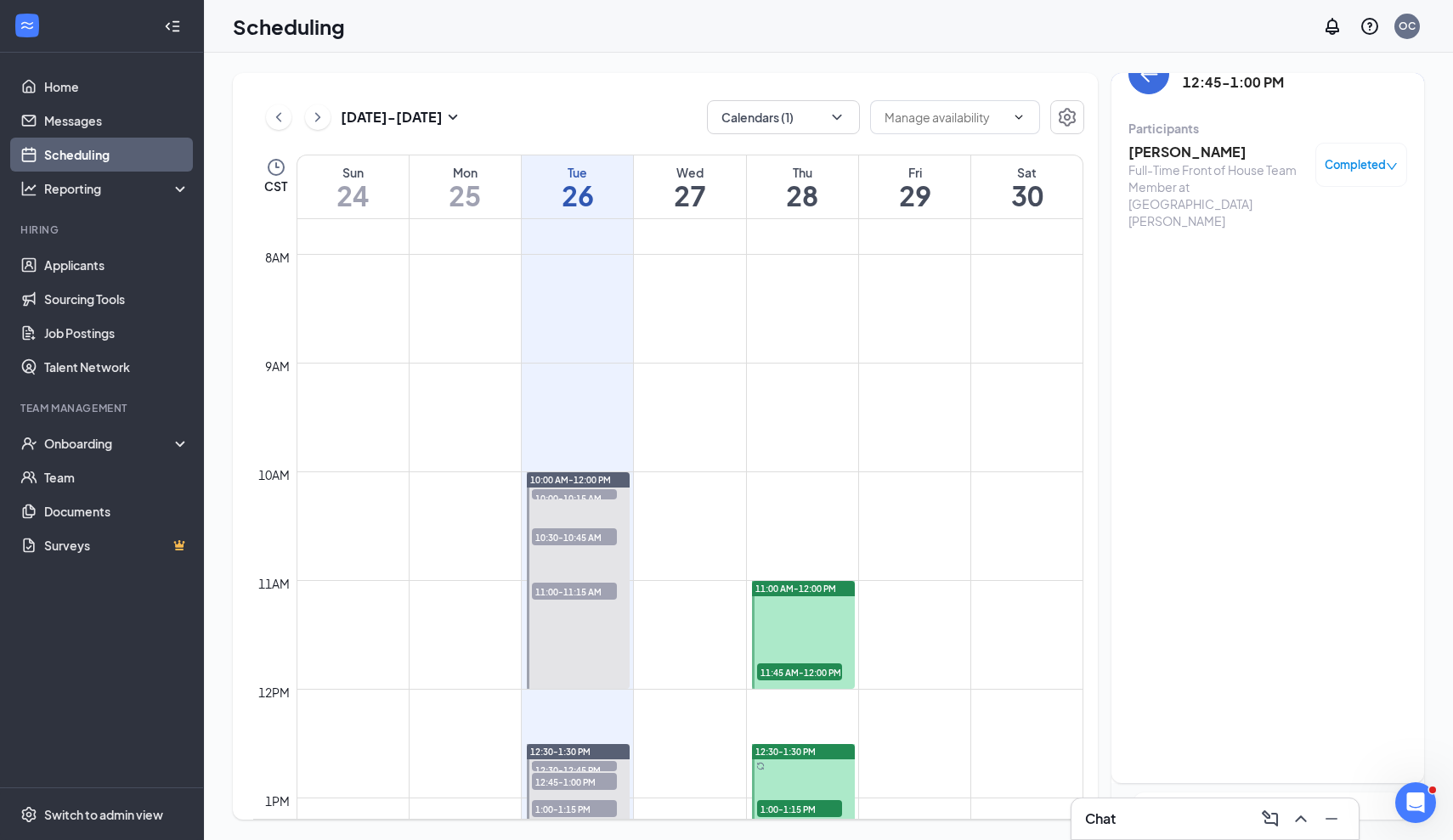
click at [1182, 149] on h3 "[PERSON_NAME]" at bounding box center [1217, 152] width 178 height 19
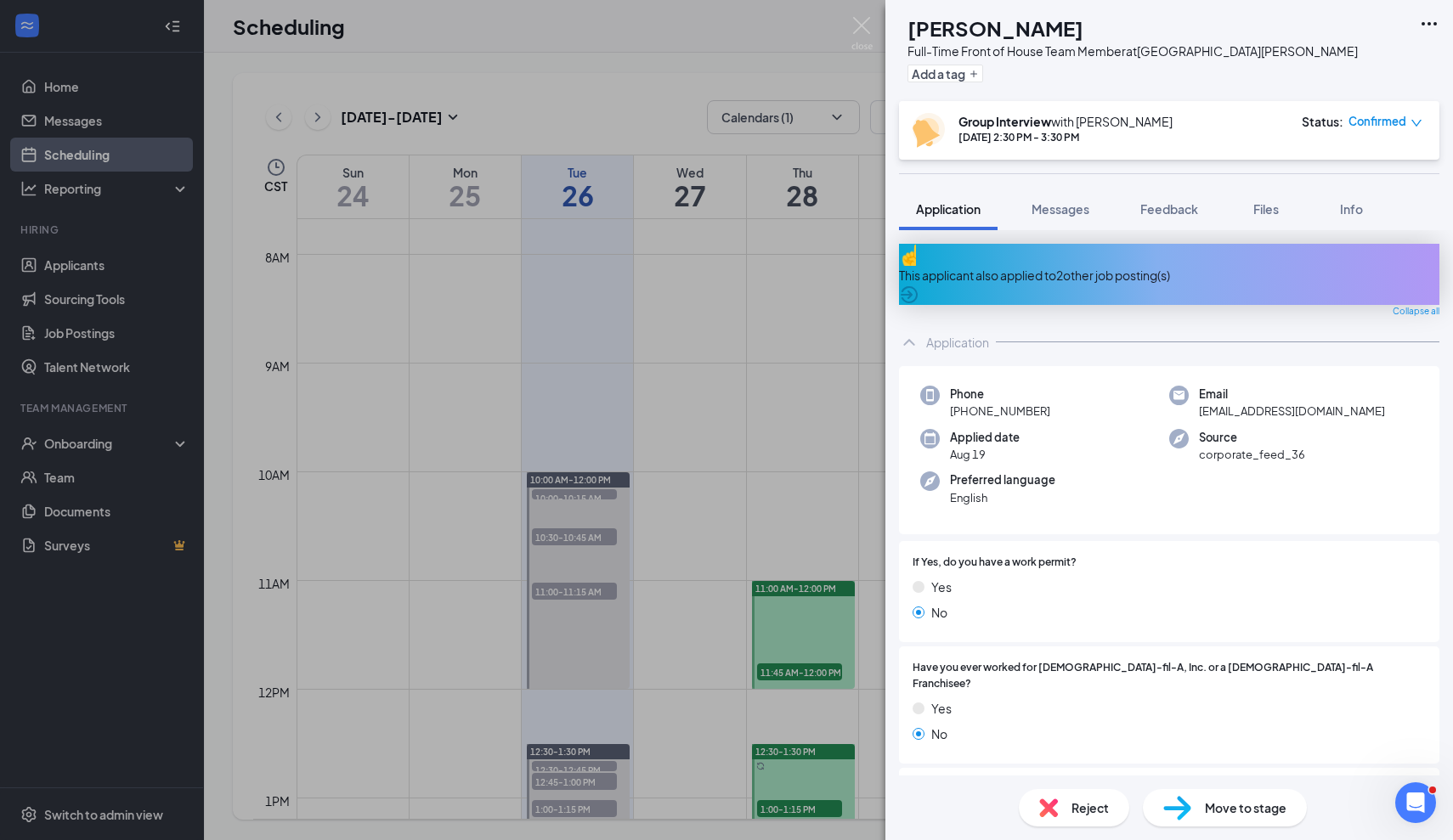
click at [870, 32] on img at bounding box center [861, 34] width 21 height 33
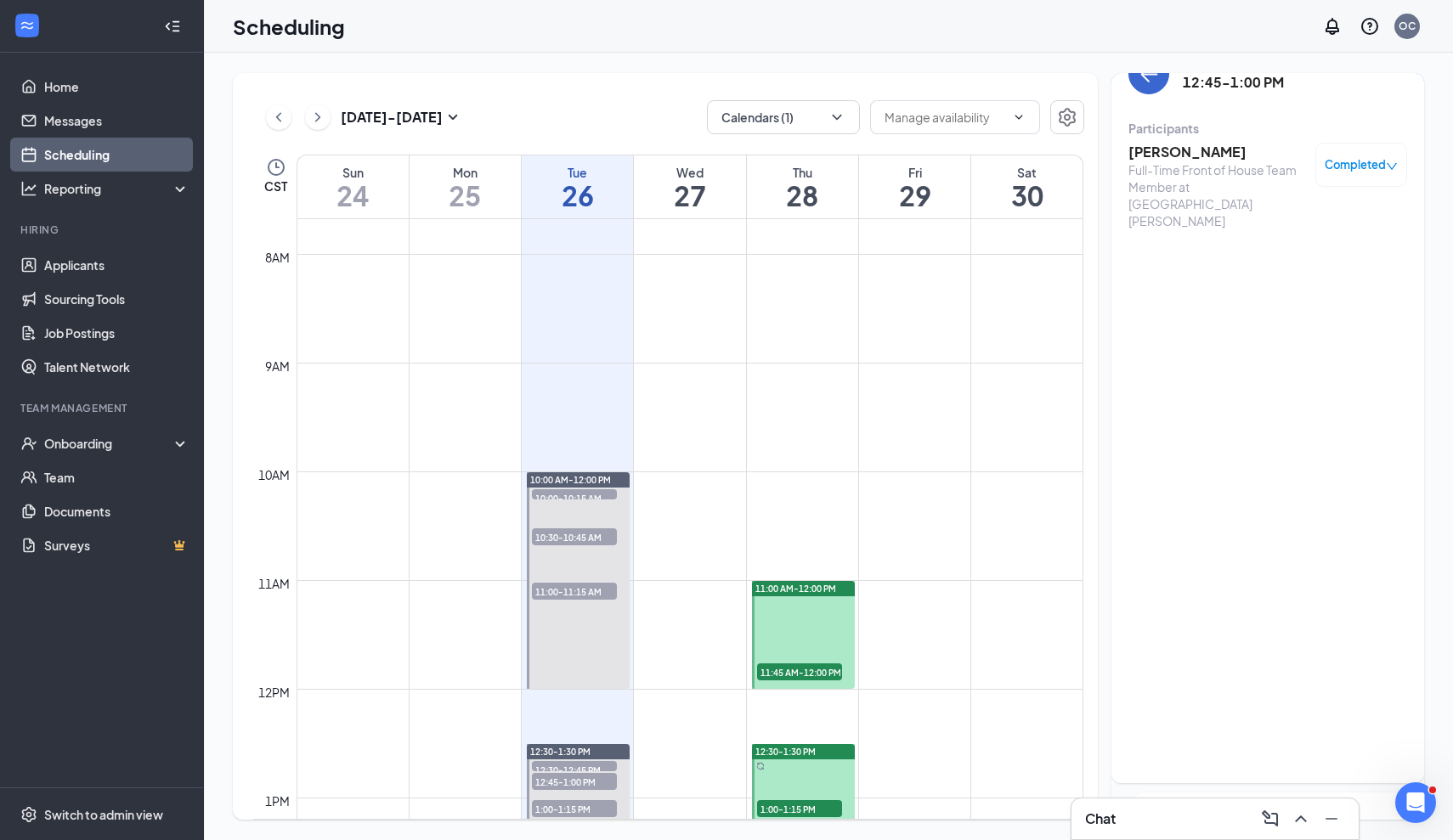
click at [1155, 75] on icon "ArrowLeft" at bounding box center [1150, 75] width 16 height 2
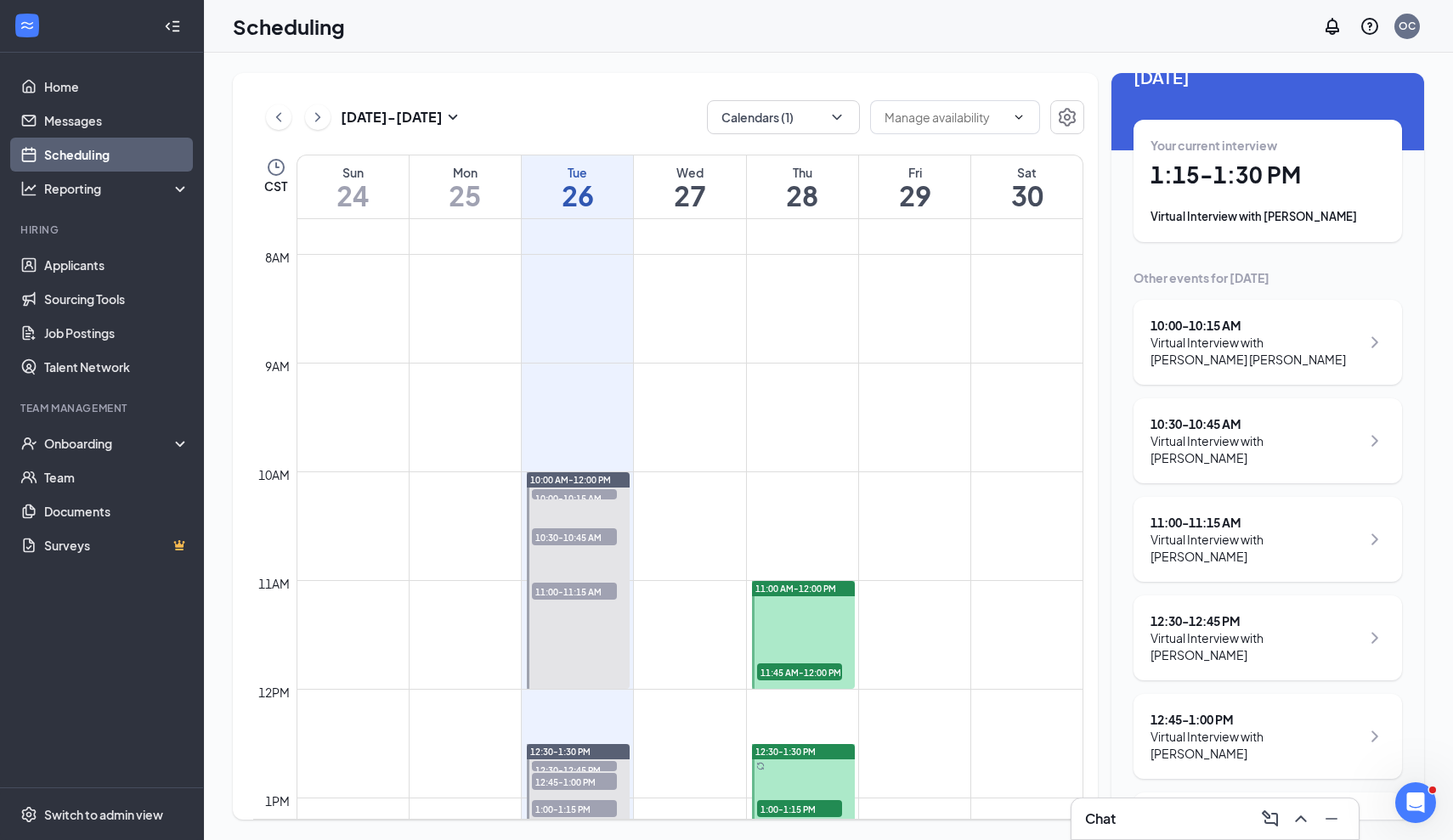
click at [1247, 514] on div "11:00 - 11:15 AM" at bounding box center [1255, 522] width 209 height 17
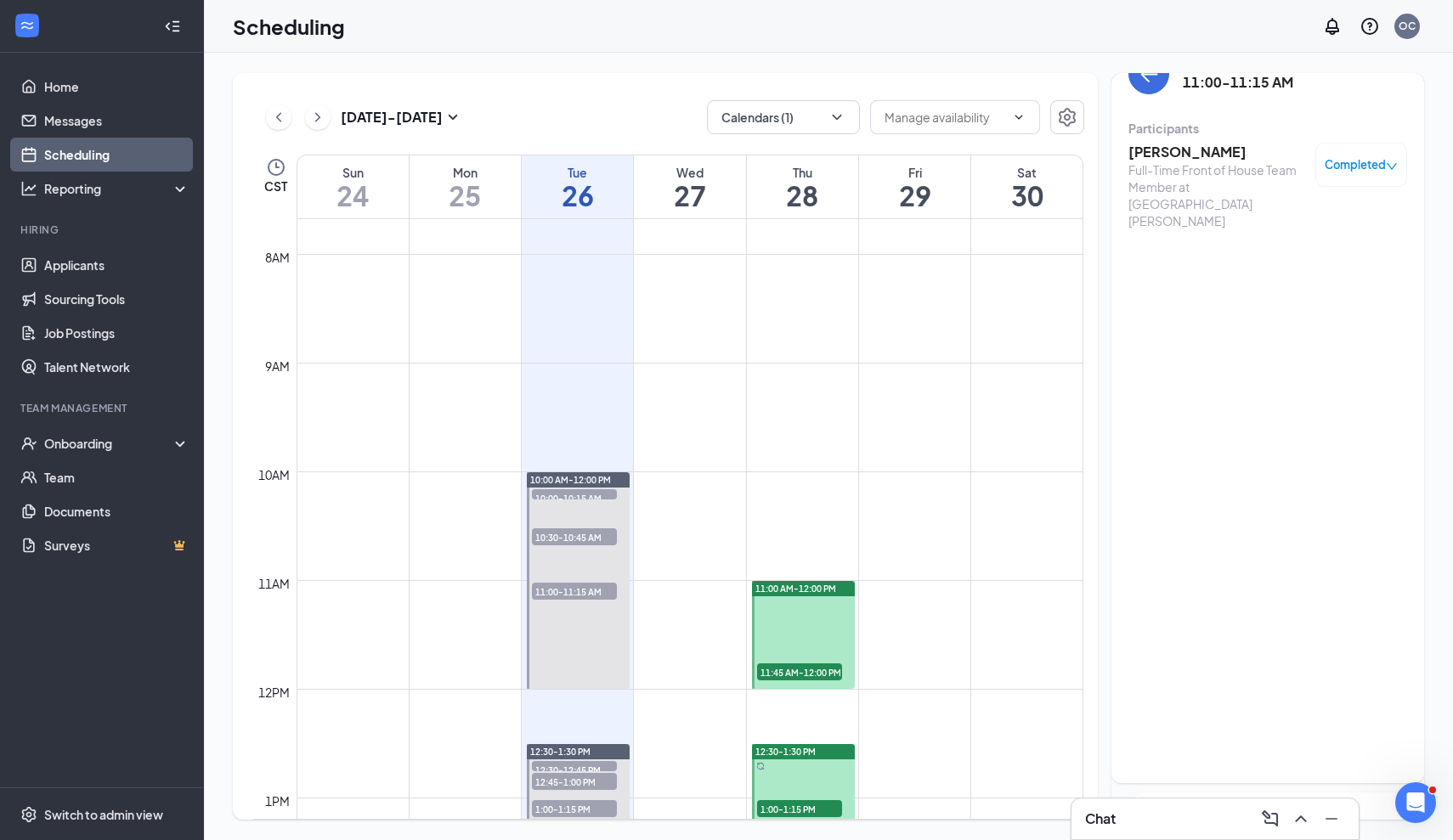
click at [1193, 151] on h3 "[PERSON_NAME]" at bounding box center [1217, 152] width 178 height 19
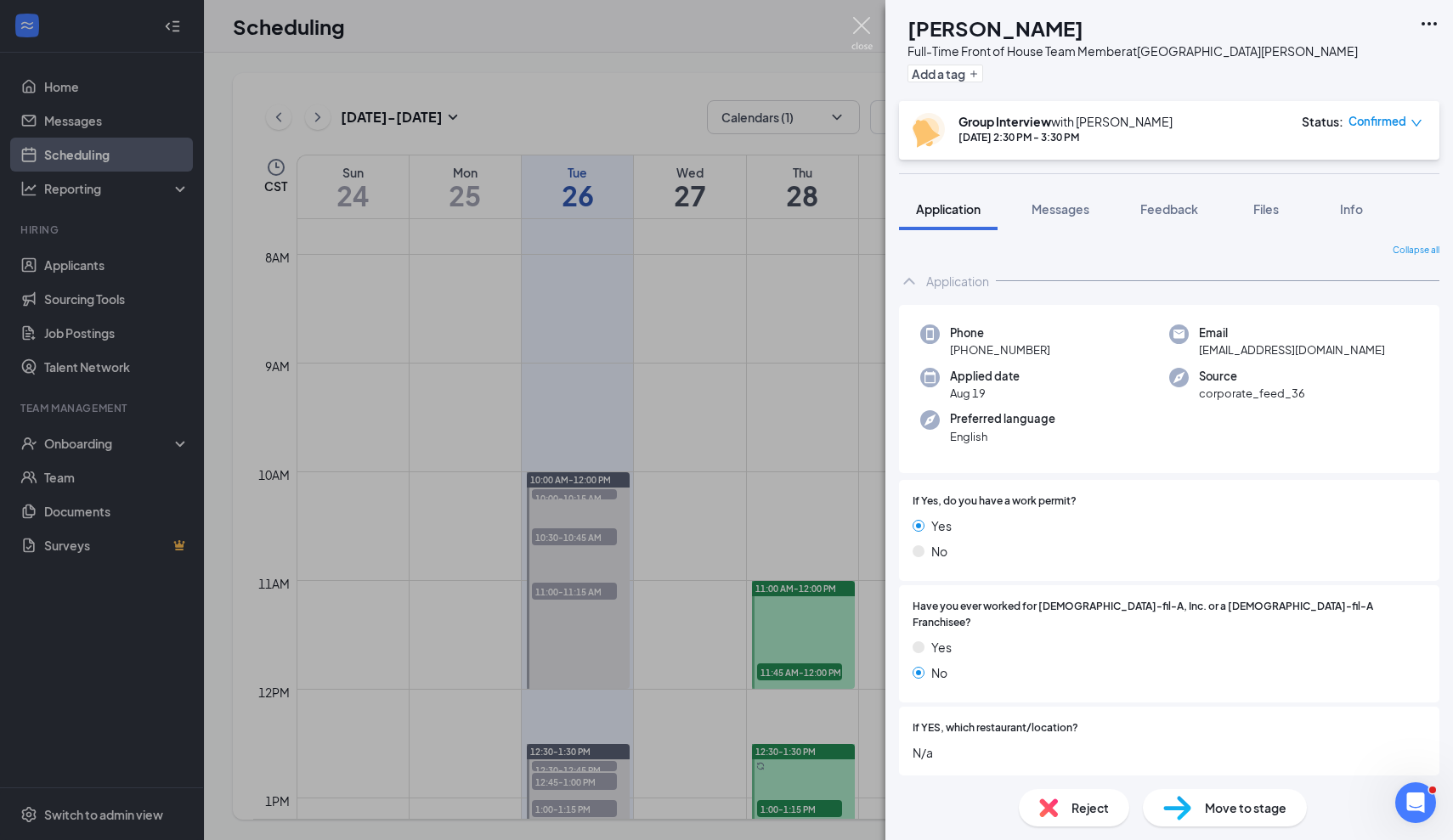
click at [869, 20] on img at bounding box center [861, 34] width 21 height 33
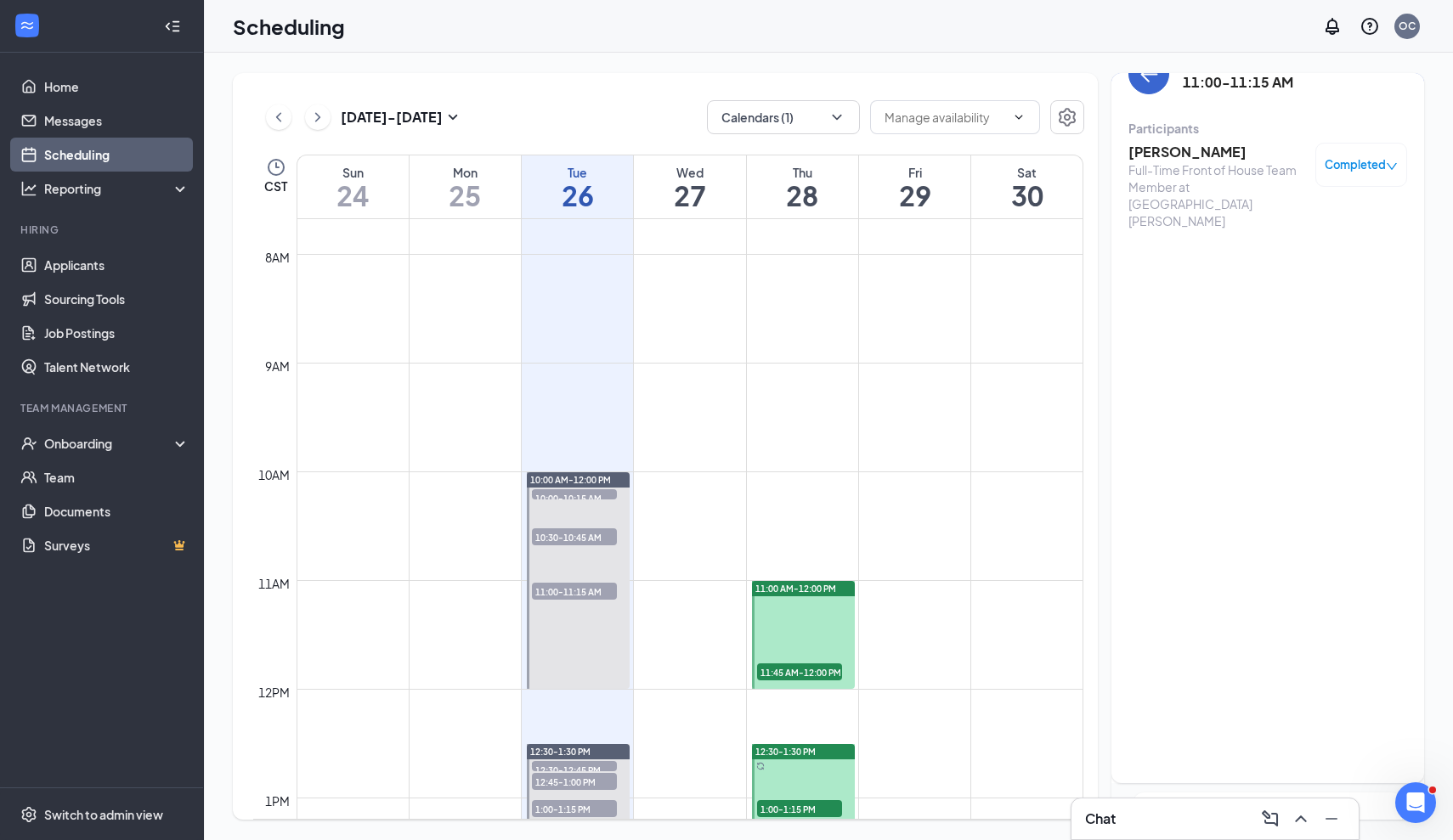
click at [1150, 85] on button "back-button" at bounding box center [1148, 74] width 41 height 41
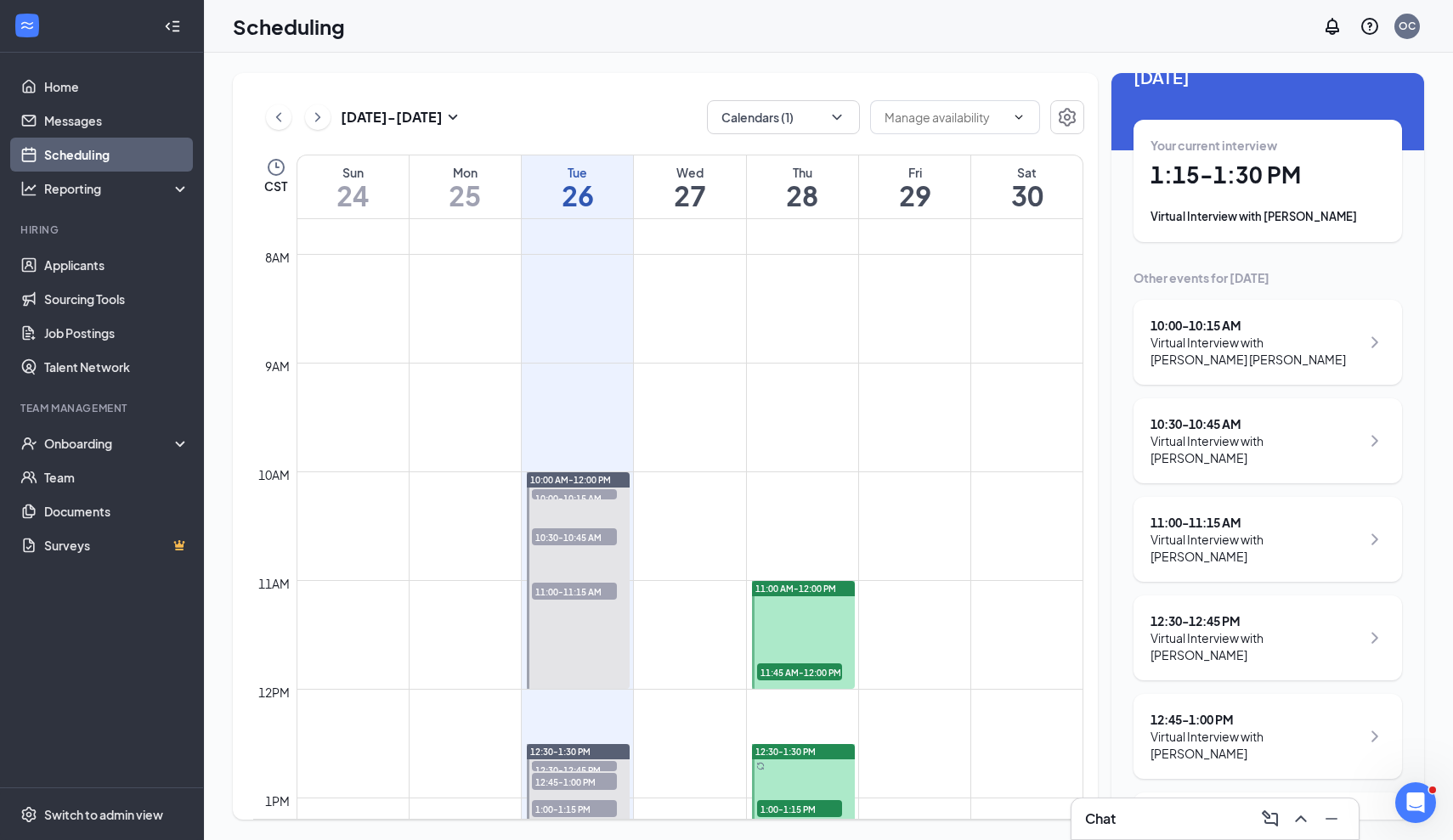
click at [1195, 812] on div "Chat" at bounding box center [1215, 819] width 260 height 27
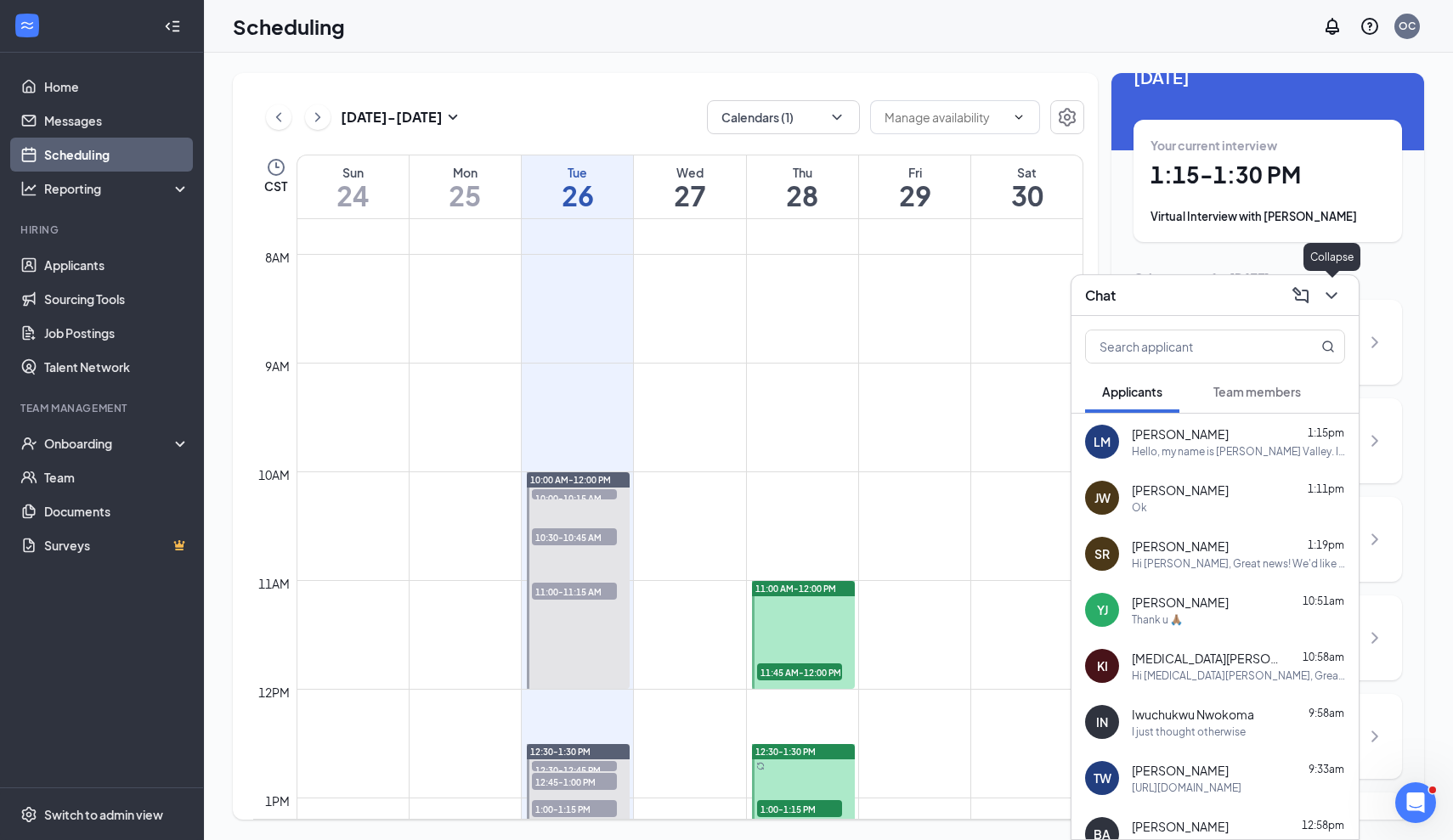
click at [1335, 298] on icon "ChevronDown" at bounding box center [1331, 296] width 20 height 20
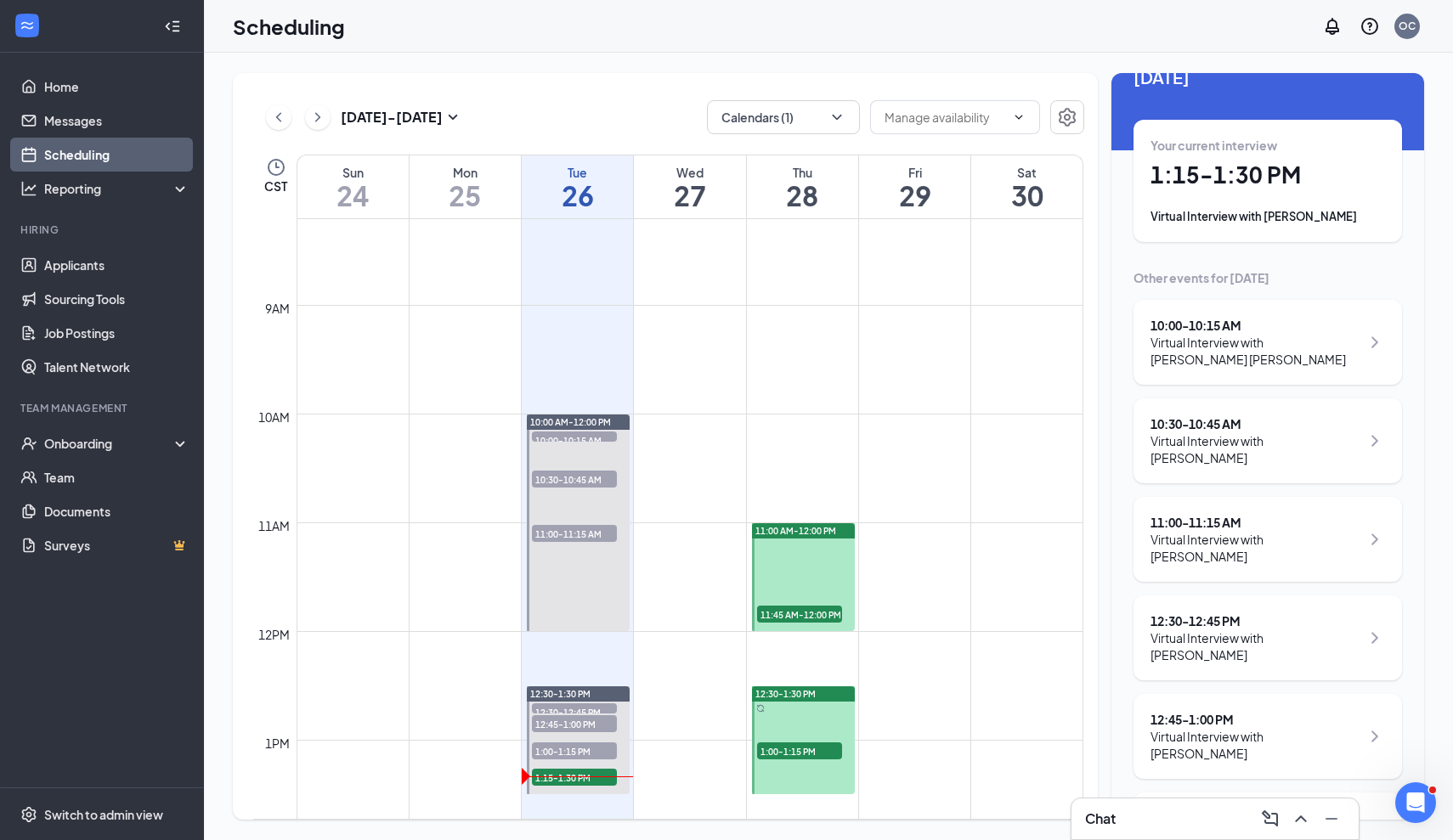
scroll to position [1054, 0]
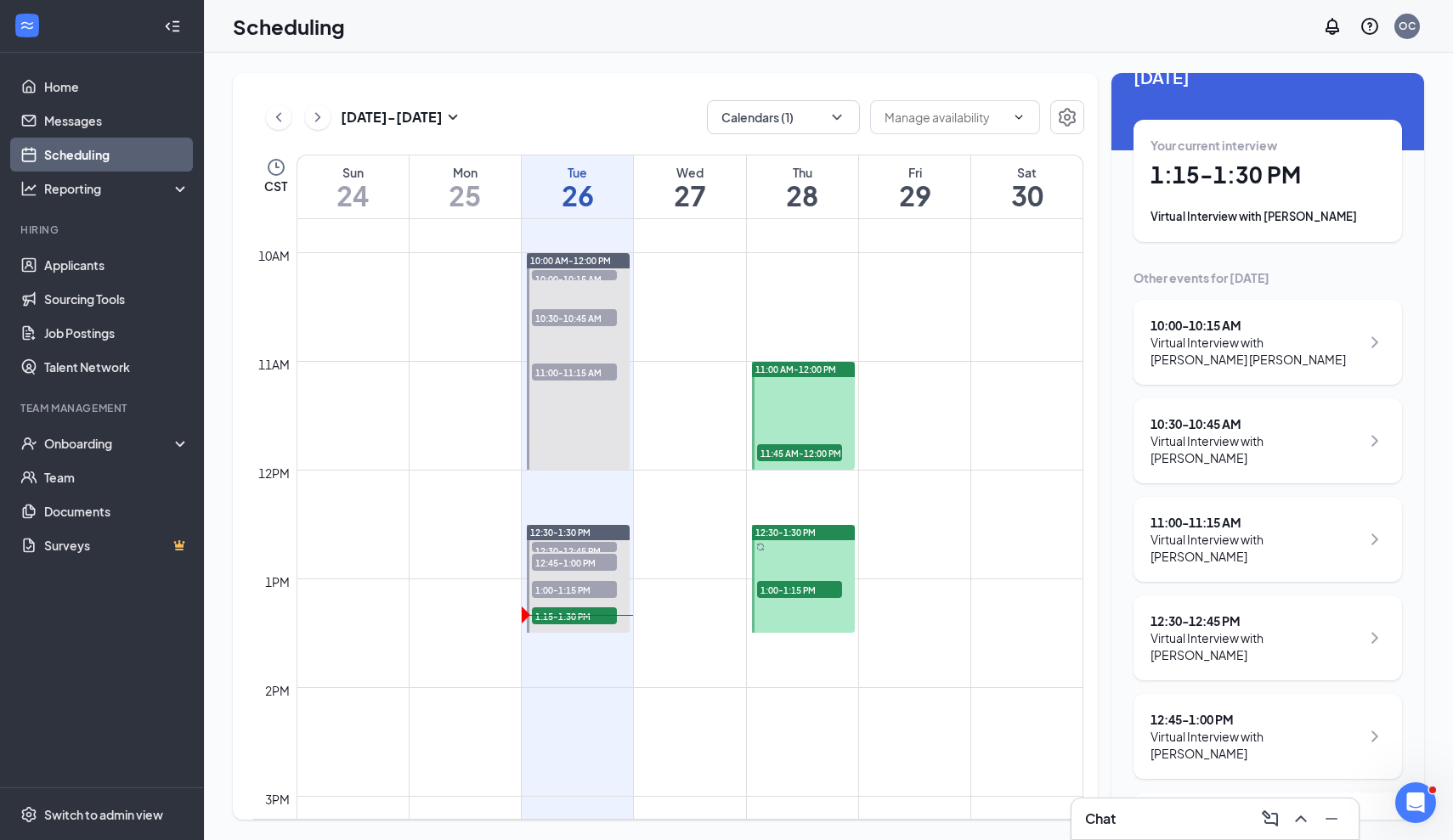
click at [1239, 151] on div "Your current interview" at bounding box center [1267, 145] width 235 height 17
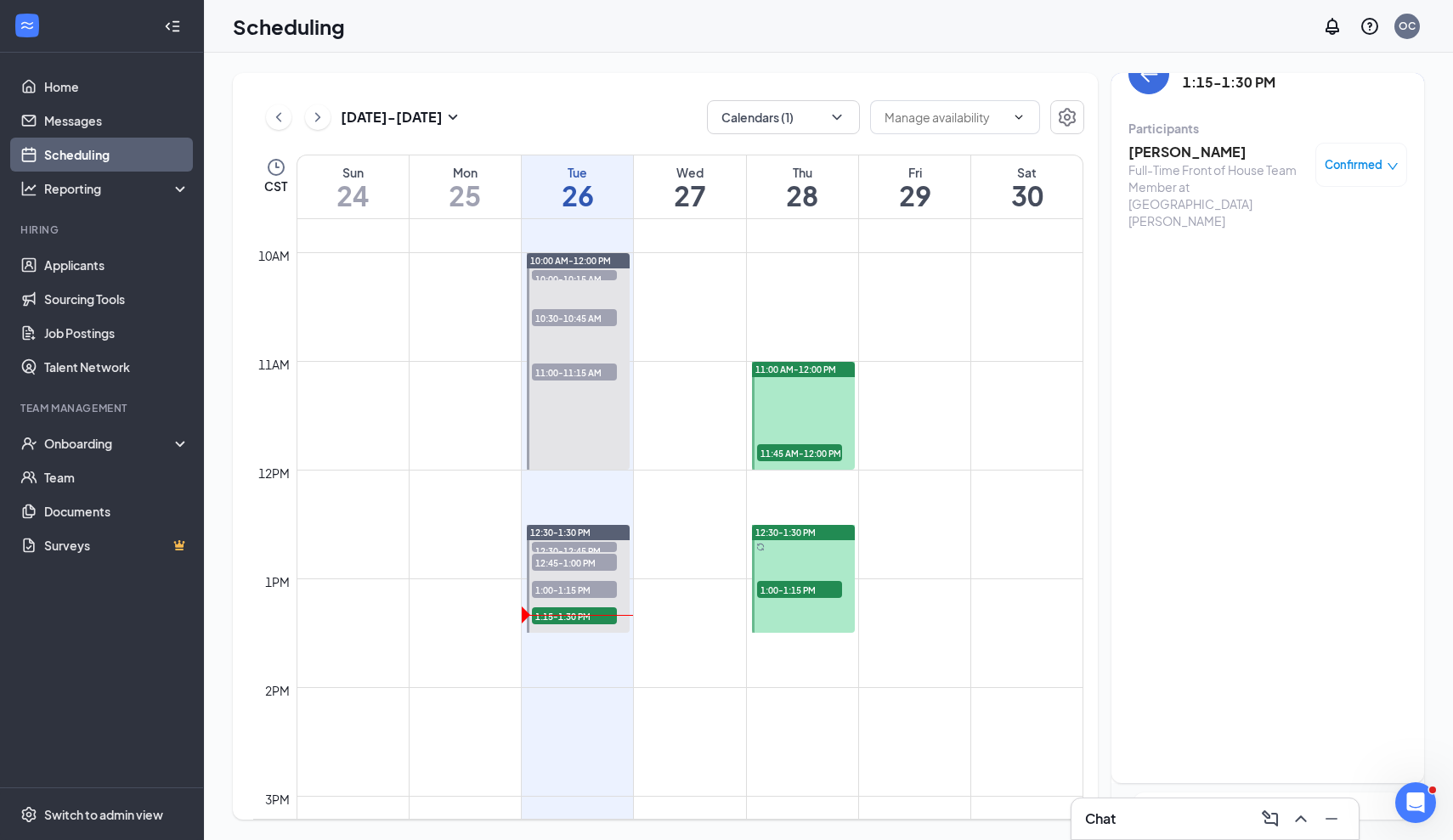
click at [1220, 151] on h3 "[PERSON_NAME]" at bounding box center [1217, 152] width 178 height 19
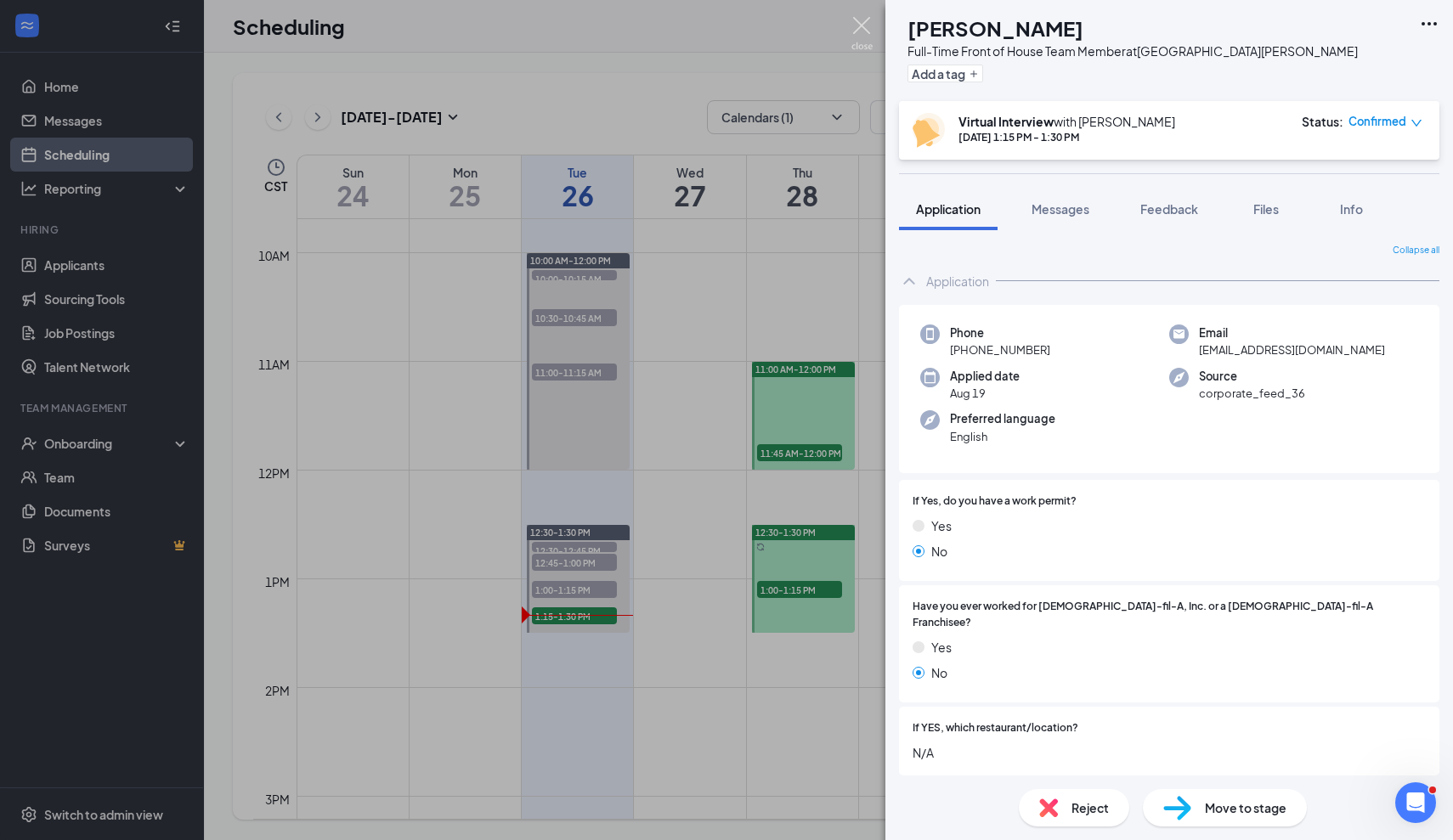
click at [869, 35] on img at bounding box center [861, 34] width 21 height 33
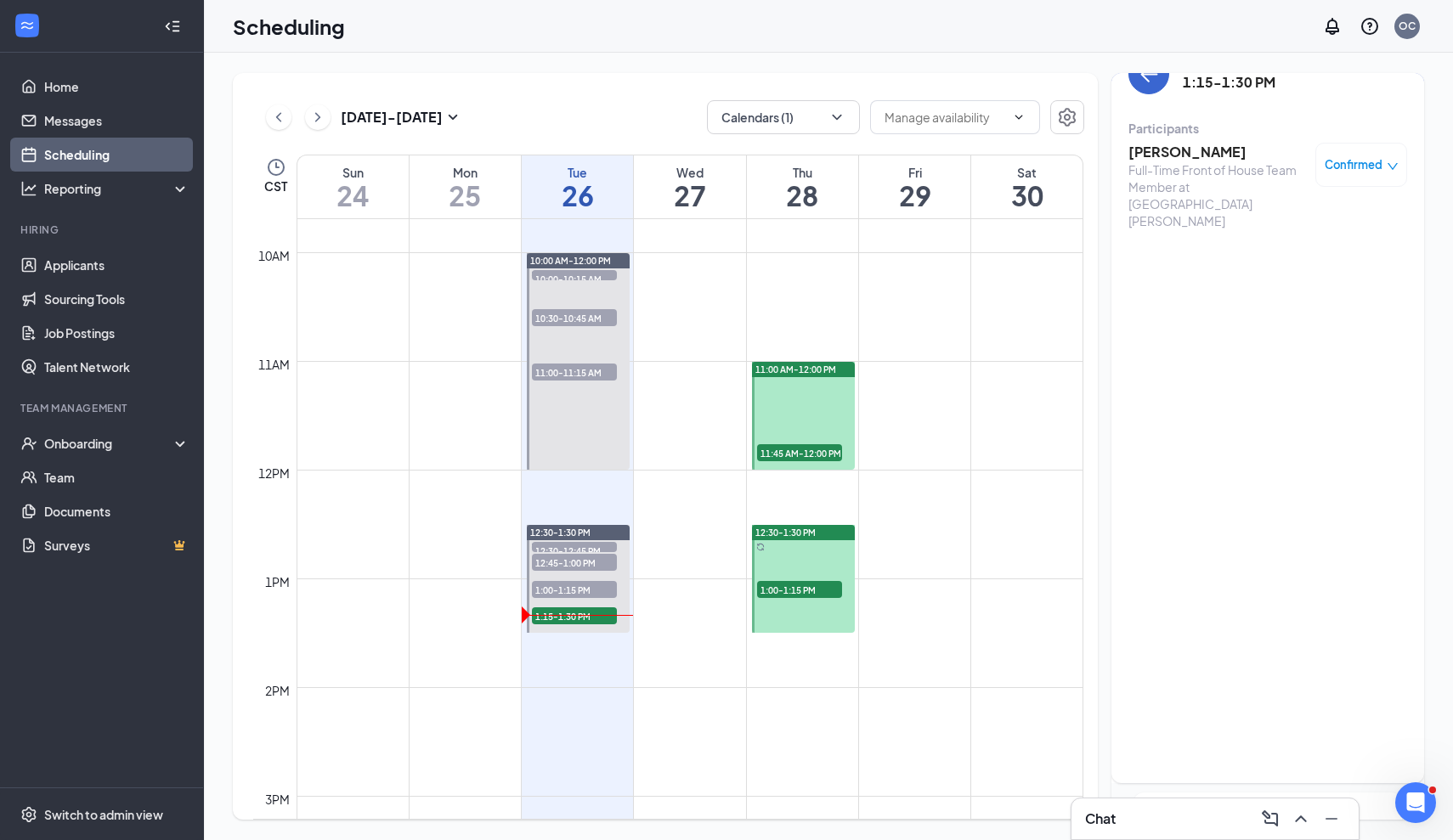
click at [1150, 77] on icon "ArrowLeft" at bounding box center [1148, 74] width 20 height 20
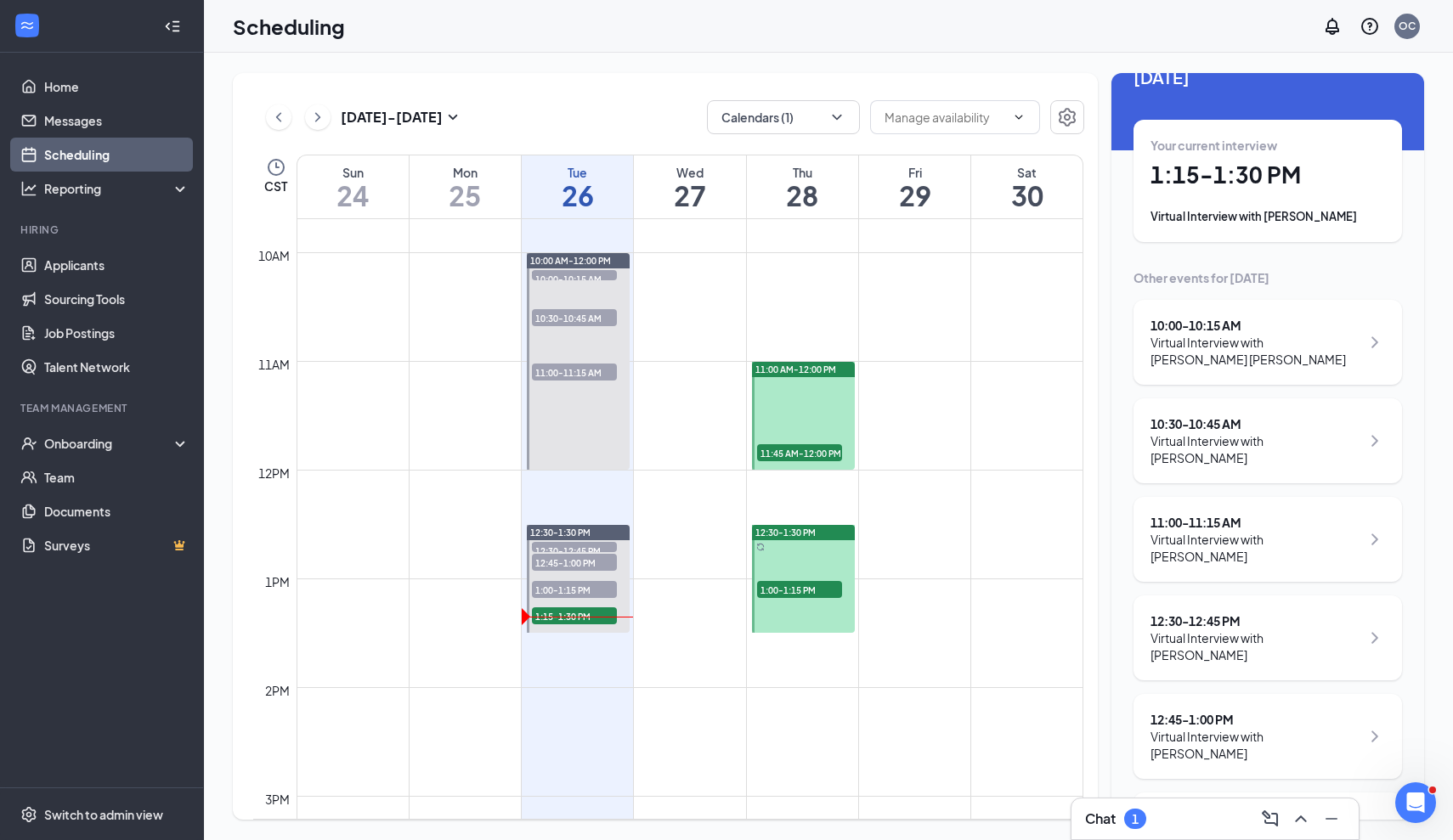
click at [1132, 820] on div "1" at bounding box center [1135, 818] width 22 height 20
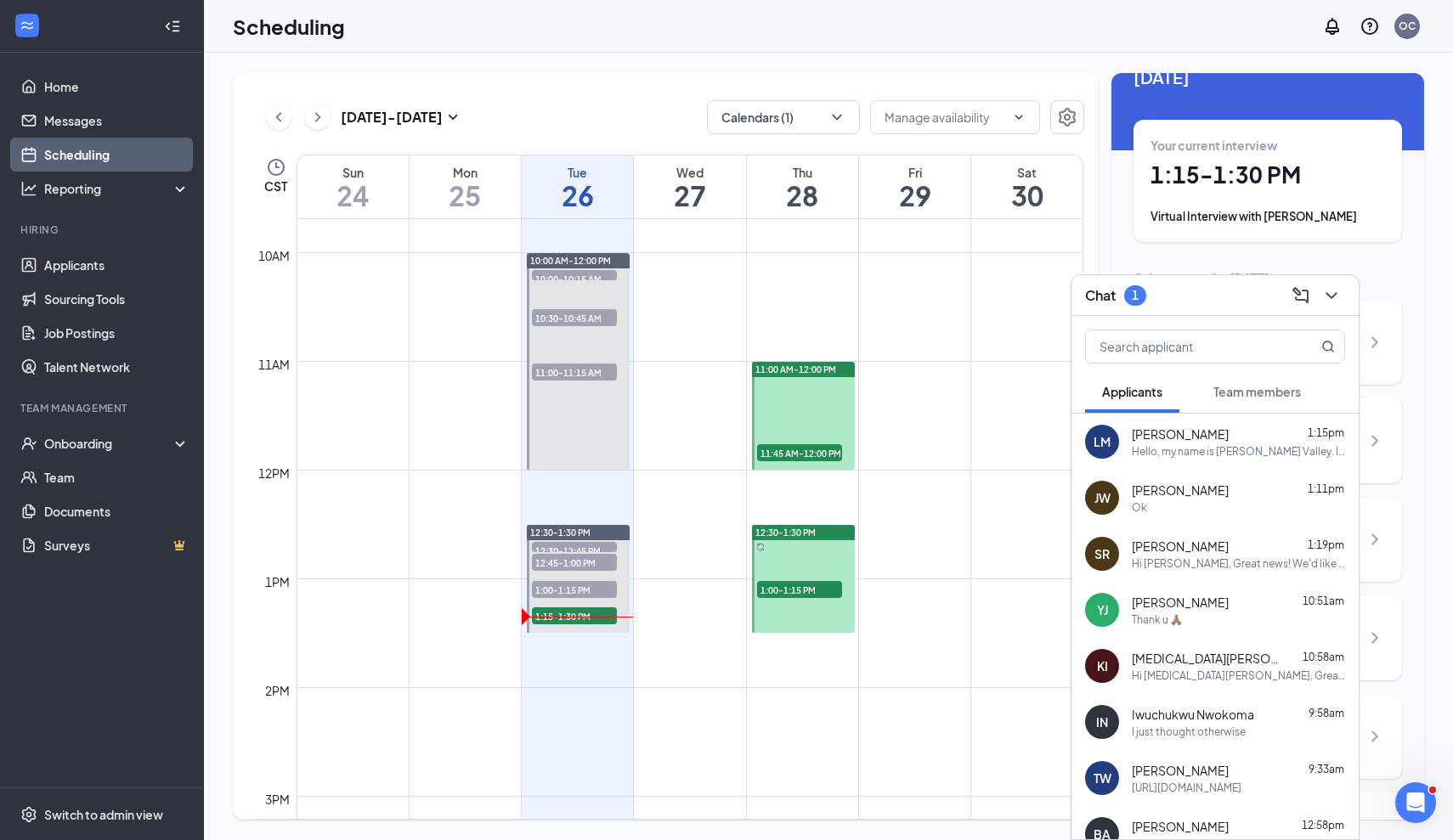
click at [1220, 397] on span "Team members" at bounding box center [1257, 391] width 87 height 15
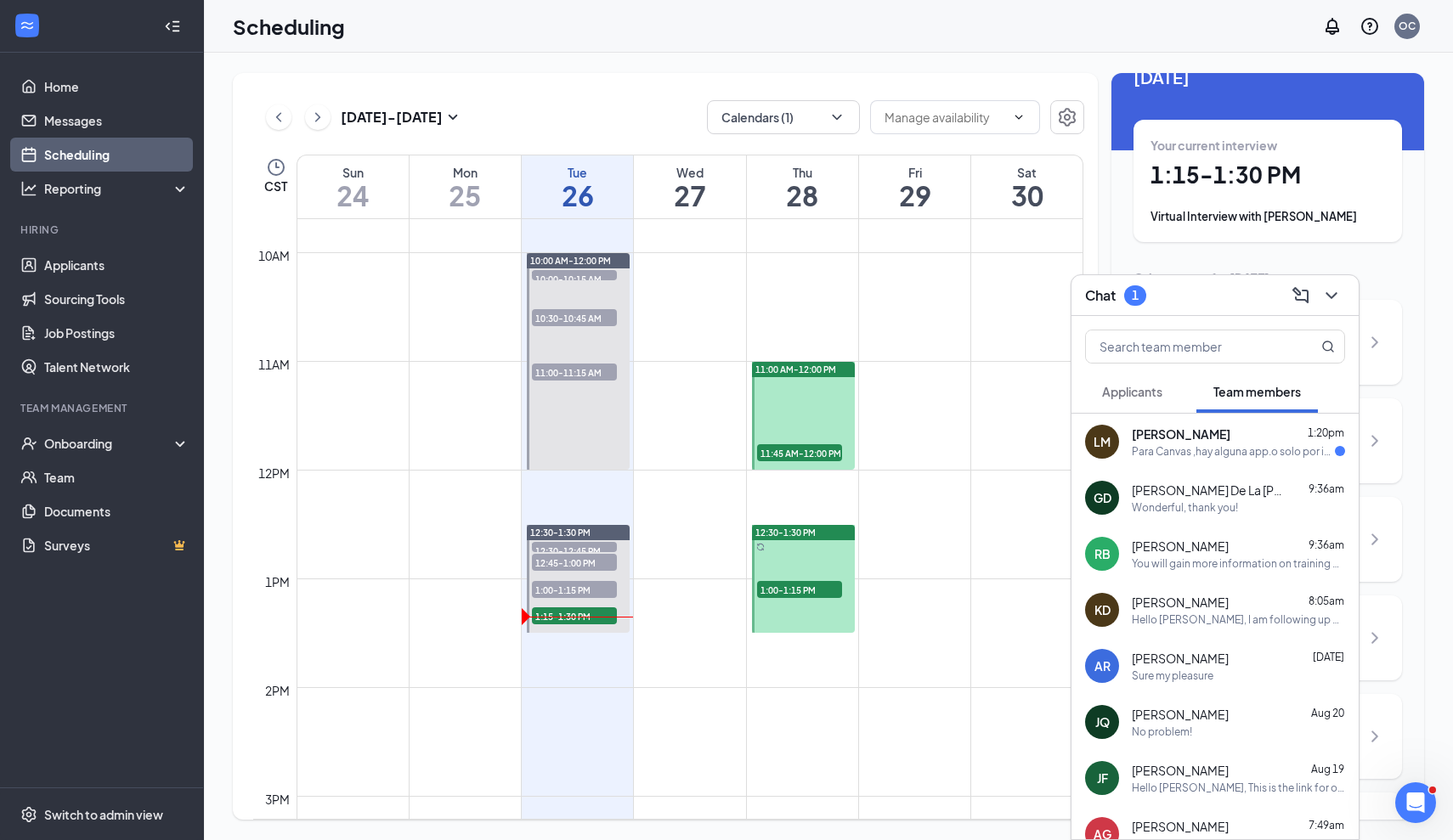
click at [1171, 440] on span "[PERSON_NAME]" at bounding box center [1181, 434] width 98 height 17
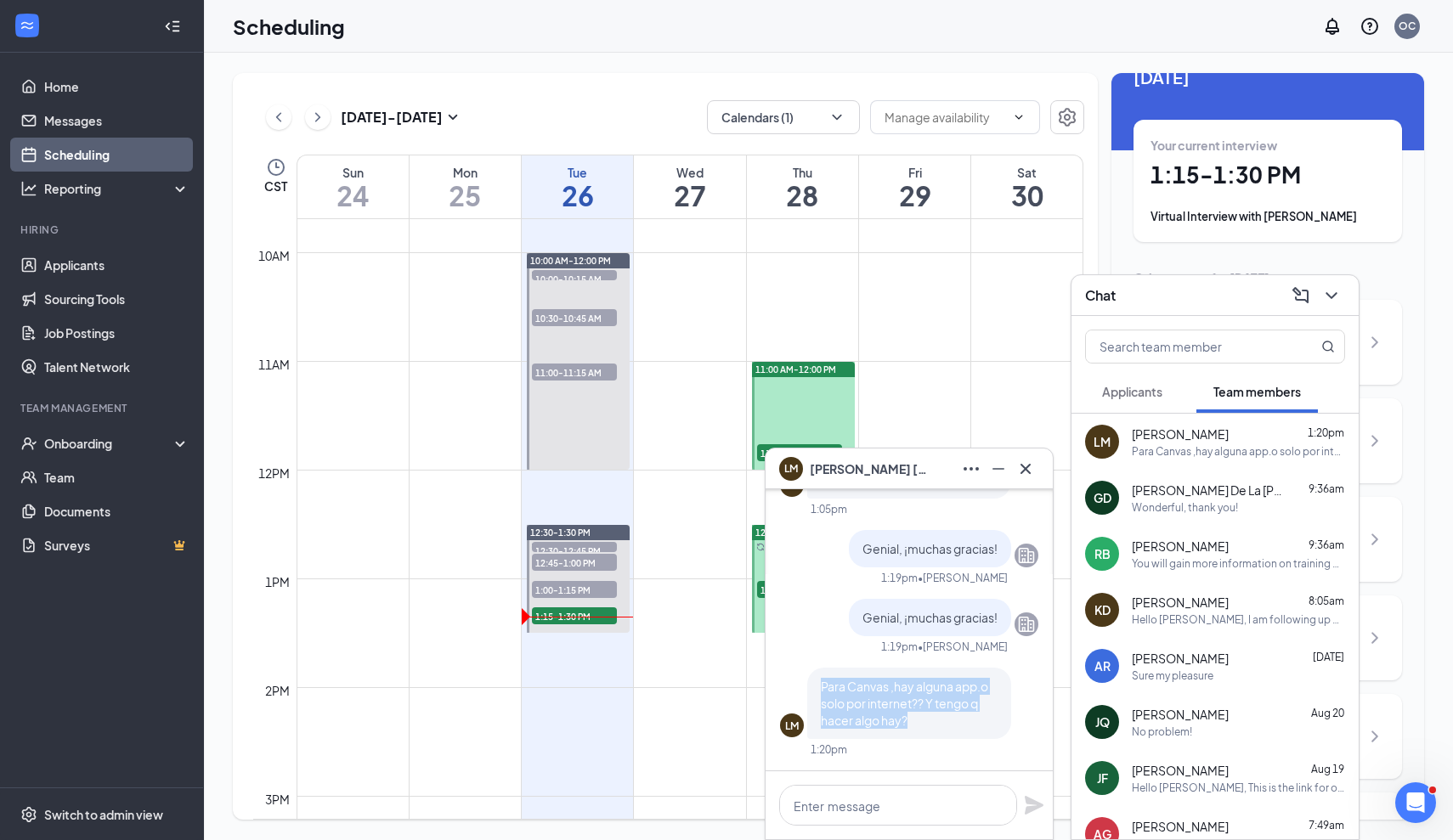
drag, startPoint x: 909, startPoint y: 721, endPoint x: 798, endPoint y: 685, distance: 116.7
click at [798, 685] on div "LM Para Canvas ,hay alguna app.o solo por internet?? Y tengo q hacer algo hay?" at bounding box center [909, 703] width 259 height 71
copy span "Para Canvas ,hay alguna app.o solo por internet?? Y tengo q hacer algo hay?"
click at [868, 795] on textarea at bounding box center [898, 805] width 238 height 41
paste textarea "Sí, hay una aplicación y también puedes verla en tu navegador de internet. Es p…"
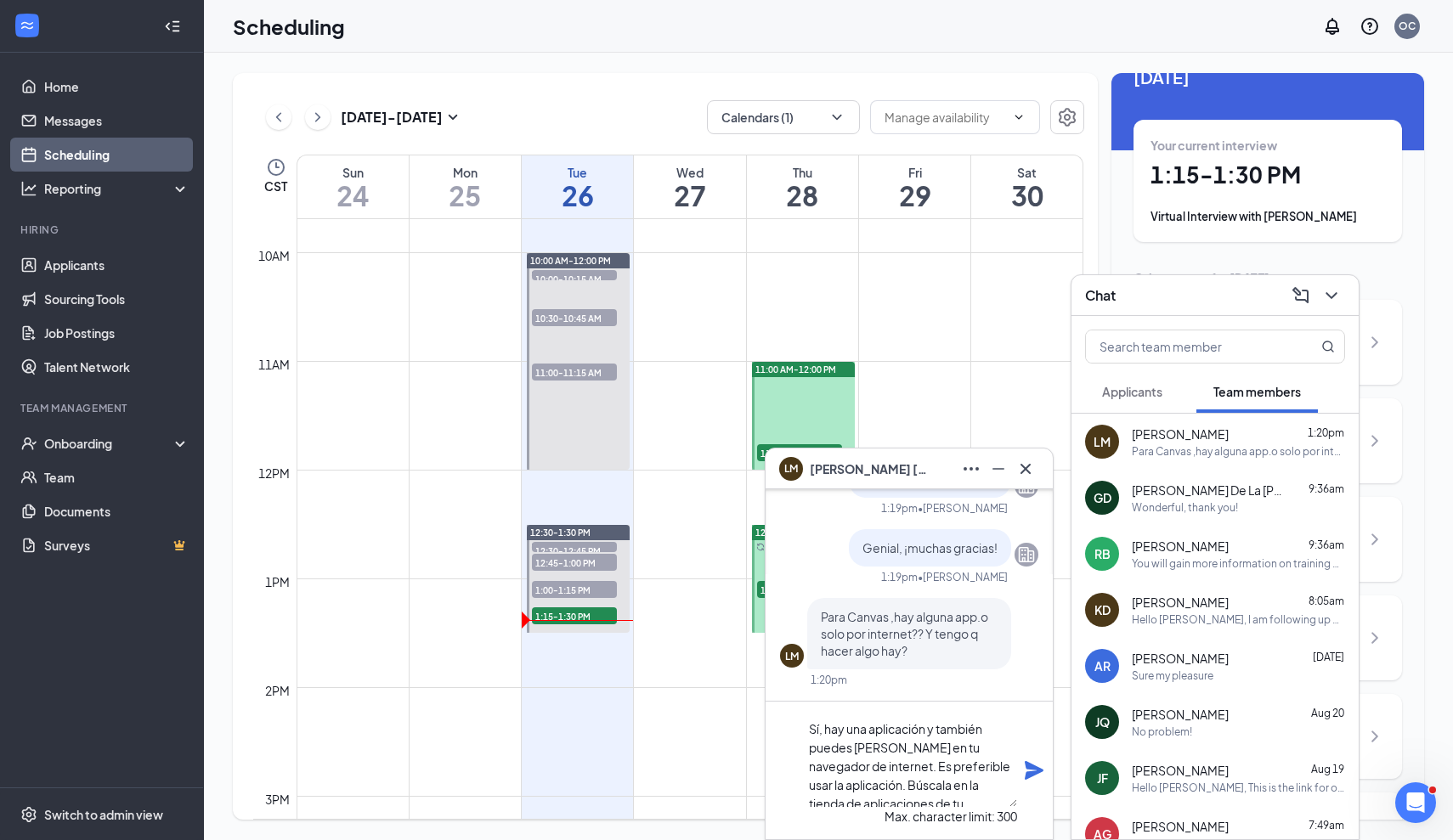
scroll to position [86, 0]
drag, startPoint x: 956, startPoint y: 786, endPoint x: 791, endPoint y: 786, distance: 165.0
click at [805, 786] on textarea "Sí, hay una aplicación y también puedes verla en tu navegador de internet. Es p…" at bounding box center [910, 761] width 212 height 92
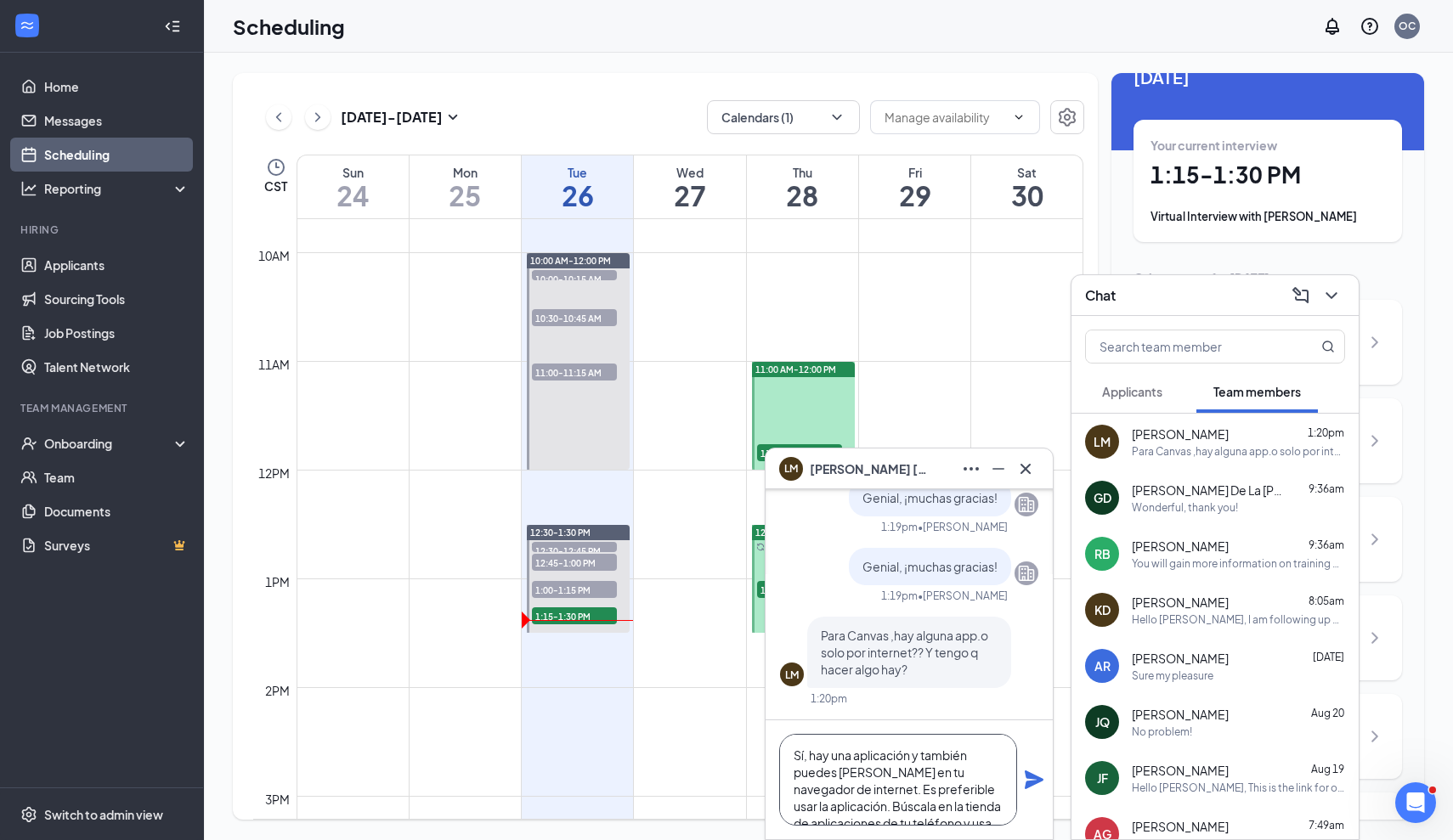
scroll to position [0, 0]
type textarea "Sí, hay una aplicación y también puedes verla en tu navegador de internet. Es p…"
click at [1034, 781] on icon "Plane" at bounding box center [1033, 779] width 19 height 19
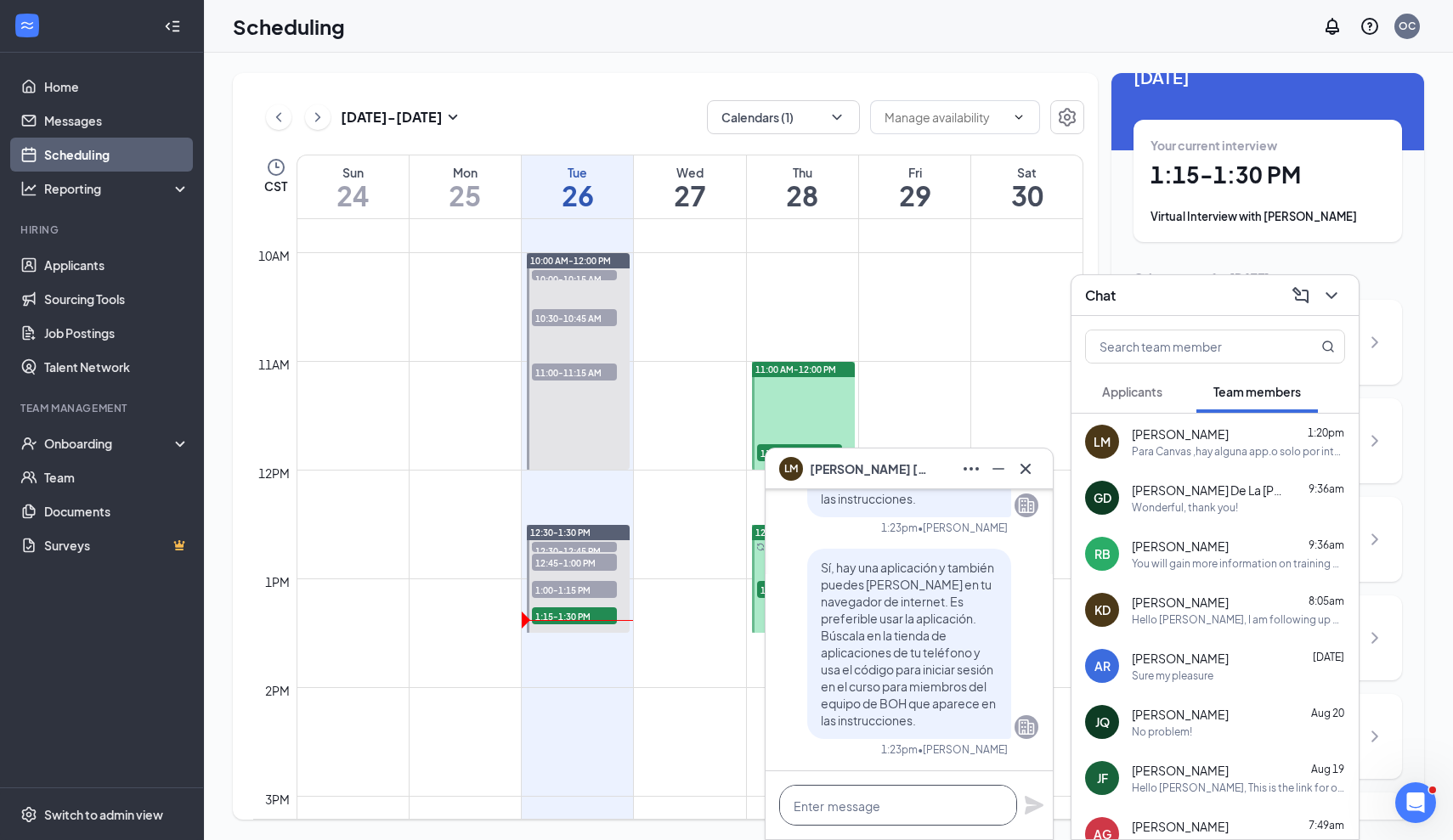
click at [902, 799] on textarea at bounding box center [898, 805] width 238 height 41
paste textarea "También puedes inscribirte en el curso desde tu navegador y luego iniciar sesió…"
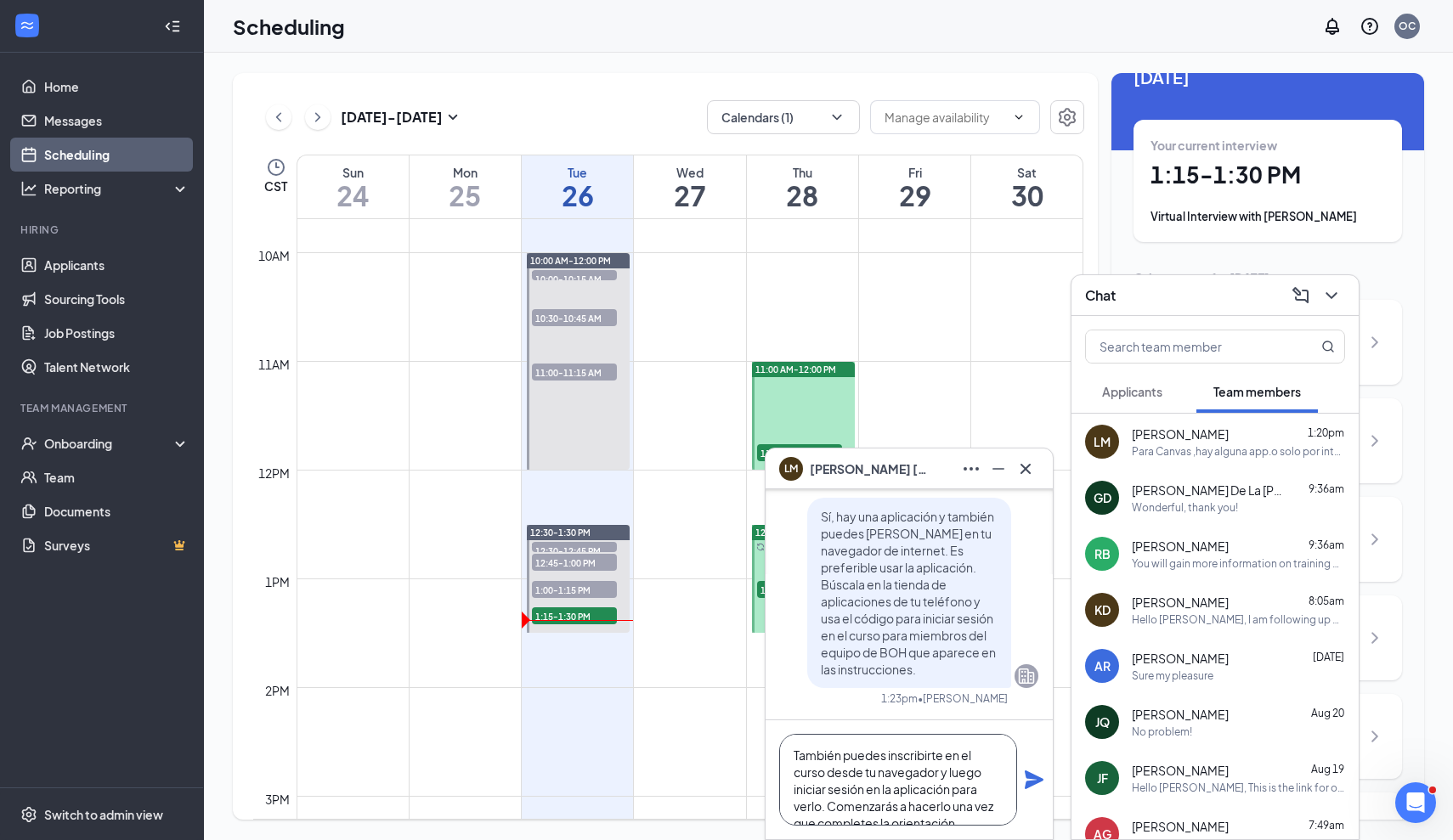
scroll to position [18, 0]
type textarea "También puedes inscribirte en el curso desde tu navegador y luego iniciar sesió…"
click at [1033, 794] on div "También puedes inscribirte en el curso desde tu navegador y luego iniciar sesió…" at bounding box center [909, 779] width 287 height 119
click at [1033, 791] on div "También puedes inscribirte en el curso desde tu navegador y luego iniciar sesió…" at bounding box center [909, 779] width 287 height 119
click at [1033, 781] on icon "Plane" at bounding box center [1033, 779] width 19 height 19
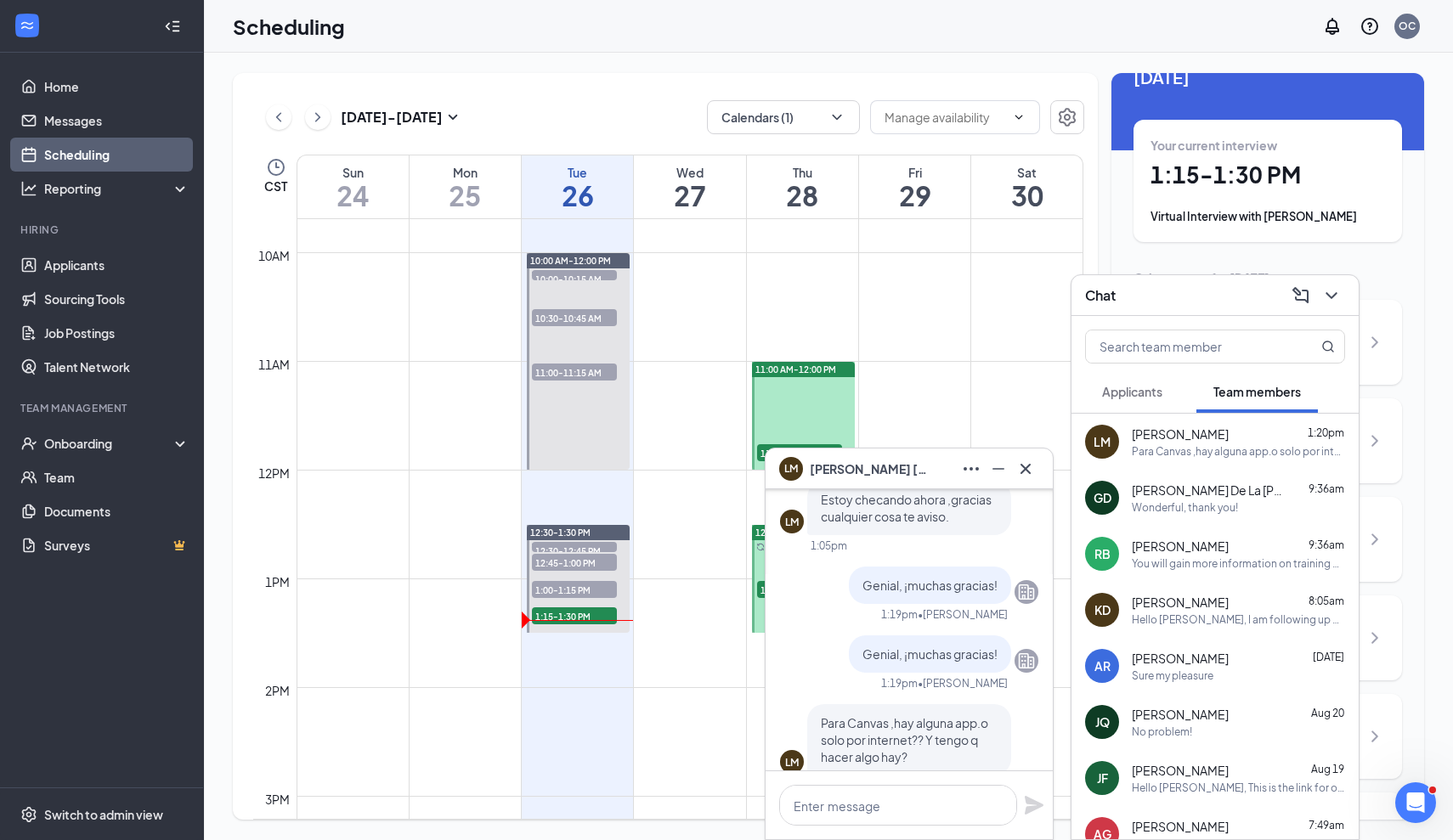
scroll to position [-593, 0]
click at [1334, 297] on icon "ChevronDown" at bounding box center [1331, 296] width 20 height 20
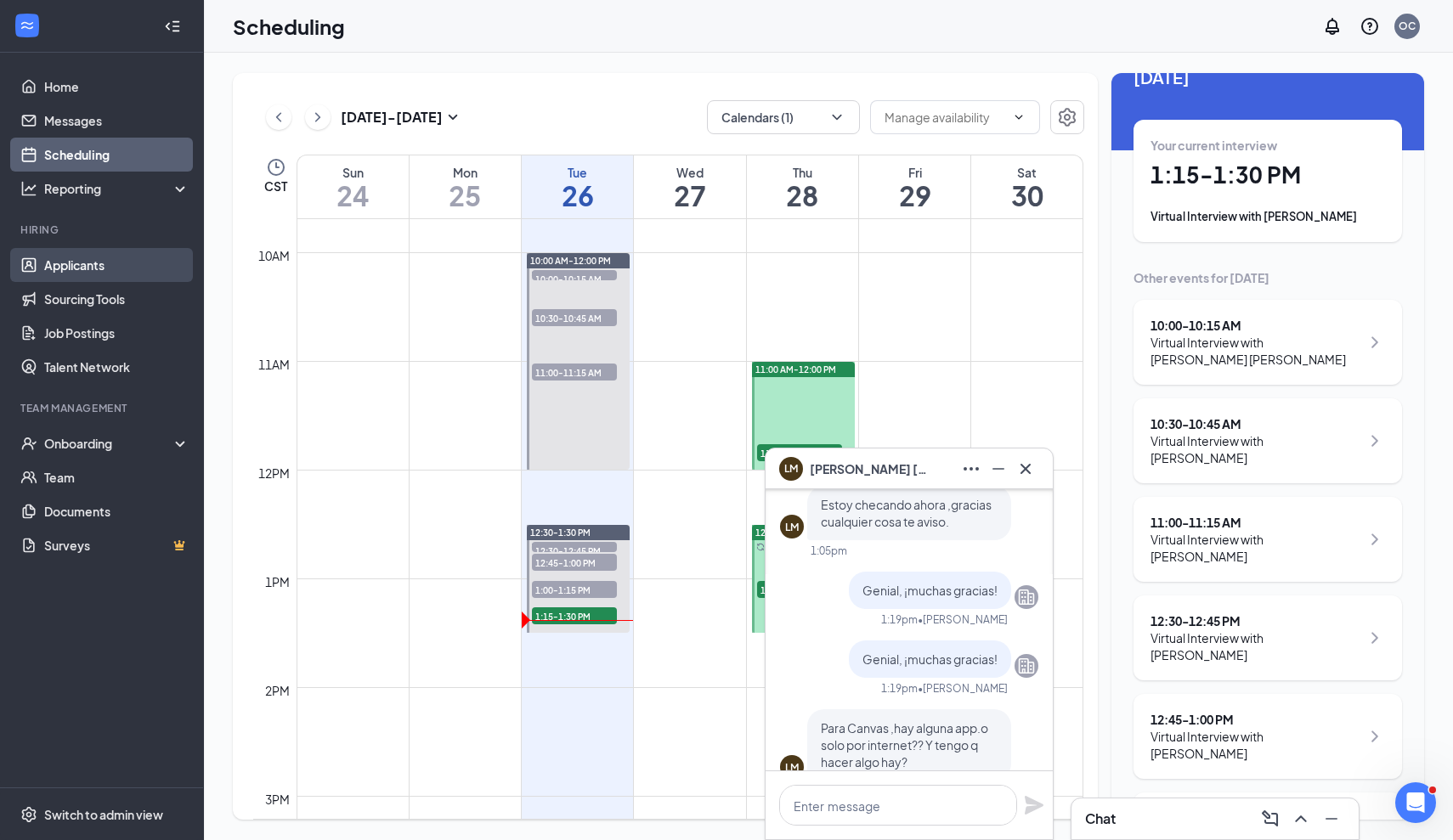
click at [58, 261] on link "Applicants" at bounding box center [117, 264] width 146 height 34
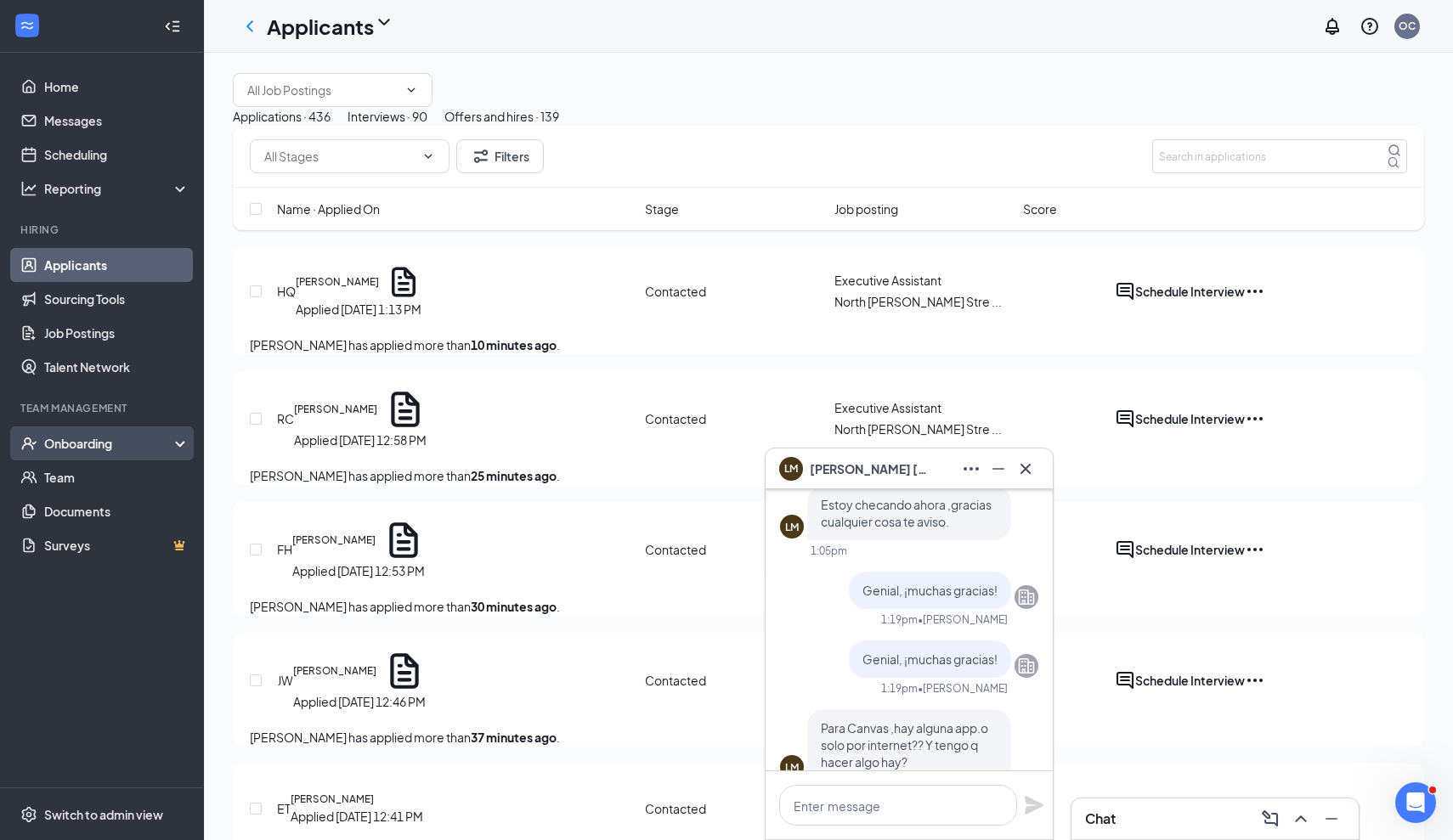
click at [59, 444] on div "Onboarding" at bounding box center [110, 443] width 131 height 17
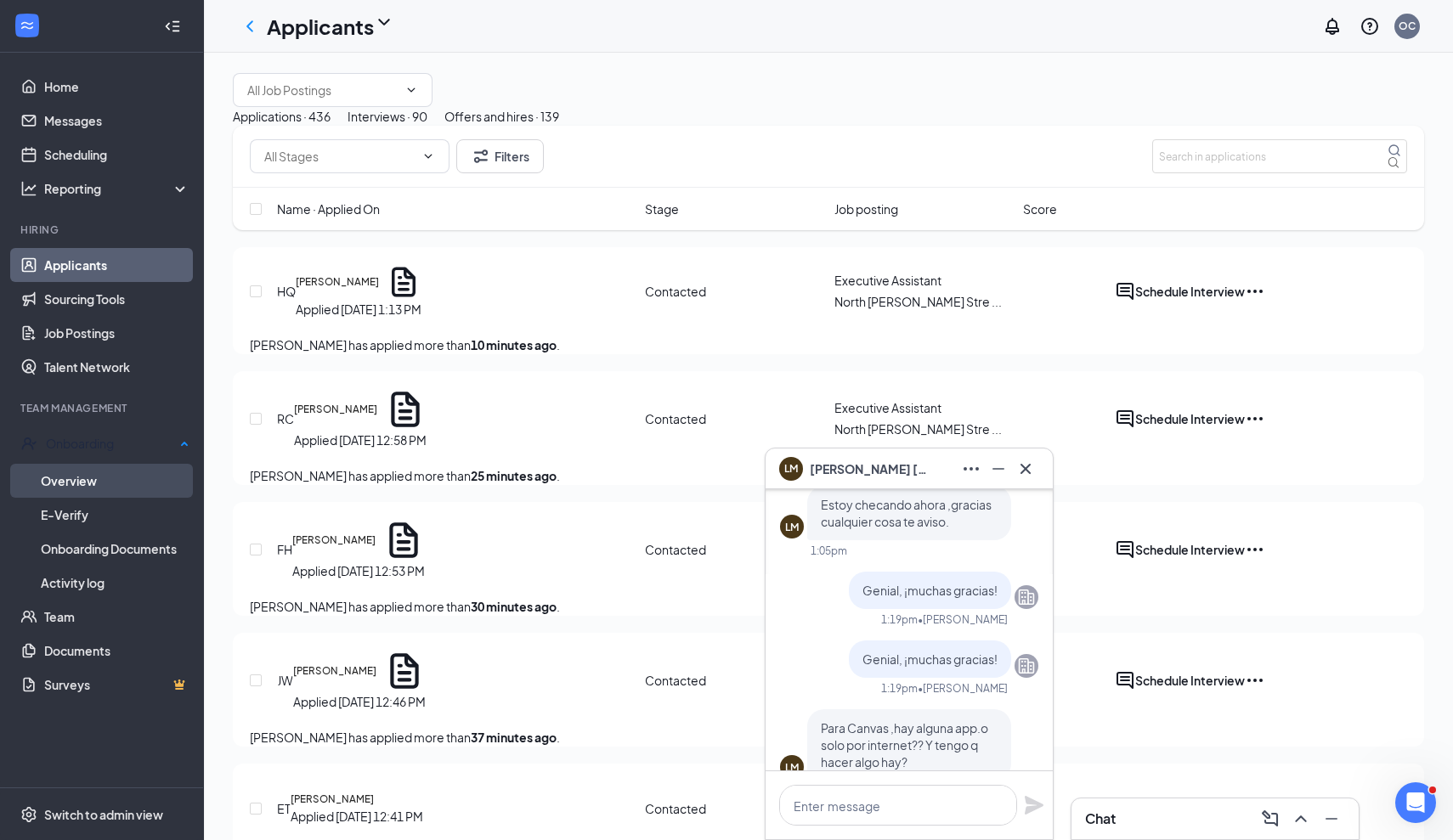
click at [71, 477] on link "Overview" at bounding box center [115, 481] width 148 height 34
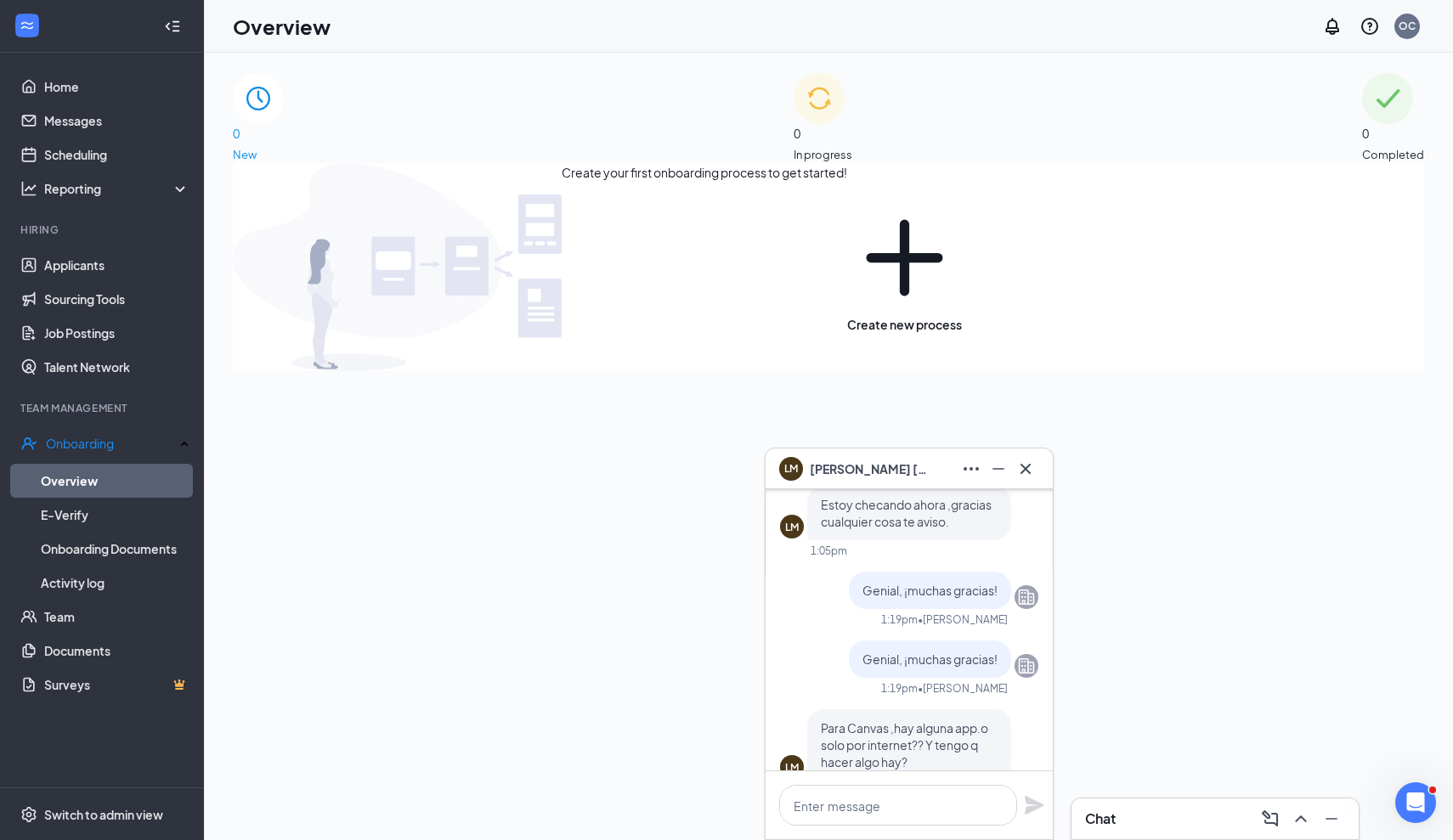
click at [804, 96] on img at bounding box center [819, 98] width 51 height 51
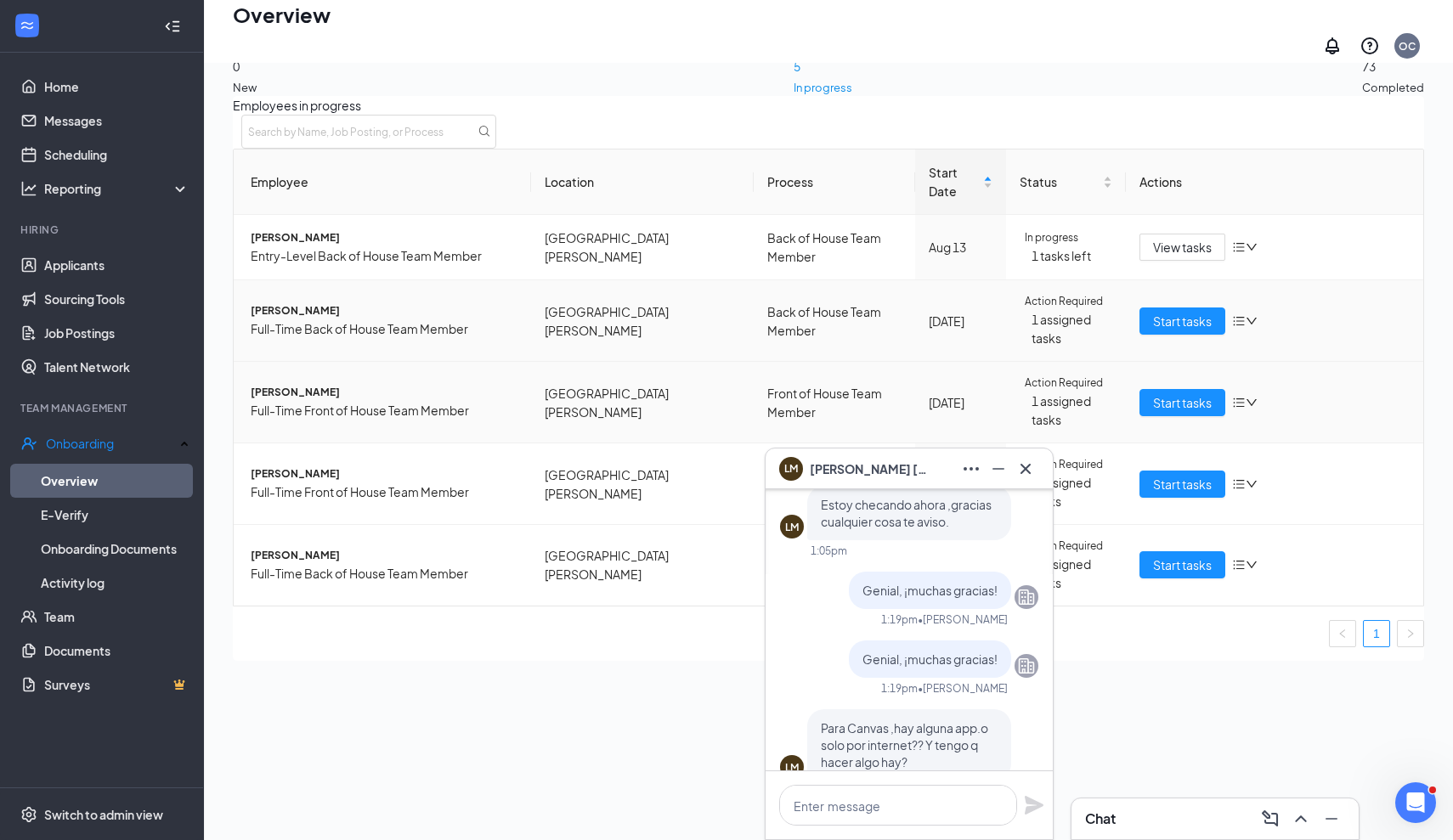
scroll to position [76, 0]
click at [1025, 467] on icon "Cross" at bounding box center [1025, 469] width 20 height 20
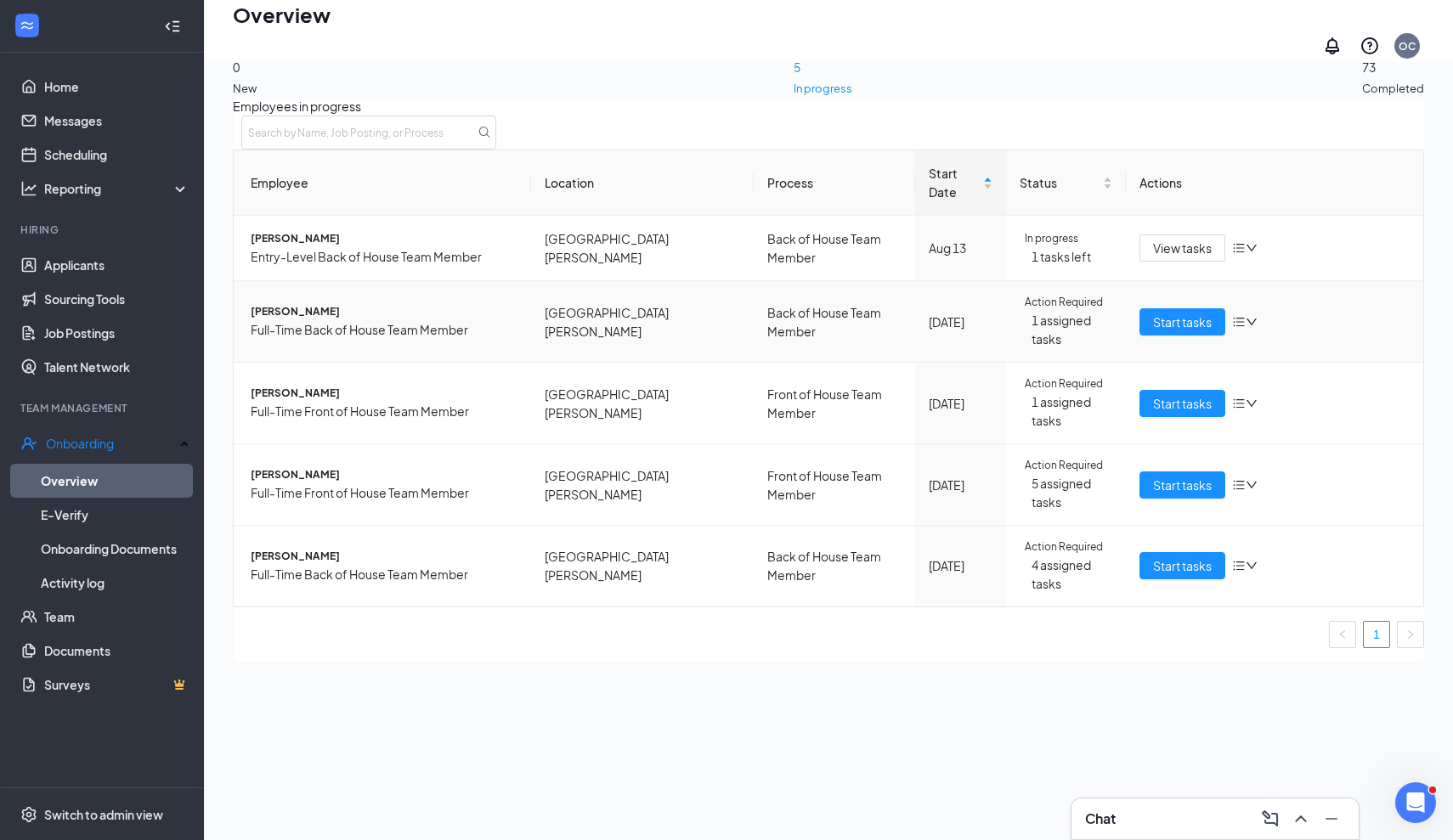
click at [424, 304] on span "[PERSON_NAME]" at bounding box center [383, 312] width 267 height 16
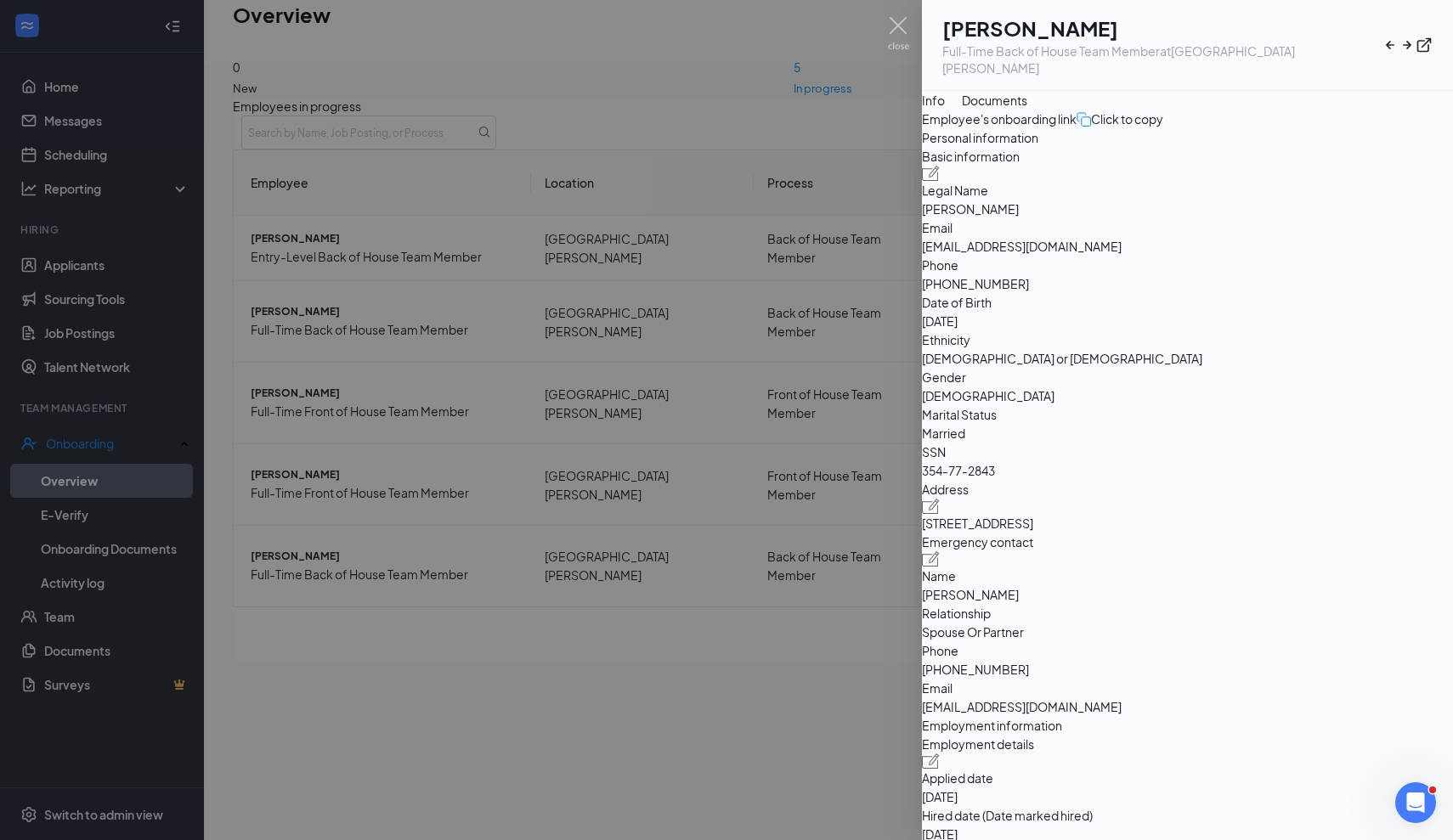
click at [694, 496] on div at bounding box center [726, 420] width 1453 height 840
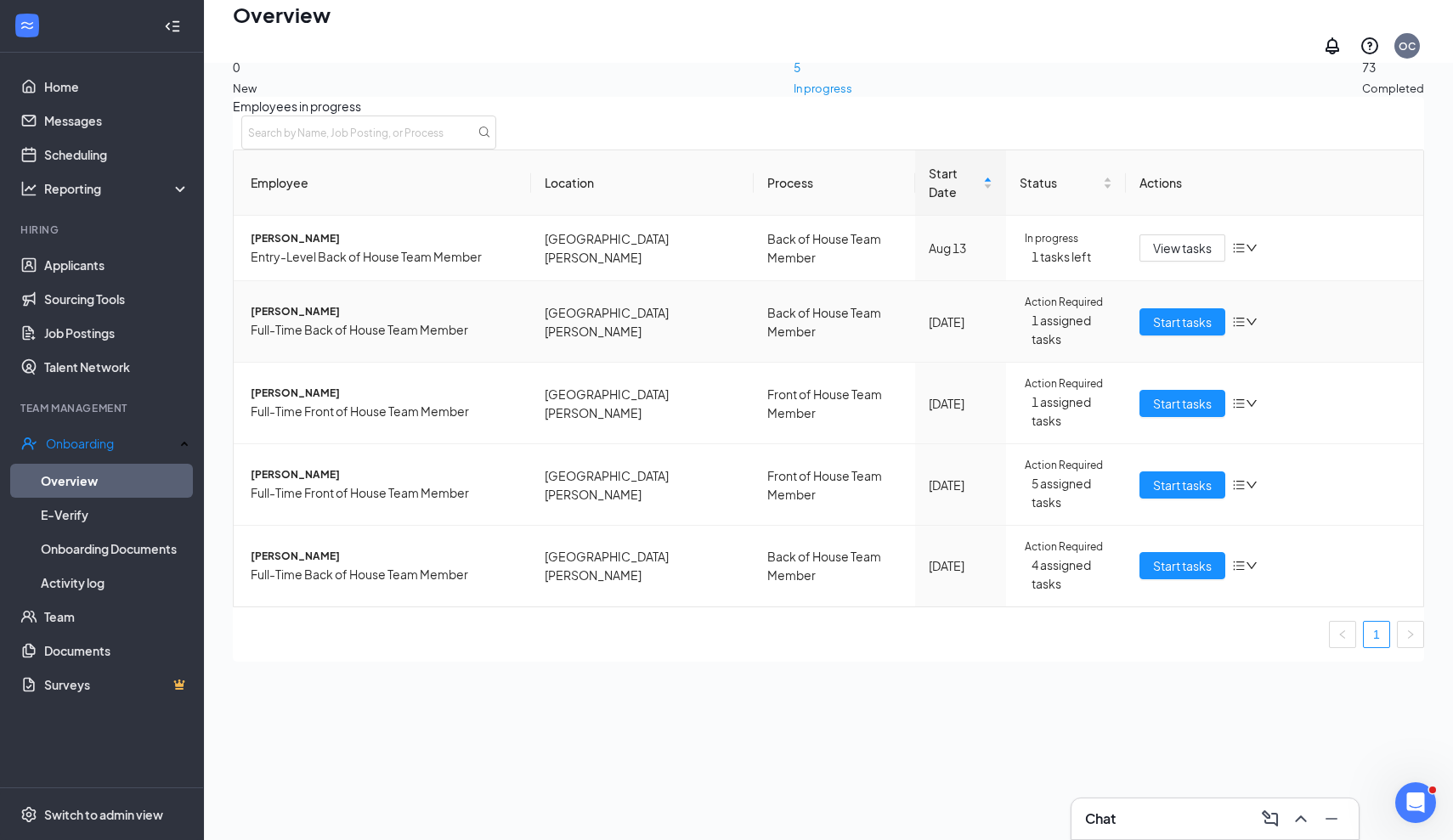
click at [350, 304] on span "[PERSON_NAME]" at bounding box center [383, 312] width 267 height 16
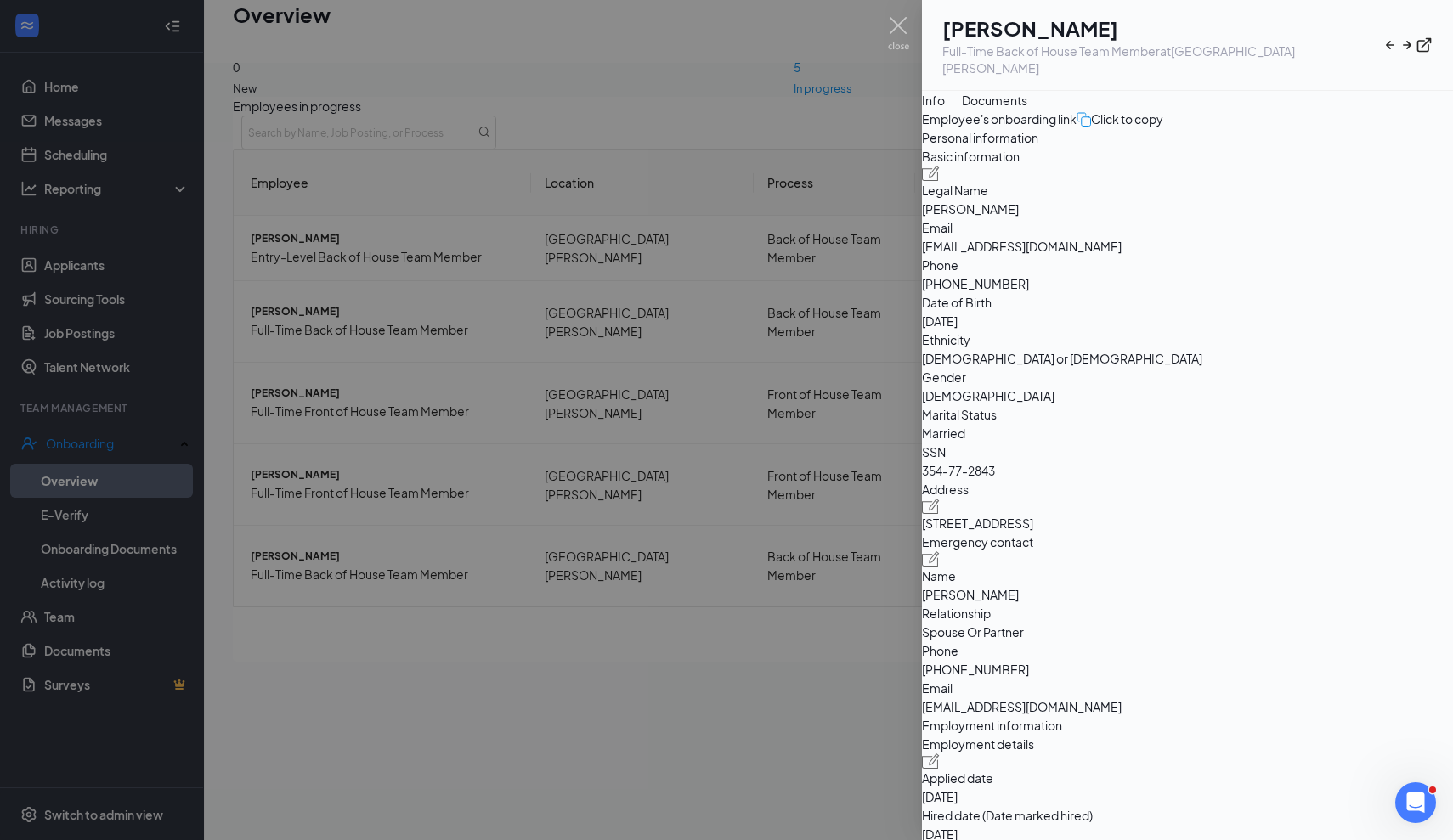
click at [837, 541] on div at bounding box center [726, 420] width 1453 height 840
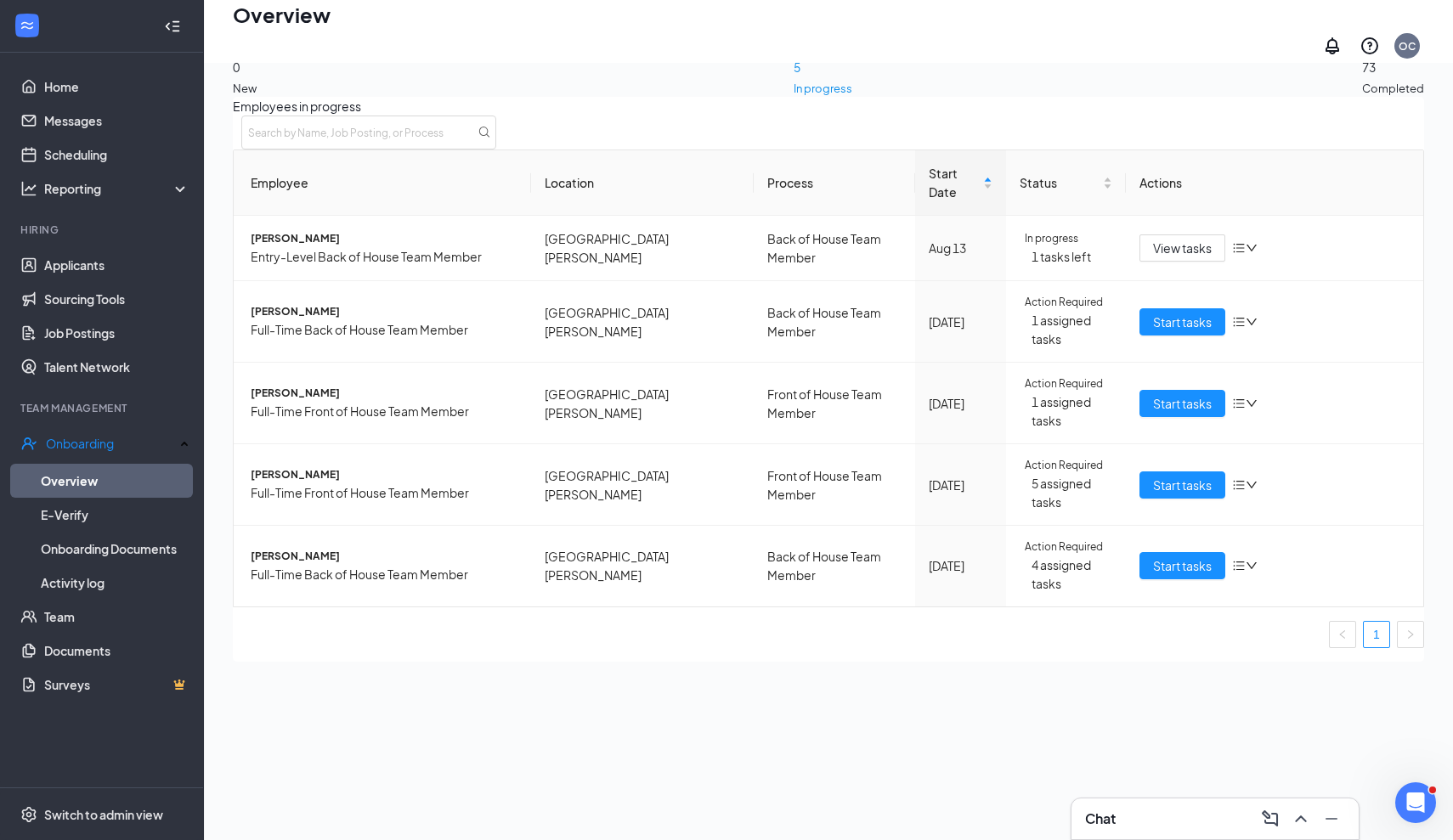
click at [1147, 818] on div "Chat" at bounding box center [1215, 819] width 260 height 27
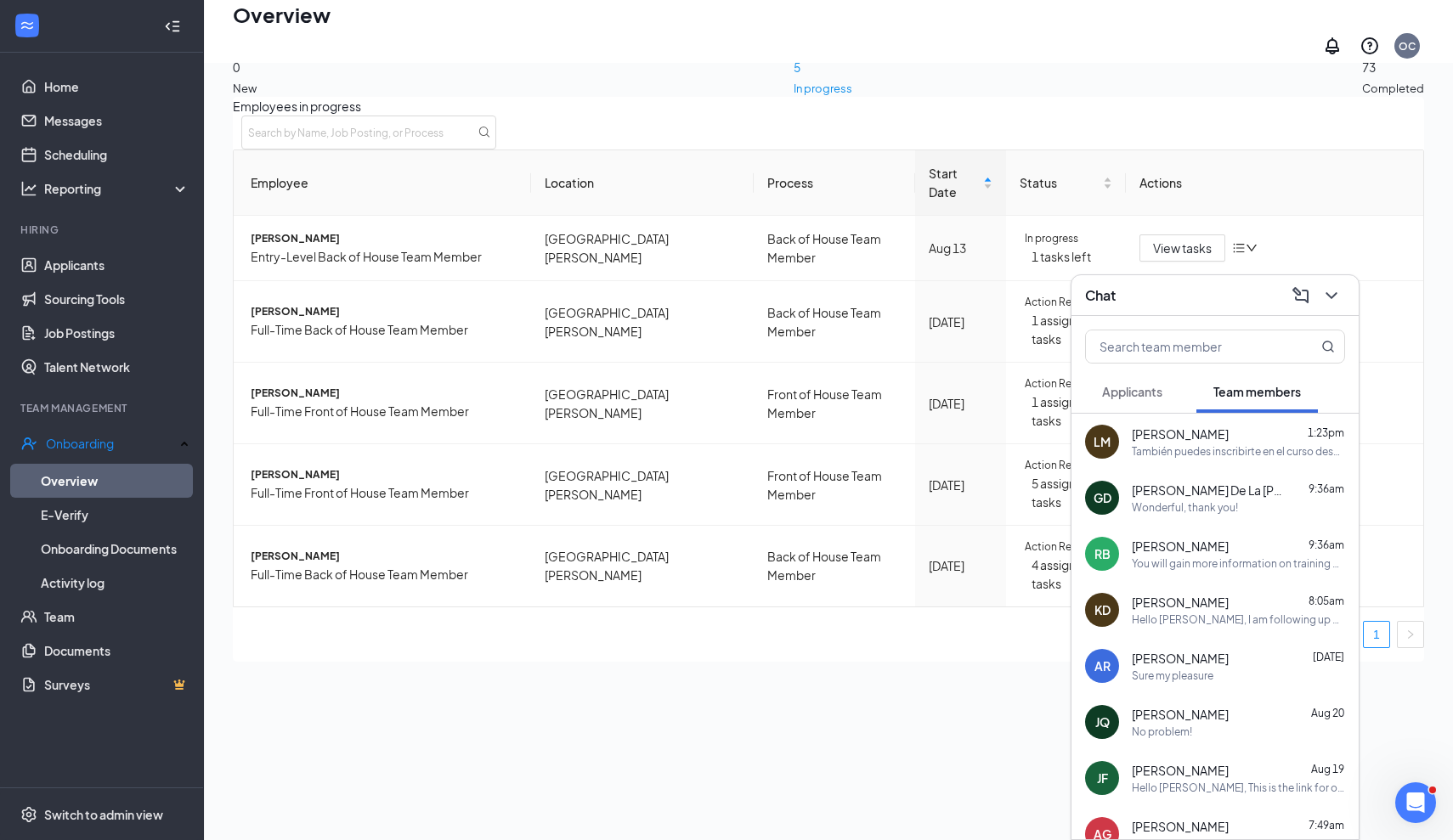
click at [1170, 450] on div "También puedes inscribirte en el curso desde tu navegador y luego iniciar sesió…" at bounding box center [1238, 451] width 213 height 15
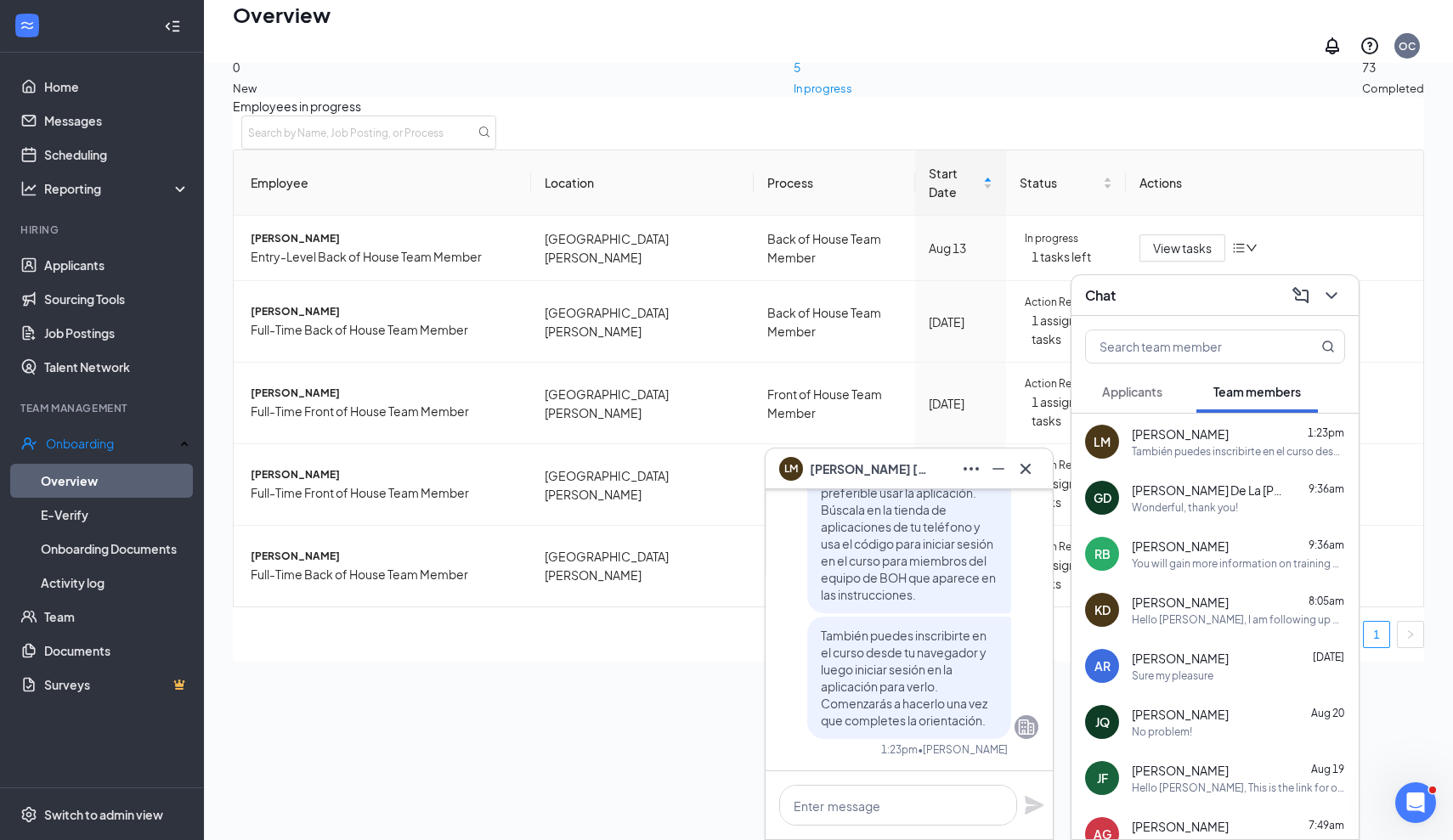
click at [1216, 430] on div "Laura Morales 1:23pm" at bounding box center [1238, 434] width 213 height 17
click at [1285, 1] on div "Overview OC" at bounding box center [828, 31] width 1249 height 63
click at [890, 802] on textarea at bounding box center [898, 805] width 238 height 41
paste textarea "Canvas me ha dado problemas para que nuestros nuevos empleados inicien sesión o…"
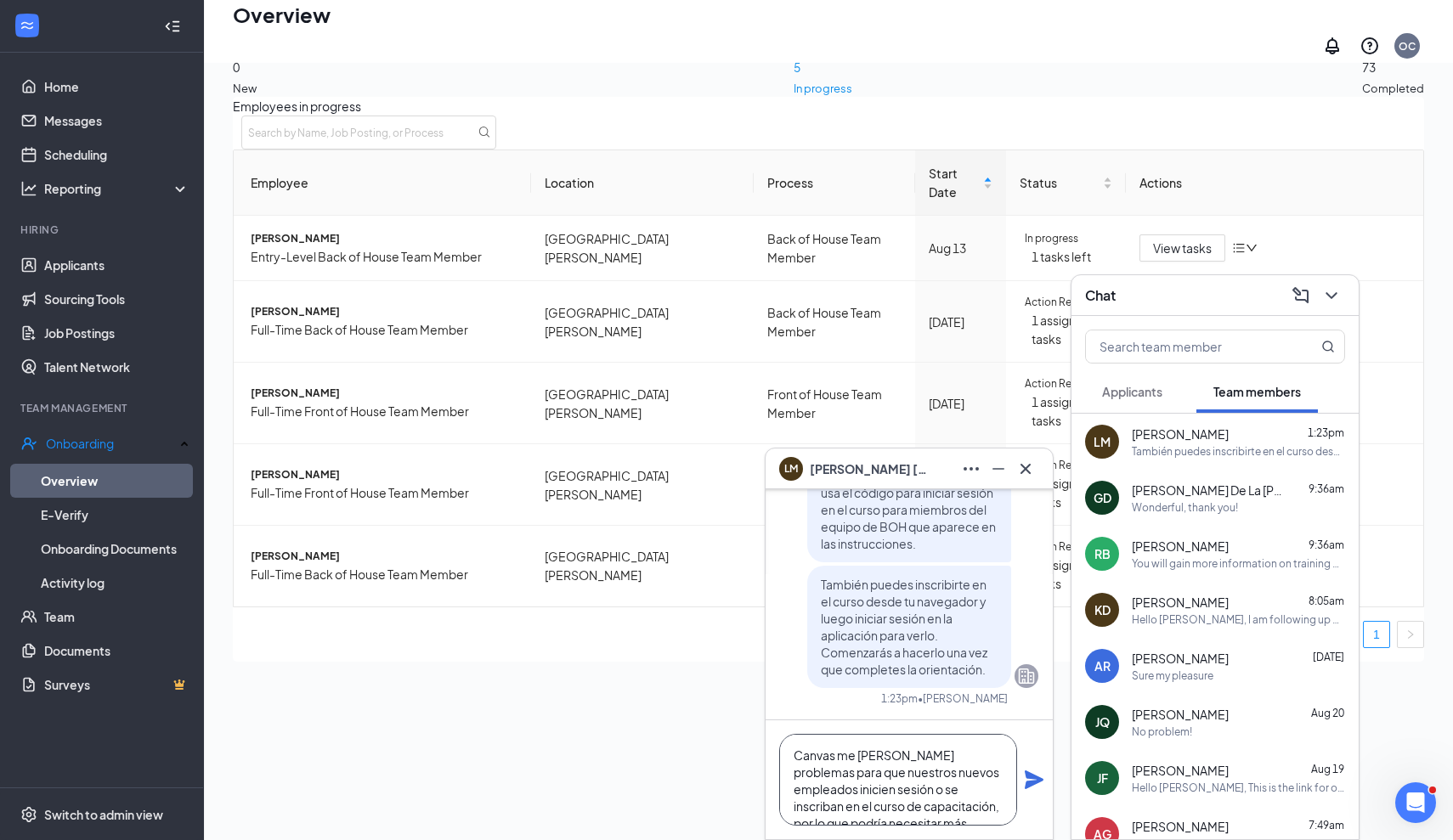
scroll to position [86, 0]
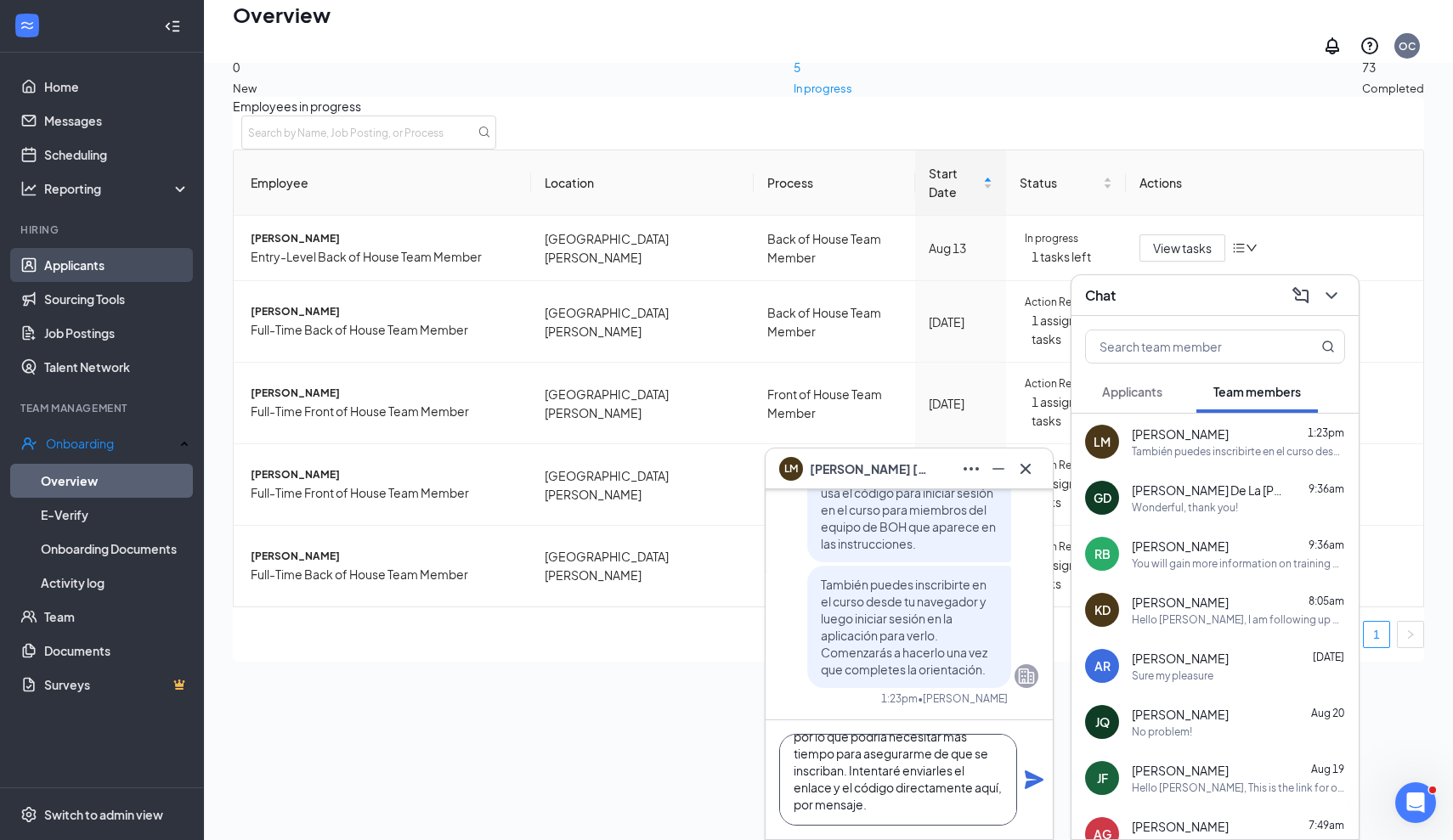
type textarea "Canvas me ha dado problemas para que nuestros nuevos empleados inicien sesión o…"
click at [103, 264] on link "Applicants" at bounding box center [117, 264] width 146 height 34
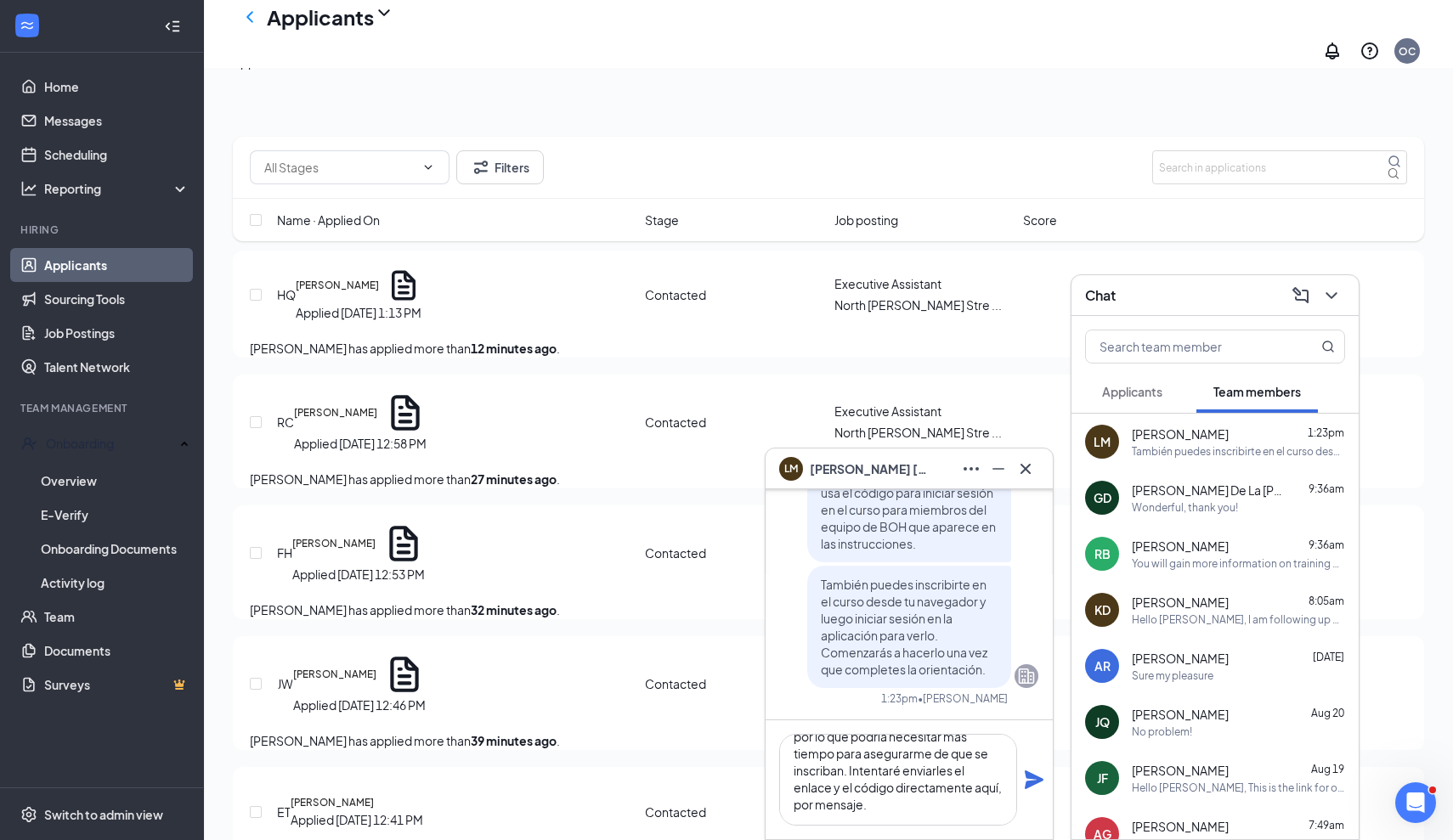
click at [559, 71] on button "Offers and hires · 139" at bounding box center [502, 62] width 115 height 19
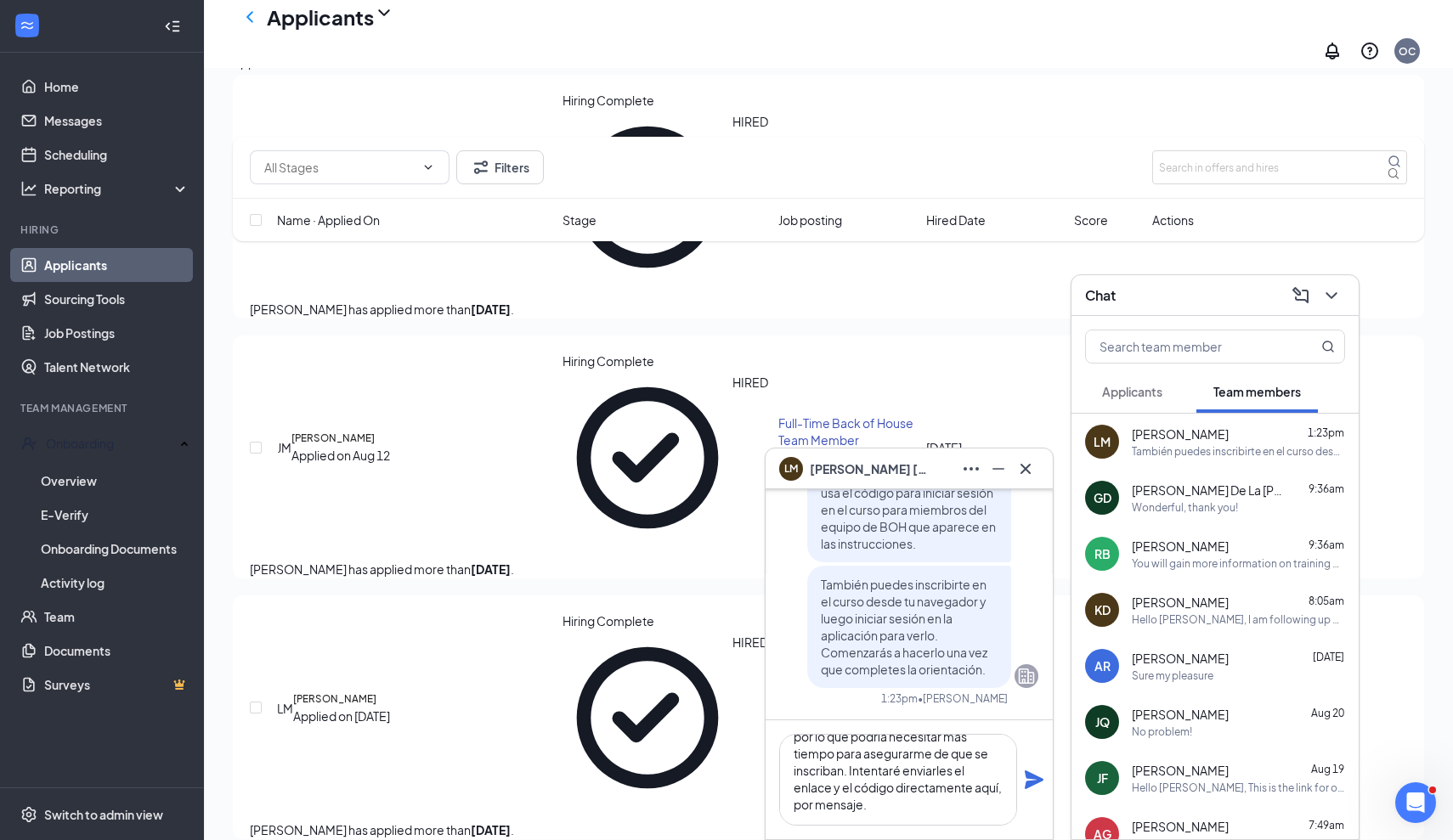
scroll to position [254, 0]
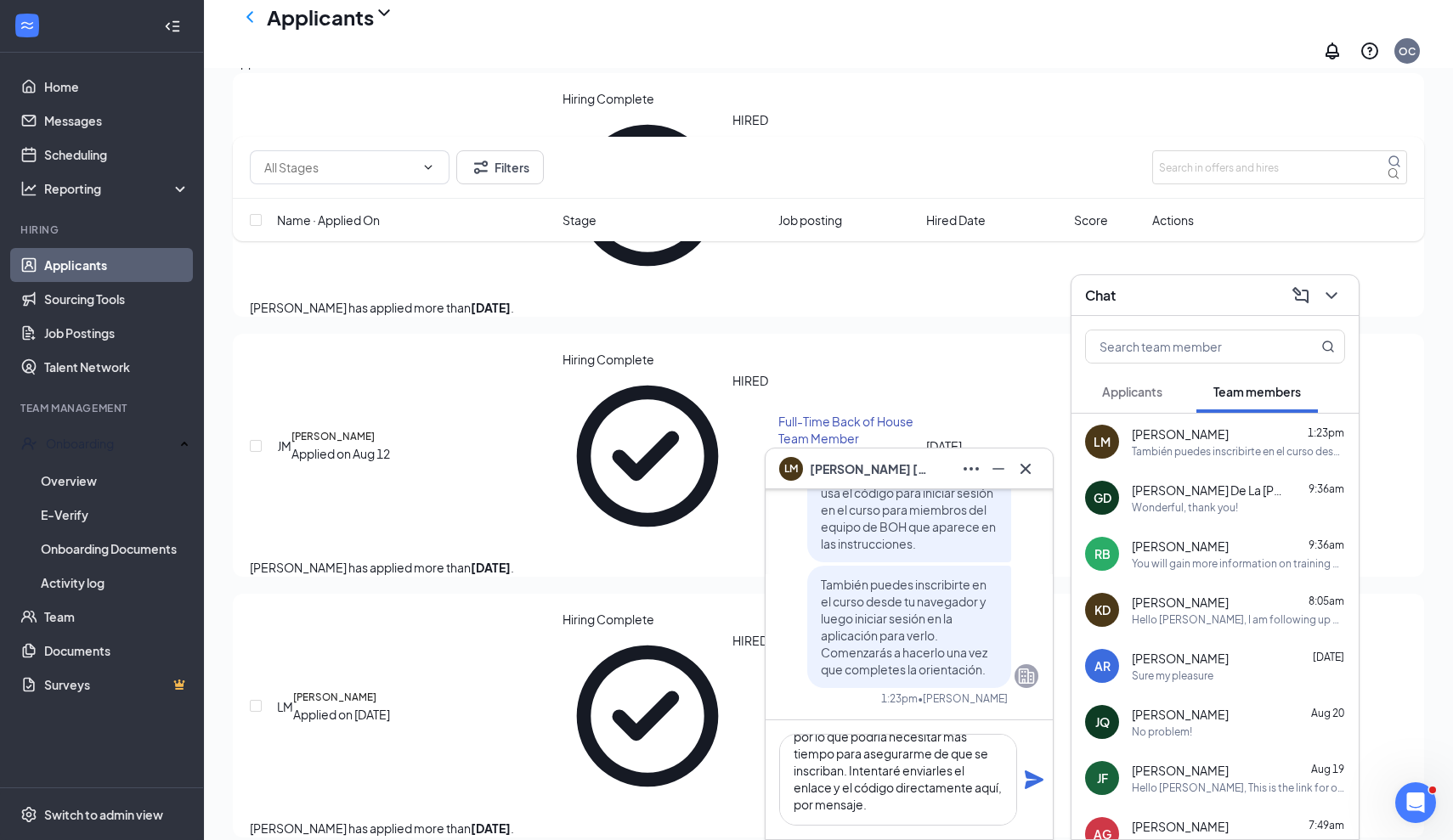
click at [376, 690] on h5 "[PERSON_NAME]" at bounding box center [334, 697] width 83 height 15
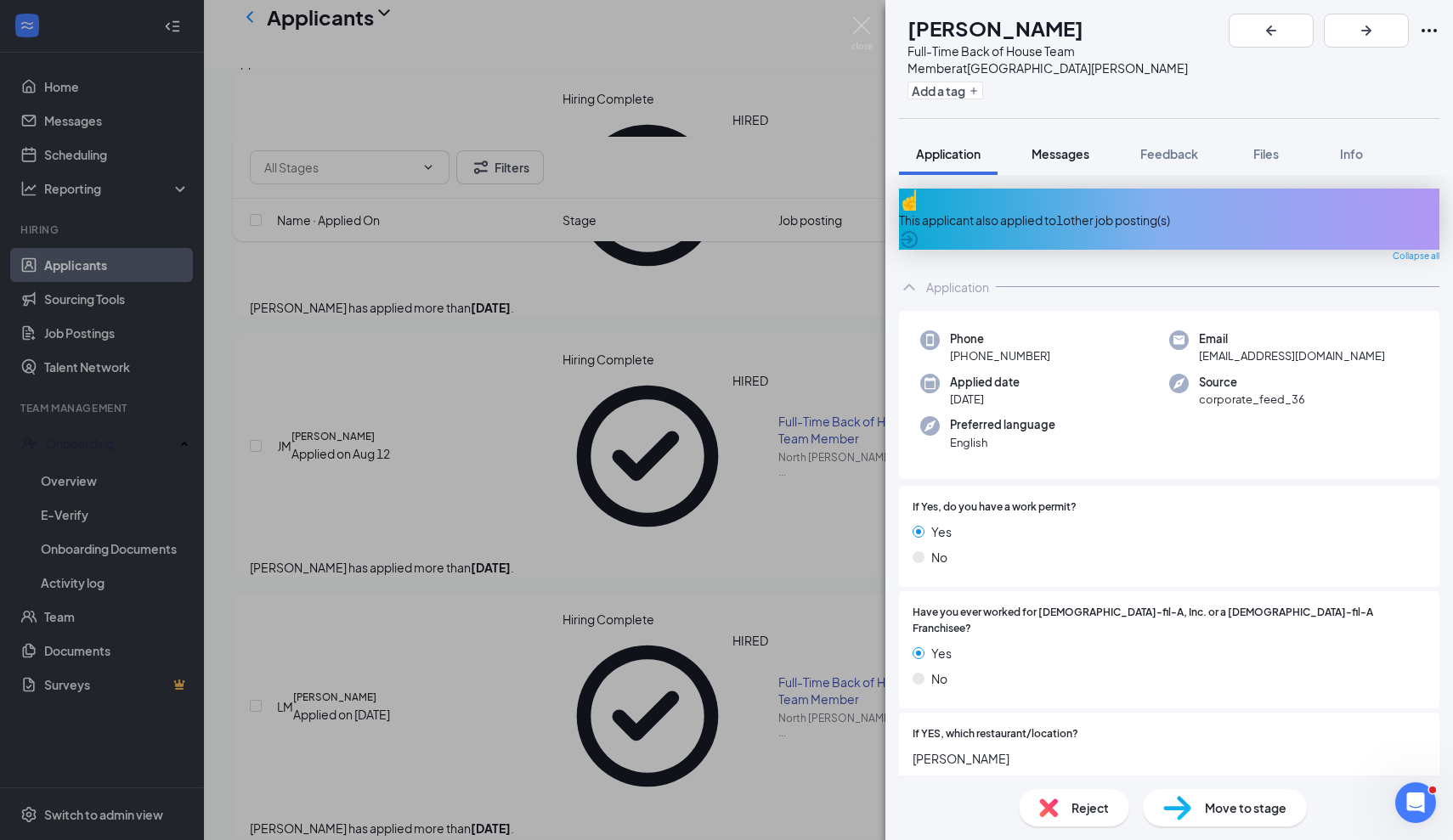
click at [1075, 147] on span "Messages" at bounding box center [1060, 154] width 57 height 15
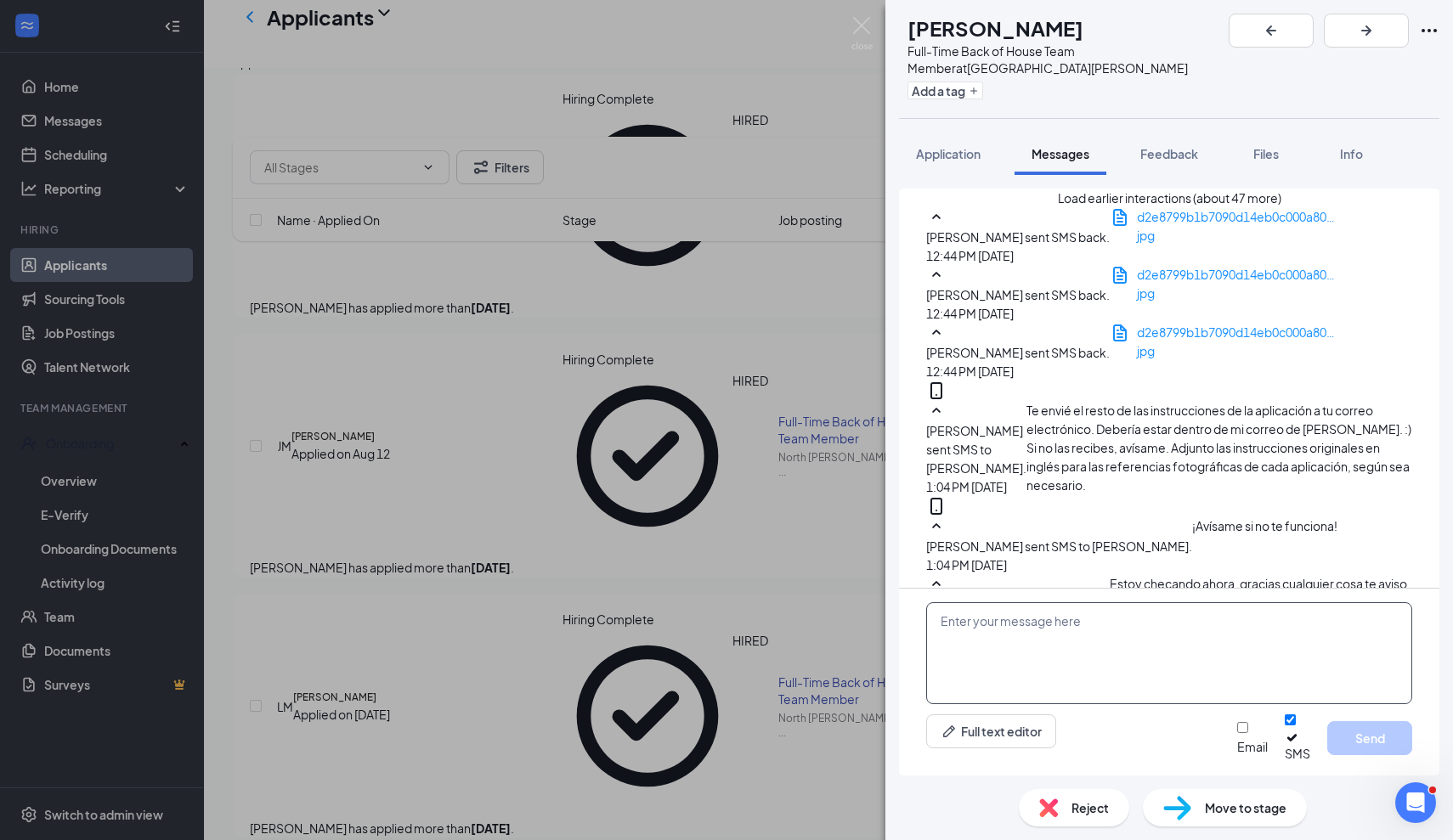
click at [1087, 651] on textarea at bounding box center [1169, 653] width 486 height 102
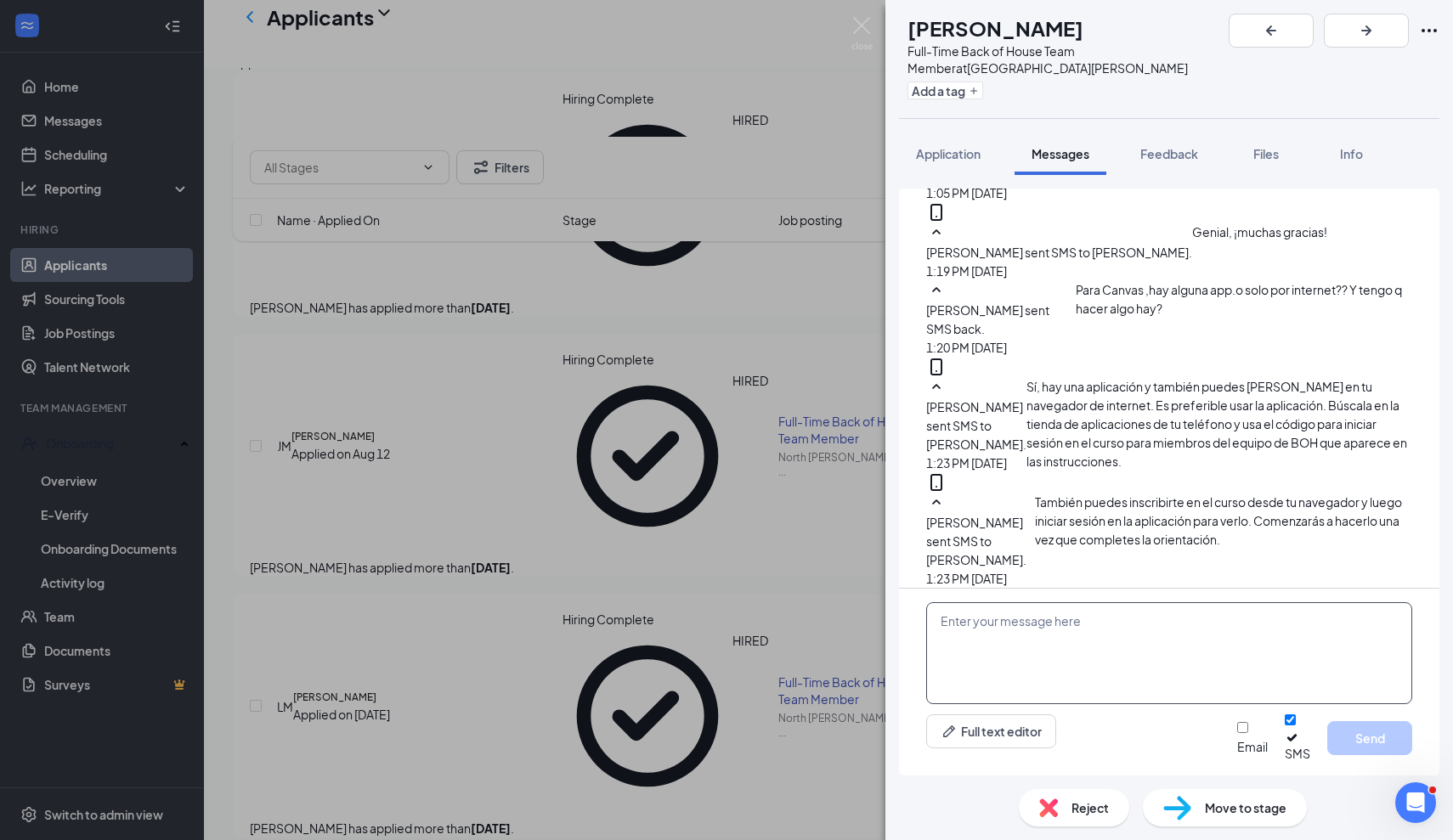
scroll to position [997, 0]
paste textarea "Canvas me ha dado problemas para que nuestros nuevos empleados inicien sesión o…"
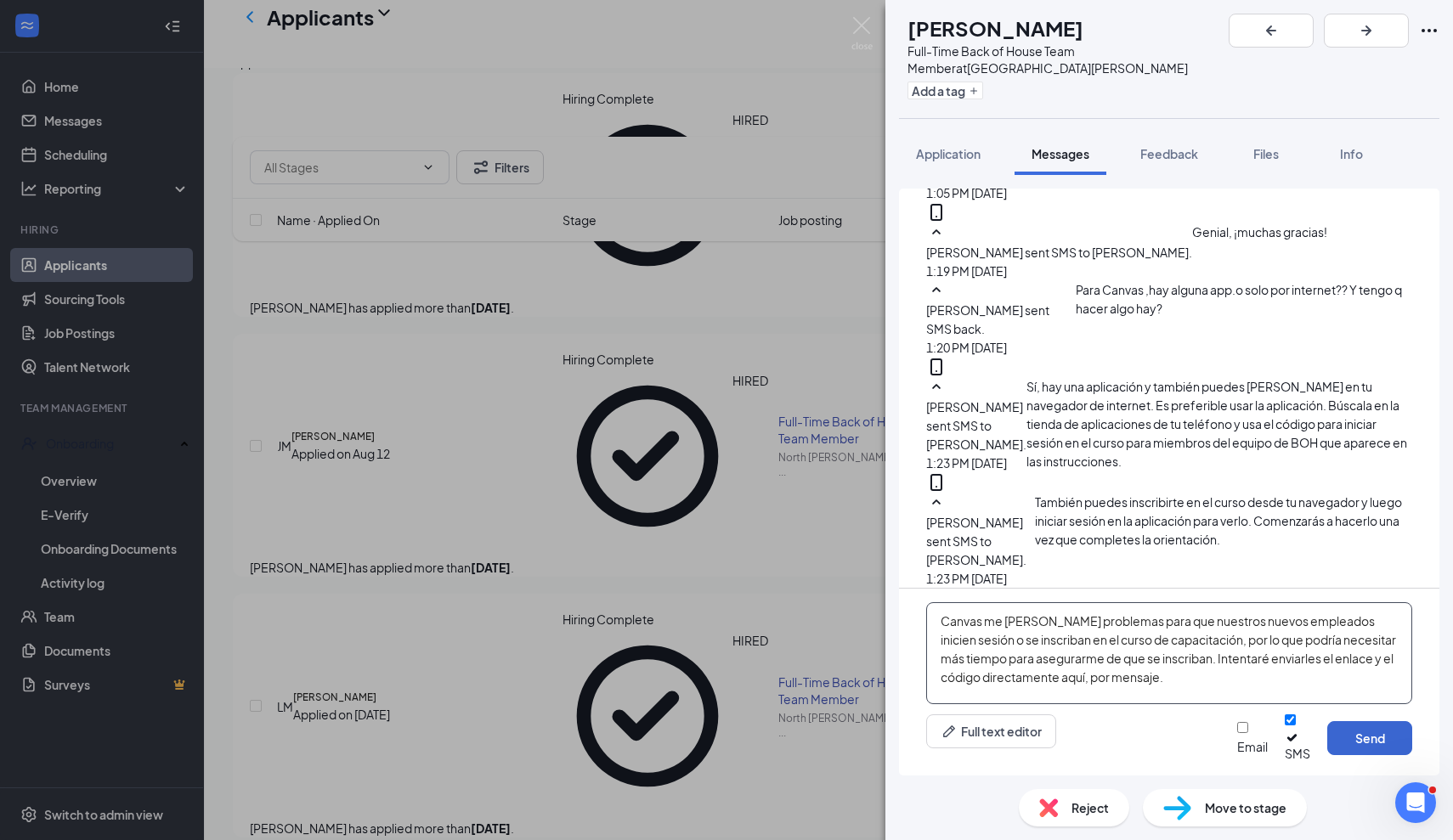
type textarea "Canvas me ha dado problemas para que nuestros nuevos empleados inicien sesión o…"
click at [1375, 744] on button "Send" at bounding box center [1369, 737] width 85 height 34
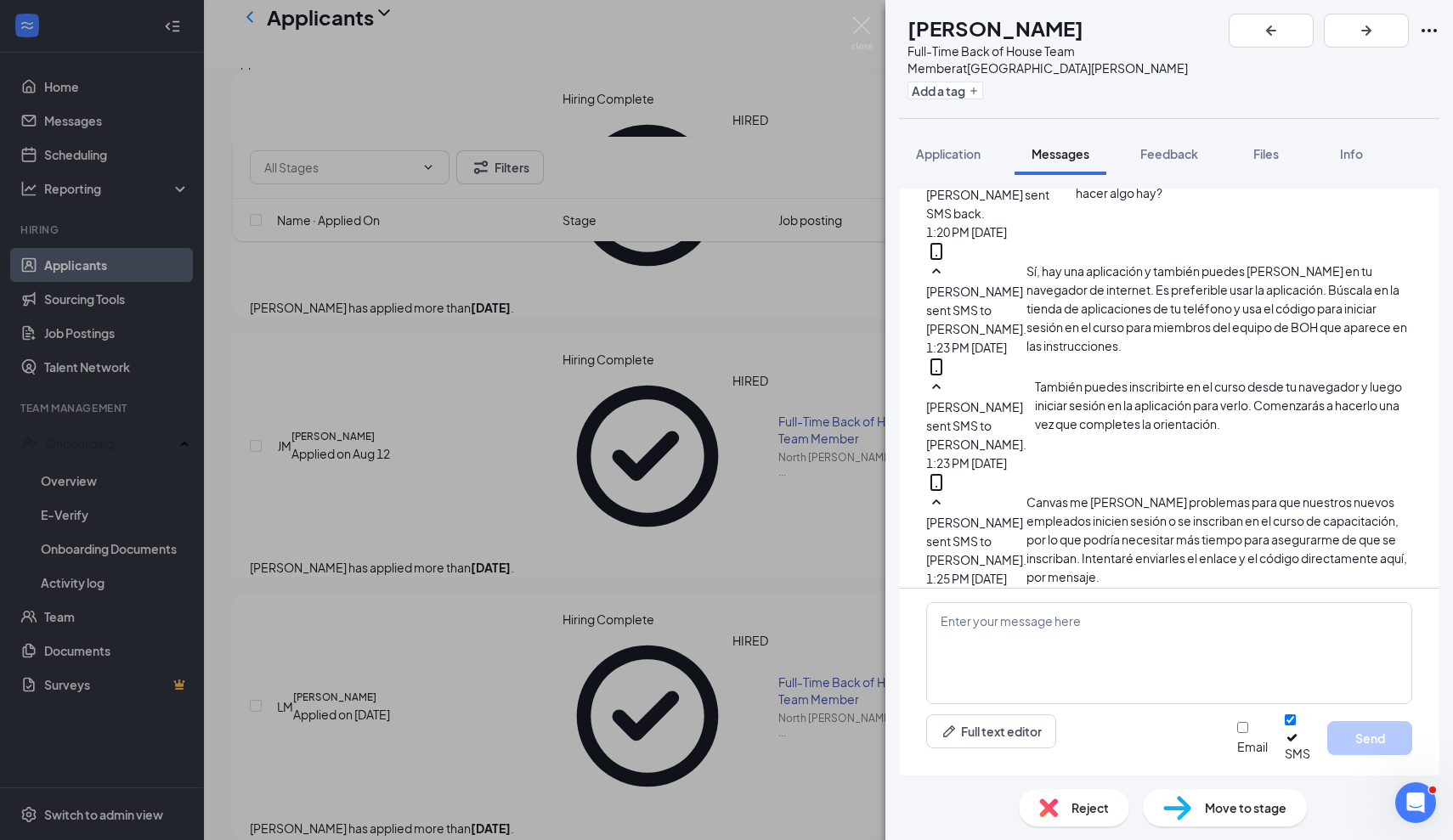
scroll to position [1179, 0]
click at [1037, 648] on textarea at bounding box center [1169, 653] width 486 height 102
paste textarea "i) Utilice este enlace para autoinscribirse en el curso: https://canvas.instruc…"
type textarea "i) Utilice este enlace para autoinscribirse en el curso: https://canvas.instruc…"
click at [1356, 755] on button "Send" at bounding box center [1369, 737] width 85 height 34
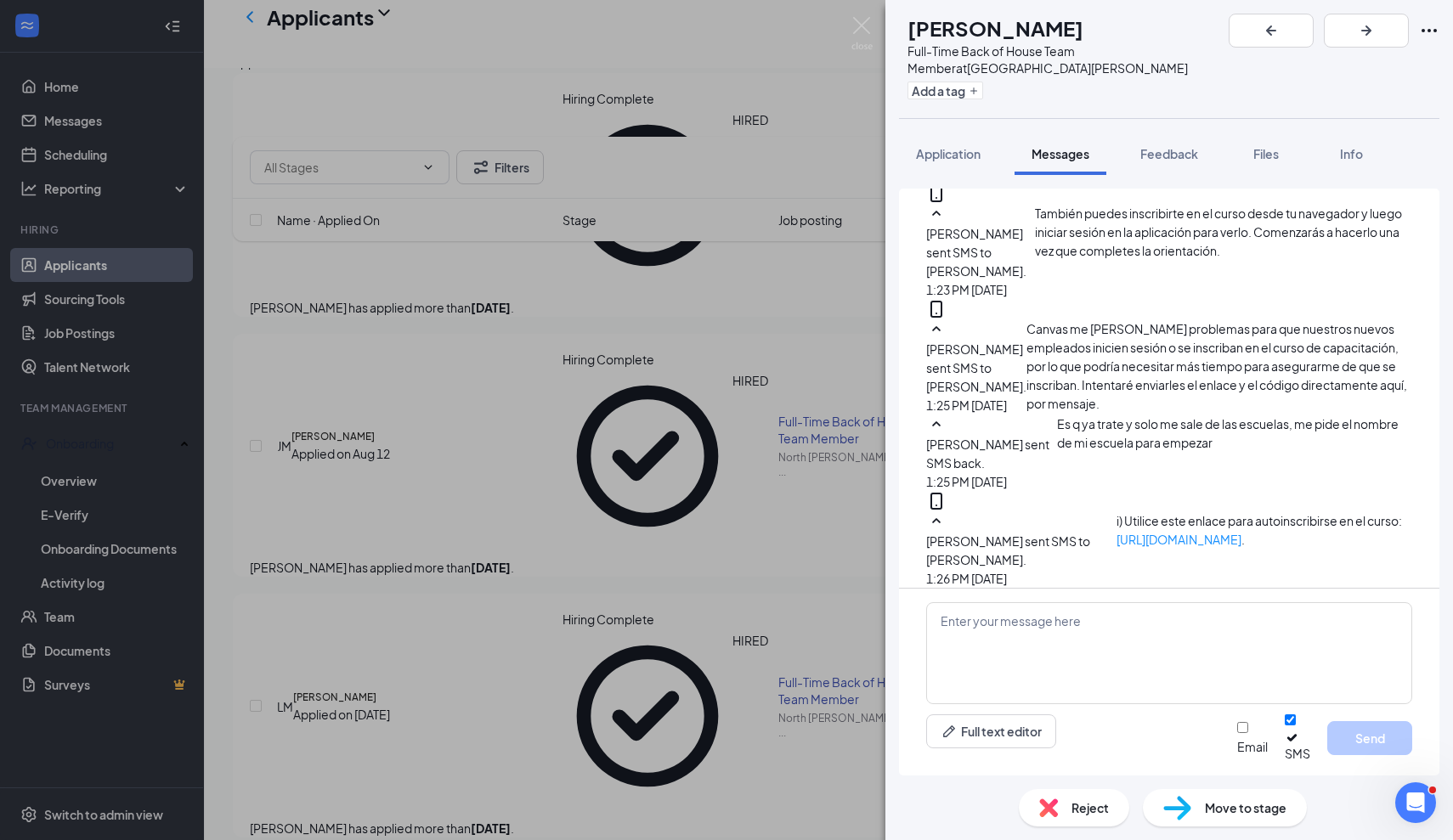
scroll to position [1417, 0]
drag, startPoint x: 987, startPoint y: 423, endPoint x: 1222, endPoint y: 437, distance: 235.4
click at [1222, 437] on div "Laura Morales sent SMS back. Today 1:25 PM Es q ya trate y solo me sale de las …" at bounding box center [1169, 452] width 486 height 76
copy span "Es q ya trate y solo me sale de las escuelas, me pide el nombre de mi escuela p…"
click at [1089, 666] on textarea at bounding box center [1169, 653] width 486 height 102
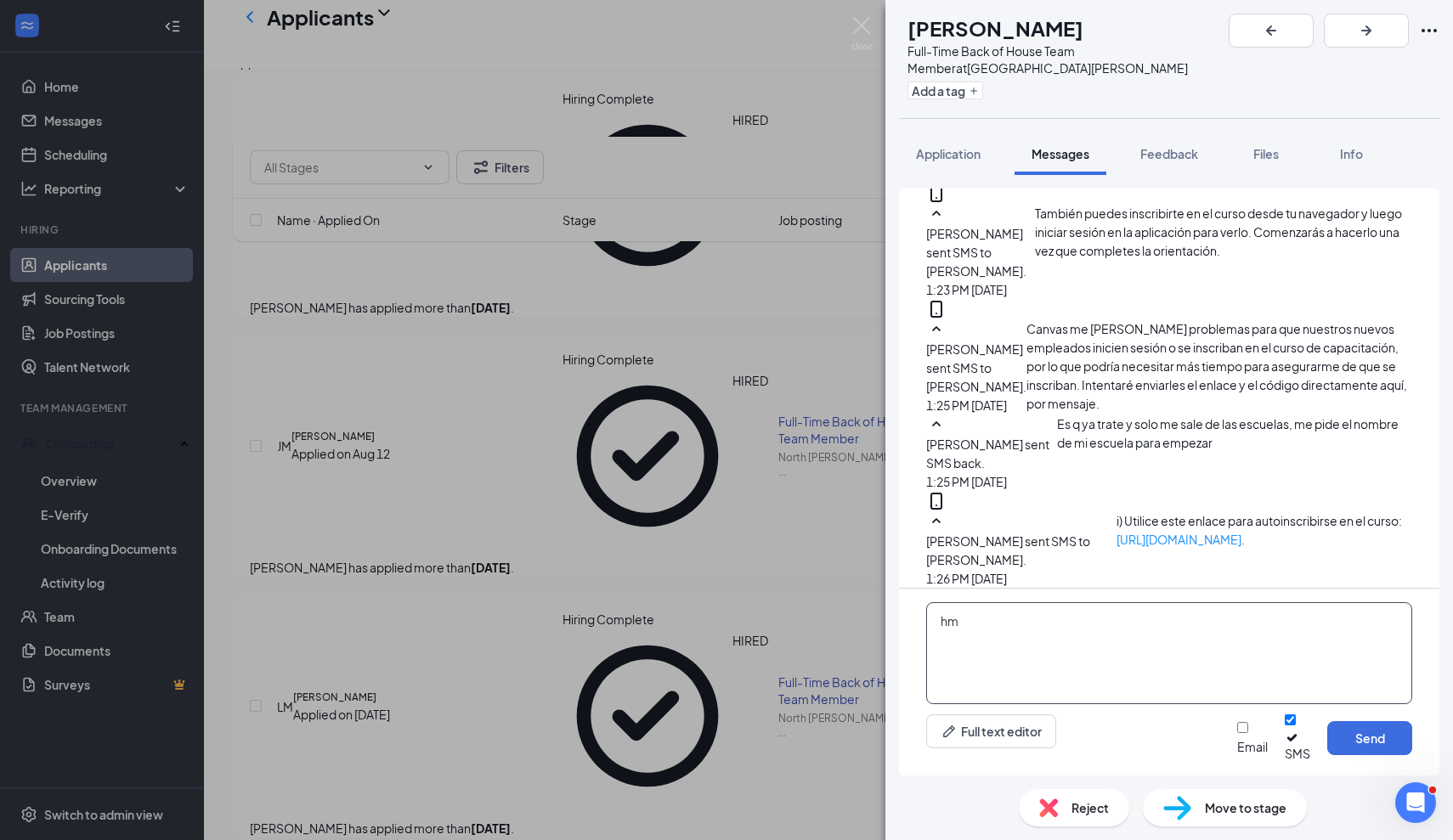
type textarea "h"
paste textarea "Hmmm, ok, déjame ver si puedo resolver esto, mis disculpas por la demora."
type textarea "Hmmm, ok, déjame ver si puedo resolver esto, mis disculpas por la demora."
click at [1346, 744] on button "Send" at bounding box center [1369, 737] width 85 height 34
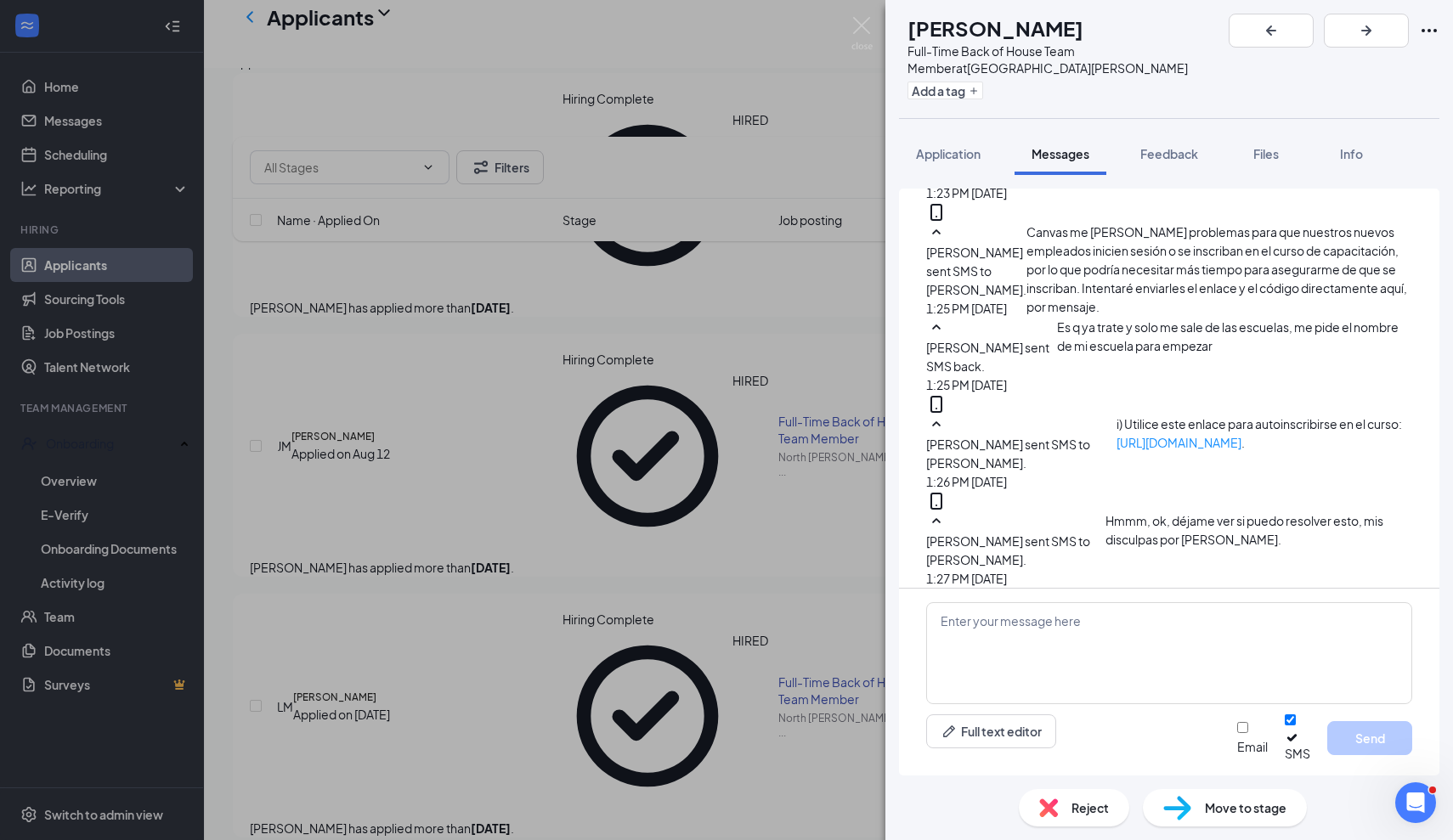
scroll to position [1544, 0]
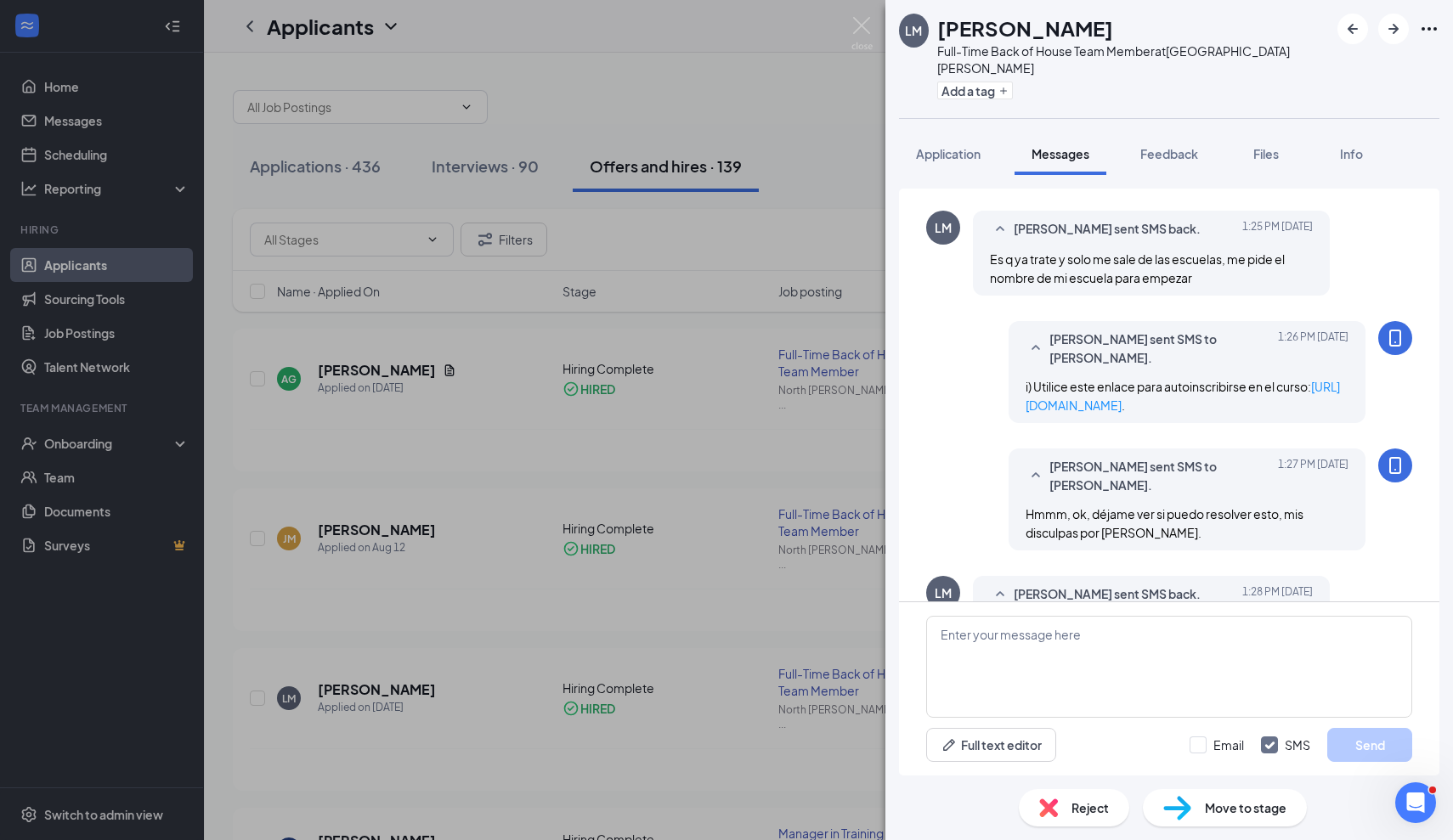
scroll to position [924, 0]
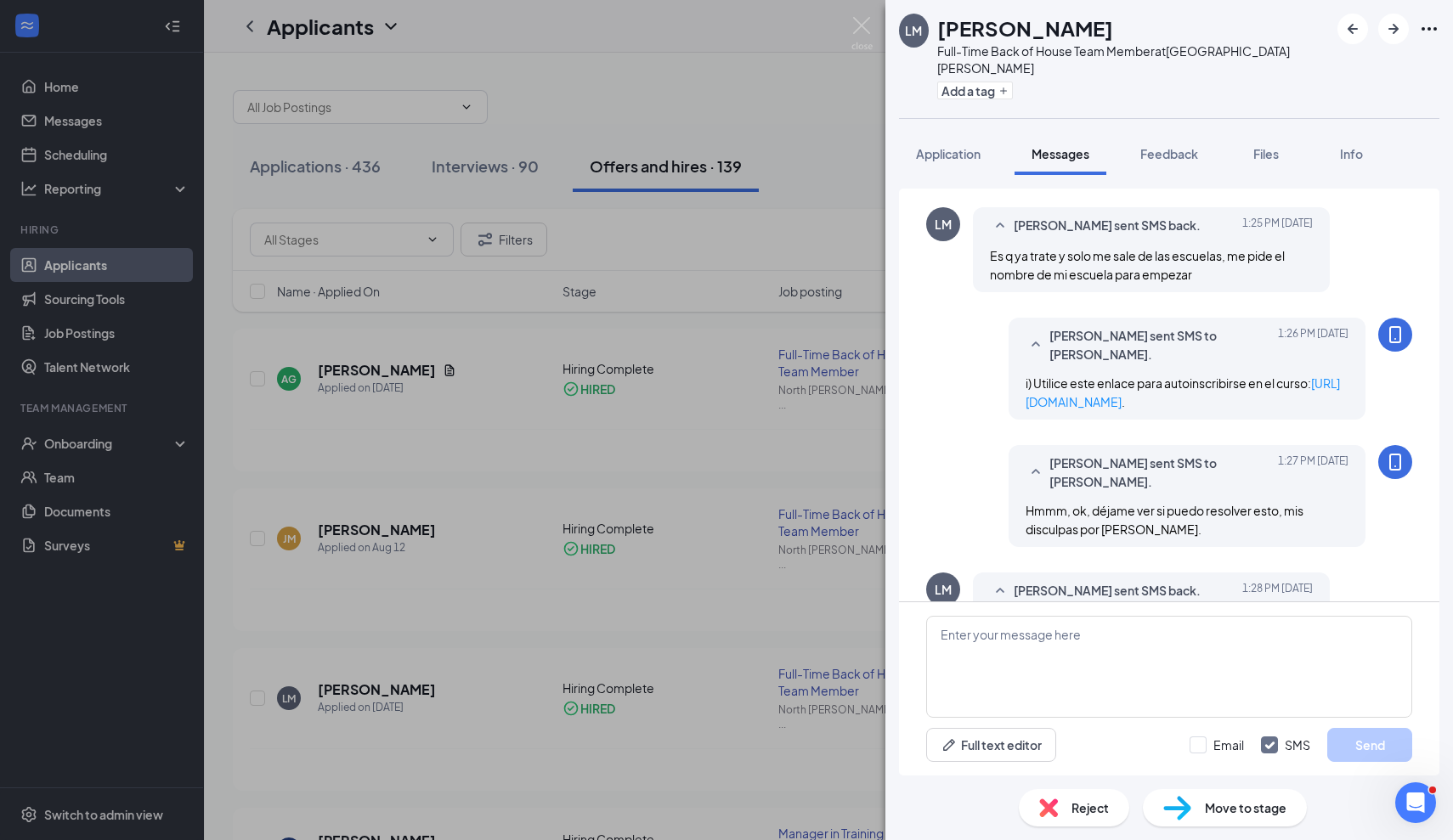
drag, startPoint x: 989, startPoint y: 566, endPoint x: 1203, endPoint y: 578, distance: 214.3
click at [1204, 579] on div "Laura Morales sent SMS back. Today 1:28 PM No al contrario muchas gracias" at bounding box center [1151, 605] width 357 height 66
copy span "No al contrario muchas gracias"
click at [928, 445] on div "Olivia Cannon sent SMS to Laura Morales. Today 1:27 PM Hmmm, ok, déjame ver si …" at bounding box center [1169, 500] width 486 height 110
click at [1083, 639] on textarea at bounding box center [1169, 667] width 486 height 102
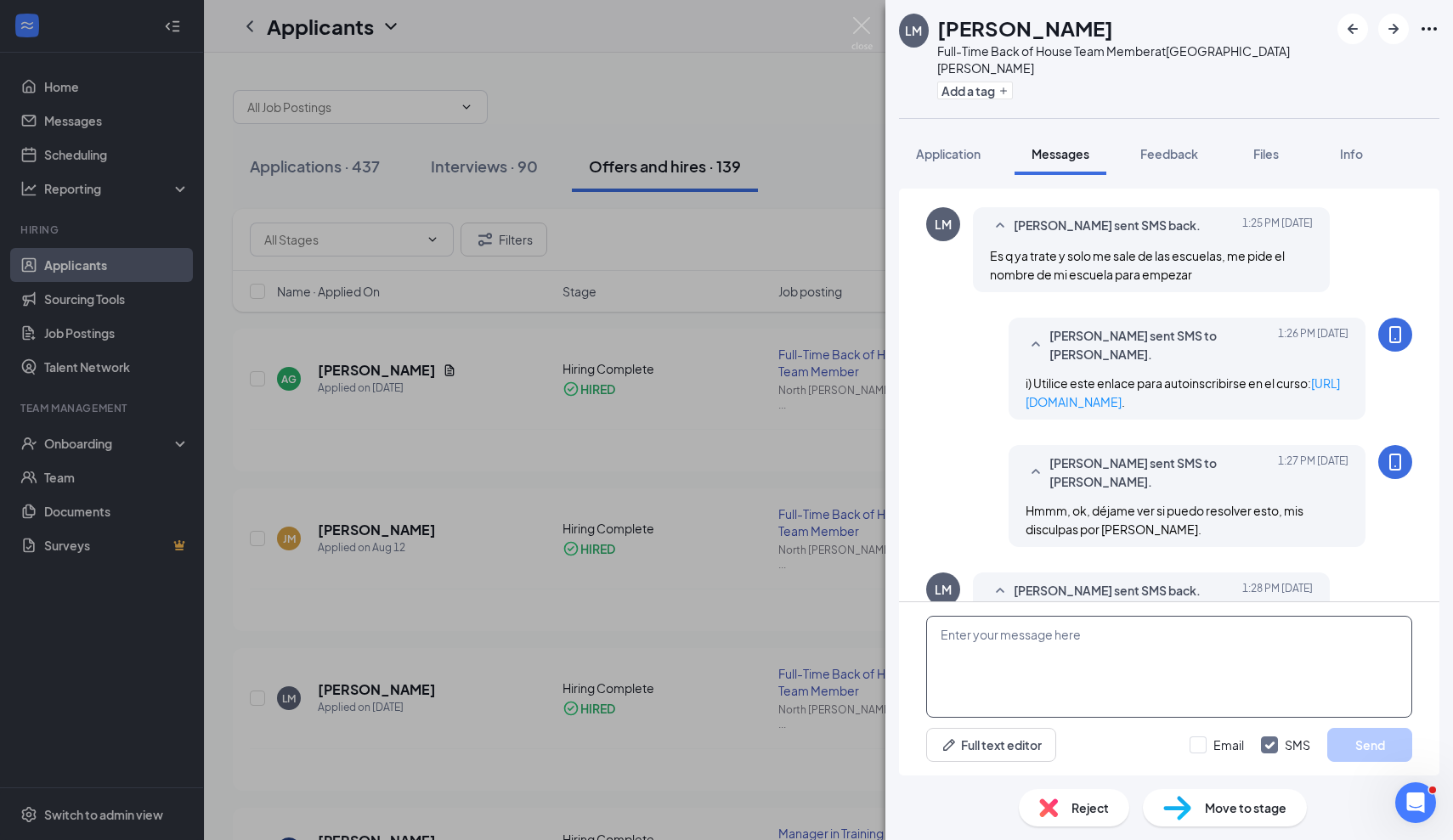
paste textarea "¡Mi placer!"
type textarea "¡Mi placer!"
click at [1358, 735] on button "Send" at bounding box center [1369, 744] width 85 height 34
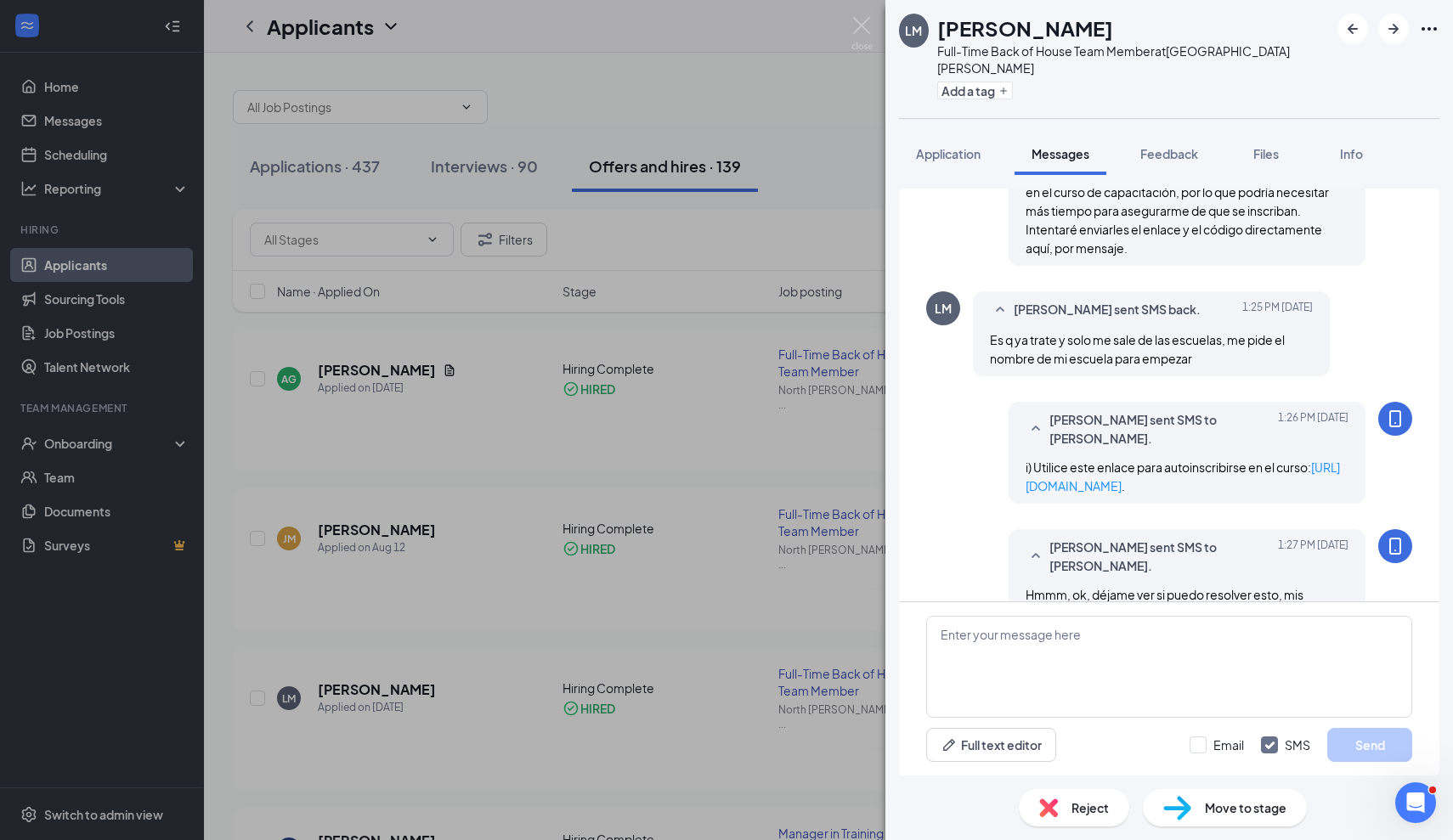
scroll to position [838, 0]
click at [869, 34] on img at bounding box center [861, 34] width 21 height 33
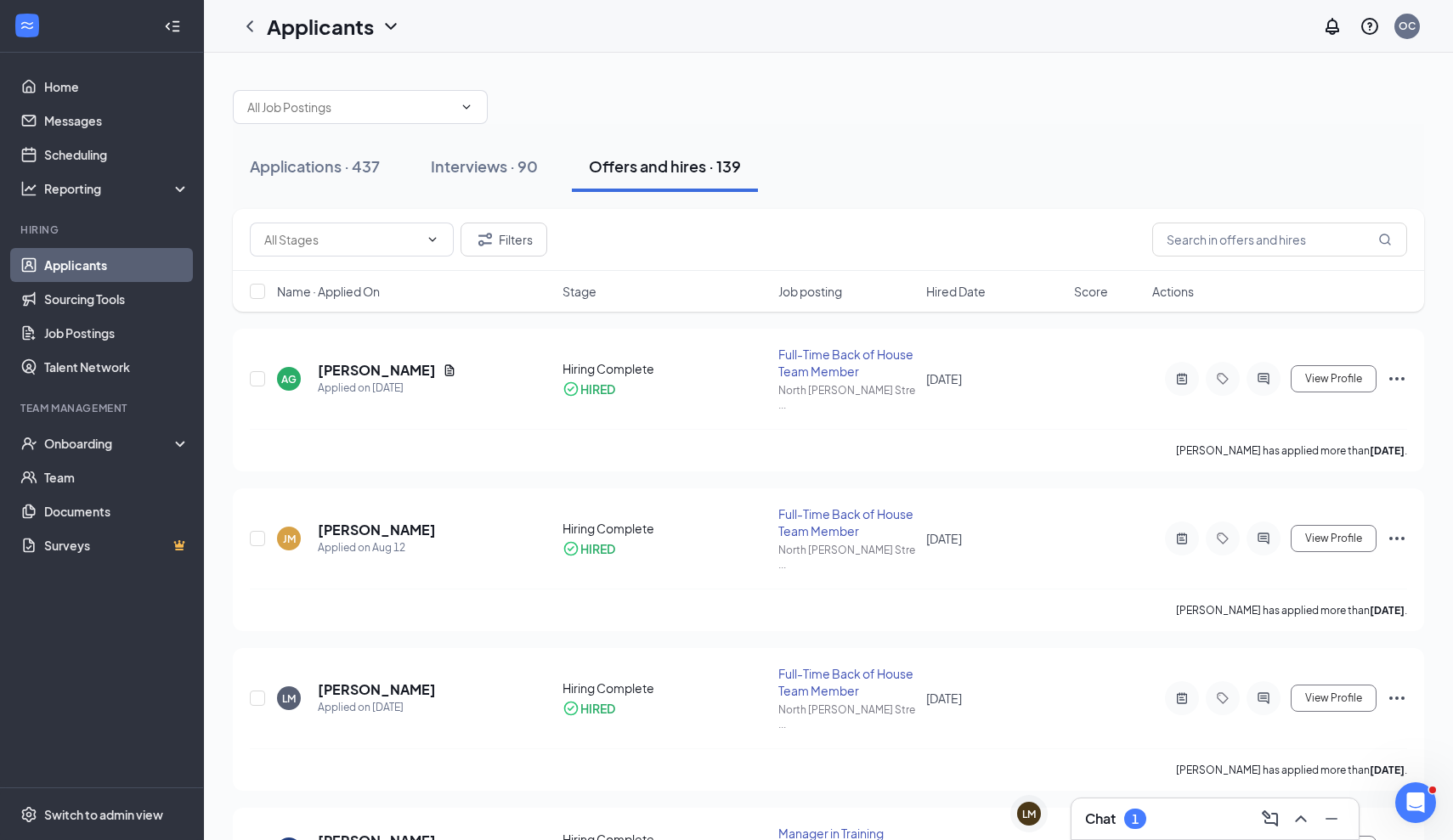
click at [1123, 811] on div "Chat 1" at bounding box center [1115, 818] width 61 height 20
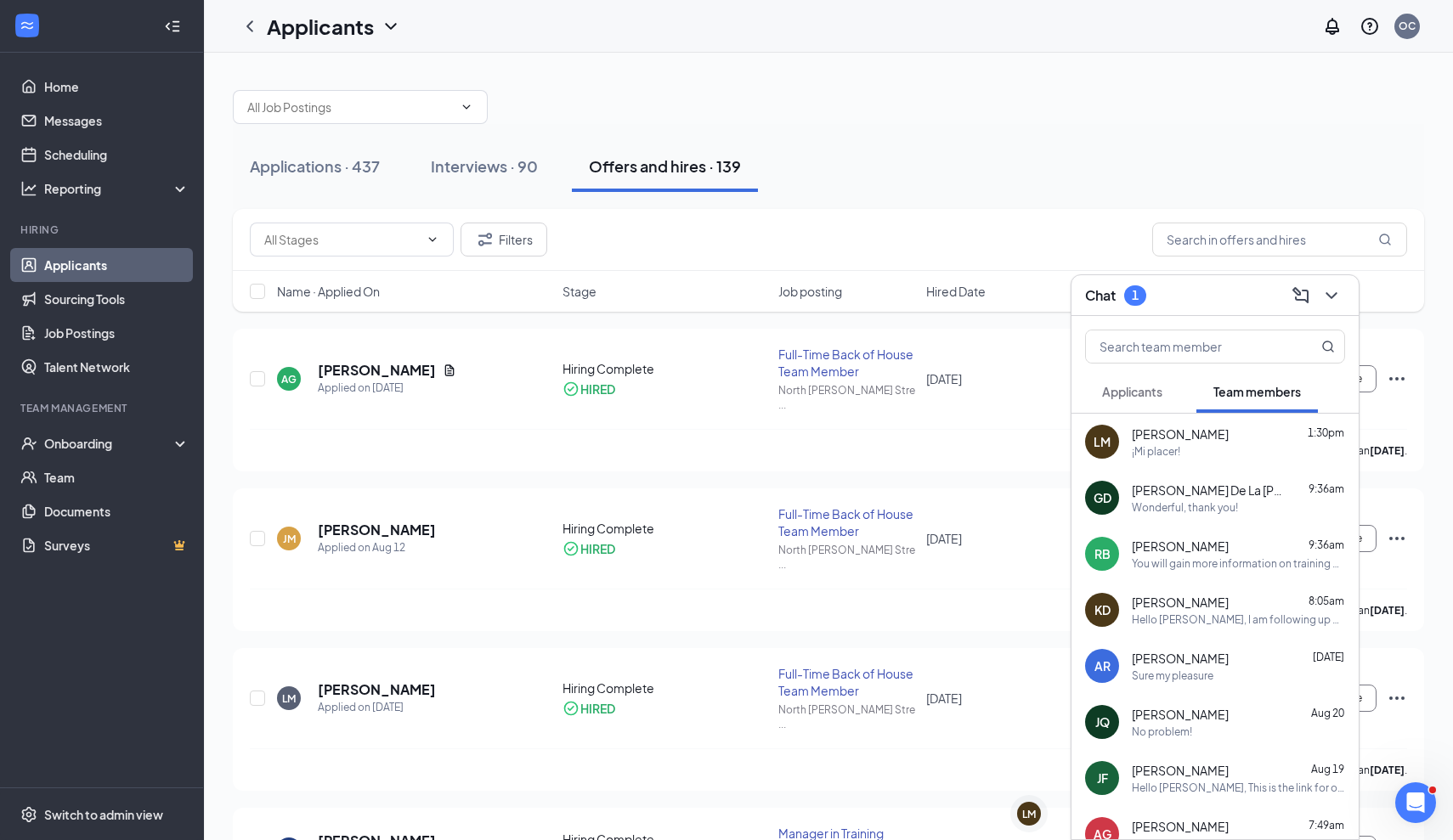
click at [1151, 390] on span "Applicants" at bounding box center [1132, 391] width 60 height 15
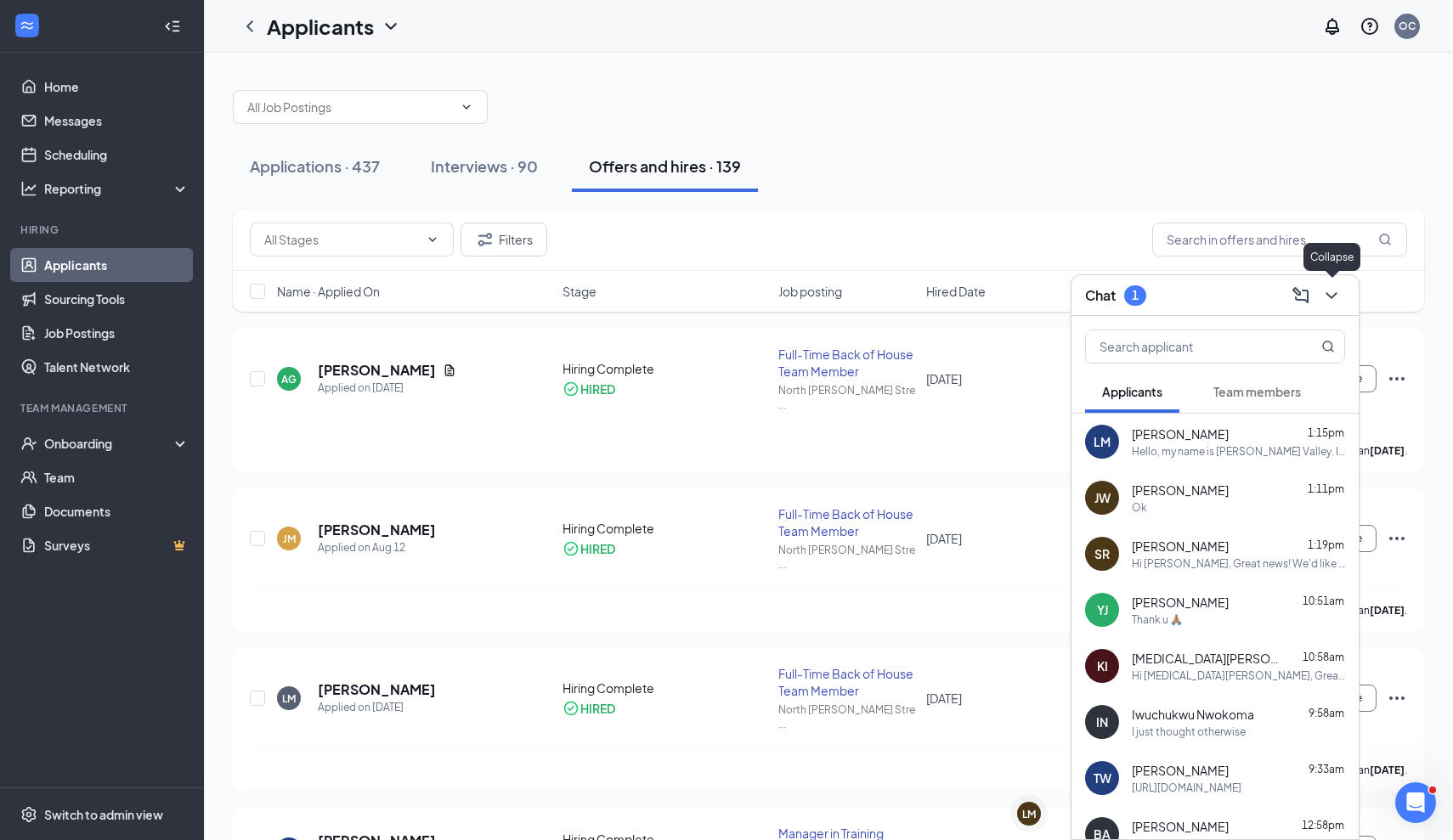
click at [1332, 299] on icon "ChevronDown" at bounding box center [1331, 296] width 20 height 20
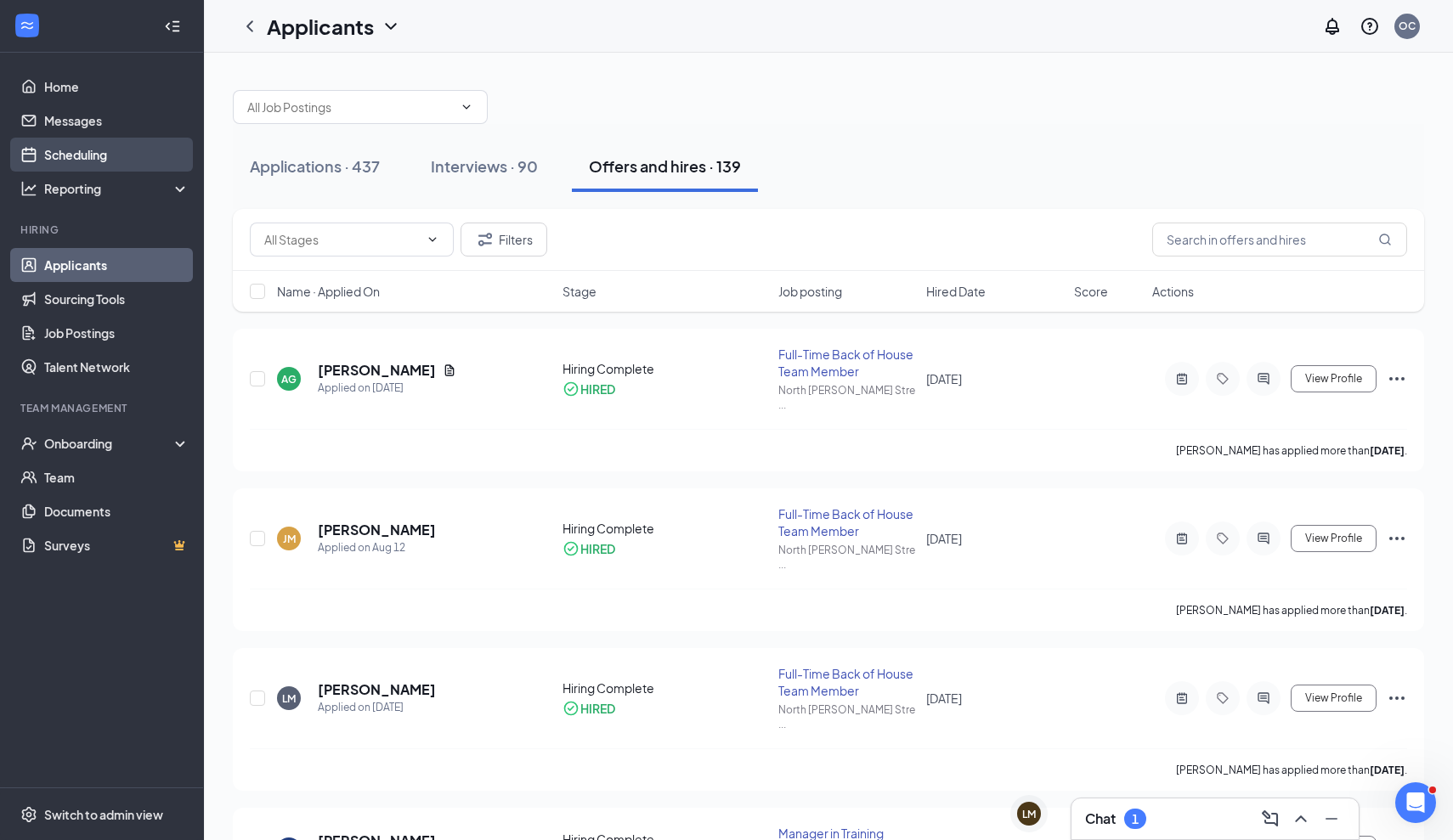
click at [95, 143] on link "Scheduling" at bounding box center [117, 154] width 146 height 34
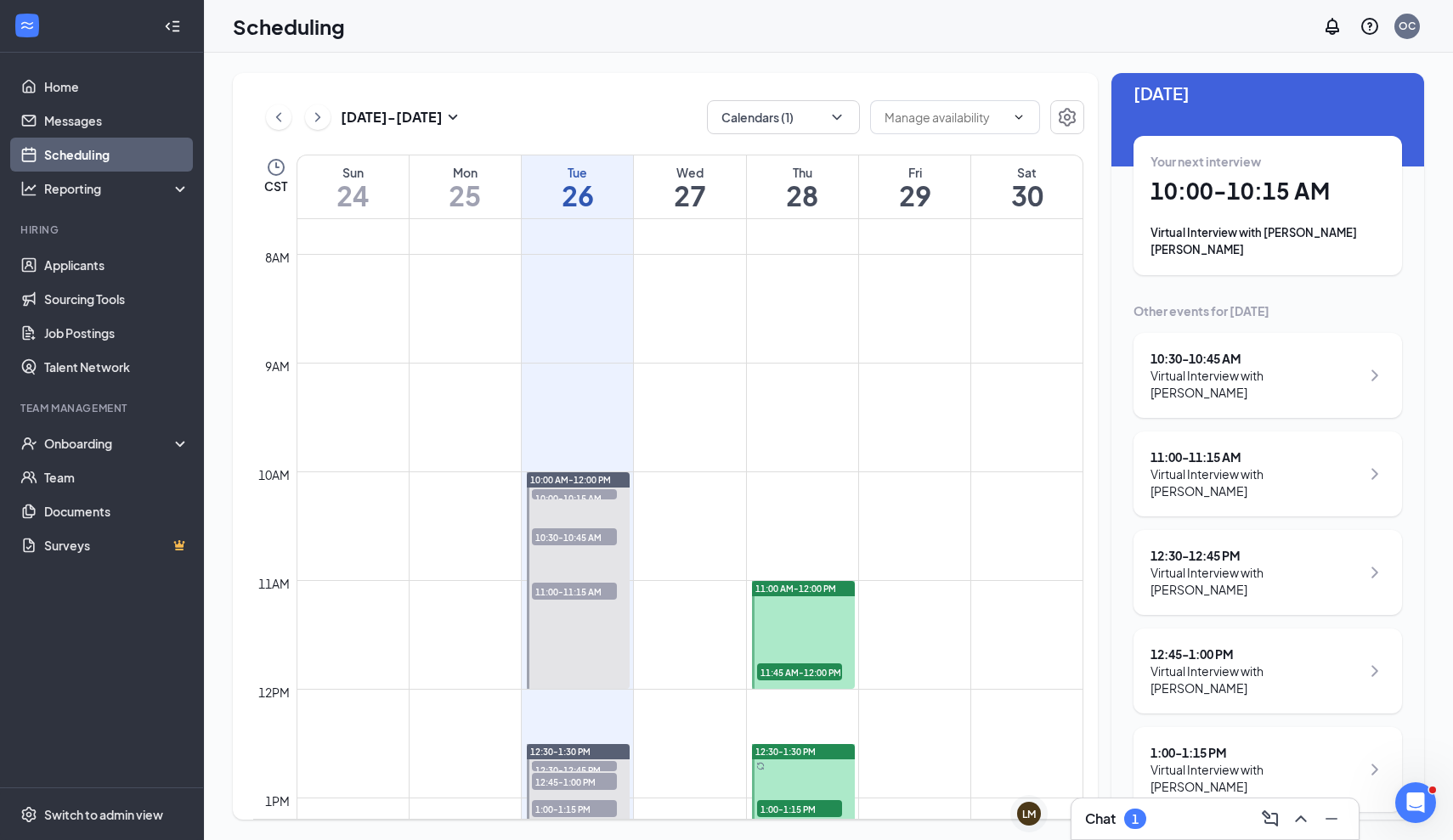
scroll to position [19, 0]
click at [1261, 839] on div "1:15 - 1:30 PM" at bounding box center [1255, 852] width 209 height 17
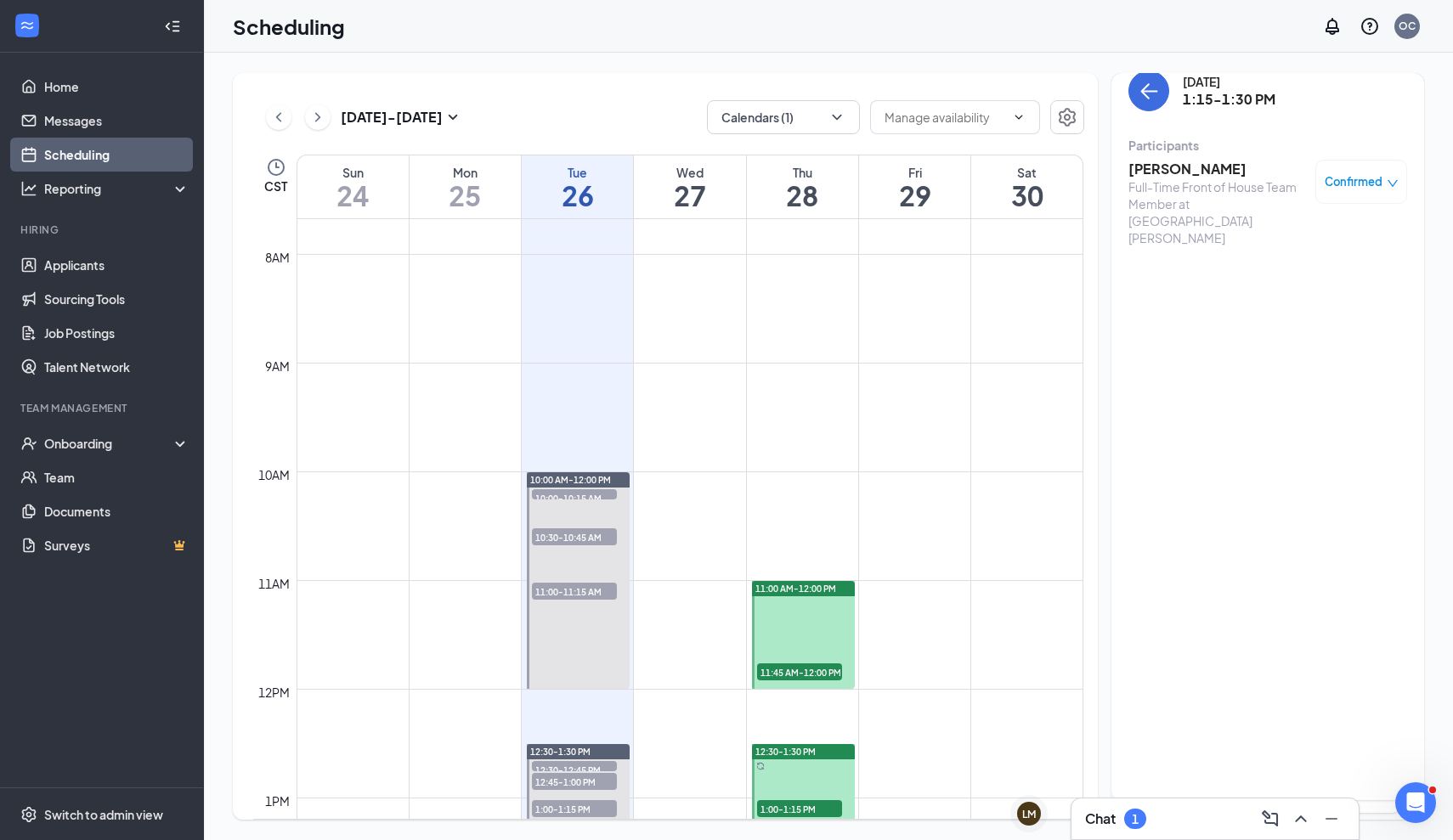
click at [1178, 159] on h3 "[PERSON_NAME]" at bounding box center [1217, 168] width 178 height 19
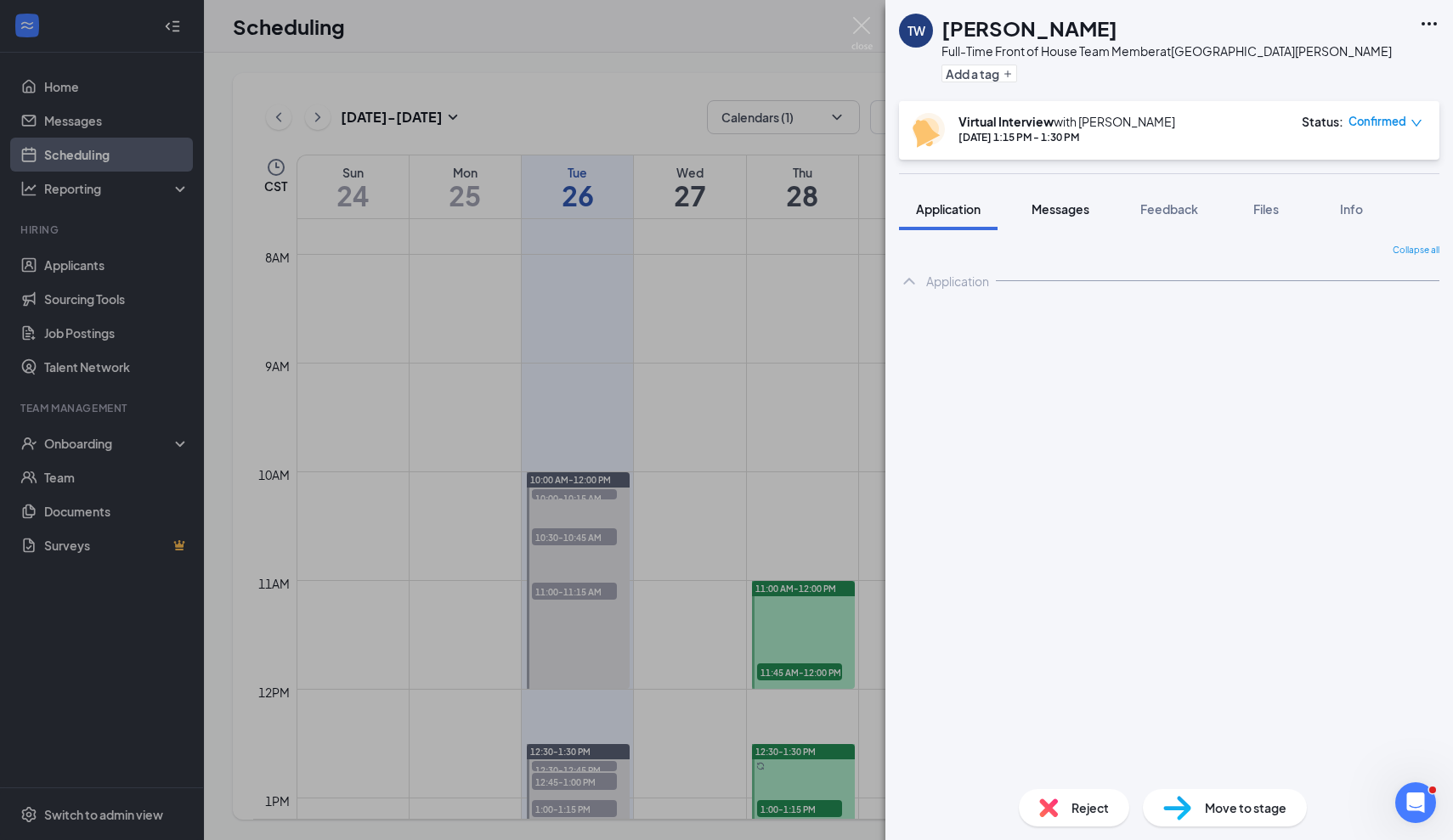
click at [1056, 197] on button "Messages" at bounding box center [1060, 208] width 92 height 43
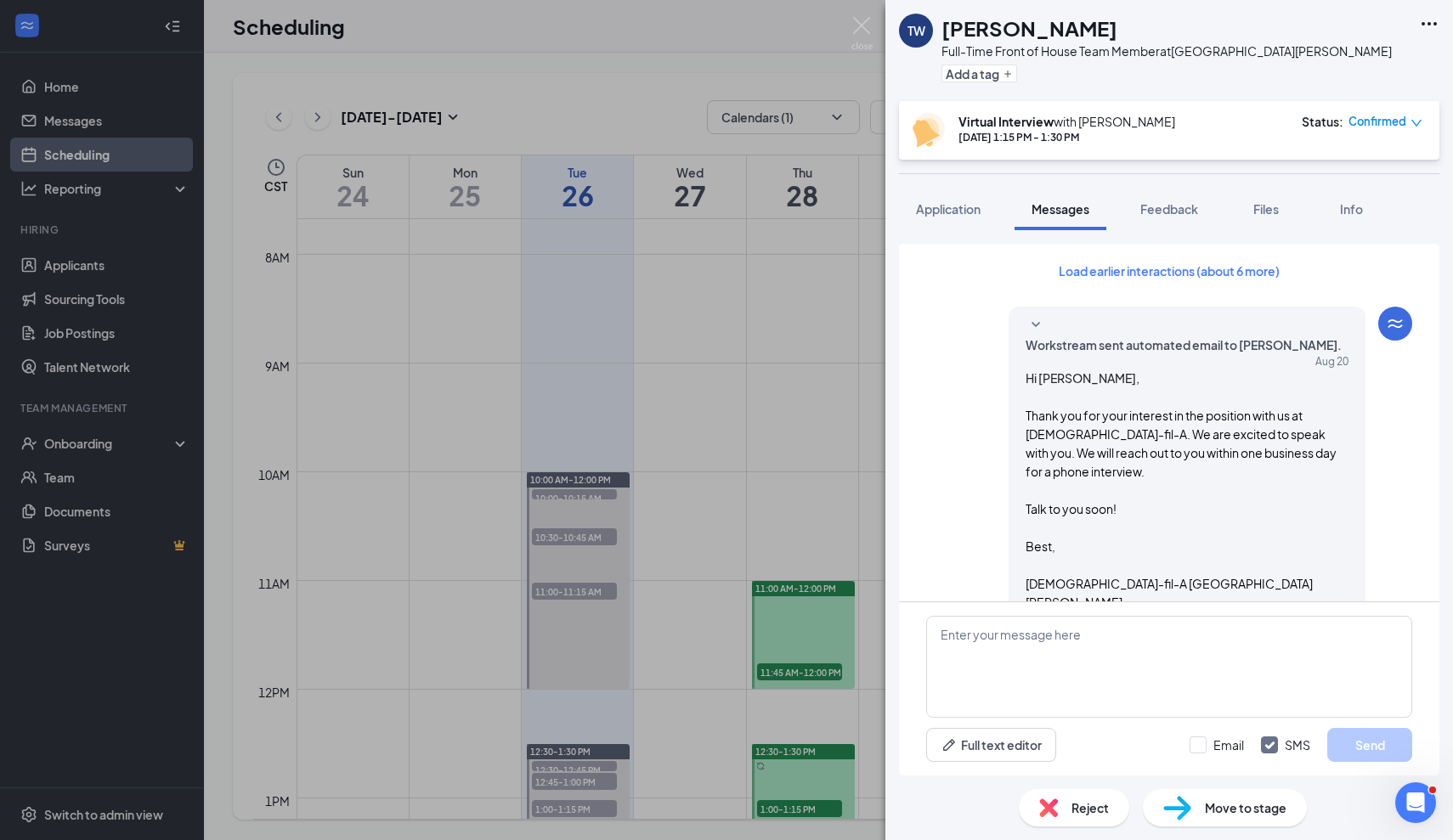
scroll to position [672, 0]
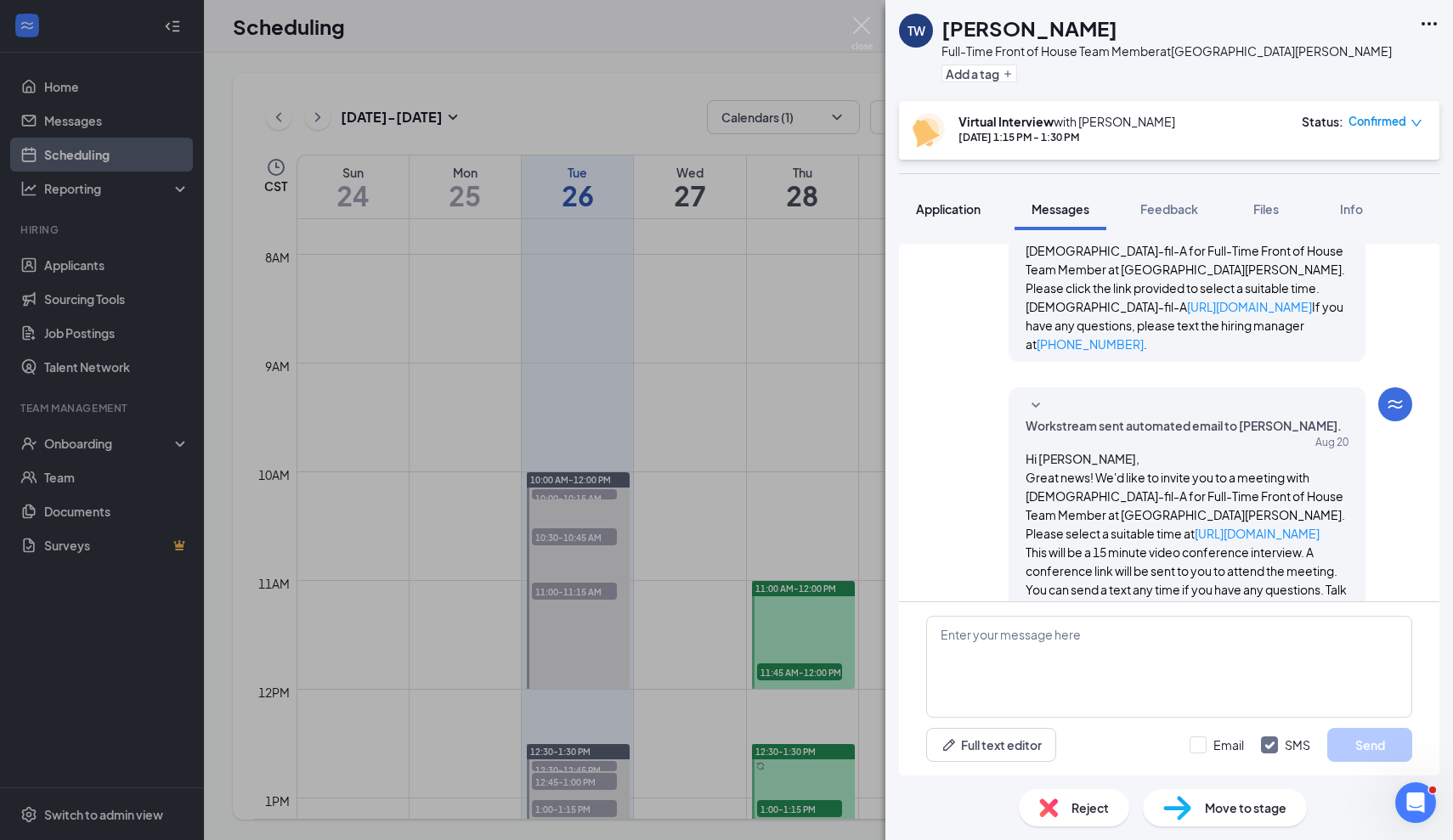
click at [961, 197] on button "Application" at bounding box center [948, 208] width 98 height 43
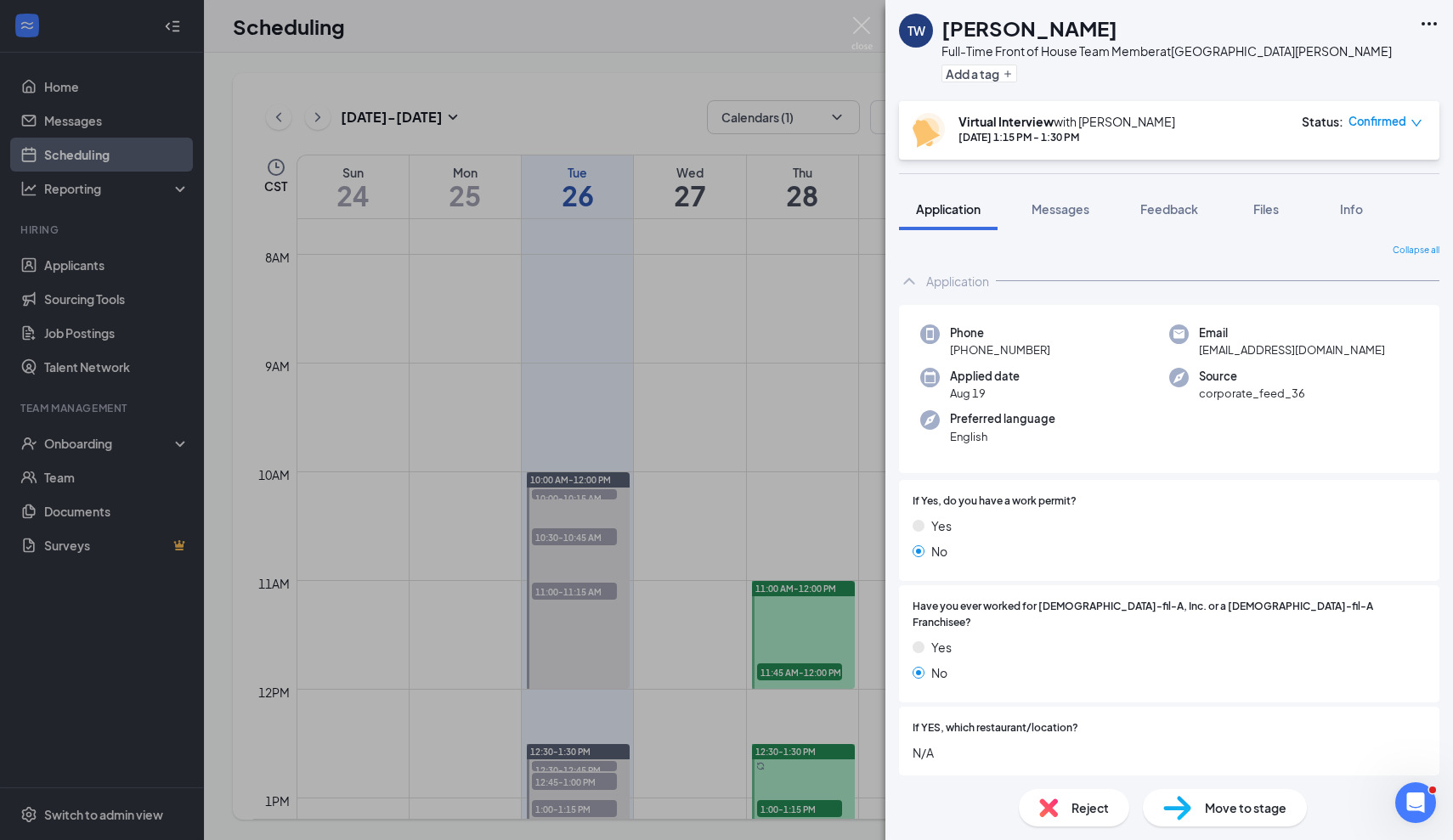
click at [1374, 118] on span "Confirmed" at bounding box center [1377, 121] width 57 height 17
click at [1303, 258] on span "Mark as no-show" at bounding box center [1321, 268] width 117 height 19
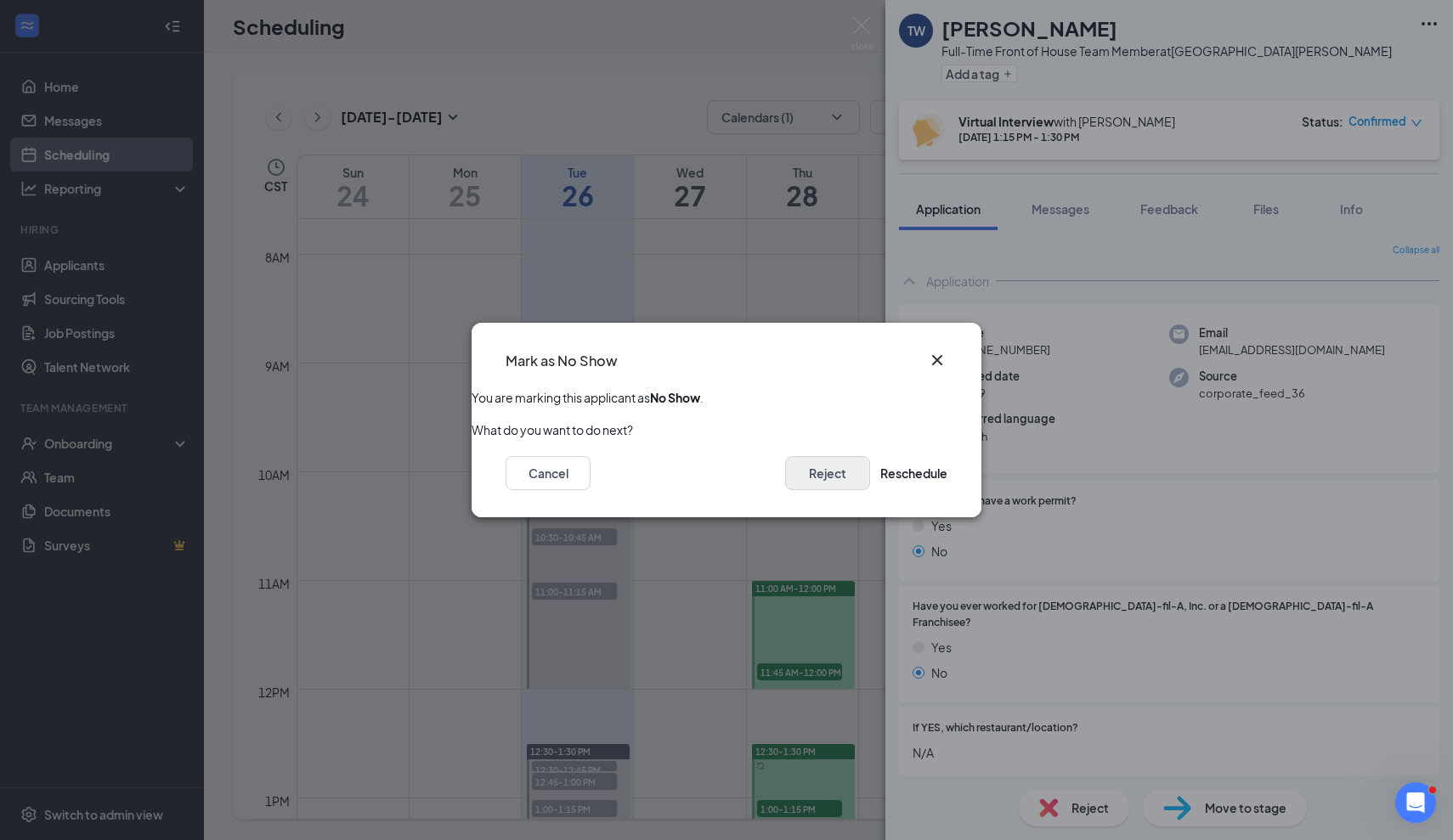
click at [793, 474] on button "Reject" at bounding box center [827, 472] width 85 height 34
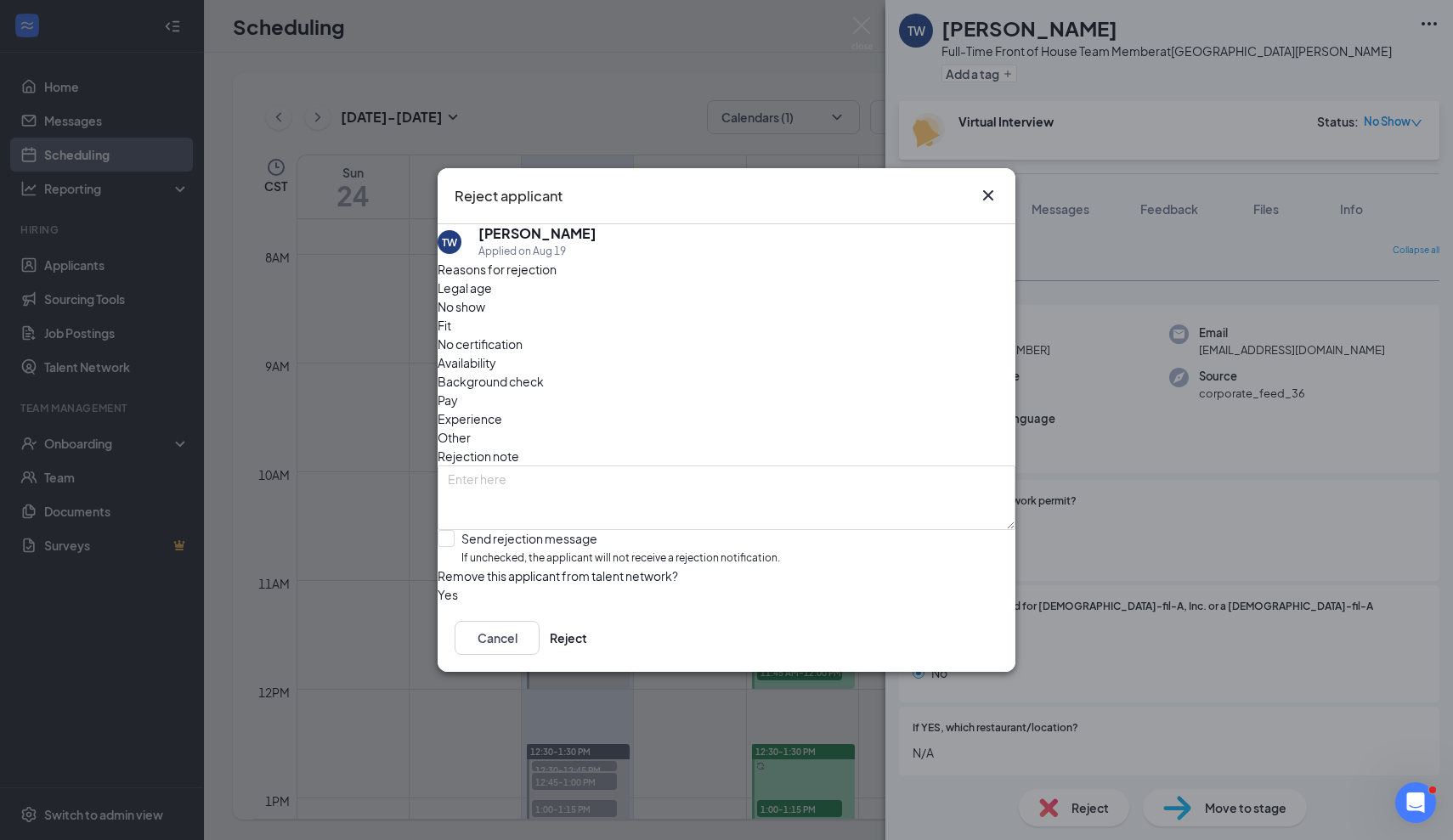
click at [485, 316] on span "No show" at bounding box center [462, 307] width 47 height 19
click at [621, 465] on textarea at bounding box center [726, 497] width 578 height 65
type textarea "no show"
click at [454, 530] on div at bounding box center [446, 538] width 17 height 17
click at [471, 530] on input "Send rejection message If unchecked, the applicant will not receive a rejection…" at bounding box center [609, 548] width 342 height 36
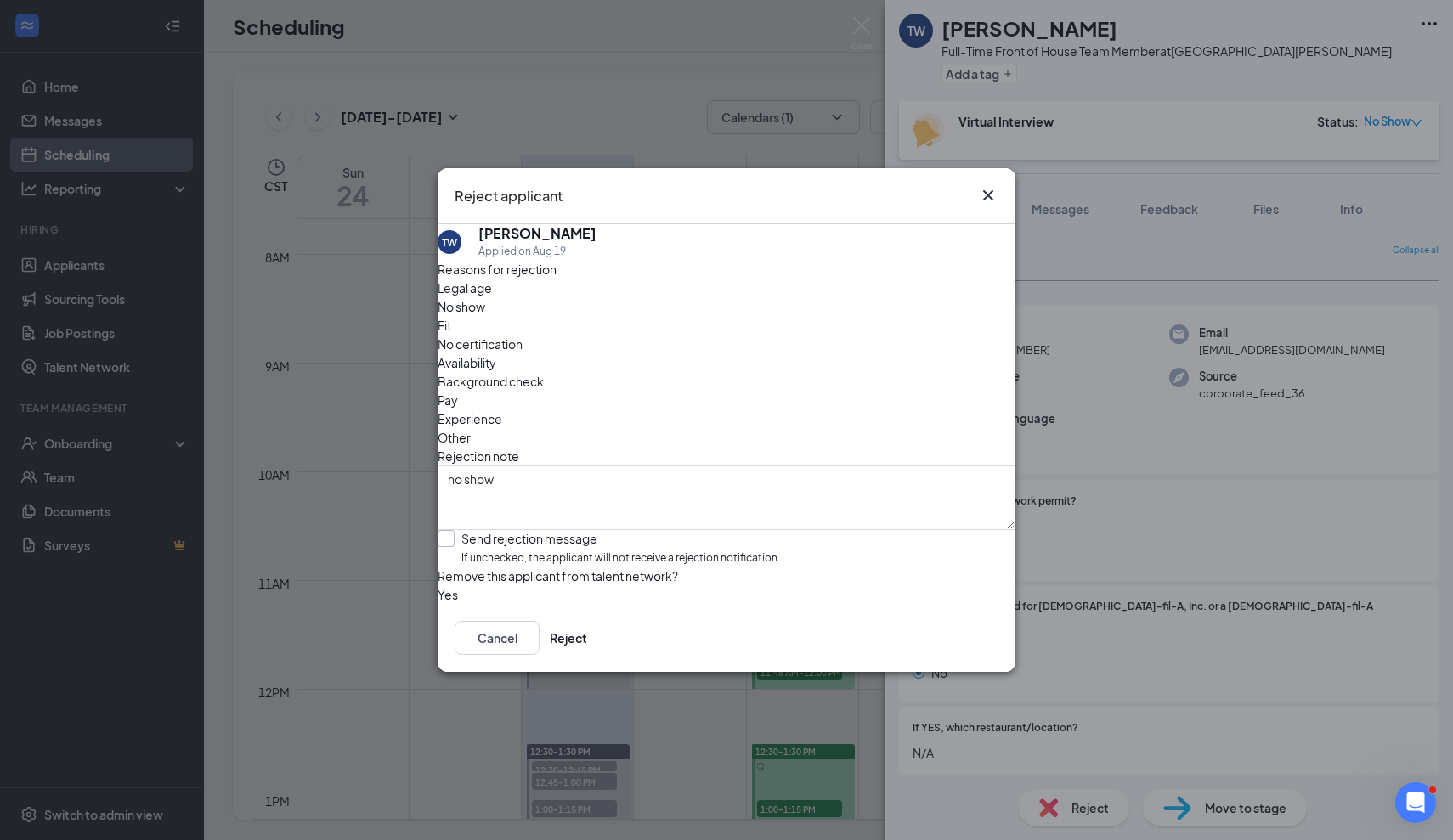
checkbox input "true"
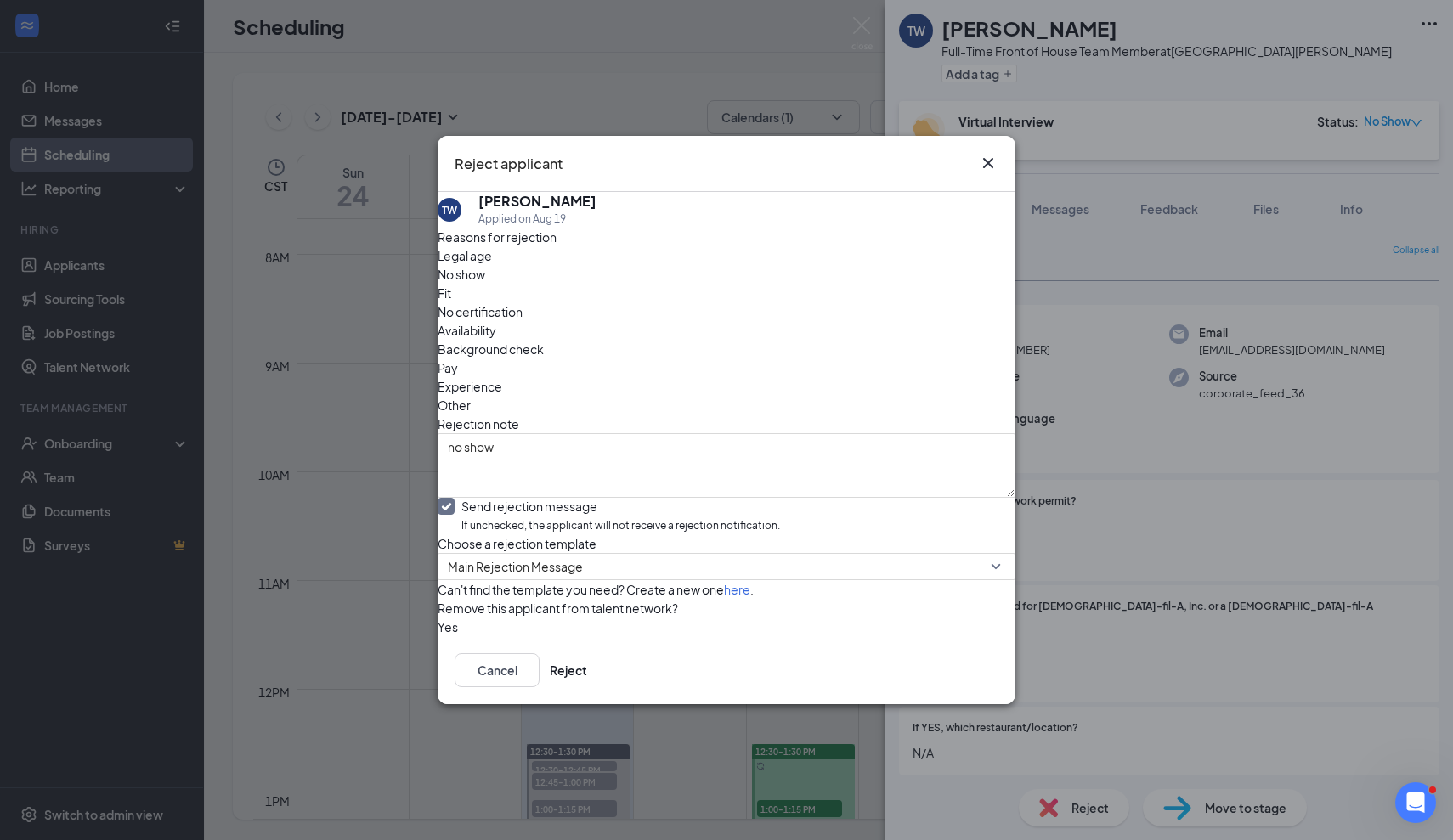
click at [438, 636] on button "button" at bounding box center [438, 626] width 0 height 19
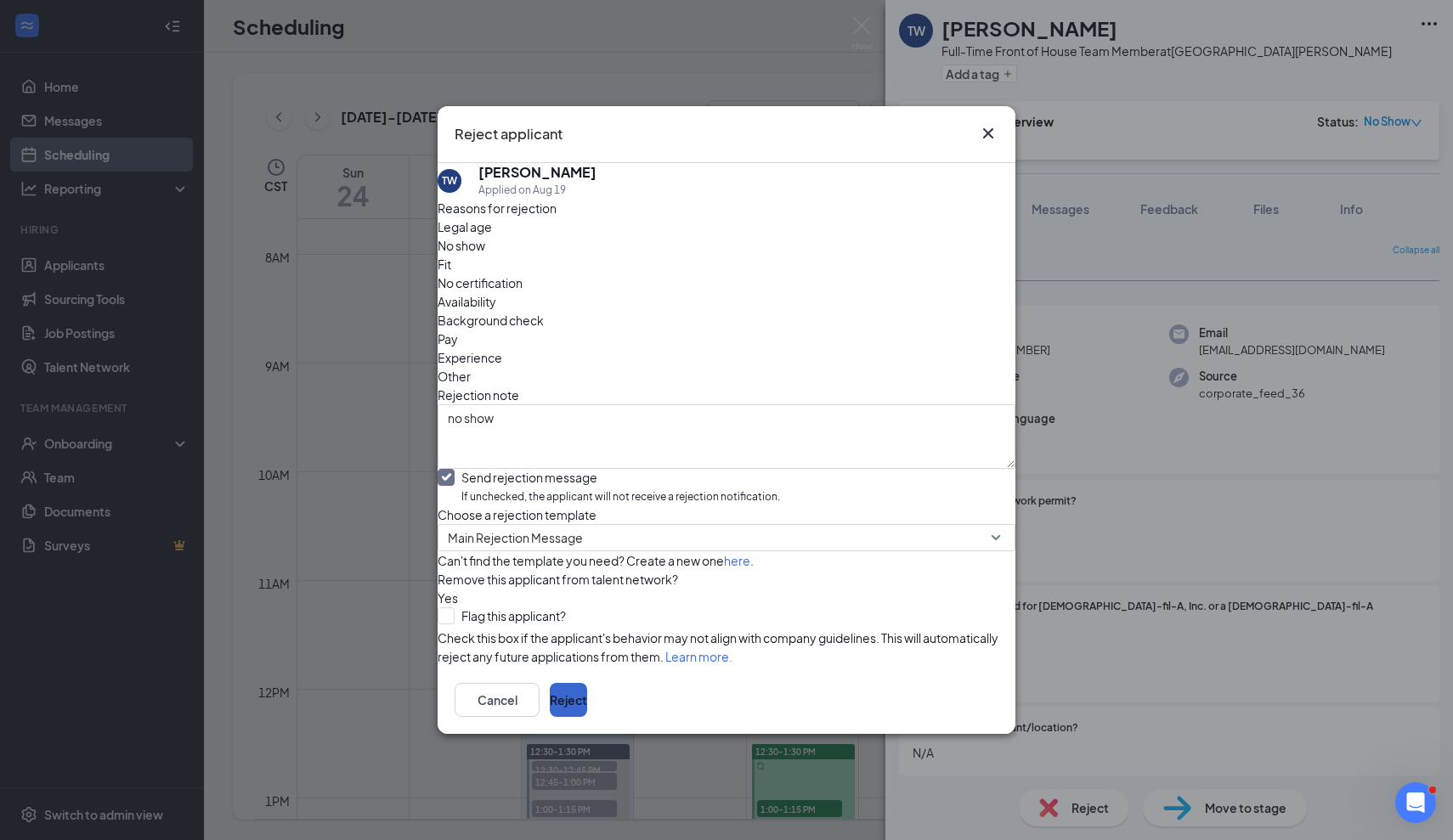
click at [587, 717] on button "Reject" at bounding box center [568, 699] width 37 height 34
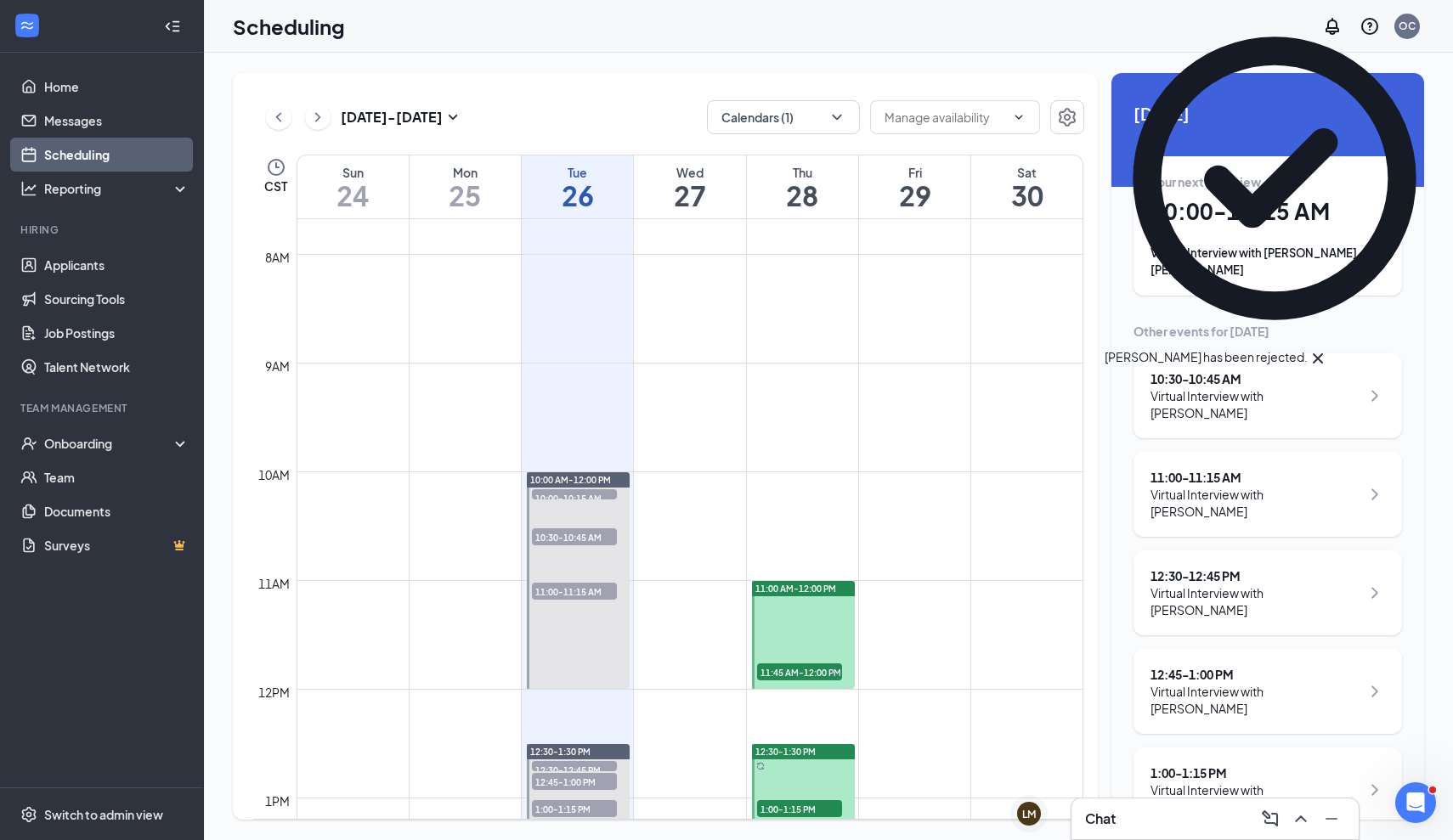
click at [1227, 203] on h1 "10:00 - 10:15 AM" at bounding box center [1267, 211] width 235 height 29
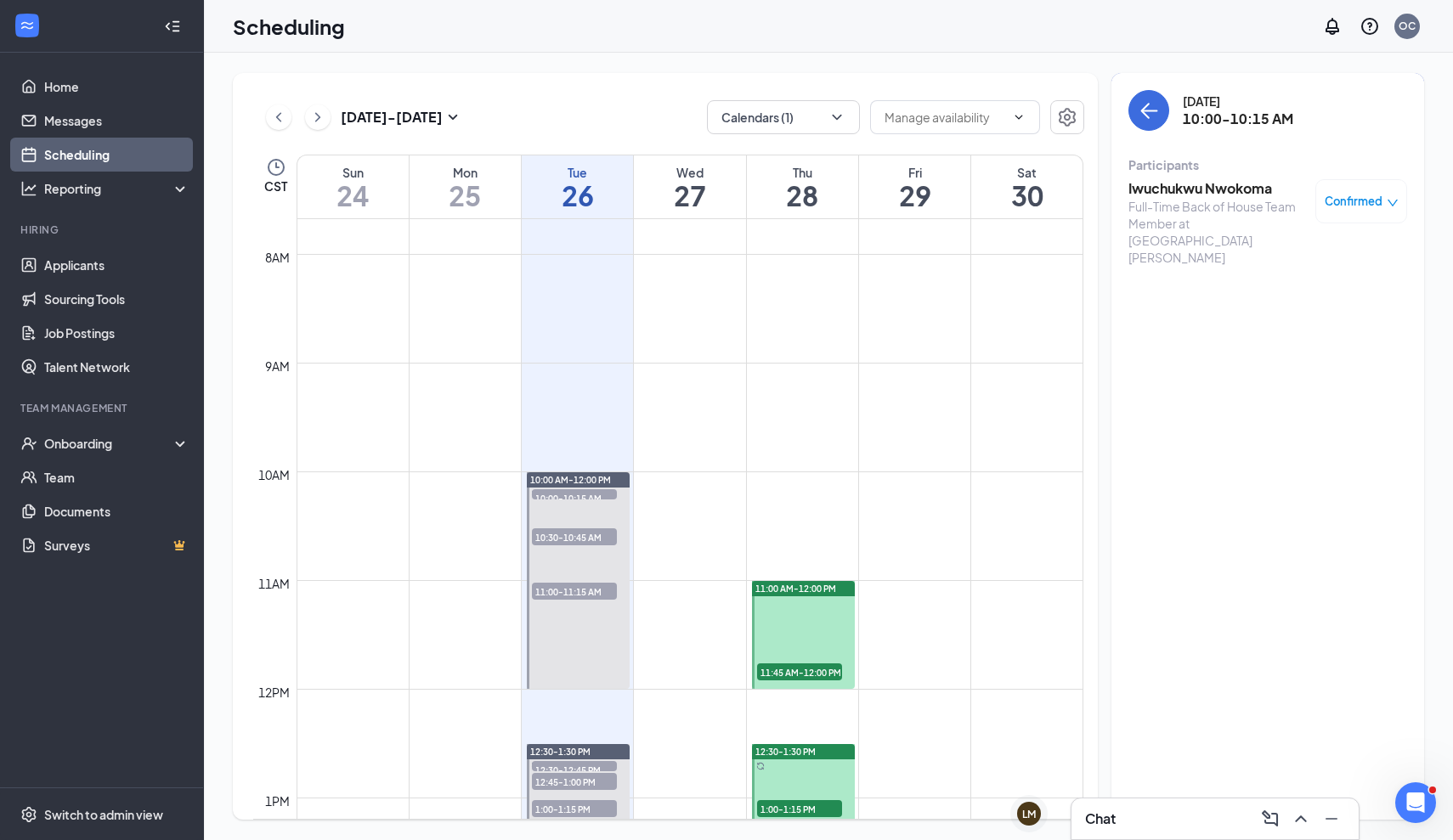
click at [1227, 184] on h3 "Iwuchukwu Nwokoma" at bounding box center [1217, 188] width 178 height 19
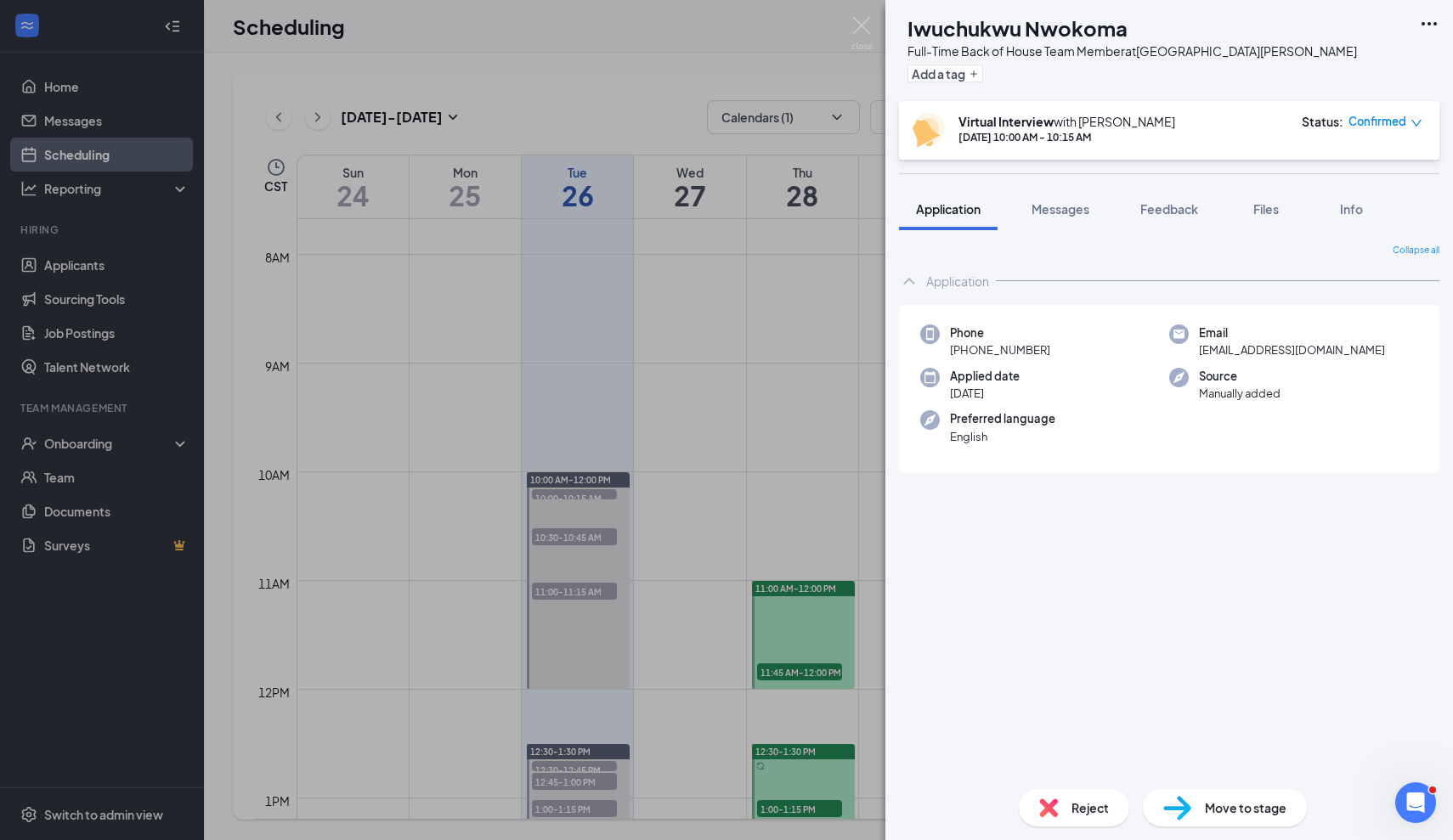
click at [1046, 796] on div "Reject" at bounding box center [1073, 807] width 110 height 37
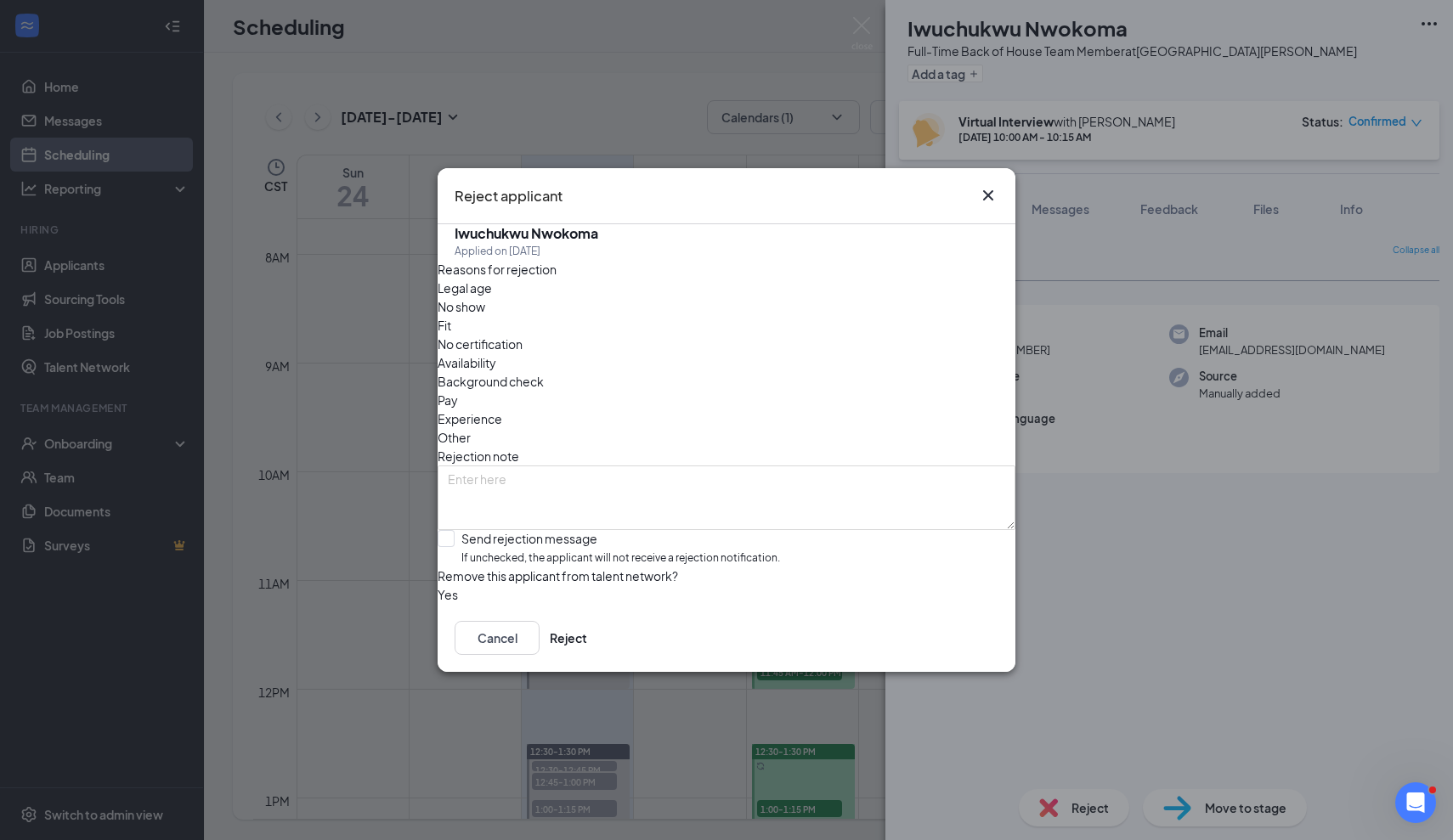
click at [496, 353] on span "Availability" at bounding box center [467, 362] width 58 height 19
click at [696, 465] on textarea at bounding box center [726, 497] width 578 height 65
type textarea "availability"
click at [463, 530] on input "Send rejection message If unchecked, the applicant will not receive a rejection…" at bounding box center [609, 548] width 342 height 36
checkbox input "true"
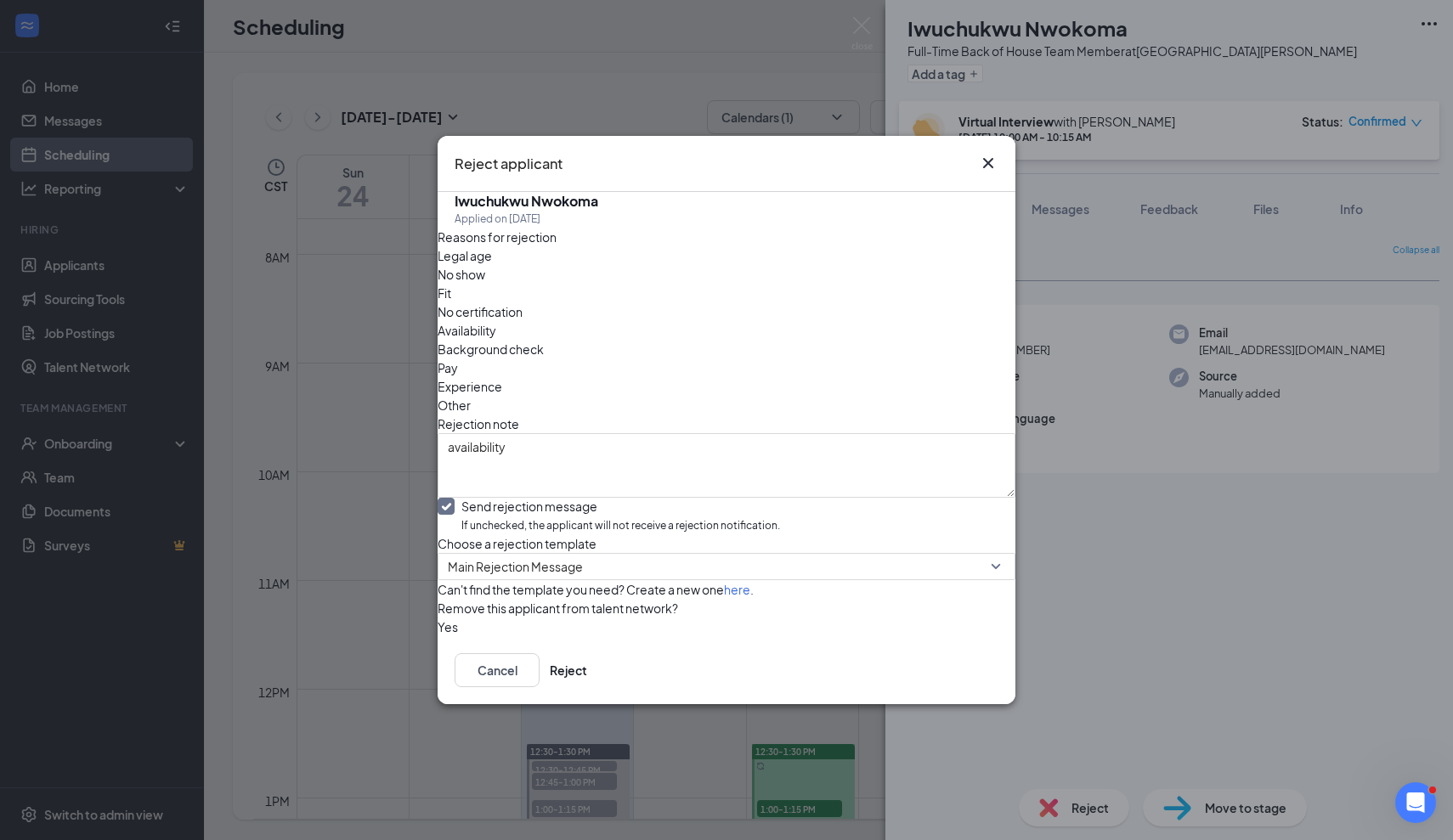
click at [438, 636] on button "button" at bounding box center [438, 626] width 0 height 19
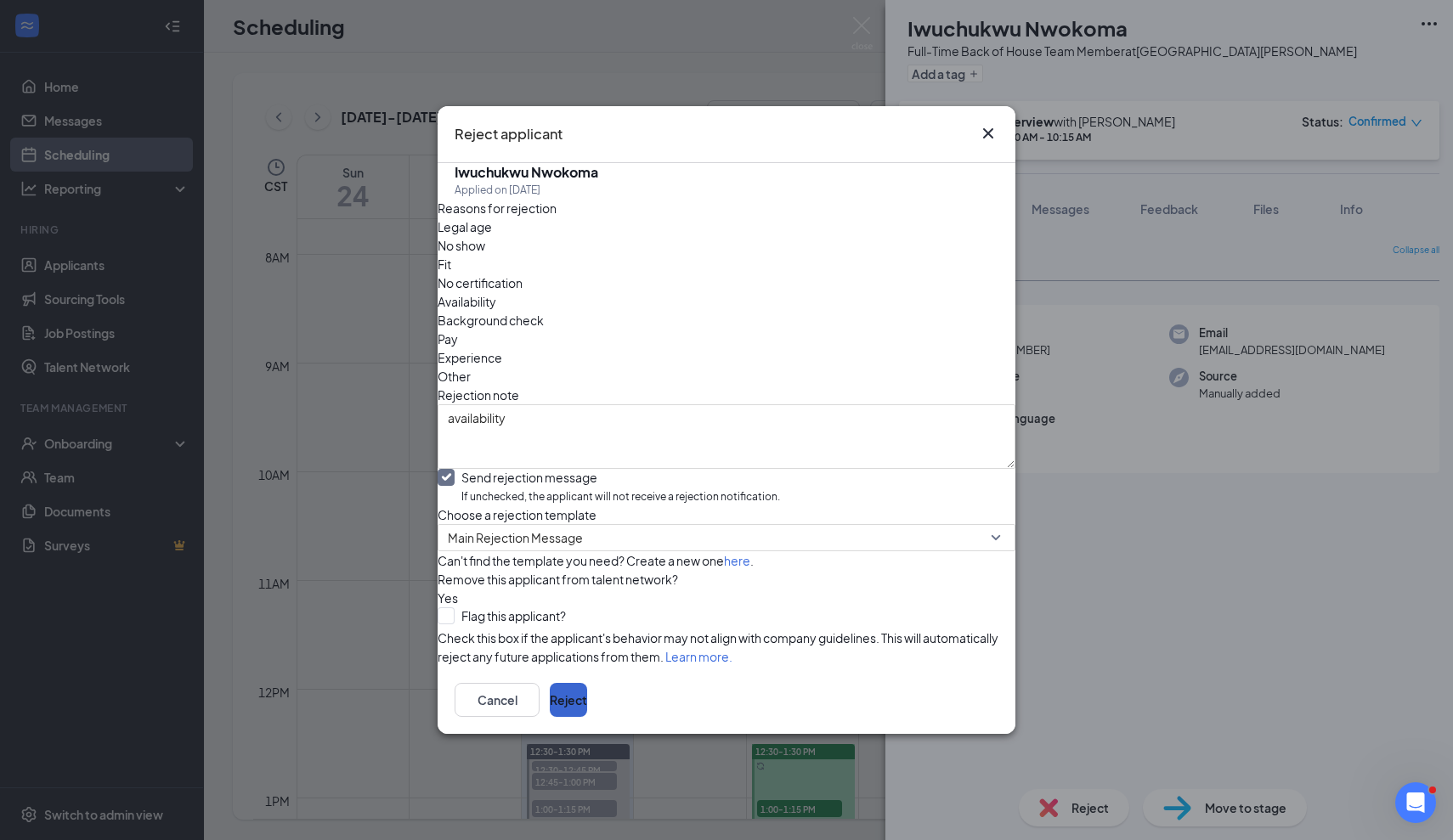
click at [587, 717] on button "Reject" at bounding box center [568, 699] width 37 height 34
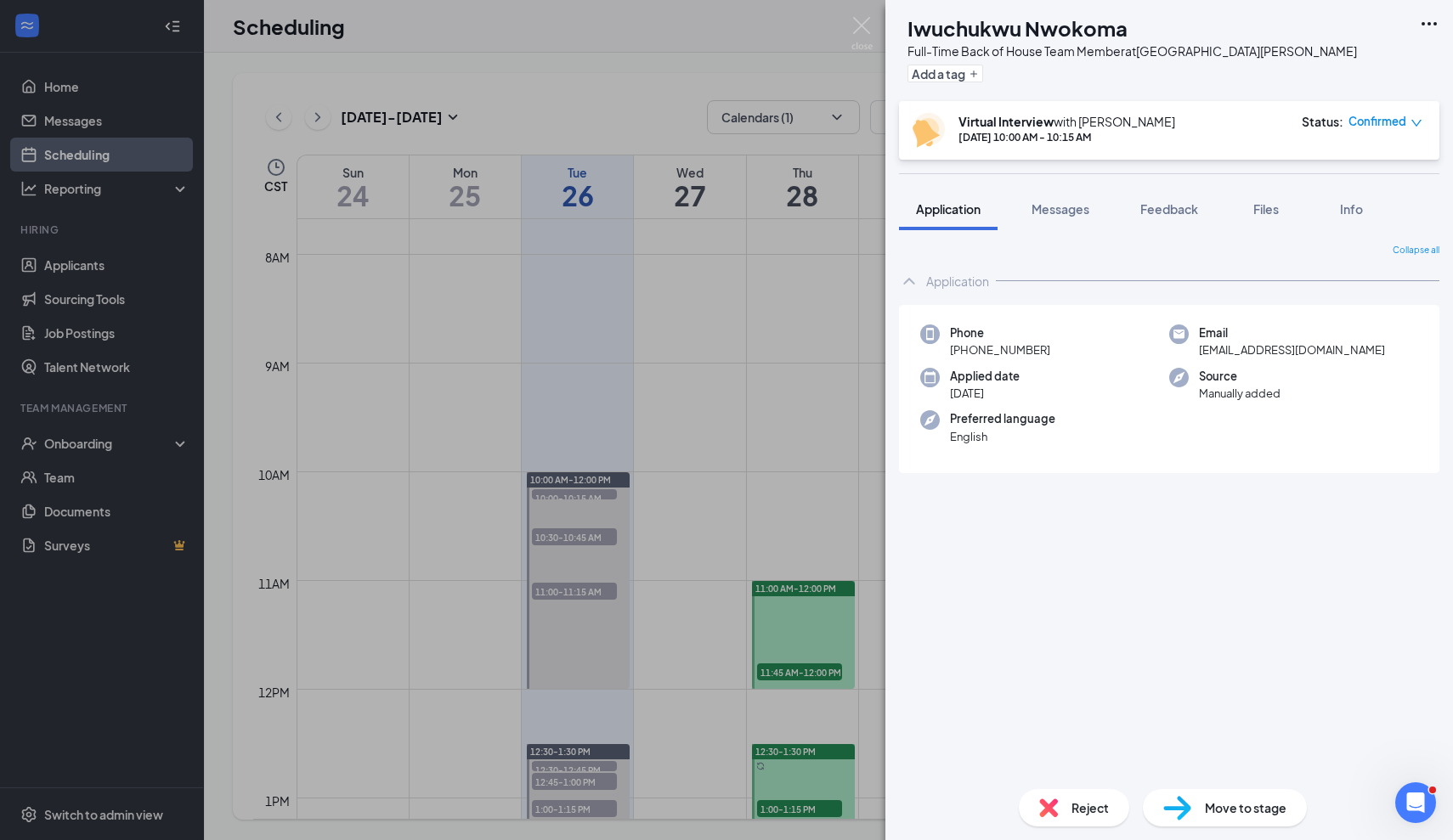
click at [865, 15] on div "IN Iwuchukwu Nwokoma Full-Time Back of House Team Member at North Collins Stree…" at bounding box center [726, 420] width 1453 height 840
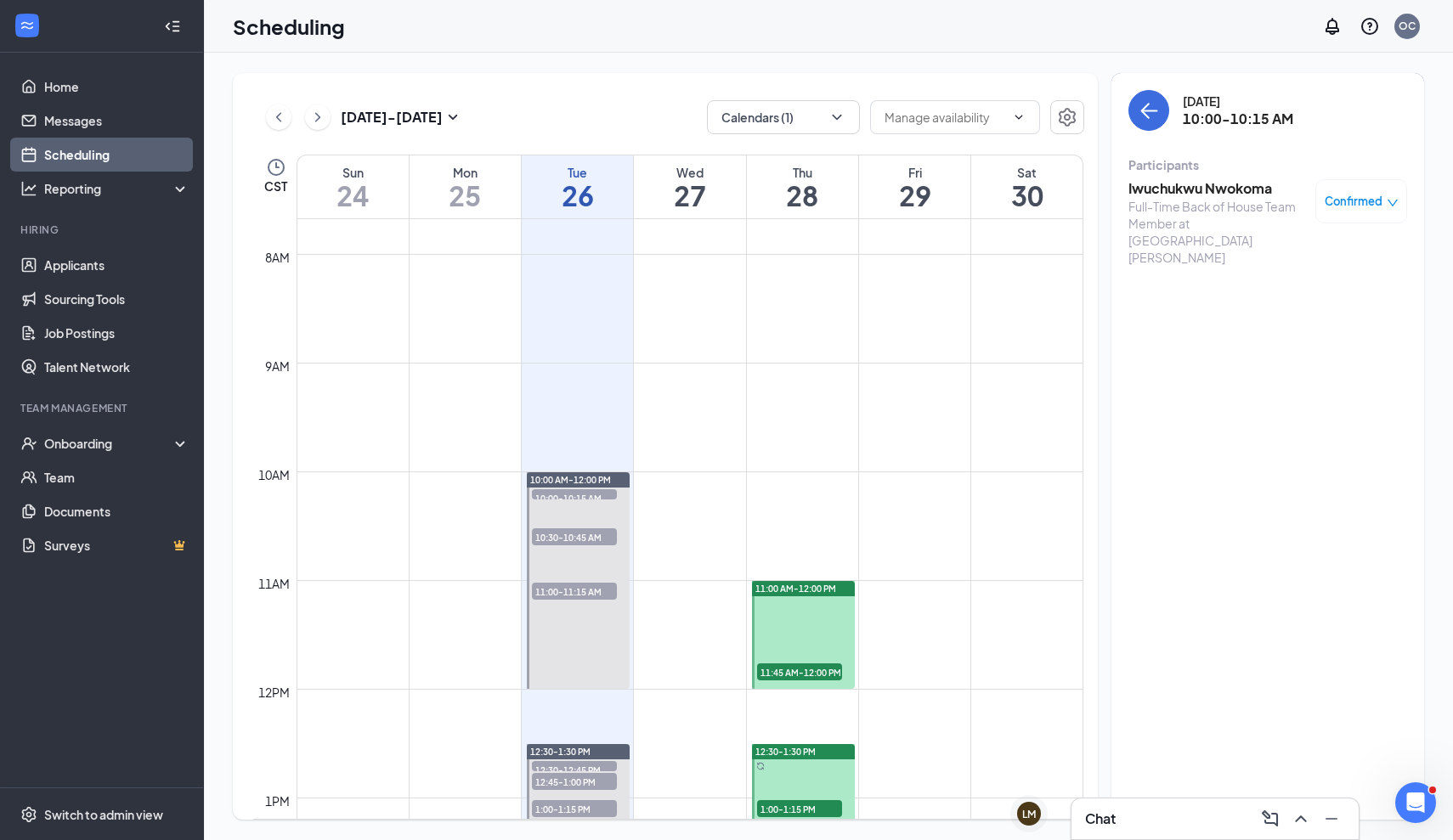
click at [863, 25] on div "Scheduling OC" at bounding box center [828, 26] width 1249 height 53
click at [1150, 102] on icon "ArrowLeft" at bounding box center [1148, 110] width 20 height 20
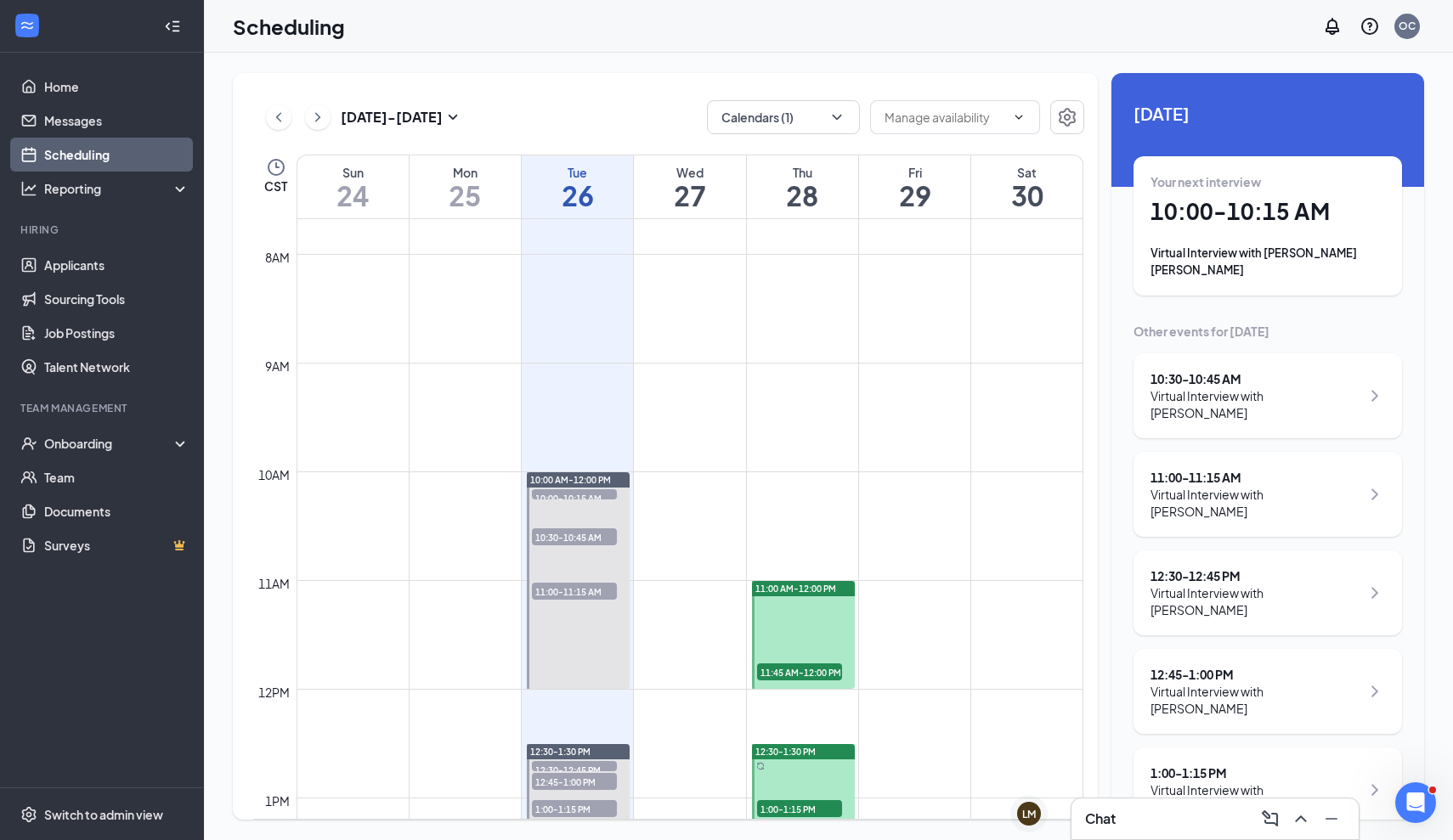
click at [1285, 370] on div "10:30 - 10:45 AM" at bounding box center [1255, 379] width 209 height 17
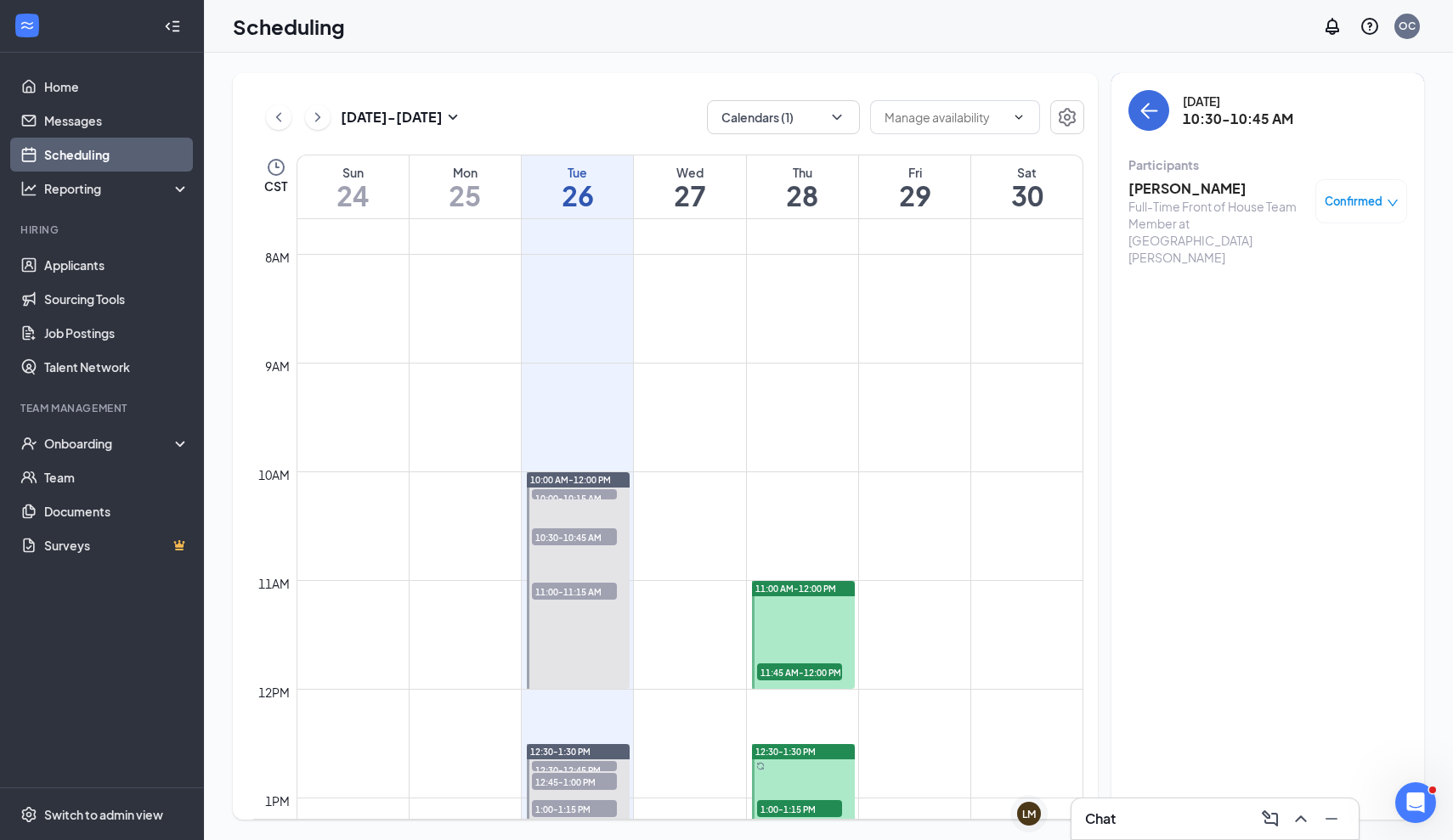
click at [1202, 189] on h3 "[PERSON_NAME]" at bounding box center [1217, 188] width 178 height 19
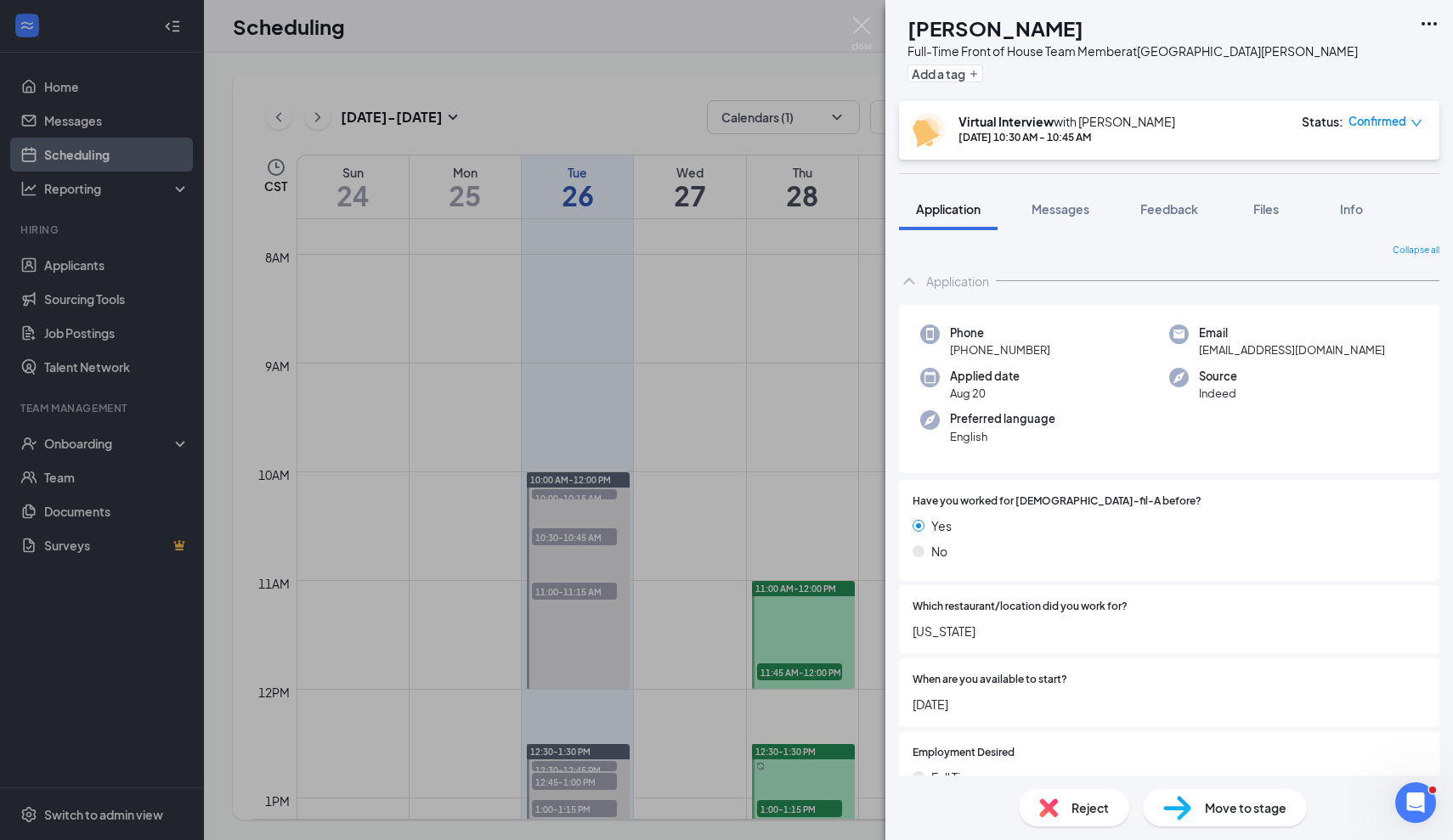
click at [1069, 802] on div "Reject" at bounding box center [1073, 807] width 110 height 37
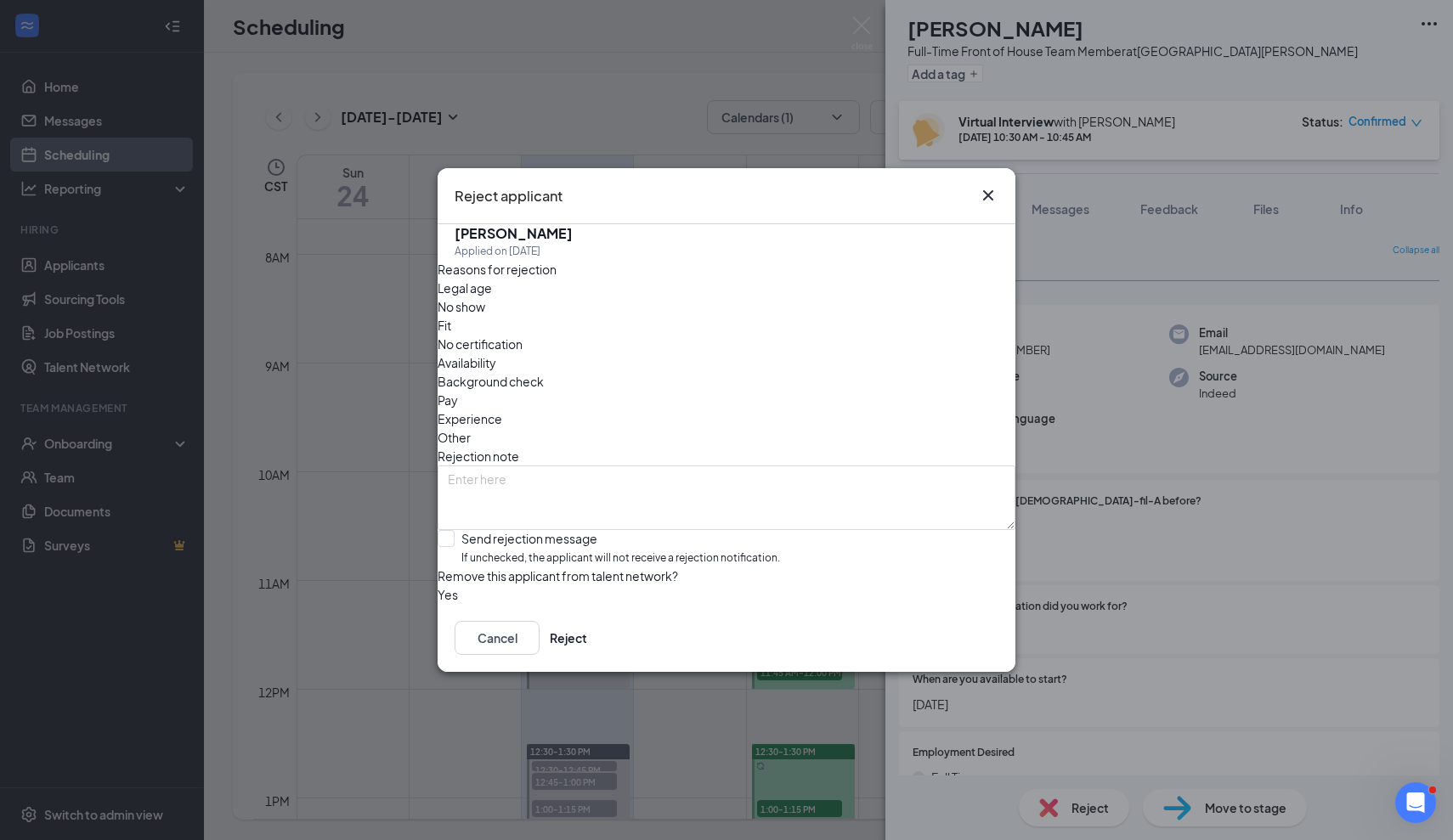
click at [485, 310] on span "No show" at bounding box center [462, 307] width 47 height 19
click at [647, 465] on textarea at bounding box center [726, 497] width 578 height 65
type textarea "no show"
click at [464, 530] on input "Send rejection message If unchecked, the applicant will not receive a rejection…" at bounding box center [609, 548] width 342 height 36
checkbox input "true"
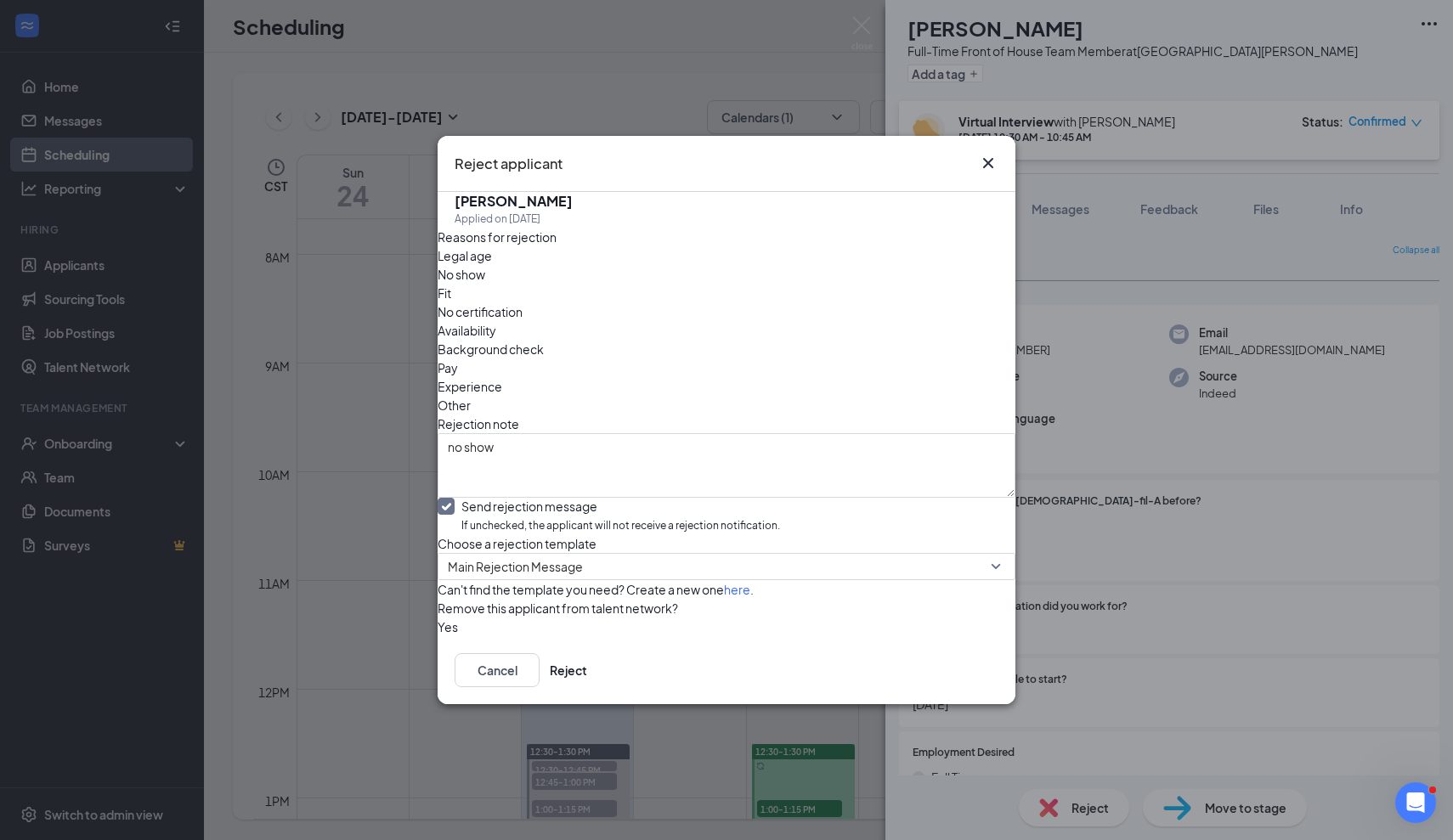
click at [438, 636] on button "button" at bounding box center [438, 626] width 0 height 19
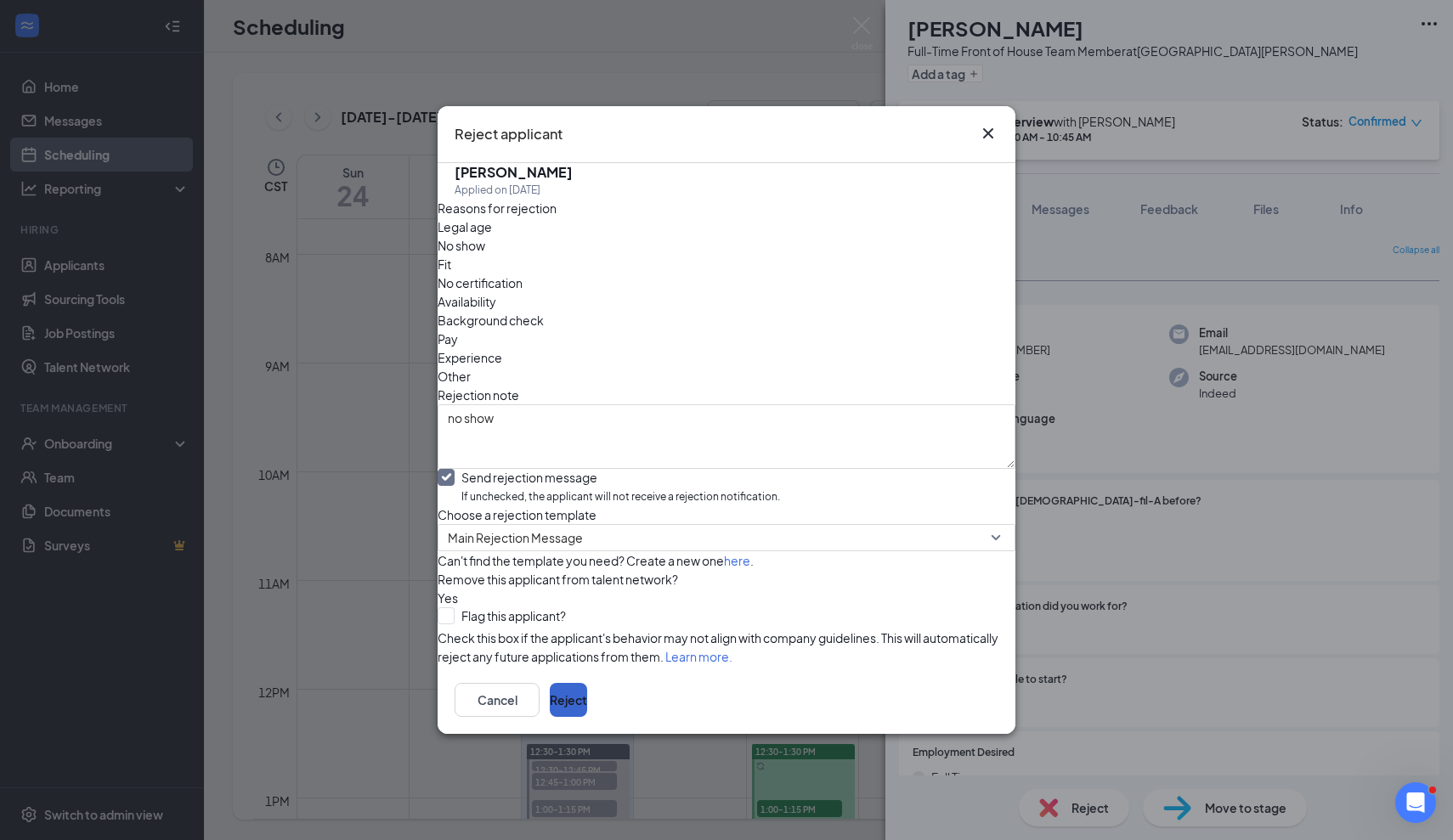
click at [587, 717] on button "Reject" at bounding box center [568, 699] width 37 height 34
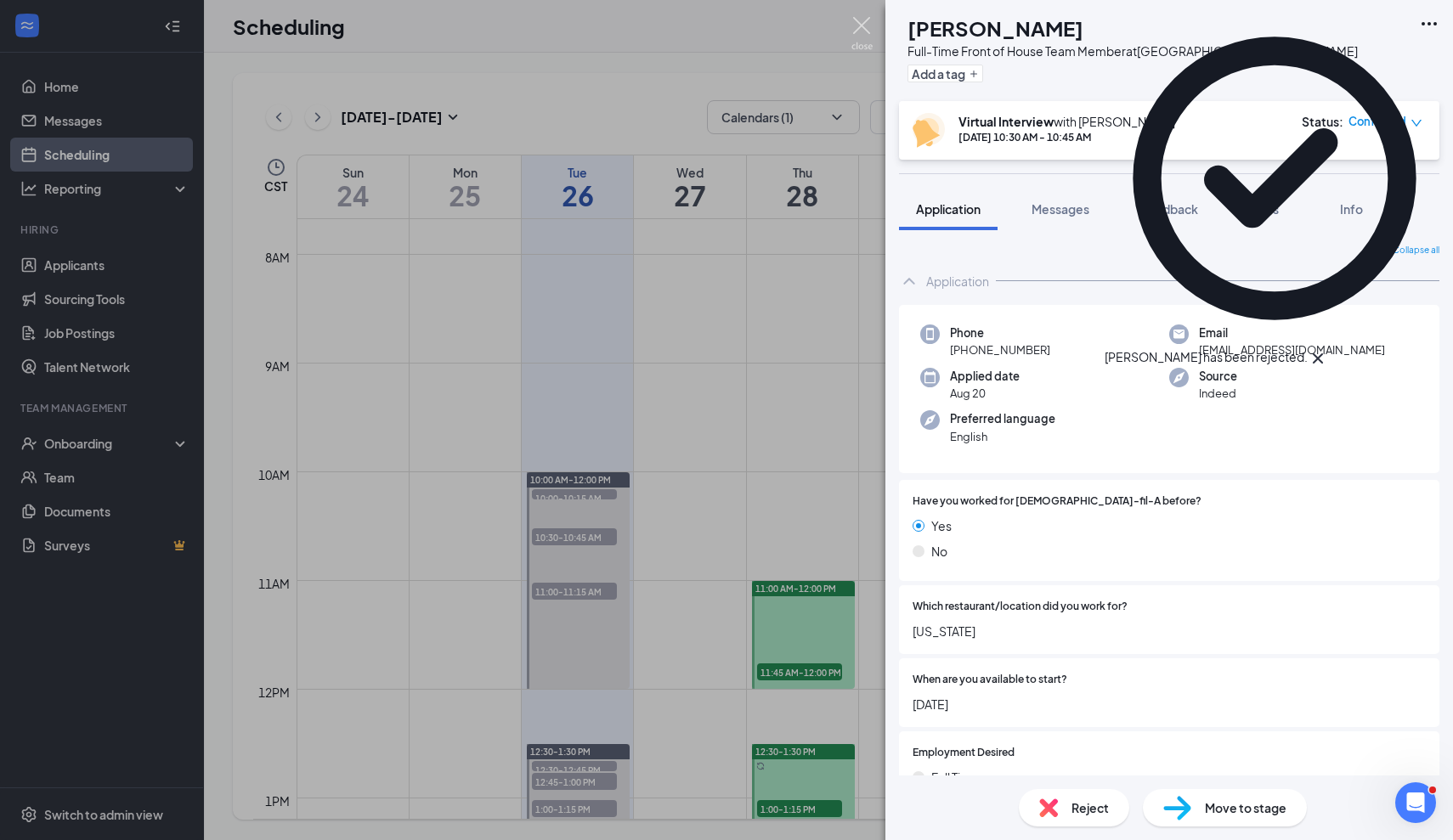
click at [869, 31] on img at bounding box center [861, 34] width 21 height 33
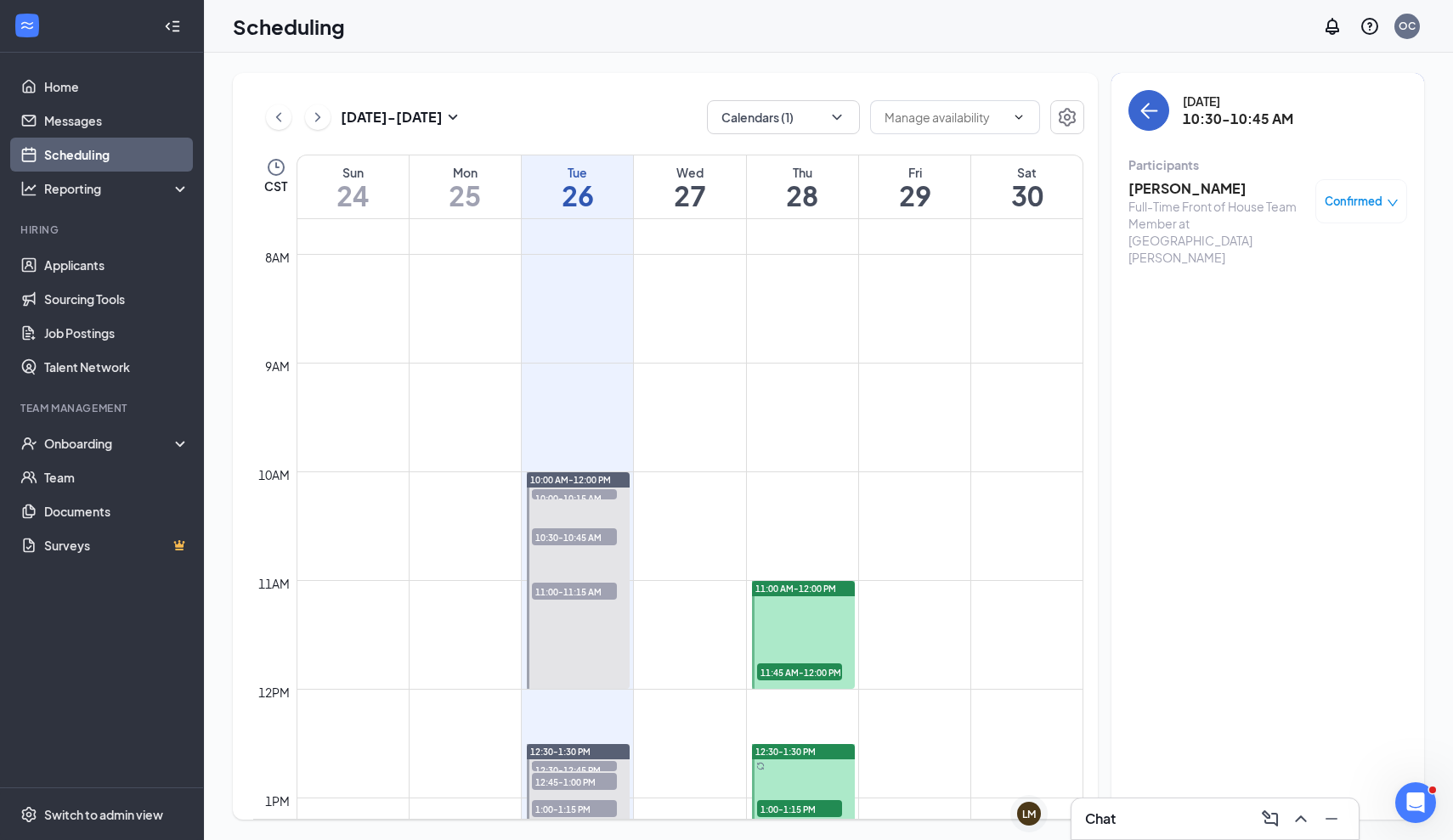
click at [1143, 100] on icon "ArrowLeft" at bounding box center [1148, 110] width 20 height 20
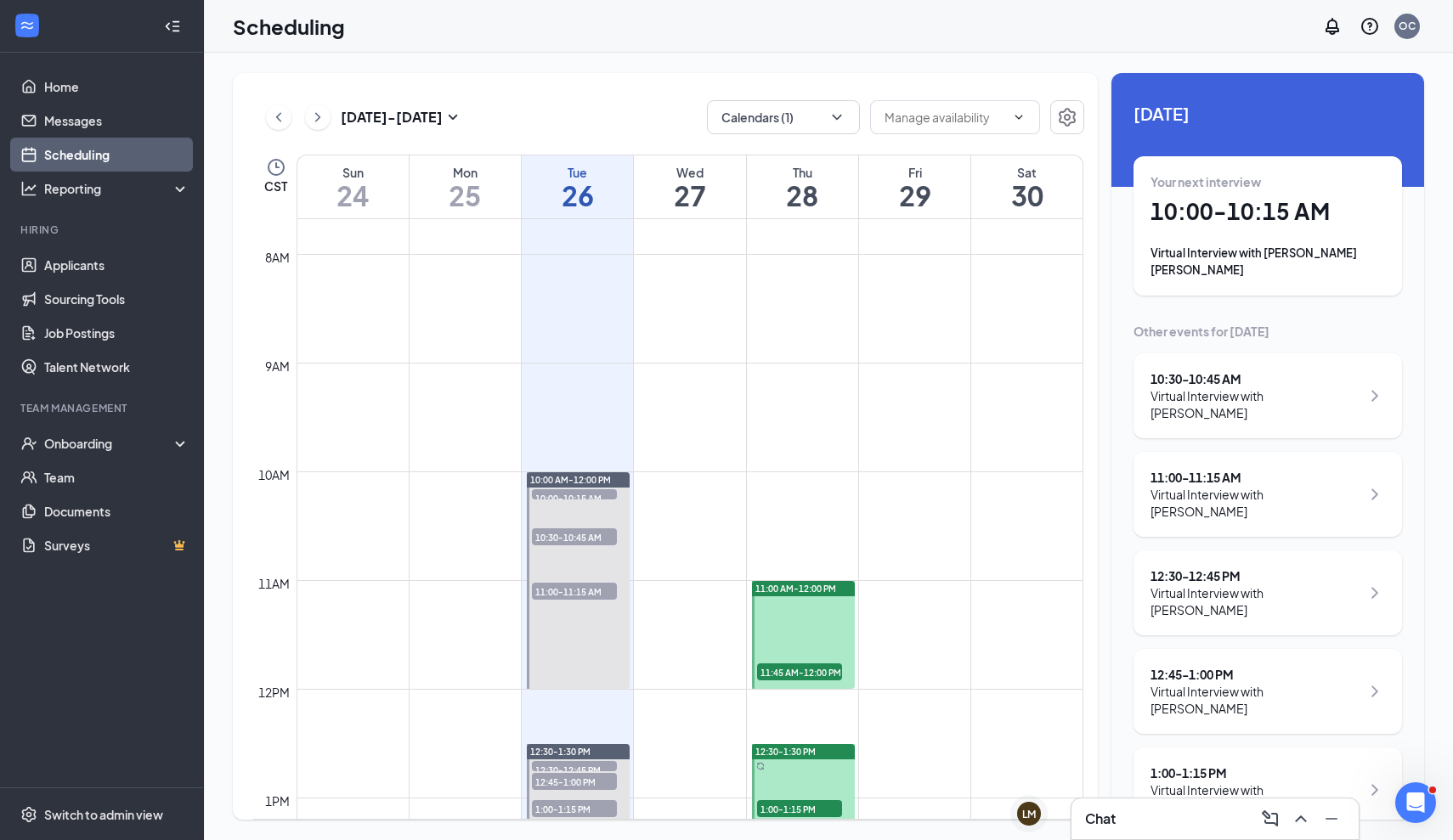
click at [1301, 567] on div "12:30 - 12:45 PM" at bounding box center [1255, 575] width 209 height 17
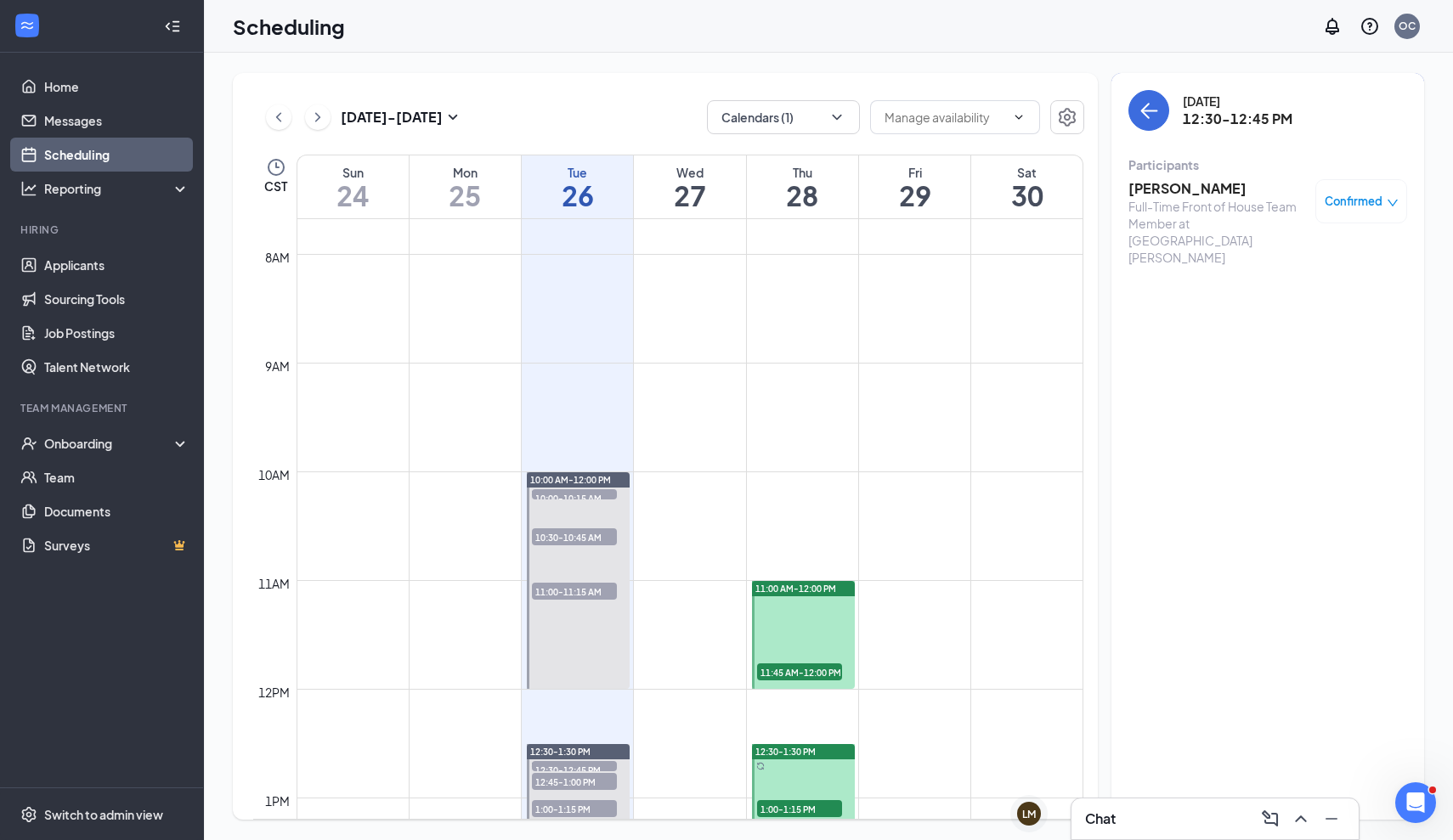
click at [1214, 187] on h3 "[PERSON_NAME]" at bounding box center [1217, 188] width 178 height 19
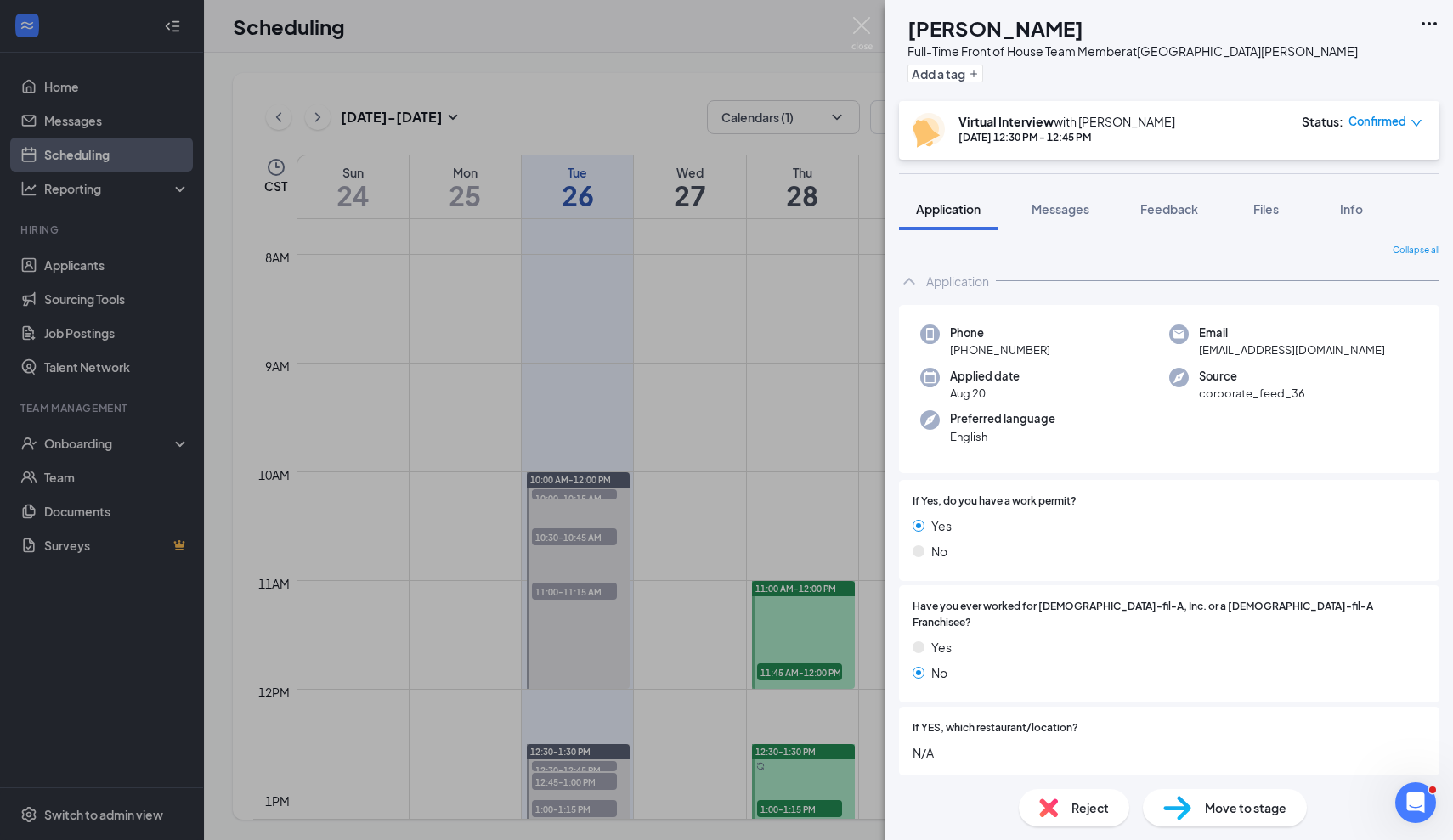
click at [1074, 800] on span "Reject" at bounding box center [1090, 807] width 37 height 19
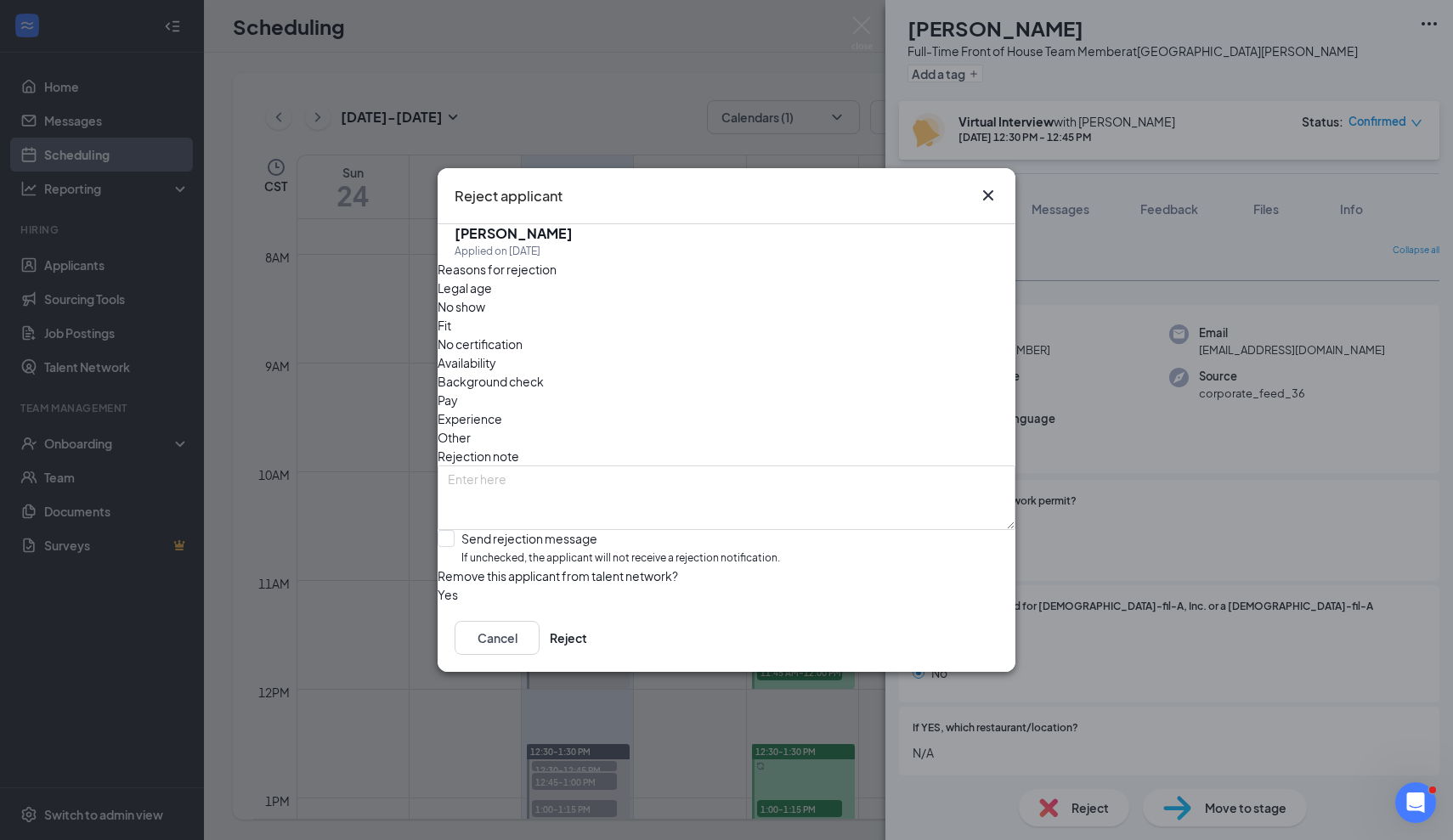
click at [600, 316] on div "No show" at bounding box center [726, 307] width 578 height 19
click at [676, 465] on textarea at bounding box center [726, 497] width 578 height 65
type textarea "no show"
click at [454, 530] on div at bounding box center [446, 538] width 17 height 17
click at [468, 530] on input "Send rejection message If unchecked, the applicant will not receive a rejection…" at bounding box center [609, 548] width 342 height 36
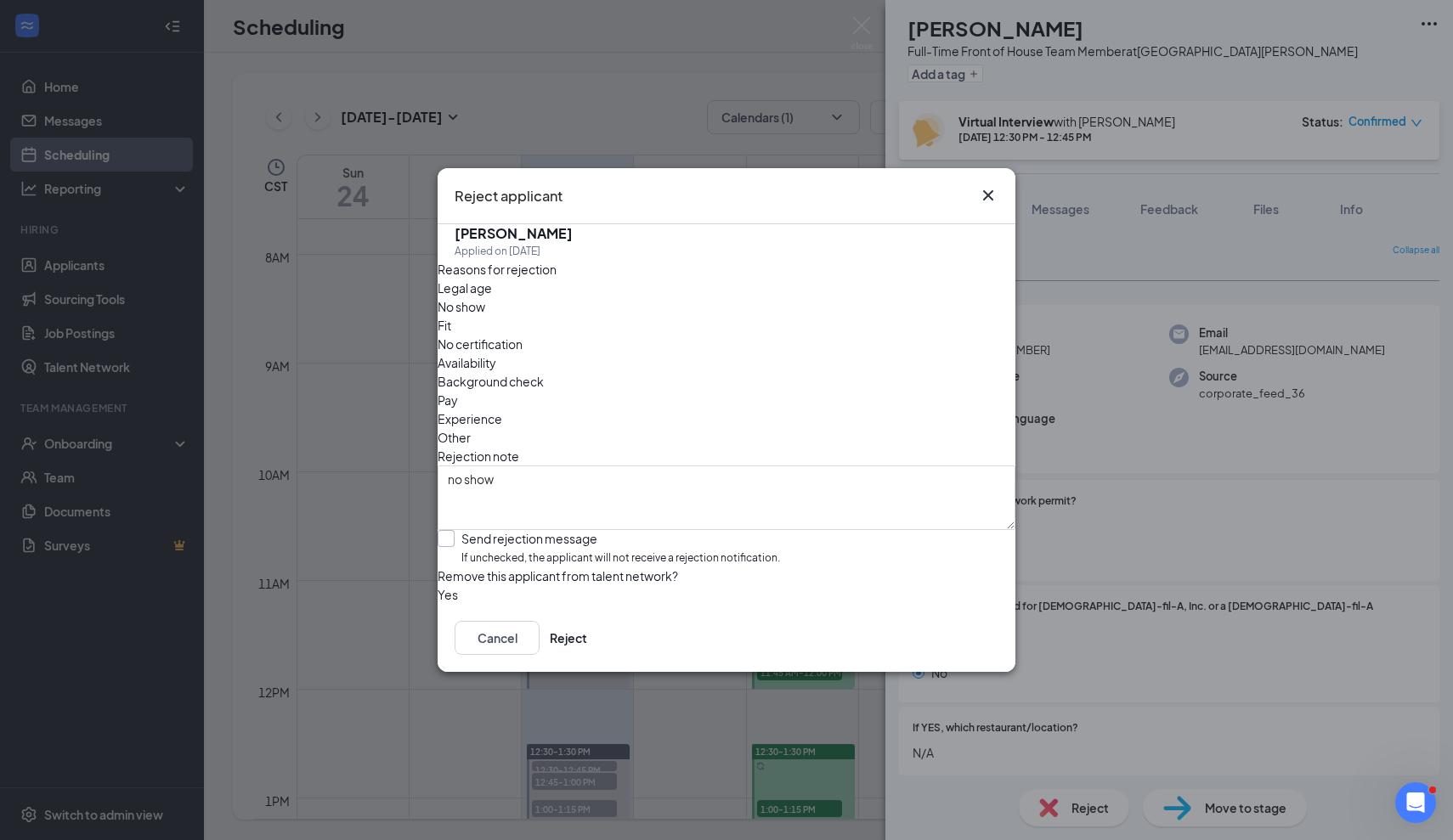
checkbox input "true"
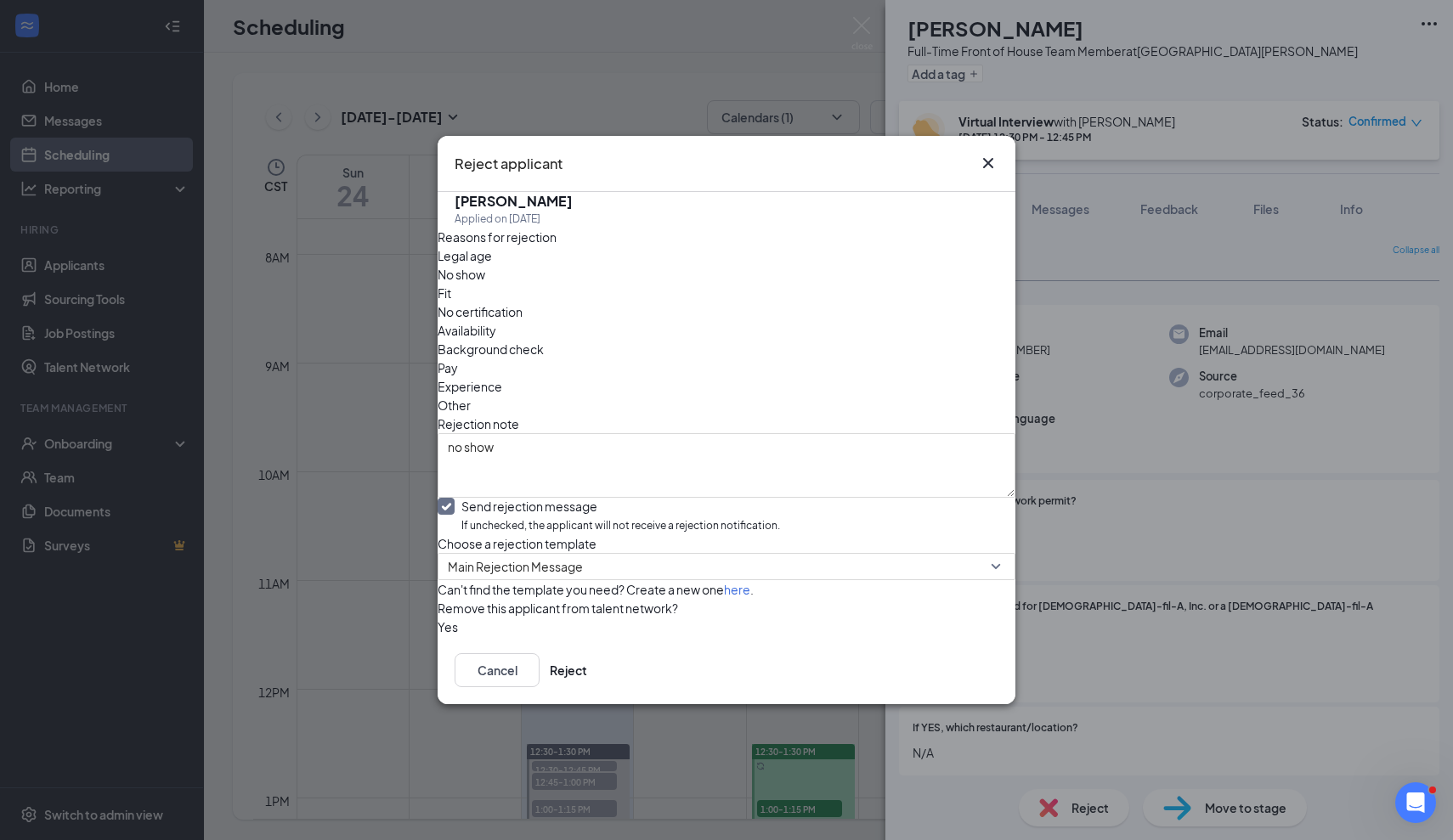
click at [438, 636] on button "button" at bounding box center [438, 626] width 0 height 19
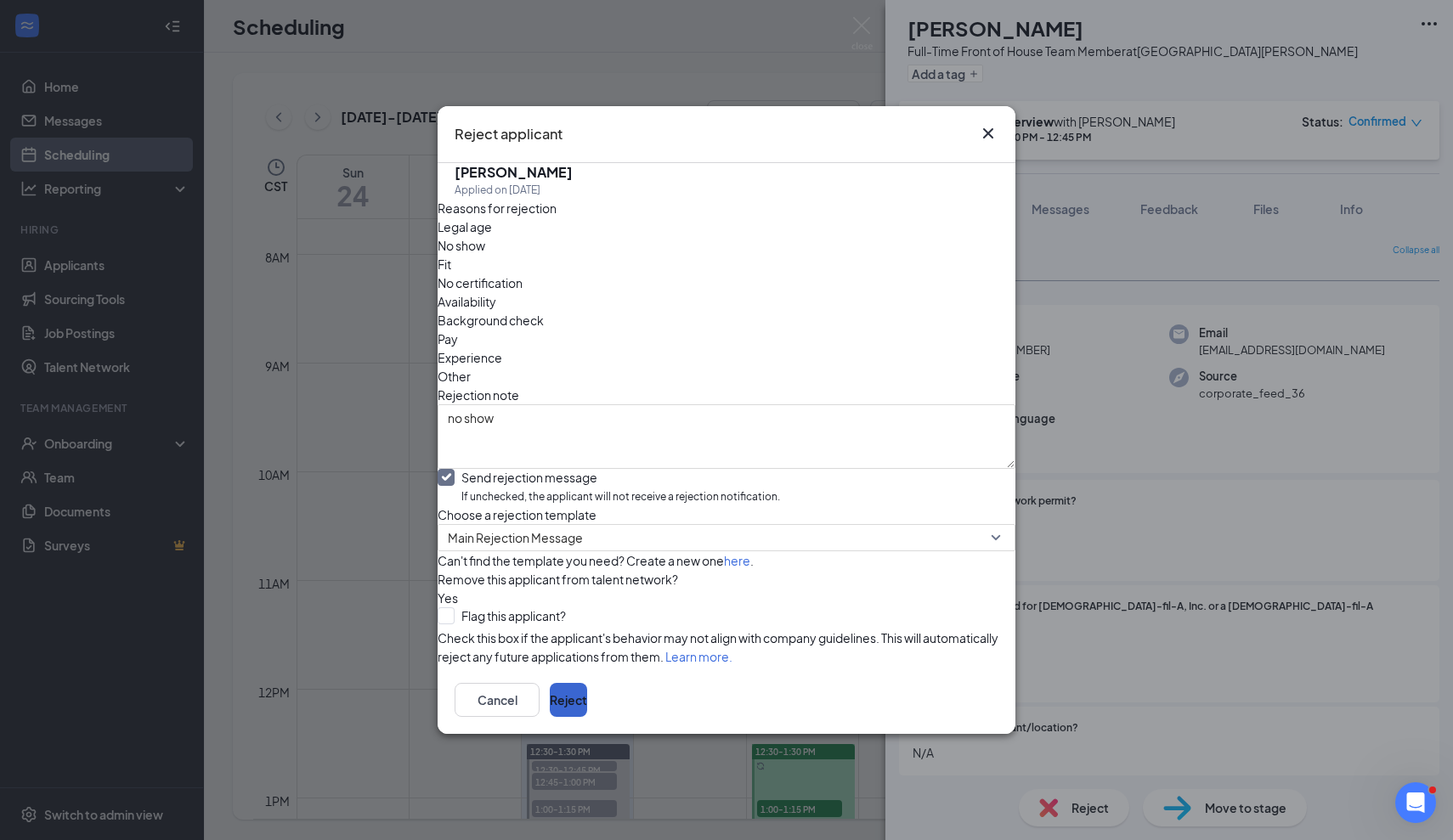
click at [587, 717] on button "Reject" at bounding box center [568, 699] width 37 height 34
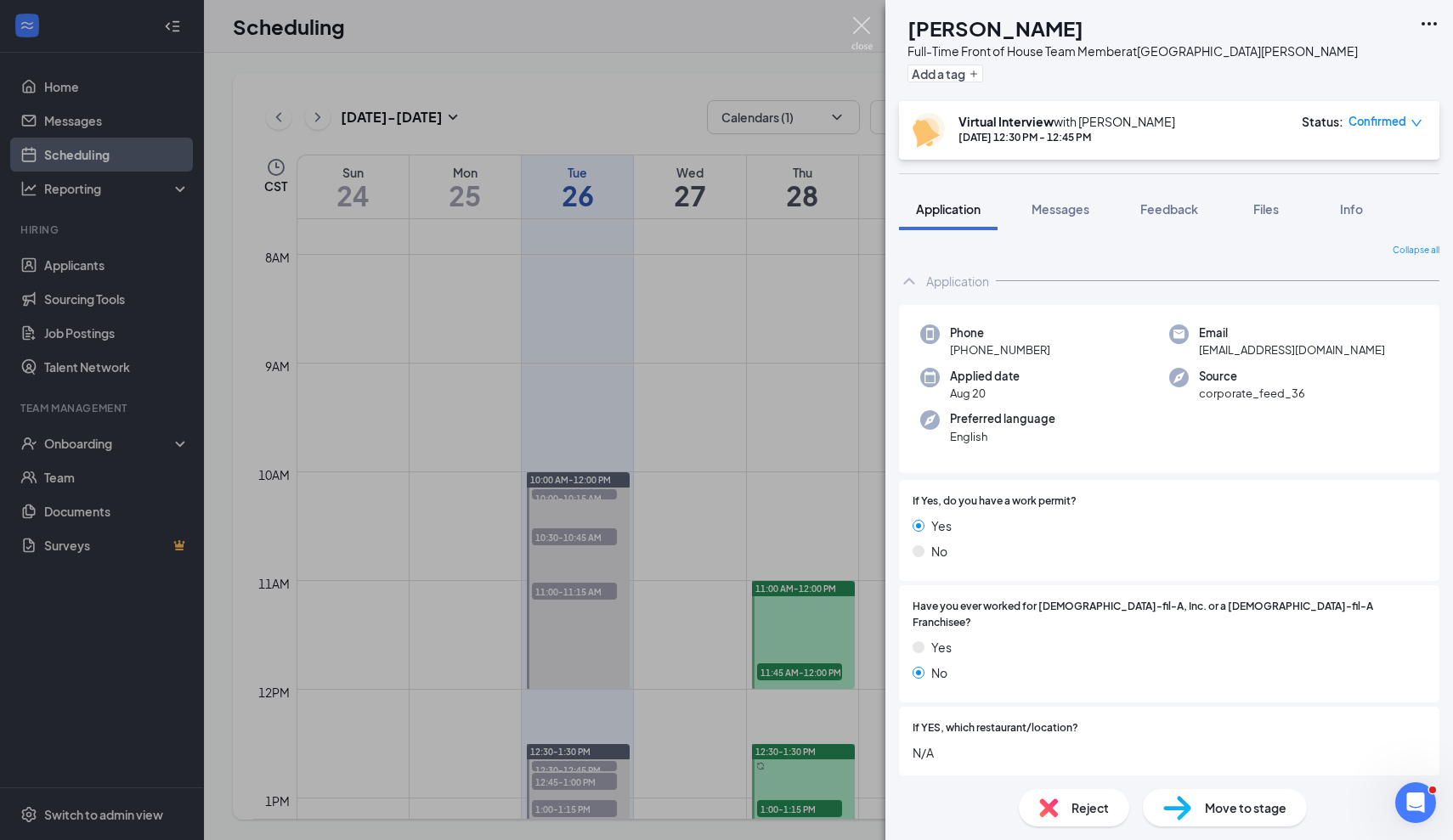
click at [855, 34] on img at bounding box center [861, 34] width 21 height 33
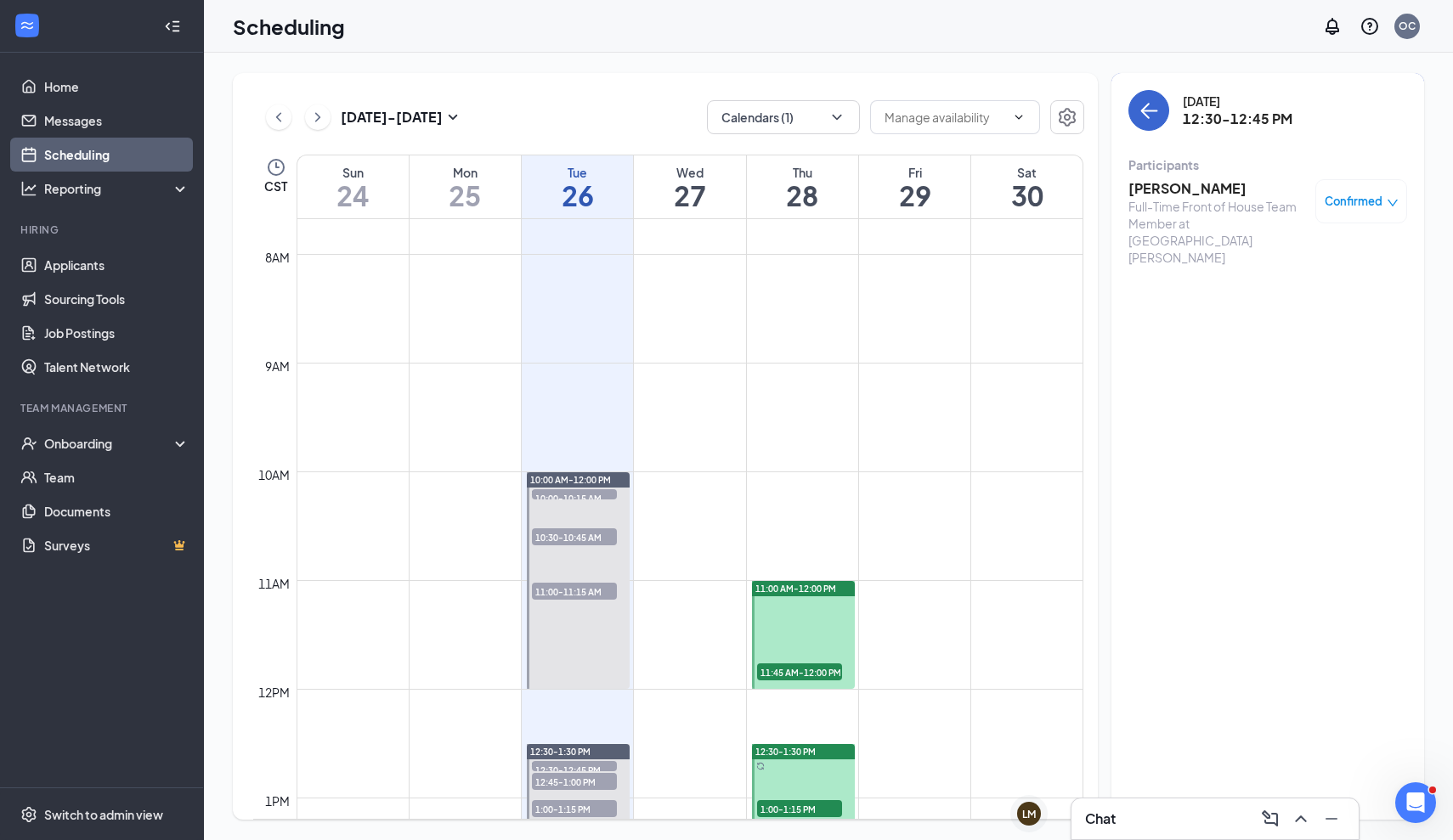
click at [1146, 119] on icon "ArrowLeft" at bounding box center [1148, 110] width 20 height 20
